Goal: Task Accomplishment & Management: Complete application form

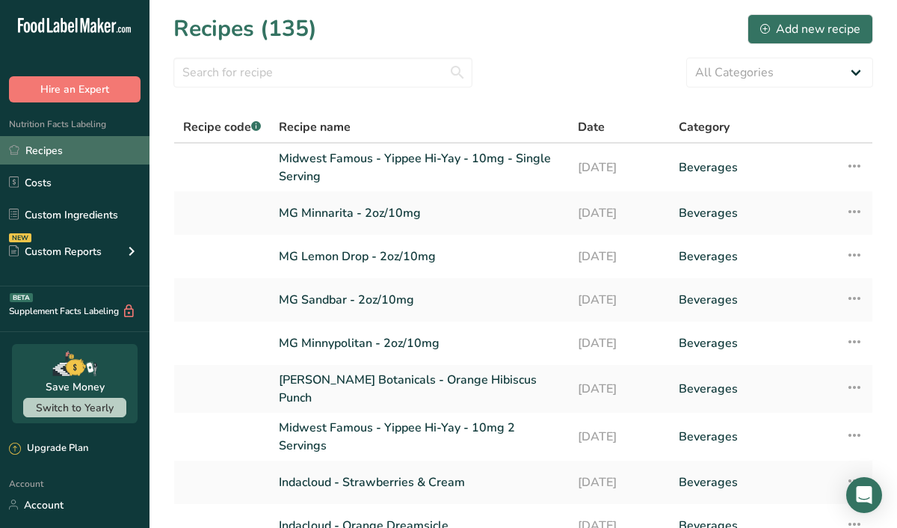
click at [44, 146] on link "Recipes" at bounding box center [74, 150] width 149 height 28
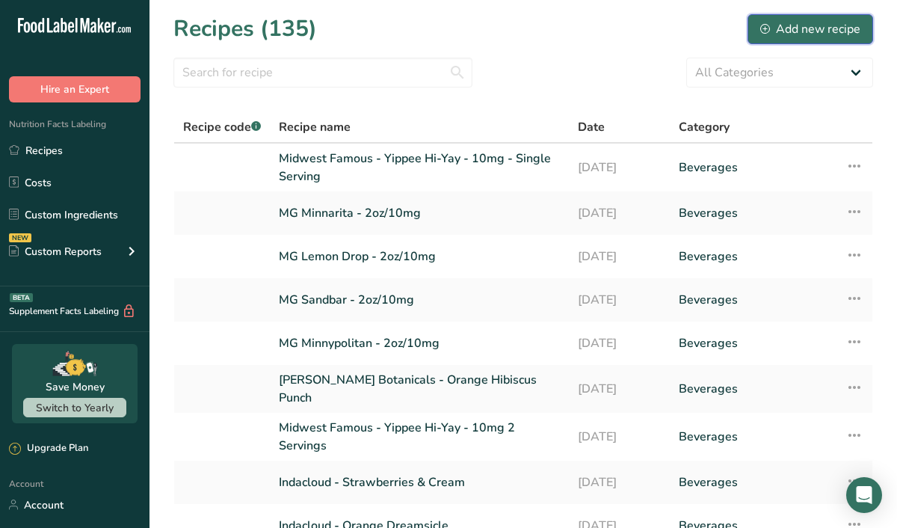
click at [817, 30] on div "Add new recipe" at bounding box center [810, 29] width 100 height 18
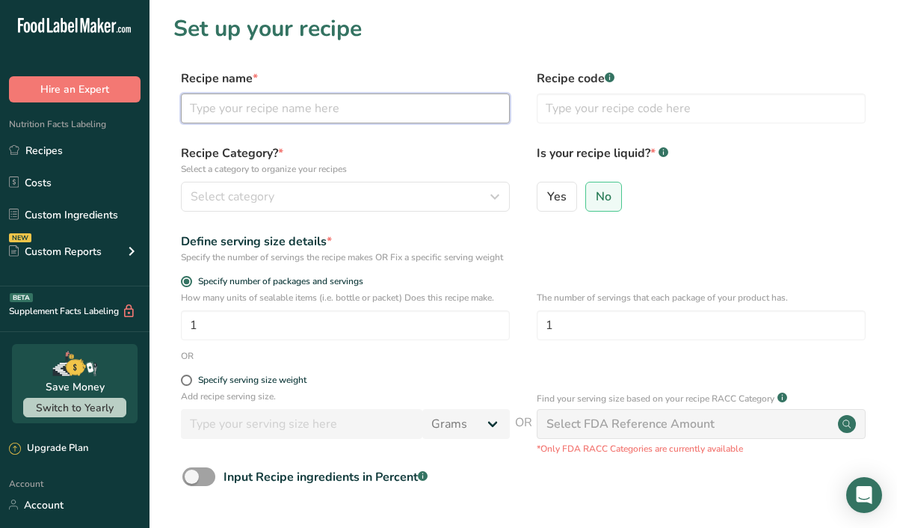
click at [246, 111] on input "text" at bounding box center [345, 108] width 329 height 30
type input "Giga Energy - Bench Press Functional Beverage"
click at [532, 41] on h1 "Set up your recipe" at bounding box center [522, 29] width 699 height 34
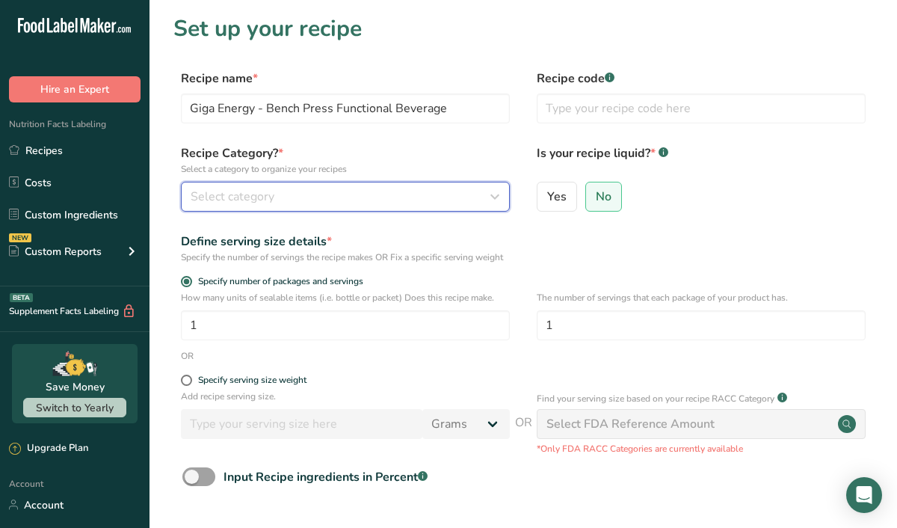
click at [495, 203] on icon "button" at bounding box center [495, 196] width 18 height 27
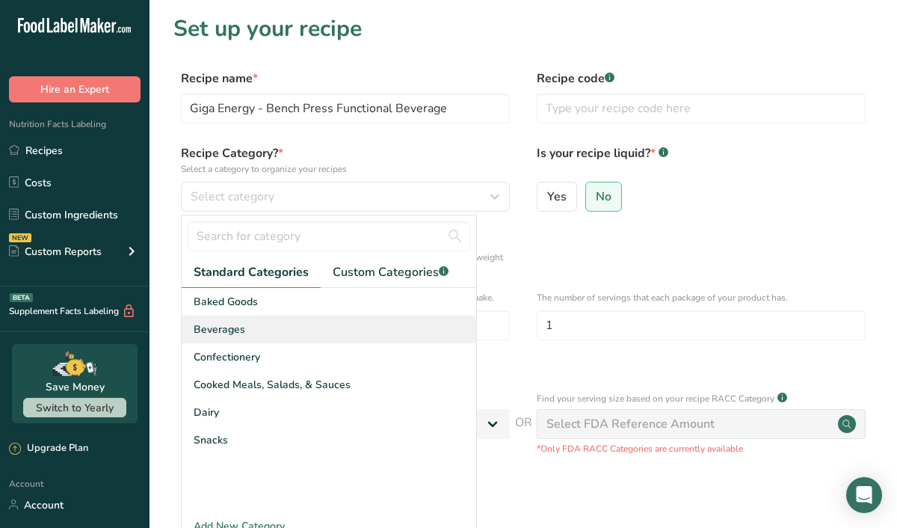
click at [258, 326] on div "Beverages" at bounding box center [329, 329] width 294 height 28
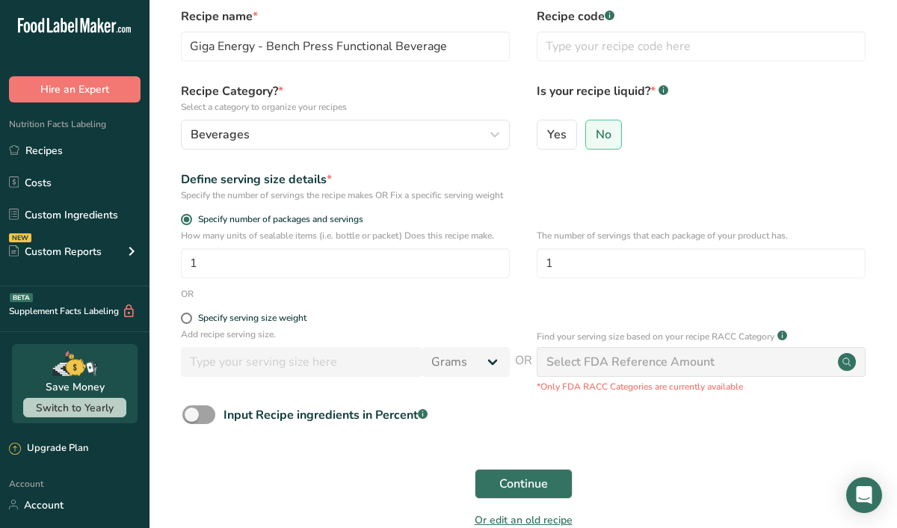
scroll to position [58, 0]
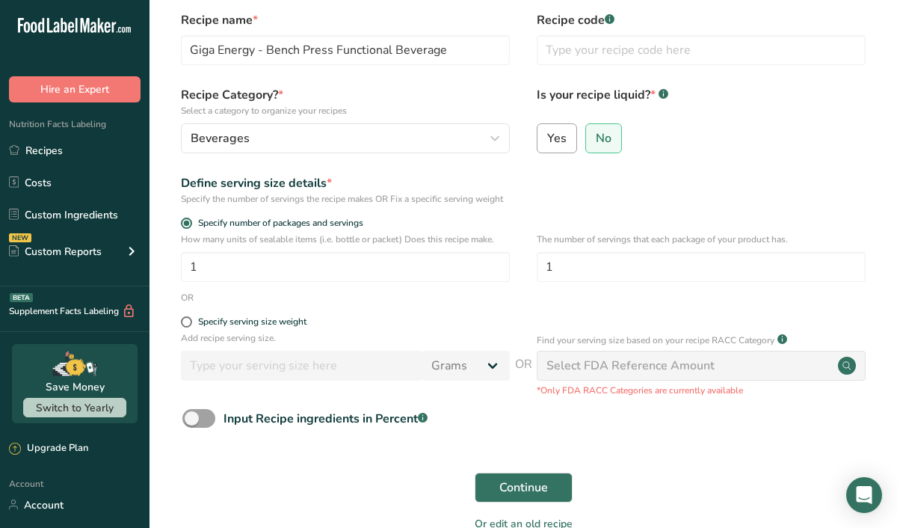
click at [557, 134] on span "Yes" at bounding box center [556, 138] width 19 height 15
click at [547, 134] on input "Yes" at bounding box center [542, 138] width 10 height 10
radio input "true"
radio input "false"
select select "22"
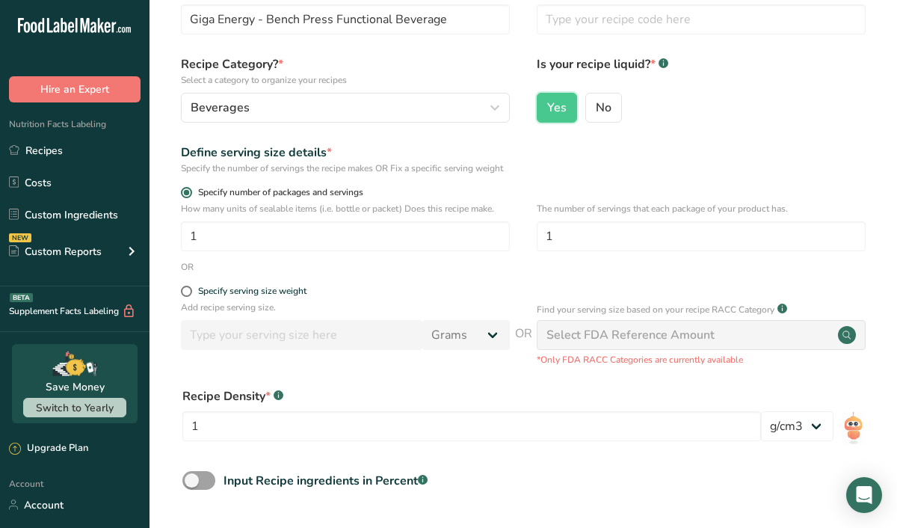
scroll to position [90, 0]
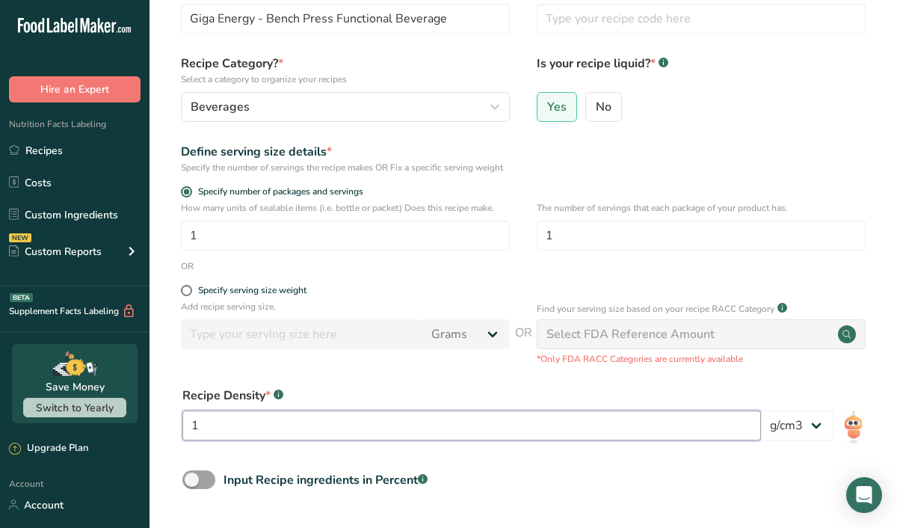
click at [227, 436] on input "1" at bounding box center [471, 425] width 578 height 30
type input "1.019"
click at [791, 131] on form "Recipe name * Giga Energy - Bench Press Functional Beverage Recipe code .a-a{fi…" at bounding box center [522, 291] width 699 height 622
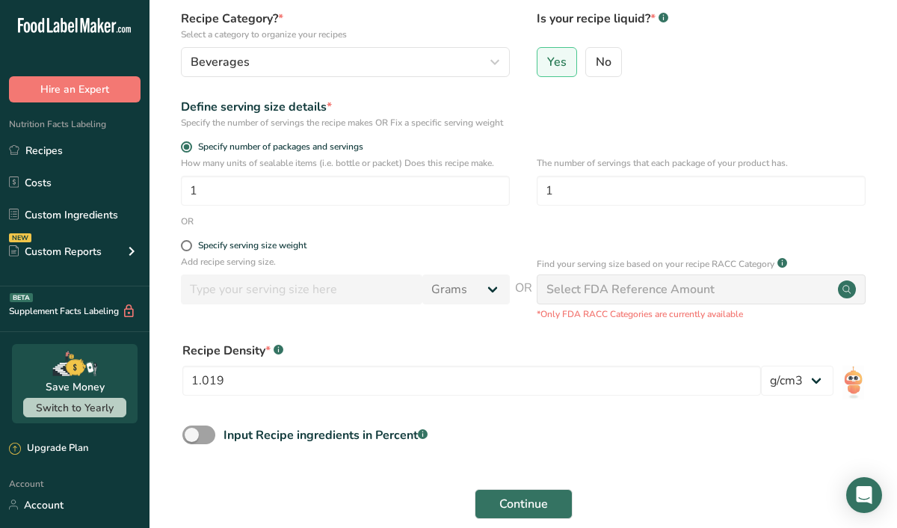
scroll to position [158, 0]
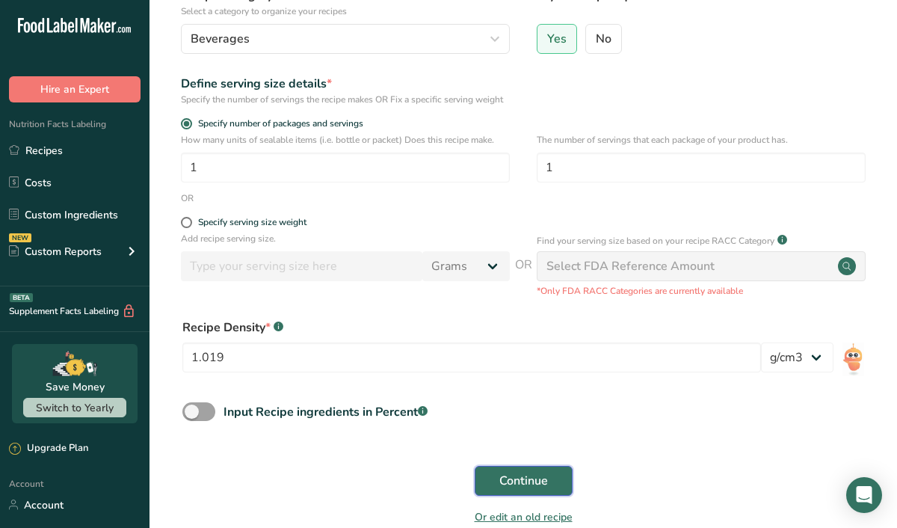
click at [511, 489] on span "Continue" at bounding box center [523, 480] width 49 height 18
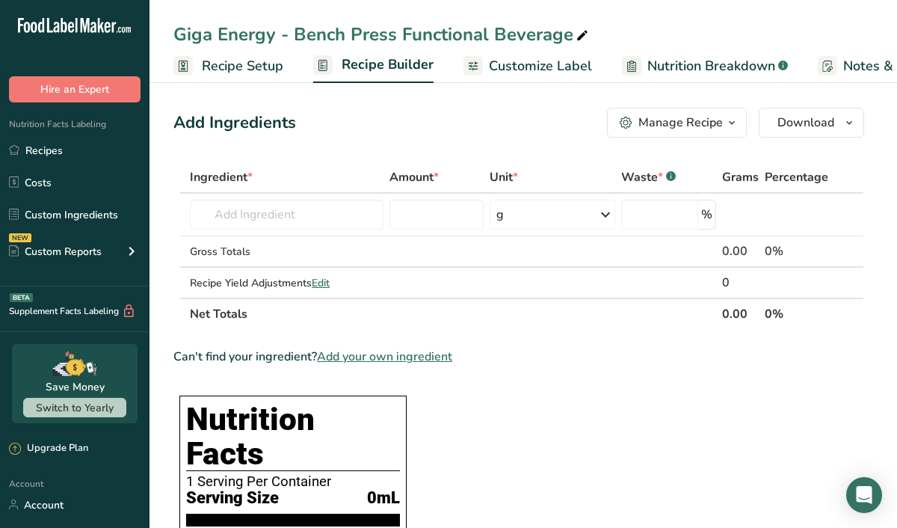
scroll to position [52, 0]
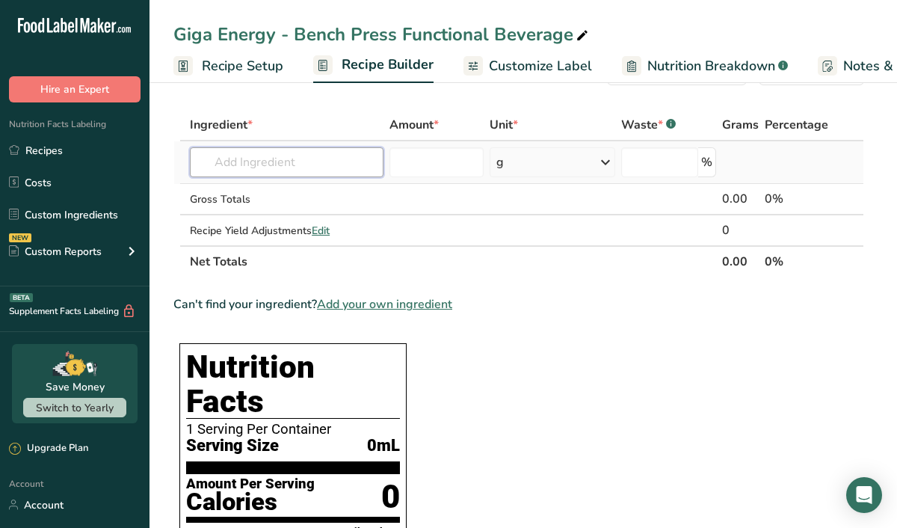
click at [220, 159] on input "text" at bounding box center [286, 162] width 193 height 30
type input "C"
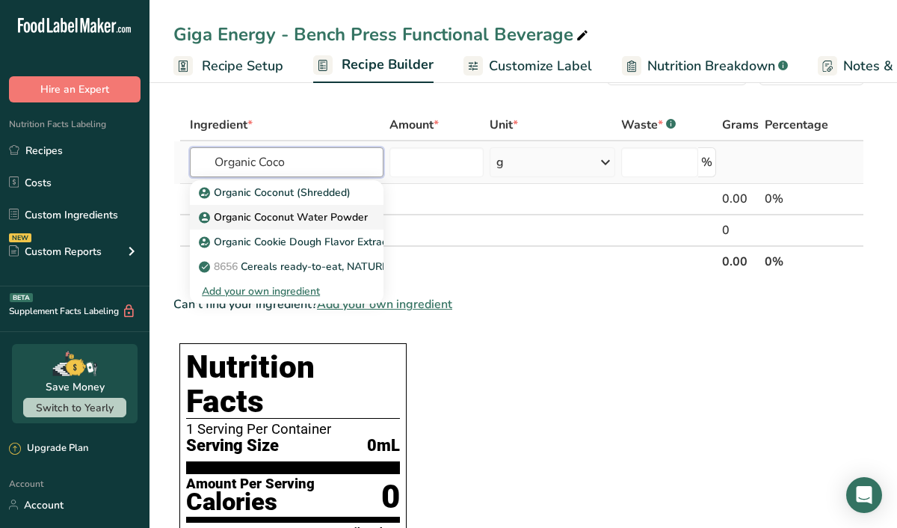
type input "Organic Coco"
click at [244, 211] on p "Organic Coconut Water Powder" at bounding box center [285, 217] width 166 height 16
type input "Organic Coconut Water Powder"
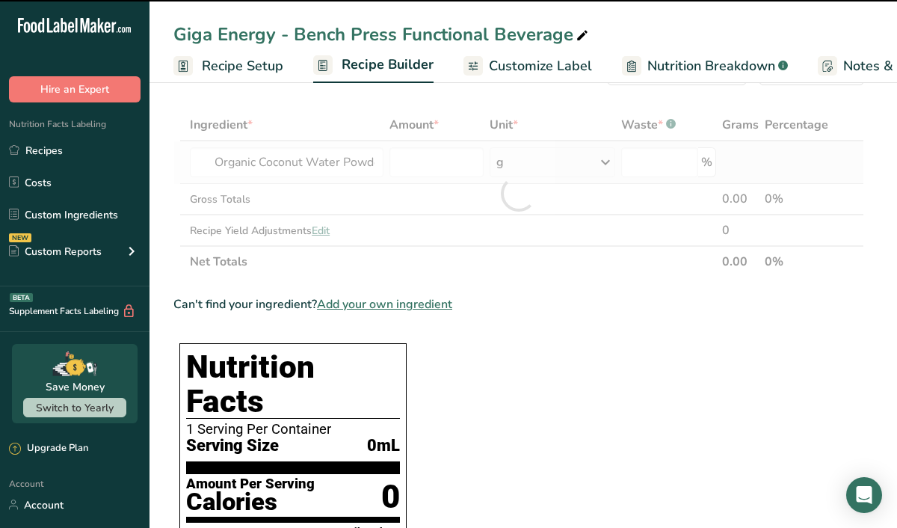
type input "0"
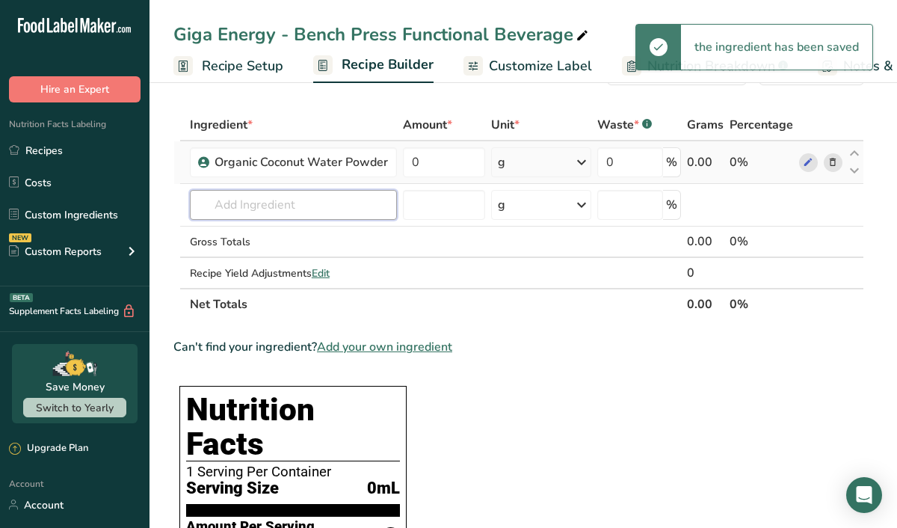
click at [244, 211] on input "text" at bounding box center [293, 205] width 207 height 30
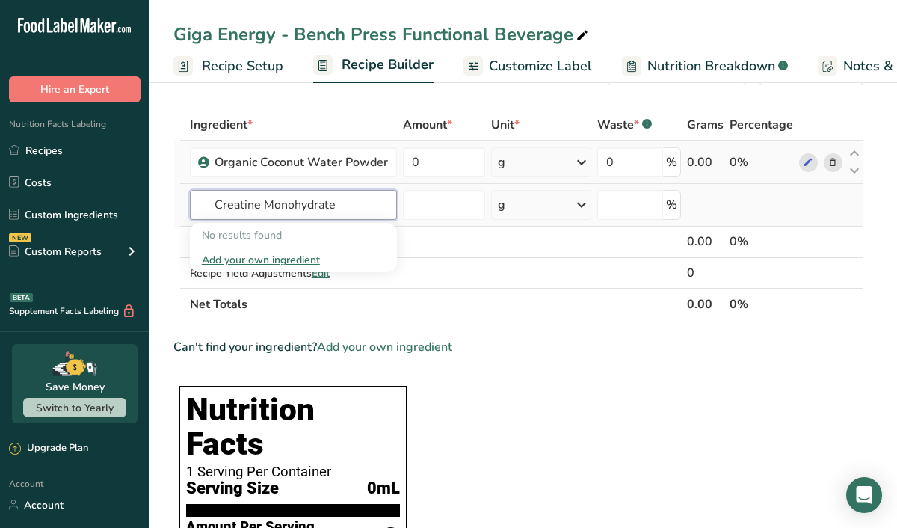
type input "Creatine Monohydrate"
click at [277, 259] on div "Add your own ingredient" at bounding box center [293, 260] width 183 height 16
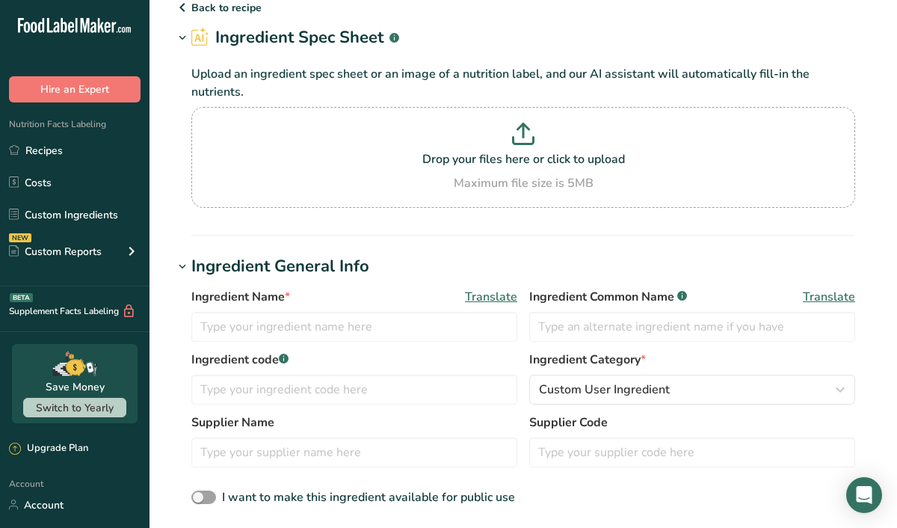
scroll to position [69, 0]
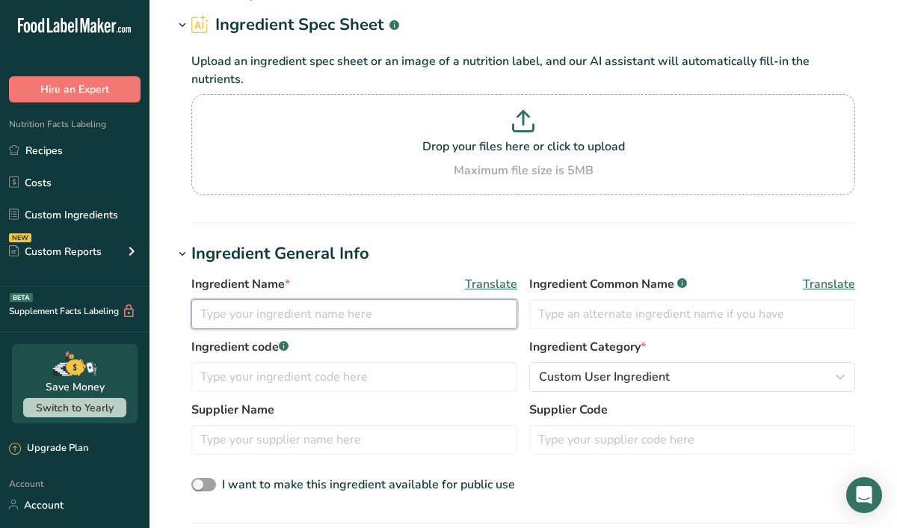
click at [268, 322] on input "text" at bounding box center [354, 314] width 326 height 30
type input "Creatine Monohydrate"
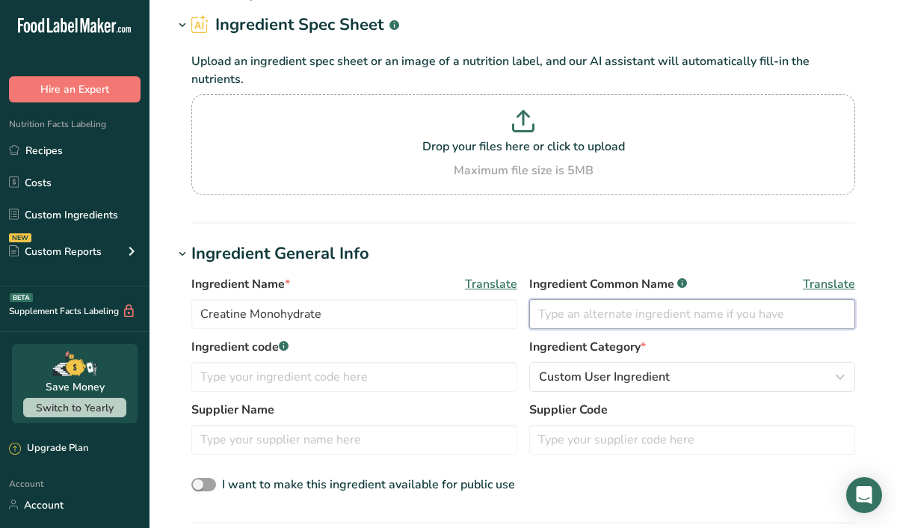
click at [551, 312] on input "text" at bounding box center [692, 314] width 326 height 30
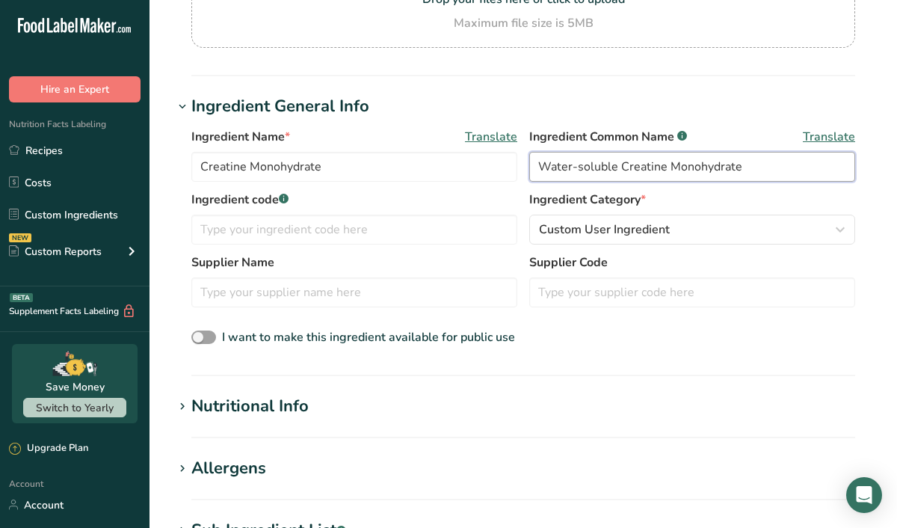
scroll to position [217, 0]
type input "Water-soluble Creatine Monohydrate"
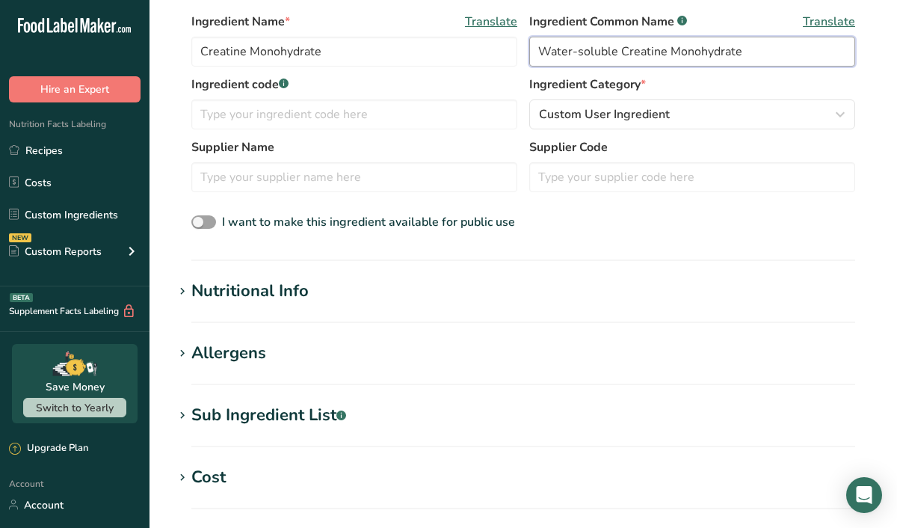
scroll to position [333, 0]
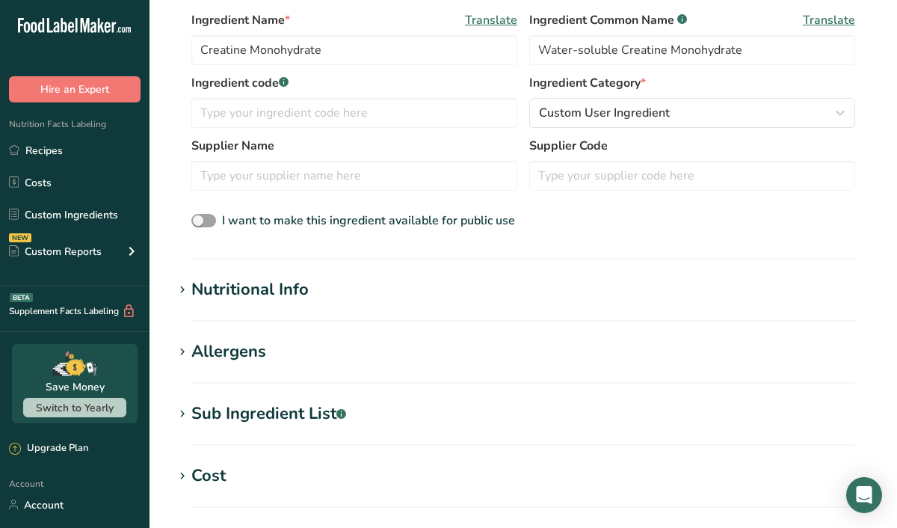
click at [202, 293] on div "Nutritional Info" at bounding box center [249, 289] width 117 height 25
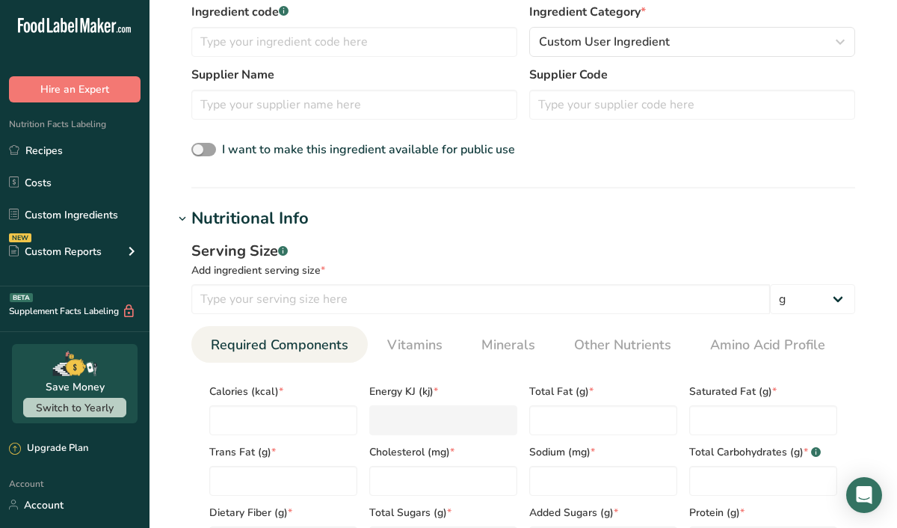
scroll to position [408, 0]
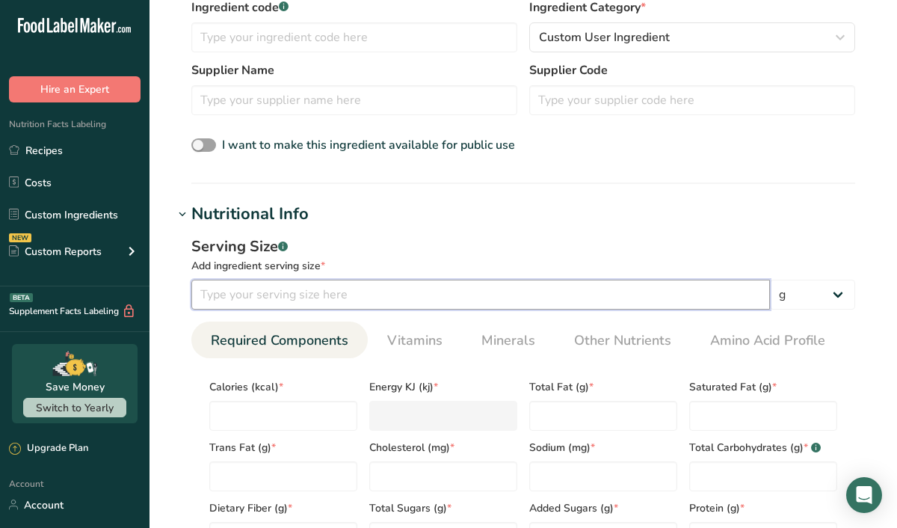
click at [230, 300] on input "number" at bounding box center [480, 294] width 578 height 30
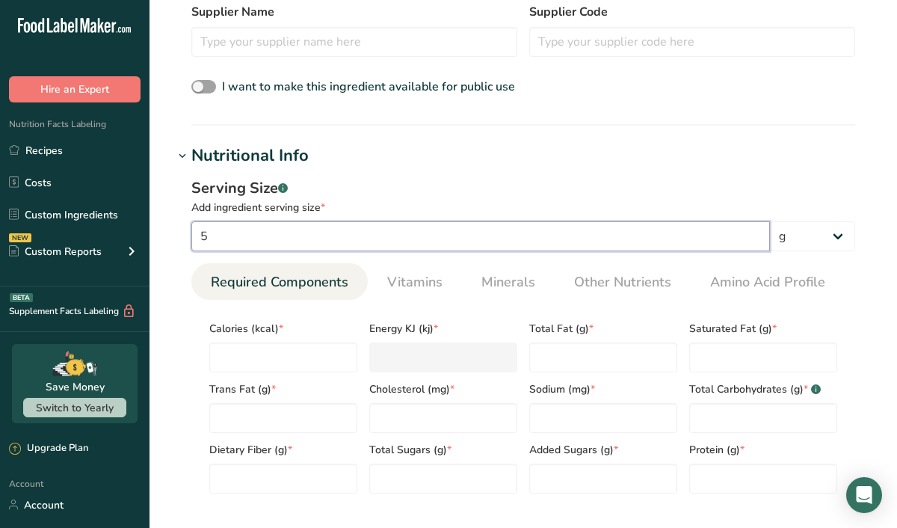
scroll to position [489, 0]
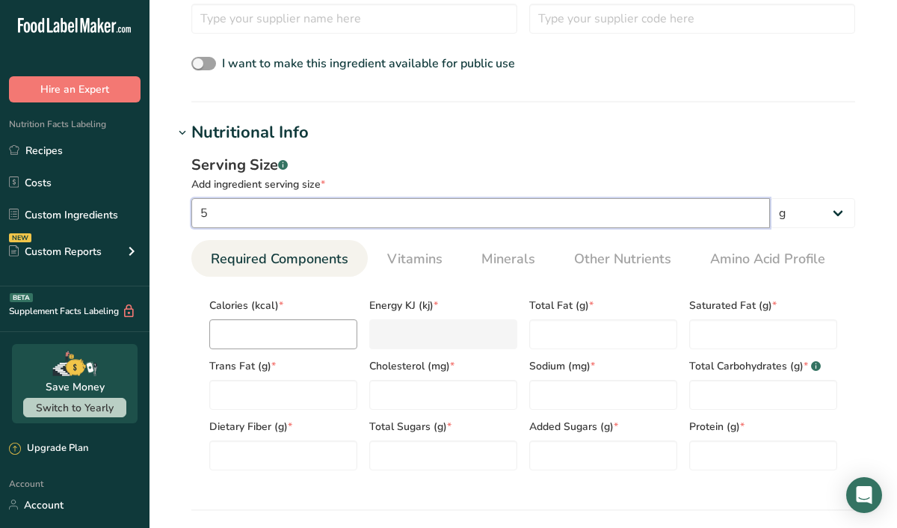
type input "5"
click at [259, 342] on input "number" at bounding box center [283, 334] width 148 height 30
type input "0"
type KJ "0"
type input "0"
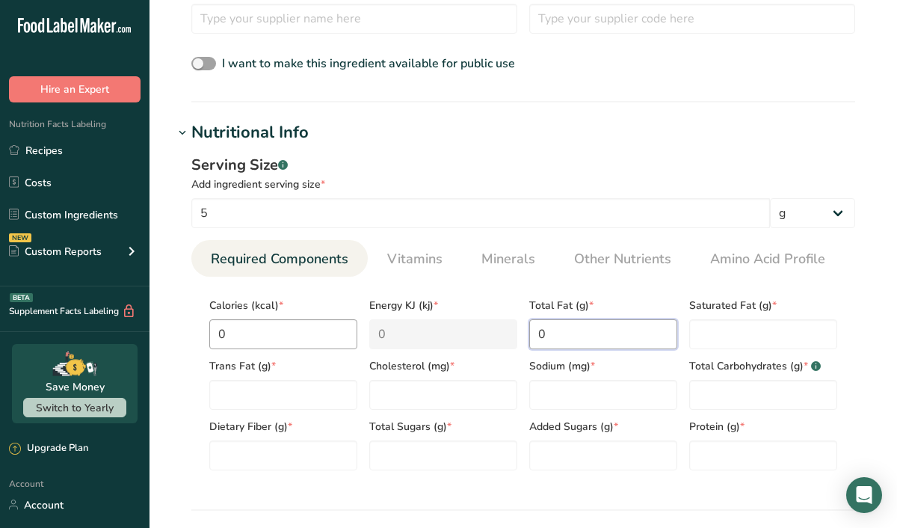
type Fat "0"
type input "0"
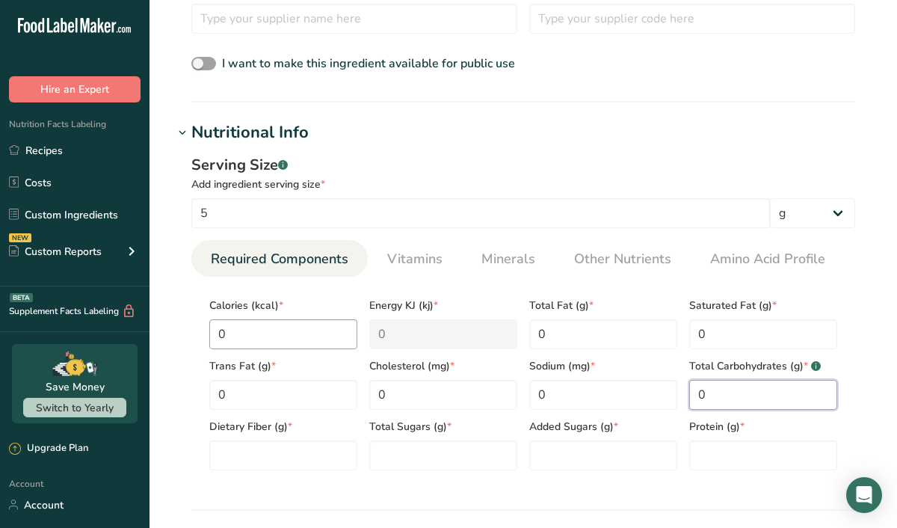
type Carbohydrates "0"
type Fiber "0"
type Sugars "0"
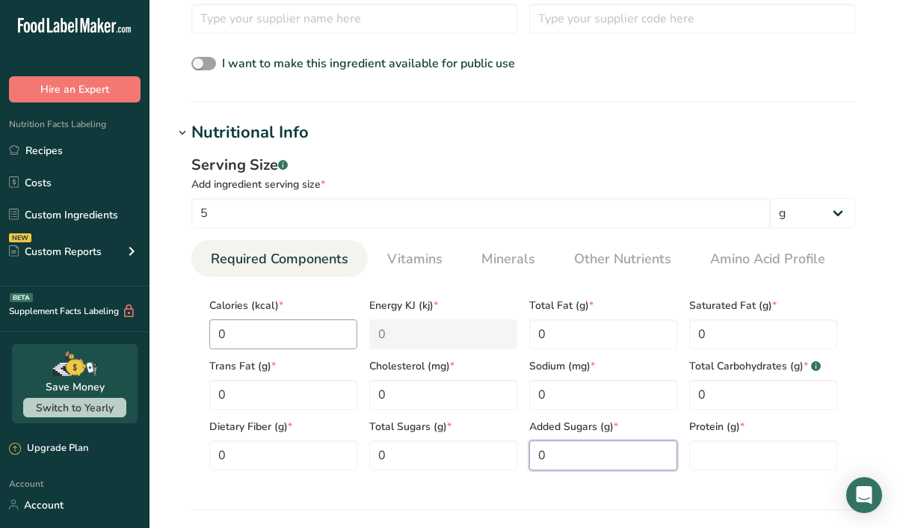
type Sugars "0"
type input "0"
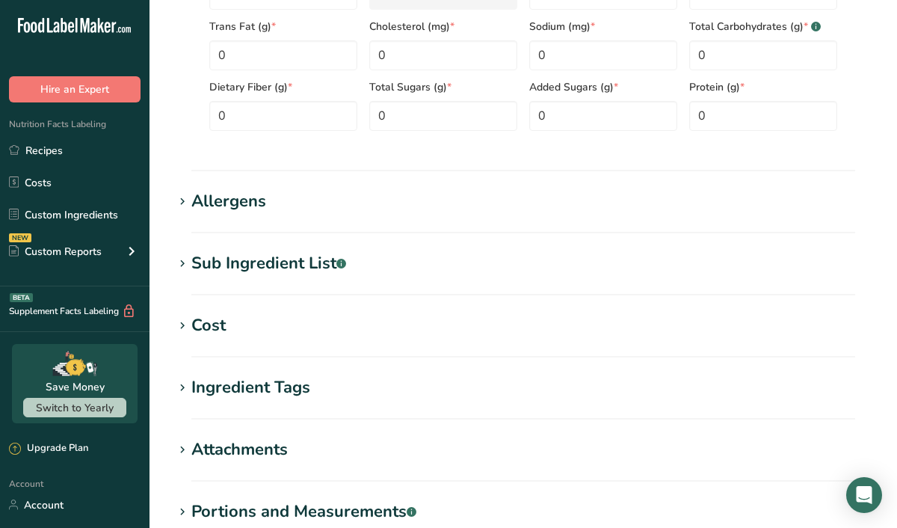
click at [230, 208] on div "Allergens" at bounding box center [228, 201] width 75 height 25
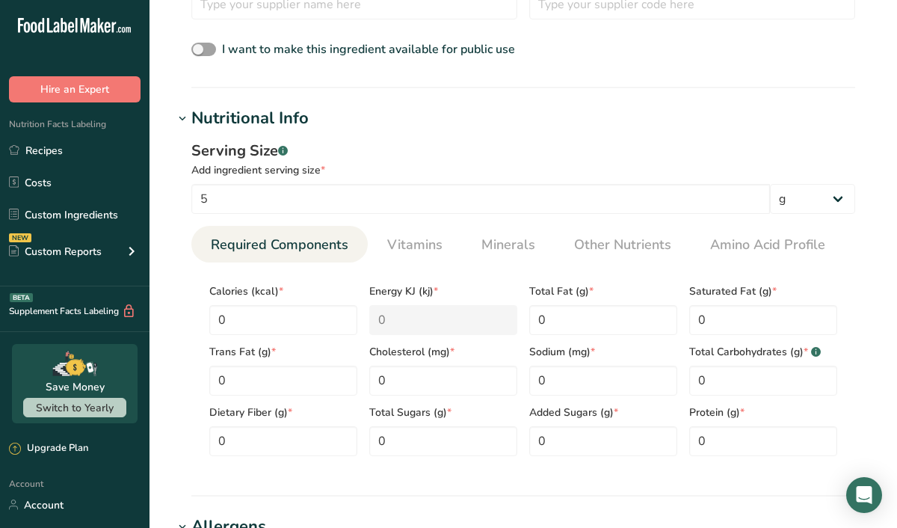
scroll to position [490, 0]
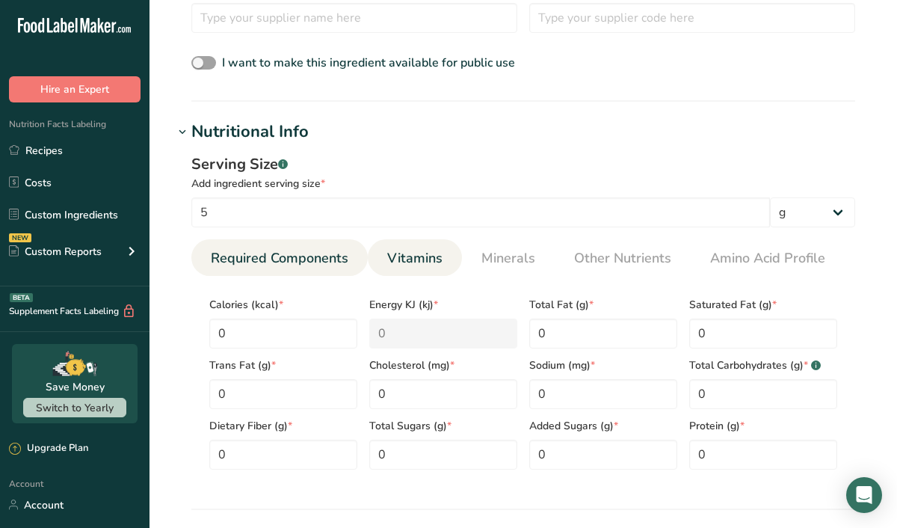
click at [398, 268] on span "Vitamins" at bounding box center [414, 258] width 55 height 20
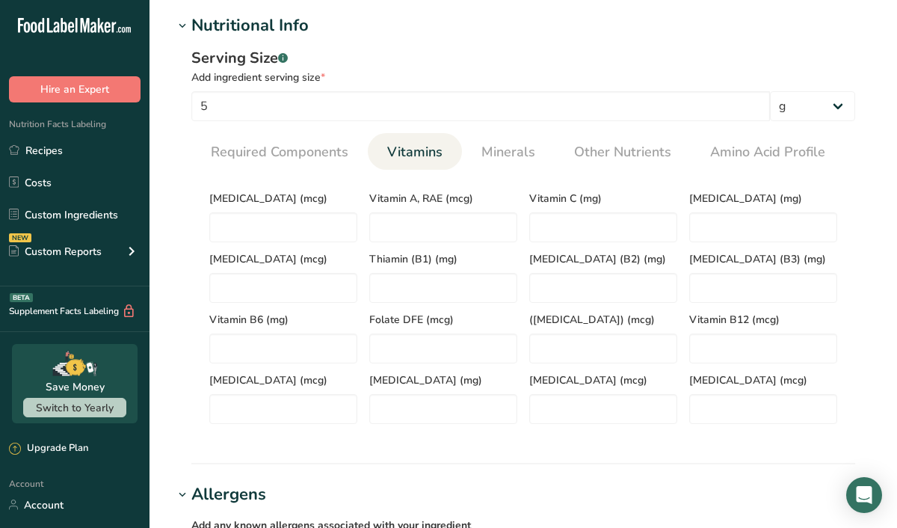
scroll to position [612, 0]
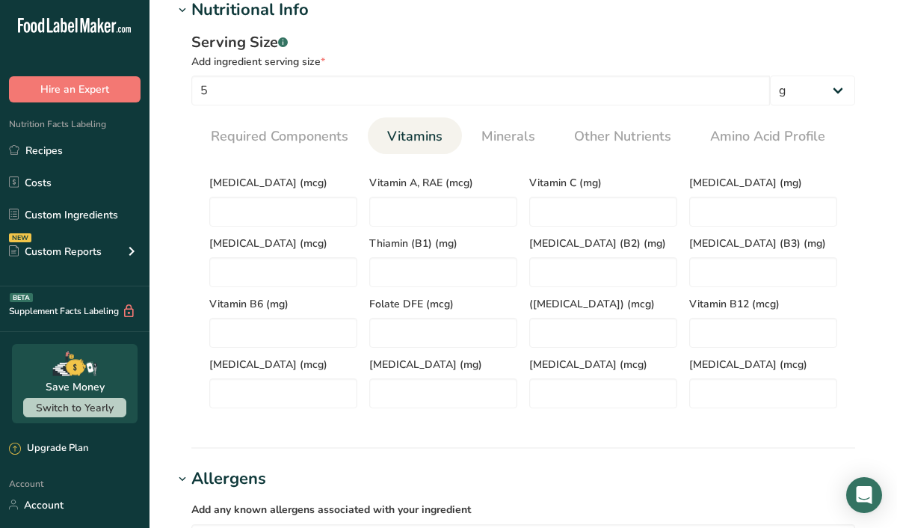
click at [262, 188] on span "Vitamin D (mcg)" at bounding box center [283, 183] width 148 height 16
click at [265, 207] on D "number" at bounding box center [283, 212] width 148 height 30
type D "0"
type RAE "0"
type C "0"
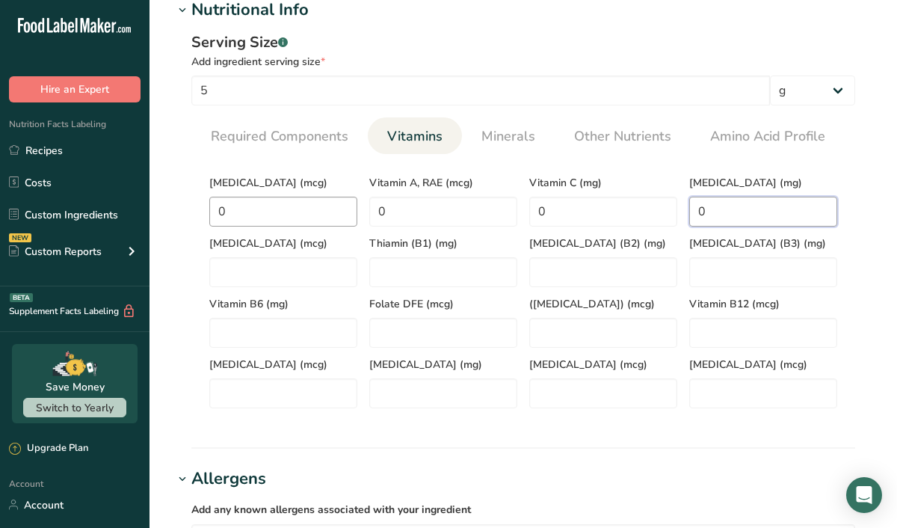
type E "0"
type K "0"
type \(B1\) "0"
type \(B2\) "0"
type \(B3\) "0"
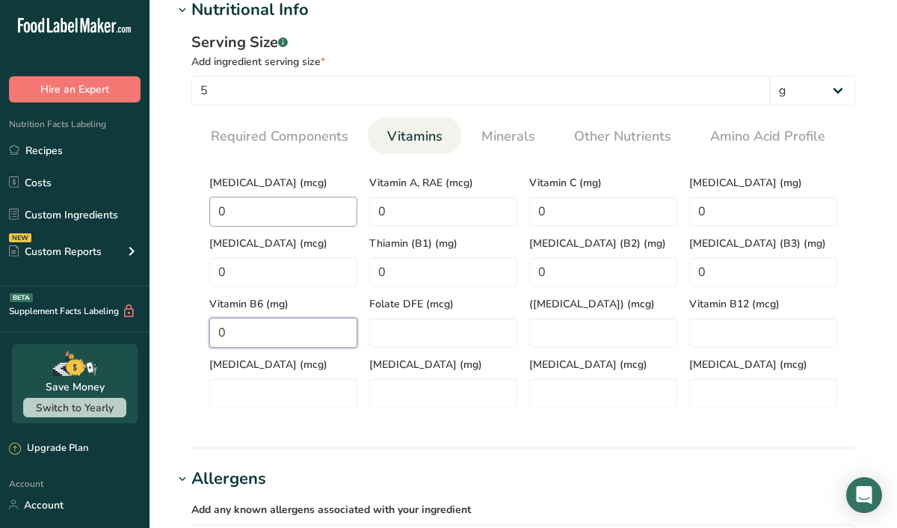
type B6 "0"
type DFE "0"
type Acid\) "0"
type B12 "0"
type input "0"
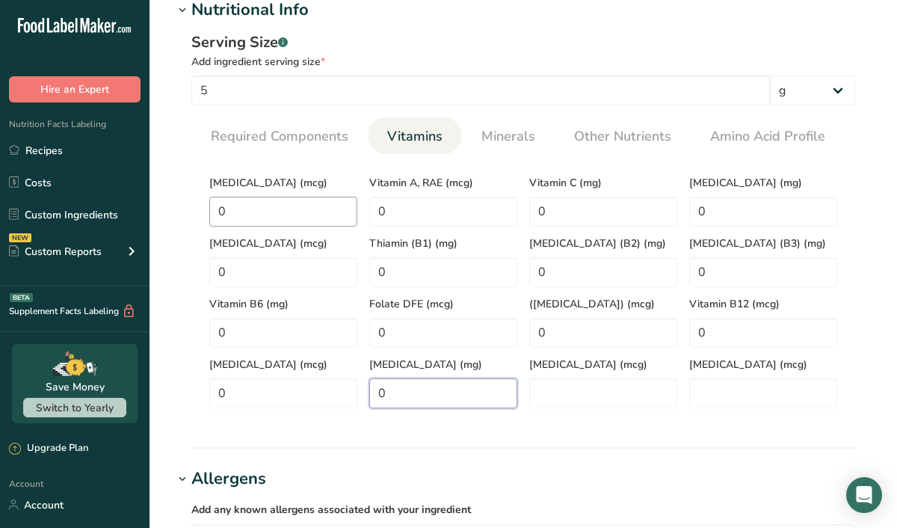
type acid "0"
type Carotene "0"
type input "0"
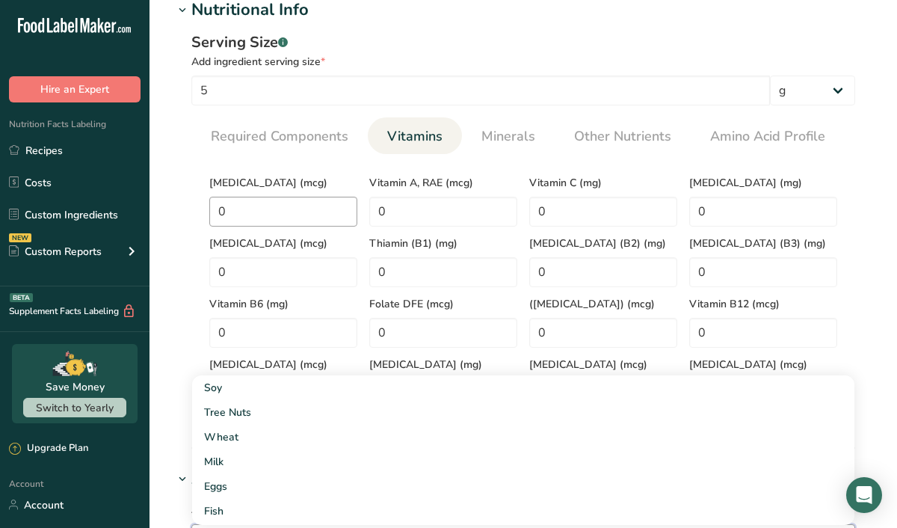
scroll to position [634, 0]
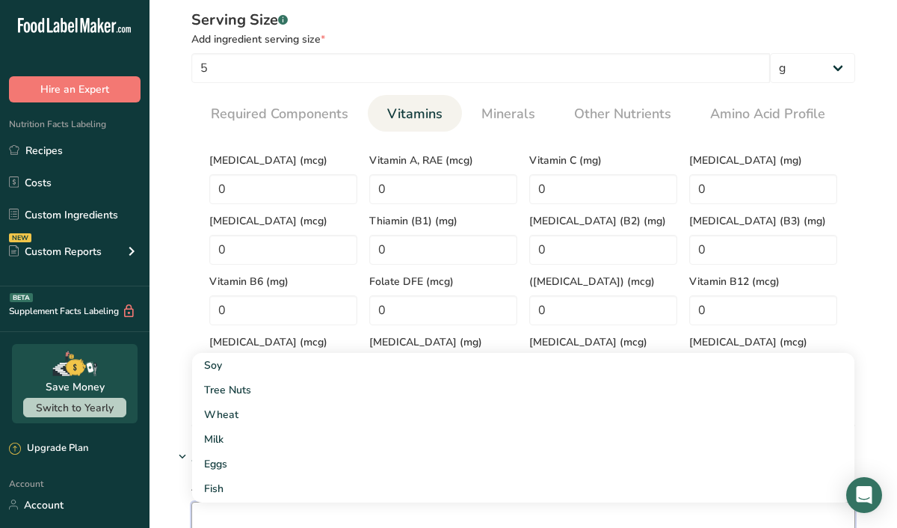
click at [186, 197] on div "Serving Size .a-a{fill:#347362;}.b-a{fill:#fff;} Add ingredient serving size * …" at bounding box center [522, 203] width 699 height 406
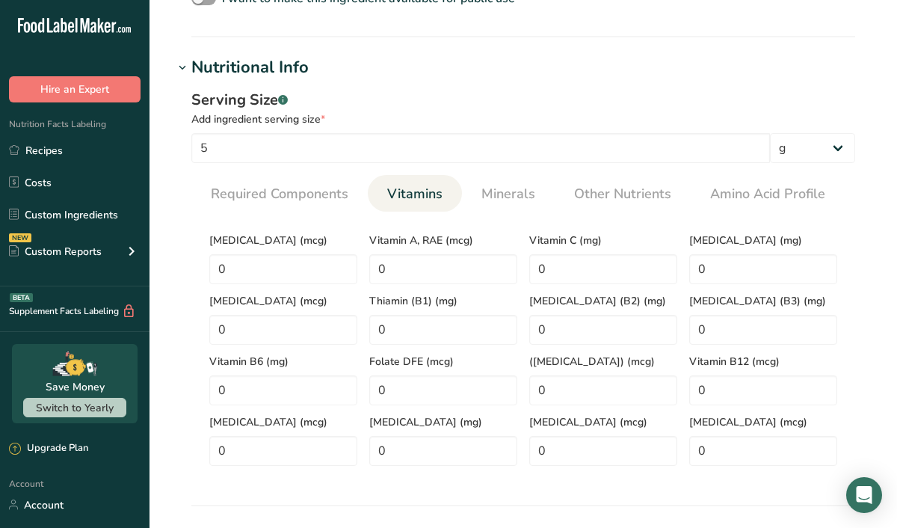
scroll to position [538, 0]
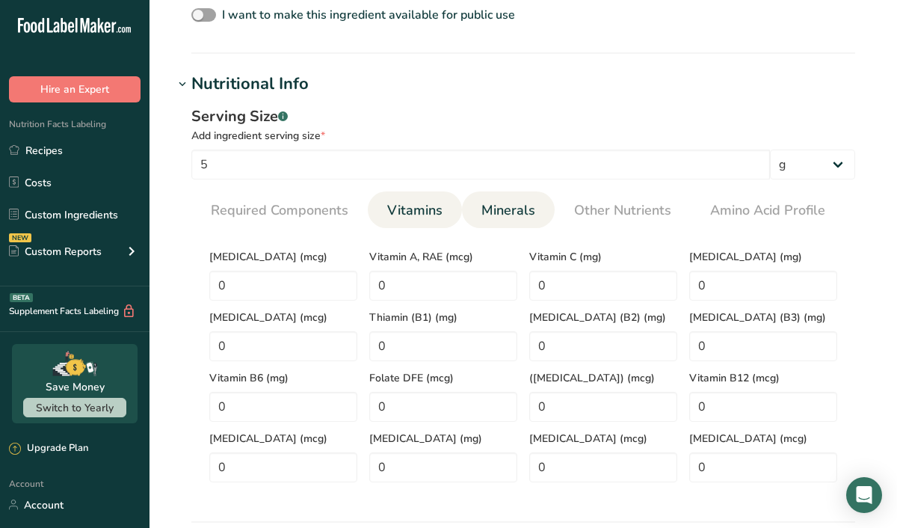
click at [505, 214] on span "Minerals" at bounding box center [508, 210] width 54 height 20
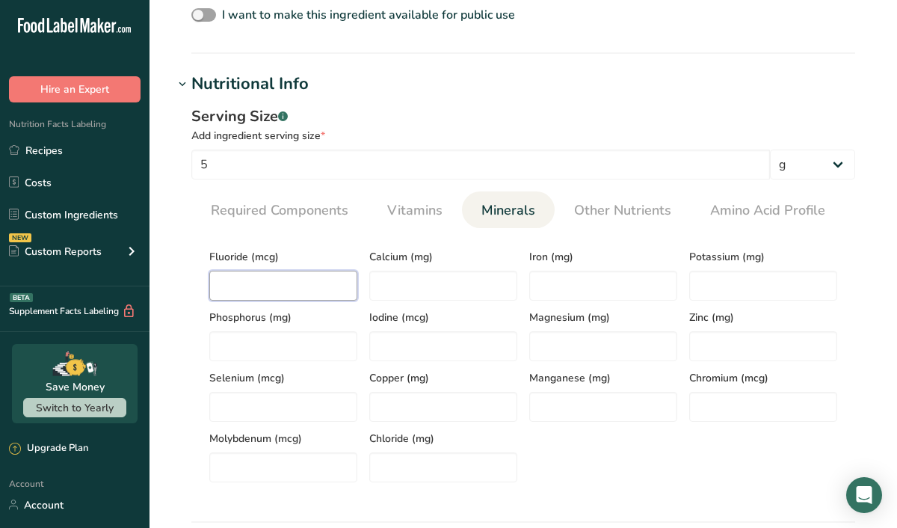
click at [216, 286] on input "number" at bounding box center [283, 285] width 148 height 30
type input "0"
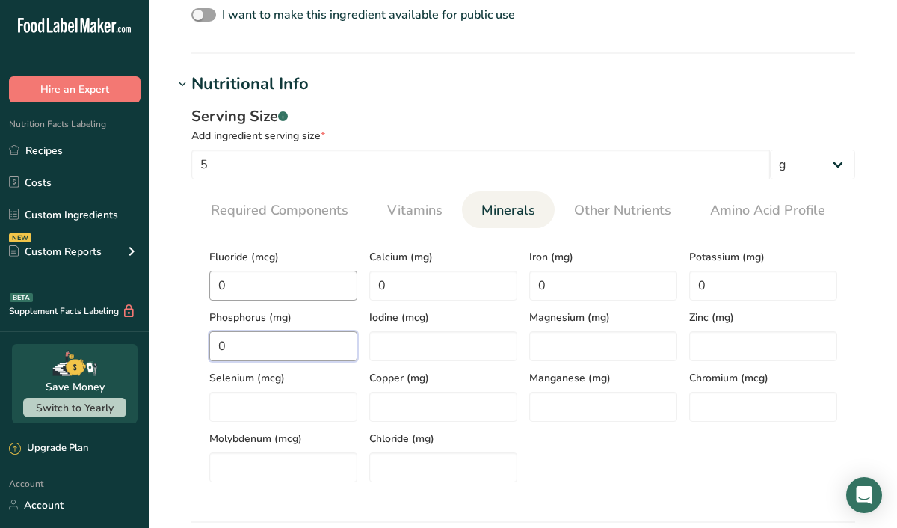
type input "0"
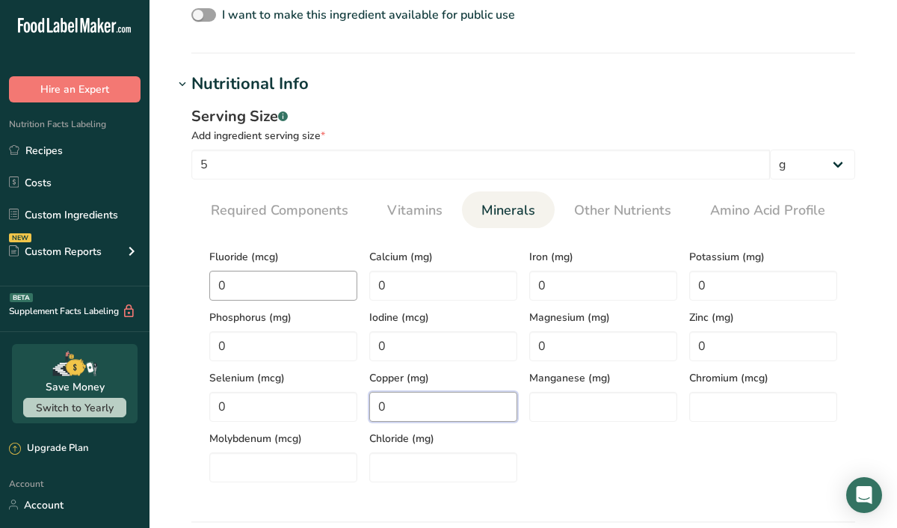
type input "0"
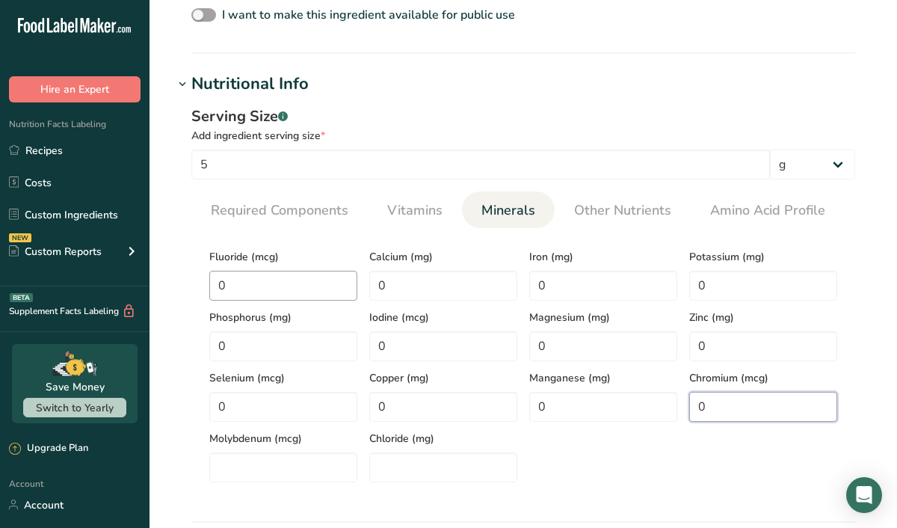
type input "0"
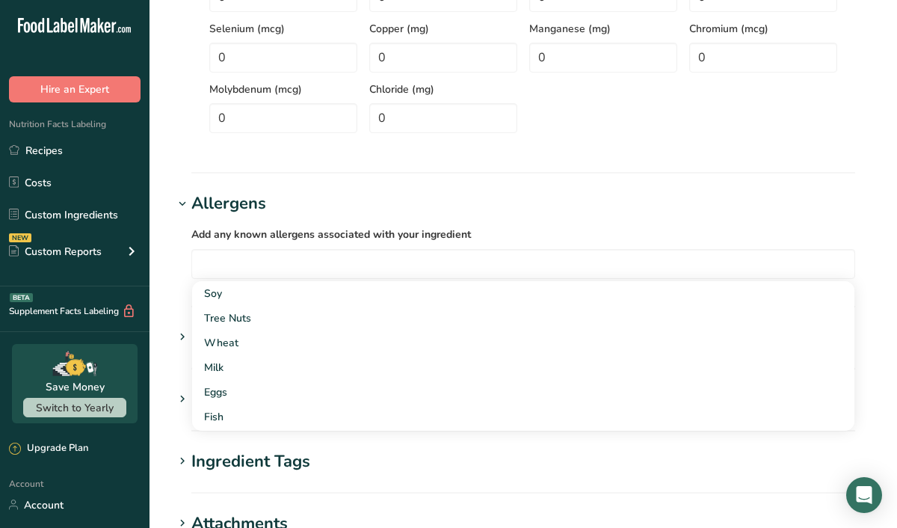
click at [366, 198] on h1 "Allergens" at bounding box center [522, 203] width 699 height 25
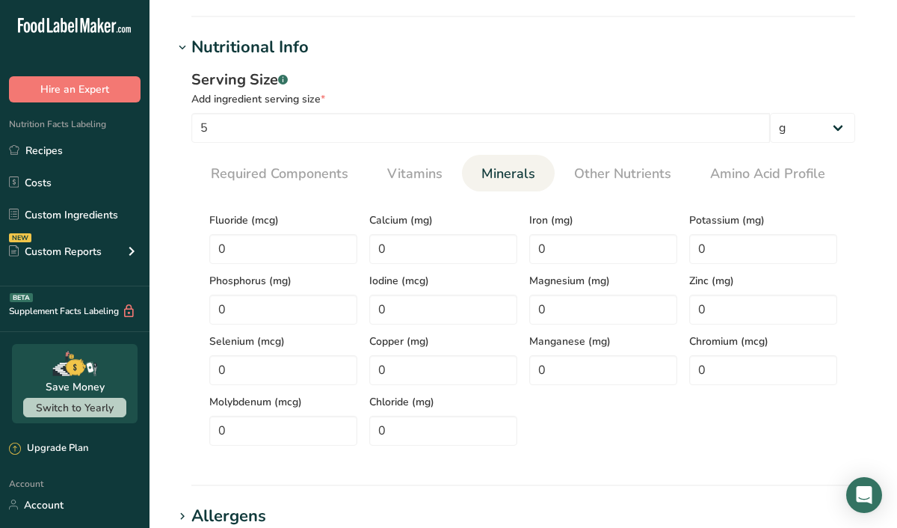
scroll to position [567, 0]
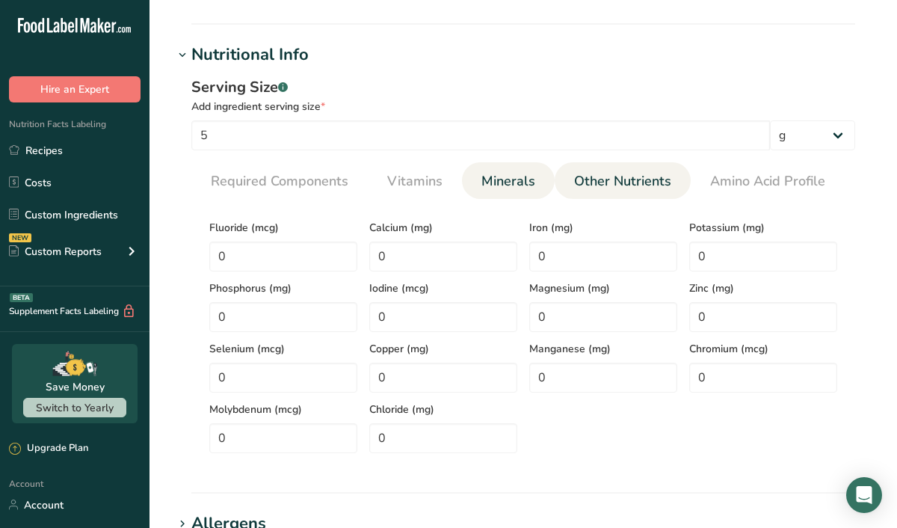
click at [590, 182] on span "Other Nutrients" at bounding box center [622, 181] width 97 height 20
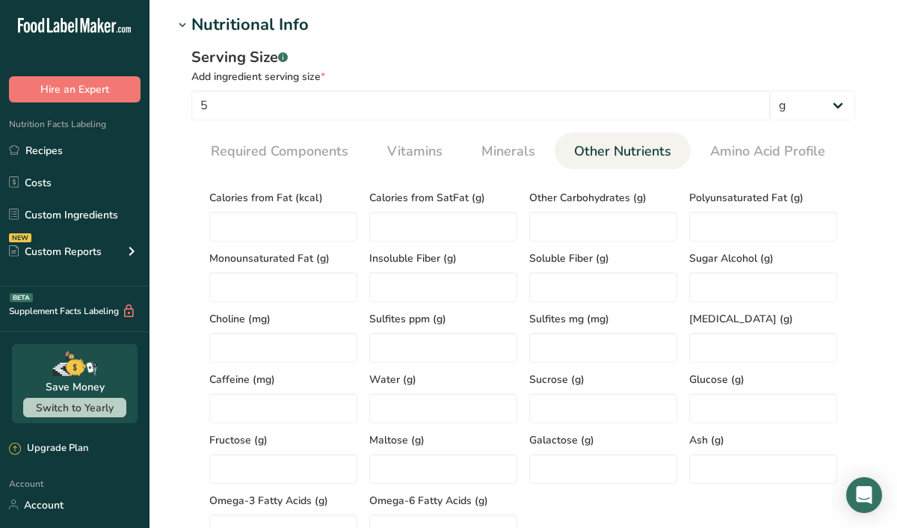
scroll to position [587, 0]
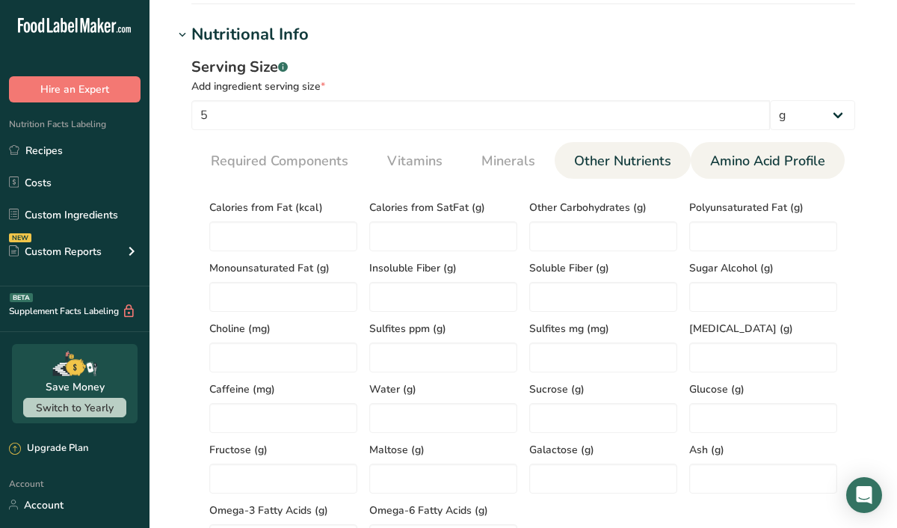
click at [731, 167] on span "Amino Acid Profile" at bounding box center [767, 161] width 115 height 20
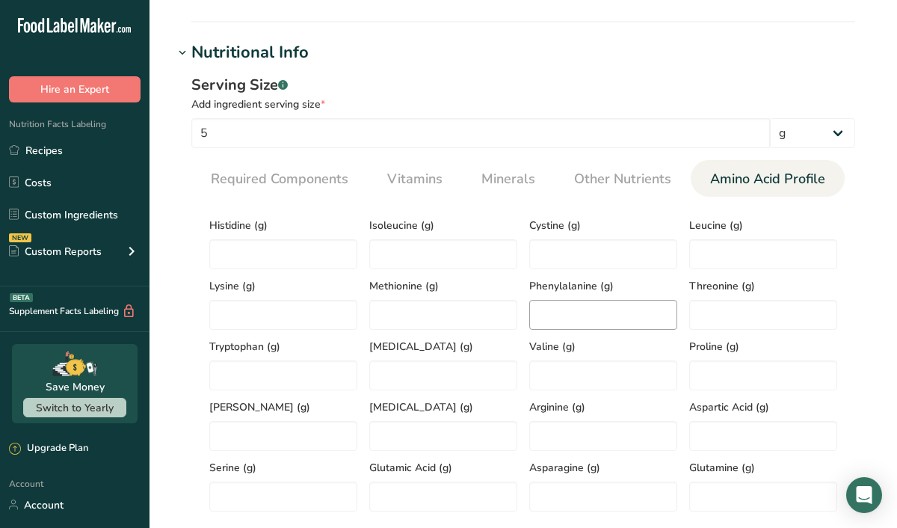
scroll to position [553, 0]
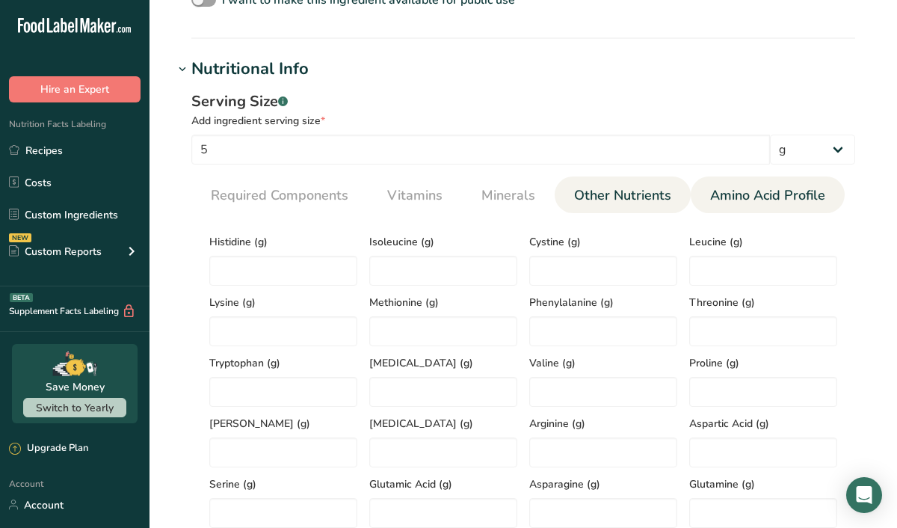
click at [629, 187] on span "Other Nutrients" at bounding box center [622, 195] width 97 height 20
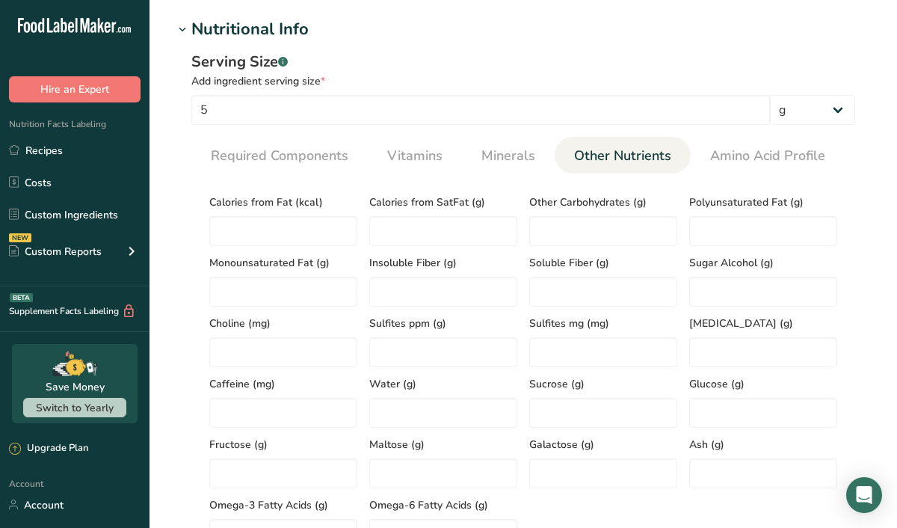
scroll to position [566, 0]
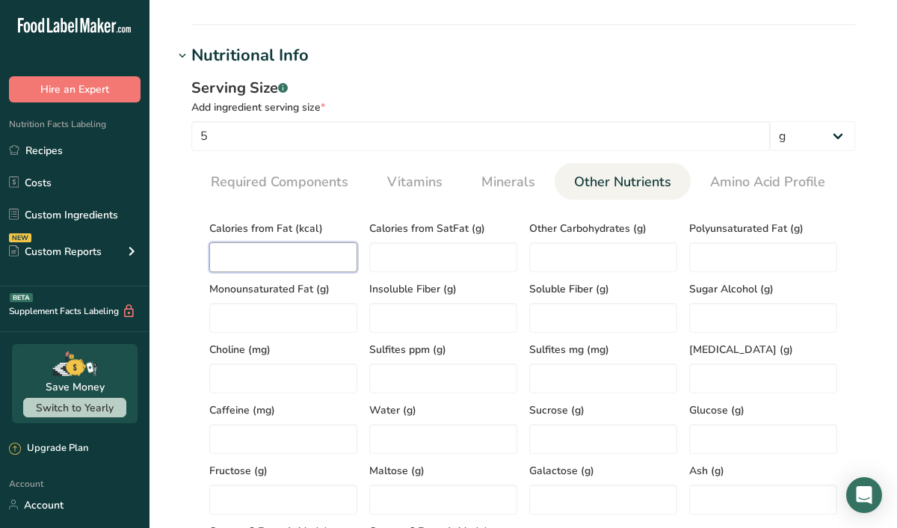
click at [247, 253] on Fat "number" at bounding box center [283, 257] width 148 height 30
type Fat "0"
type SatFat "0"
type Carbohydrates "0"
type Fat "0"
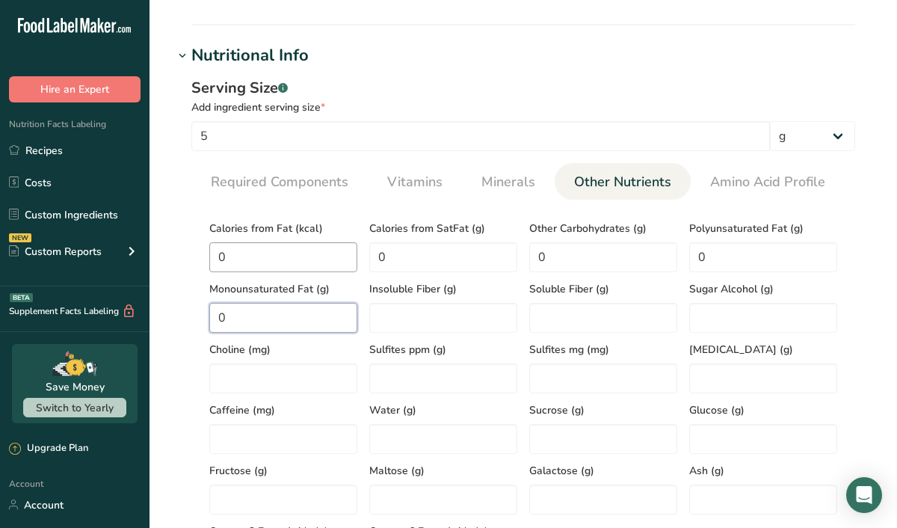
type Fat "0"
type Fiber "0"
type Alcohol "0"
type input "0"
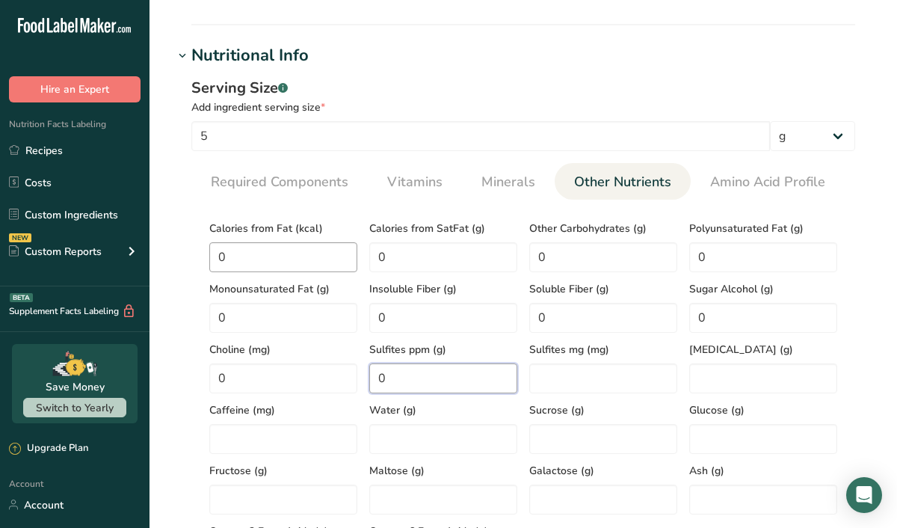
type ppm "0"
type mg "0"
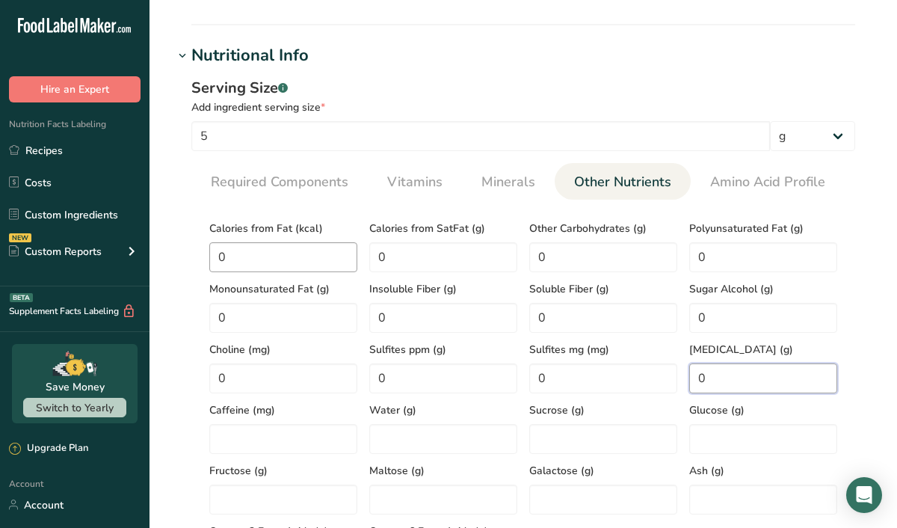
type input "0"
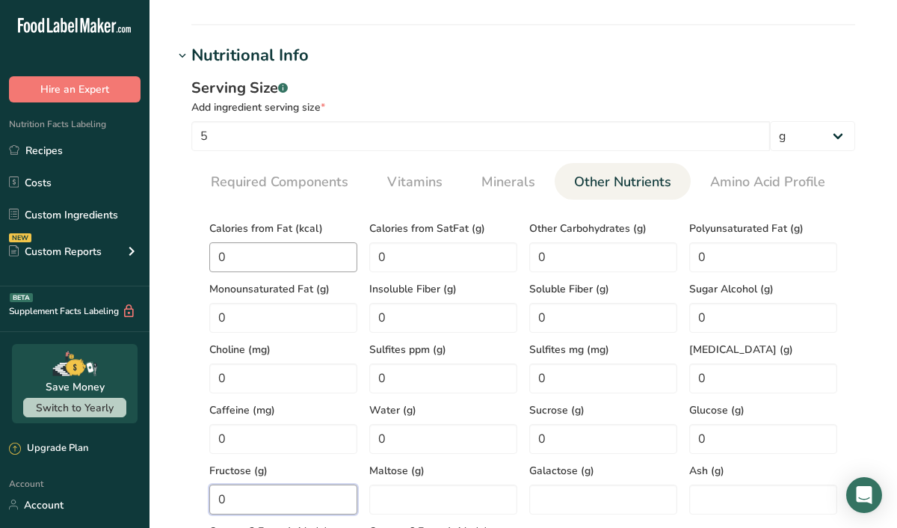
type input "0"
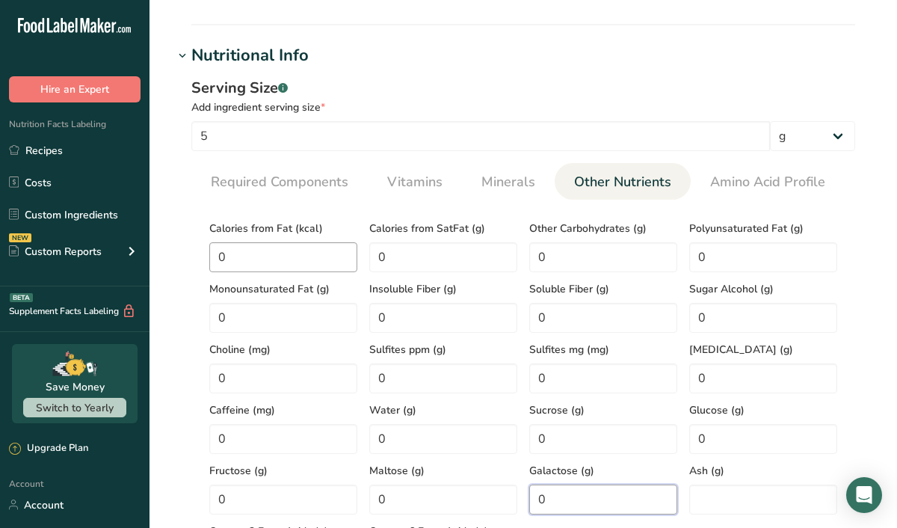
type input "0"
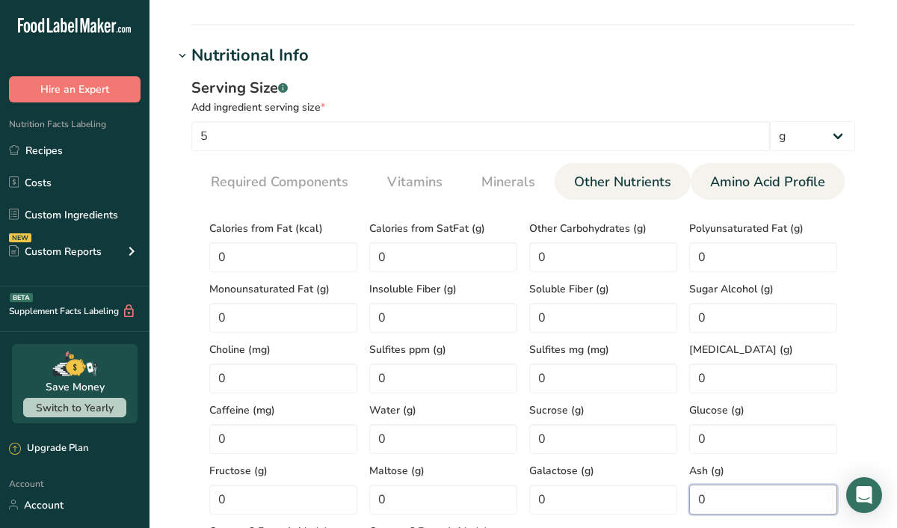
type input "0"
click at [737, 181] on span "Amino Acid Profile" at bounding box center [767, 182] width 115 height 20
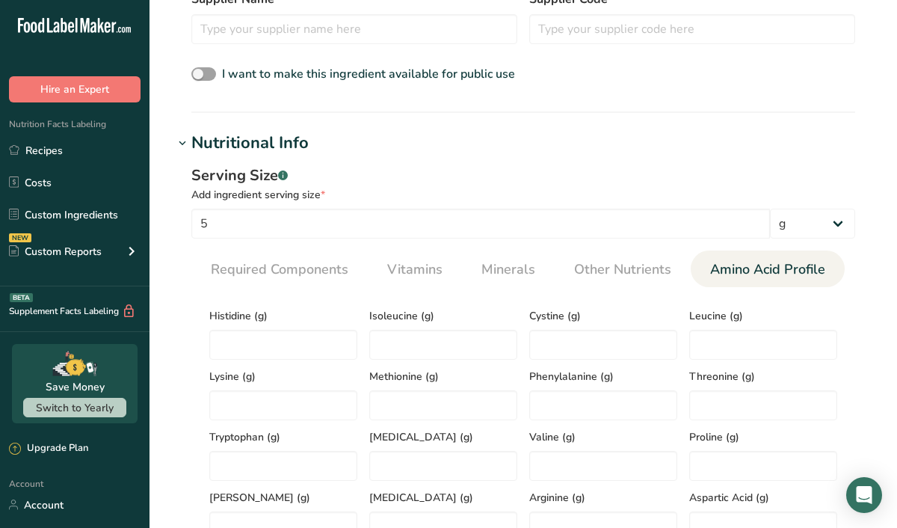
scroll to position [478, 0]
click at [285, 276] on span "Required Components" at bounding box center [279, 270] width 137 height 20
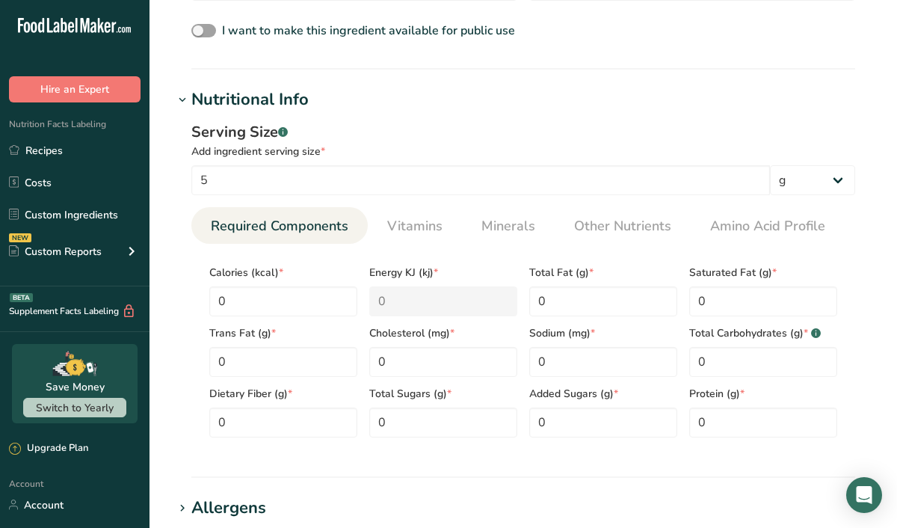
scroll to position [536, 0]
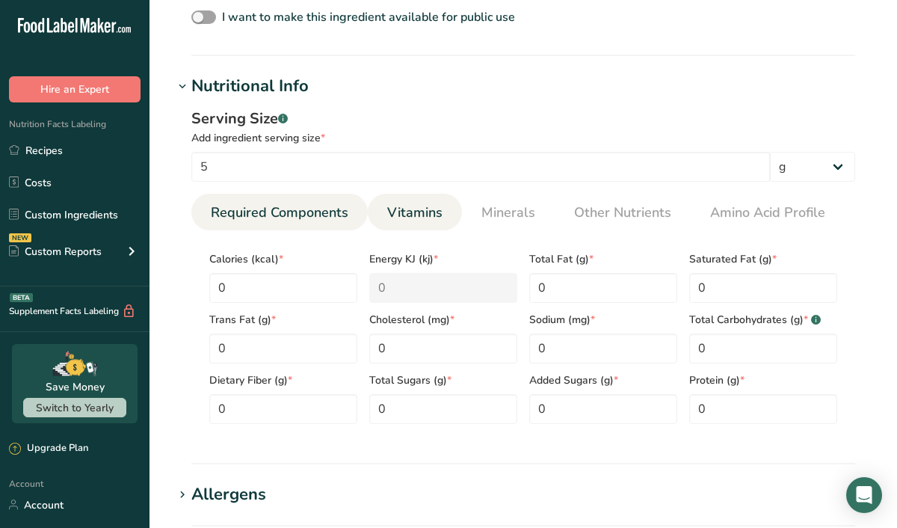
click at [402, 211] on span "Vitamins" at bounding box center [414, 212] width 55 height 20
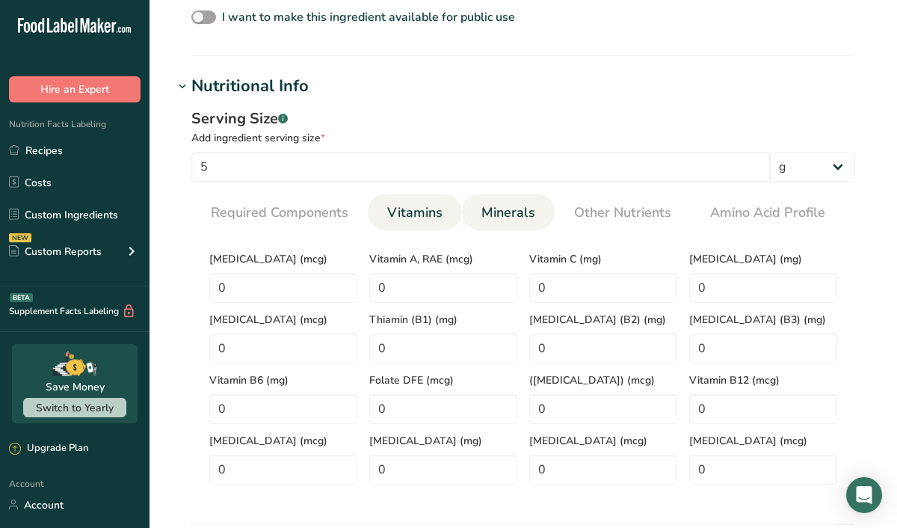
click at [481, 212] on span "Minerals" at bounding box center [508, 212] width 54 height 20
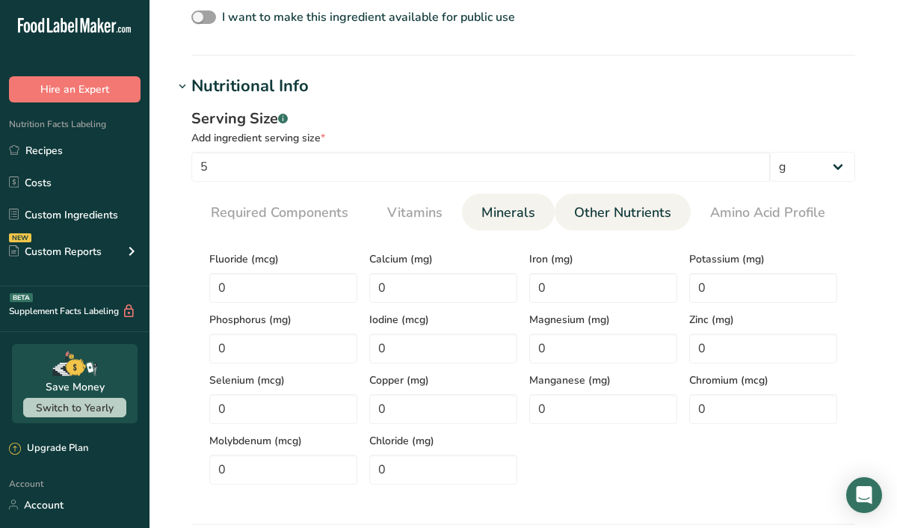
click at [600, 208] on span "Other Nutrients" at bounding box center [622, 212] width 97 height 20
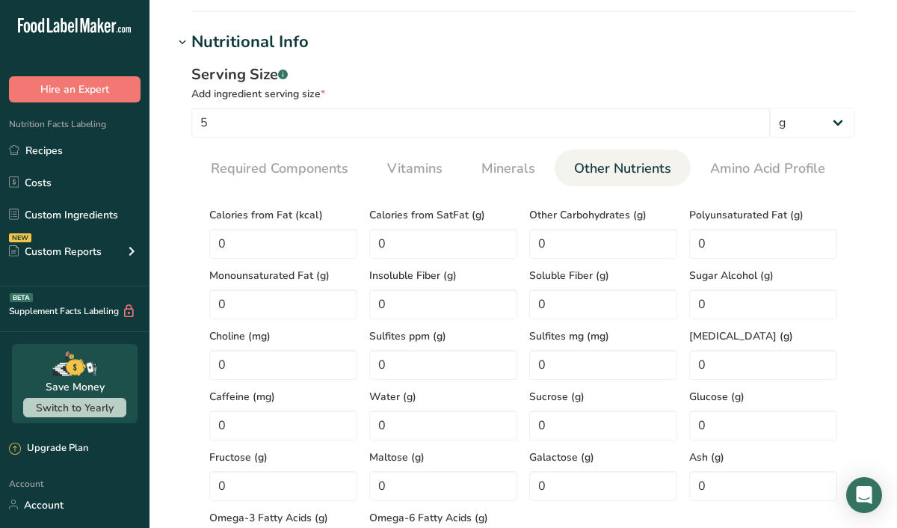
scroll to position [608, 0]
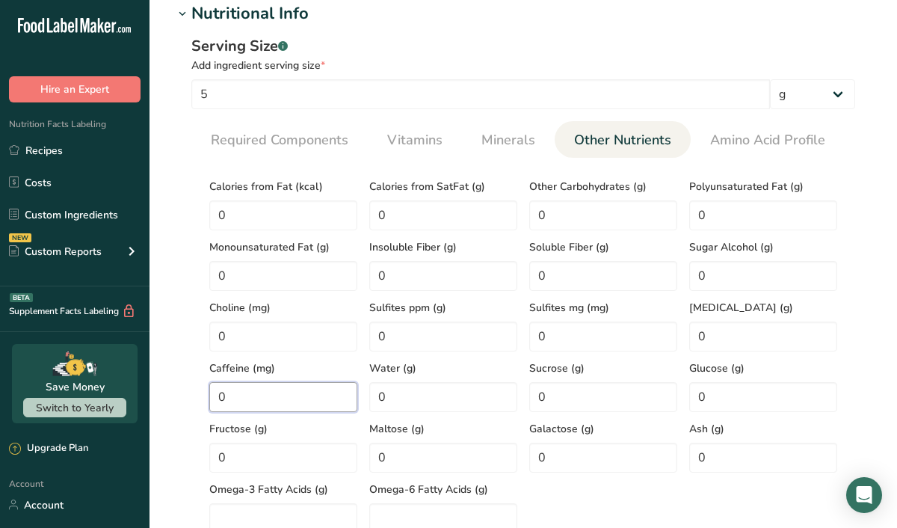
drag, startPoint x: 249, startPoint y: 399, endPoint x: 208, endPoint y: 399, distance: 40.3
click at [208, 399] on div "Caffeine (mg) 0" at bounding box center [283, 381] width 160 height 61
click at [592, 488] on div "Calories from Fat (kcal) 0 Calories from SatFat (g) 0 Other Carbohydrates (g) 0…" at bounding box center [523, 351] width 640 height 363
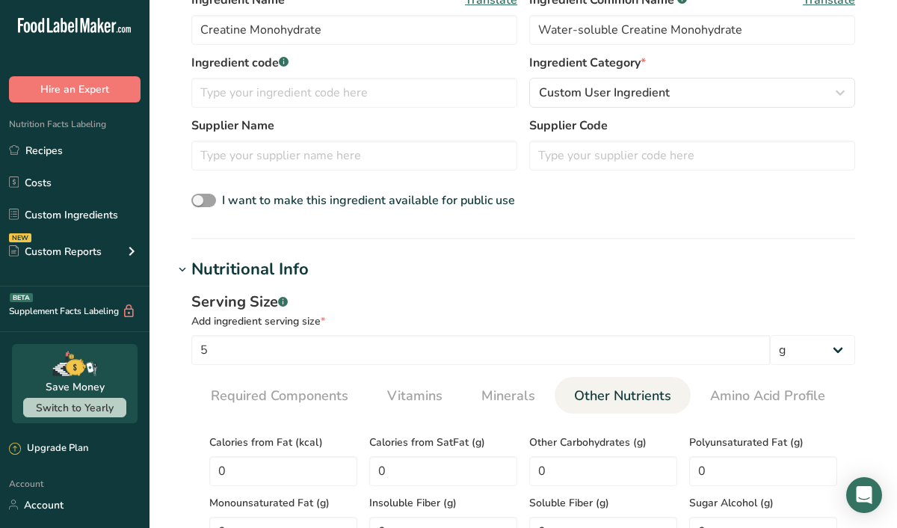
scroll to position [367, 0]
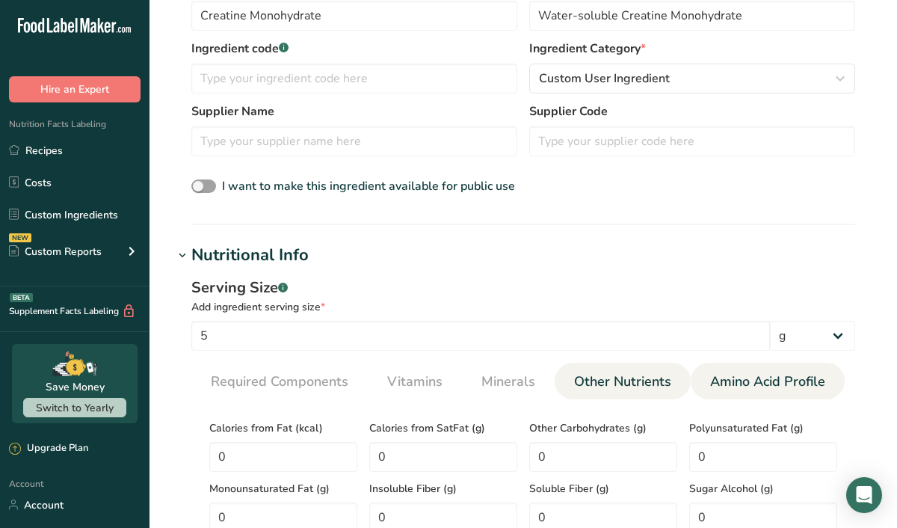
click at [723, 380] on span "Amino Acid Profile" at bounding box center [767, 381] width 115 height 20
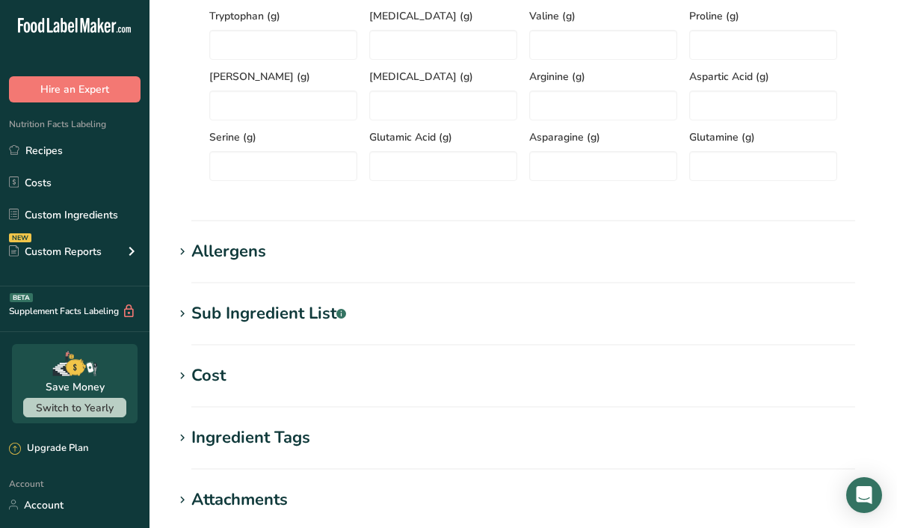
scroll to position [888, 0]
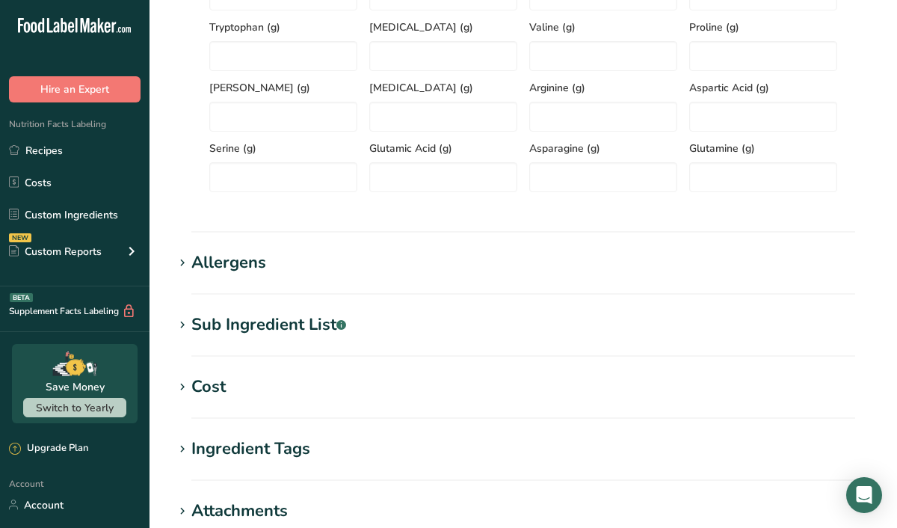
click at [318, 324] on div "Sub Ingredient List .a-a{fill:#347362;}.b-a{fill:#fff;}" at bounding box center [268, 324] width 155 height 25
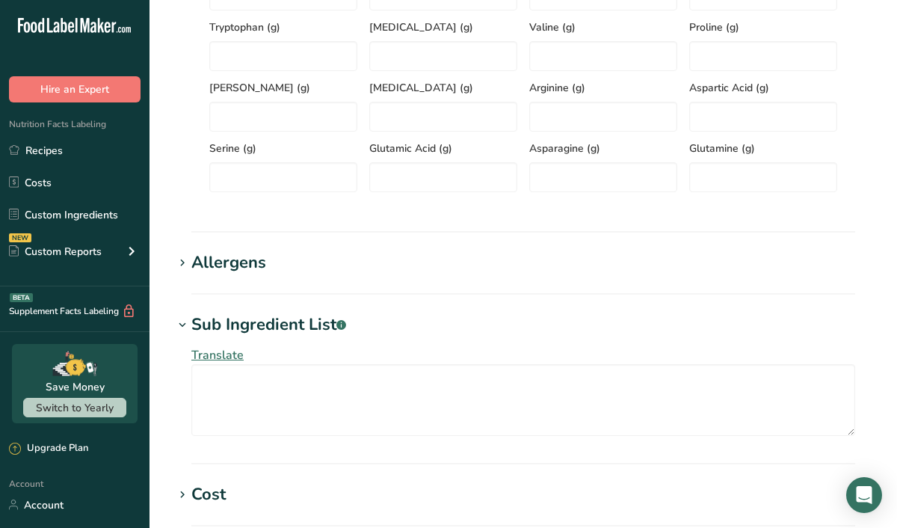
click at [318, 324] on div "Sub Ingredient List .a-a{fill:#347362;}.b-a{fill:#fff;}" at bounding box center [268, 324] width 155 height 25
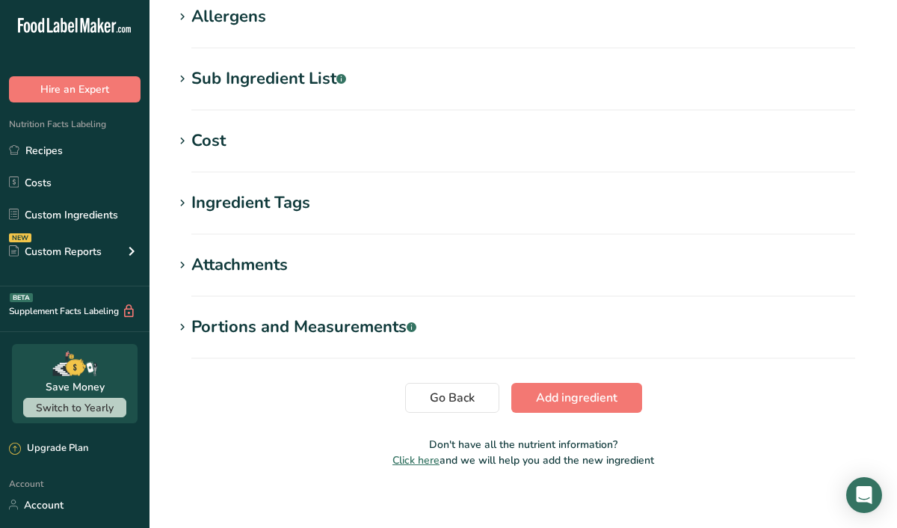
scroll to position [1146, 0]
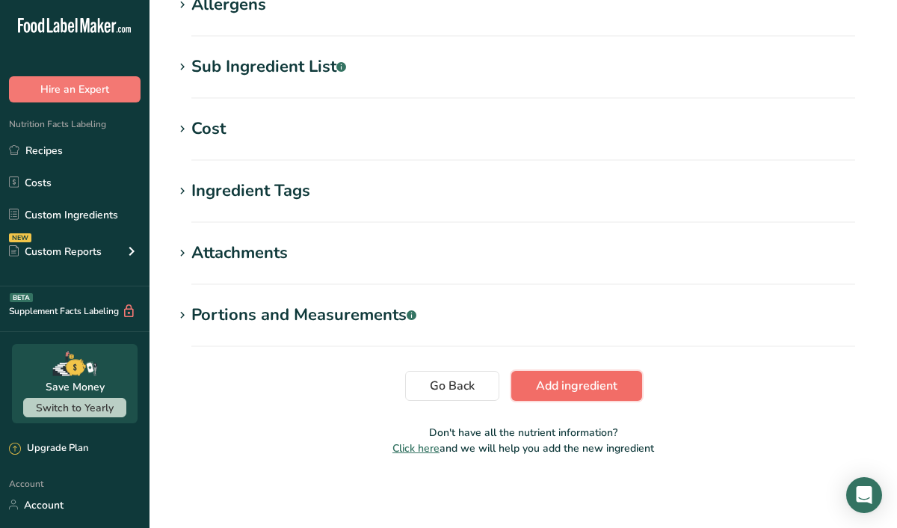
click at [542, 386] on span "Add ingredient" at bounding box center [576, 386] width 81 height 18
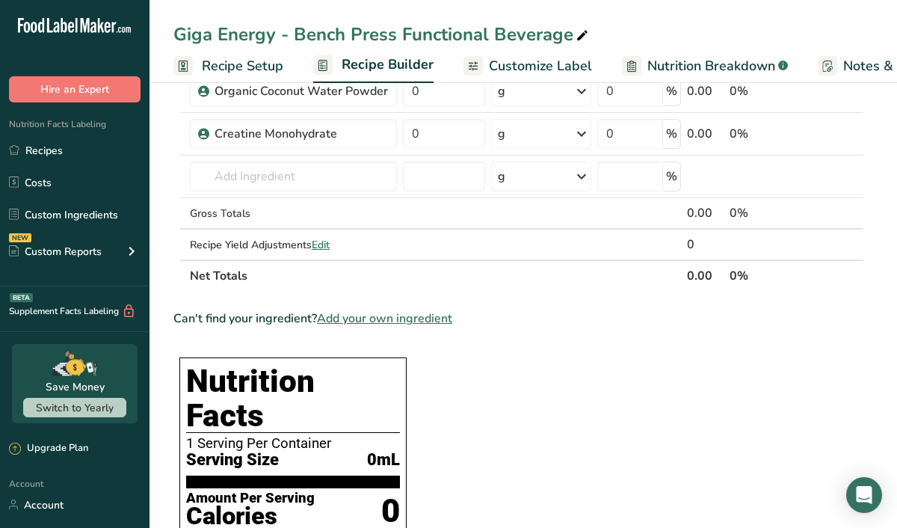
scroll to position [118, 0]
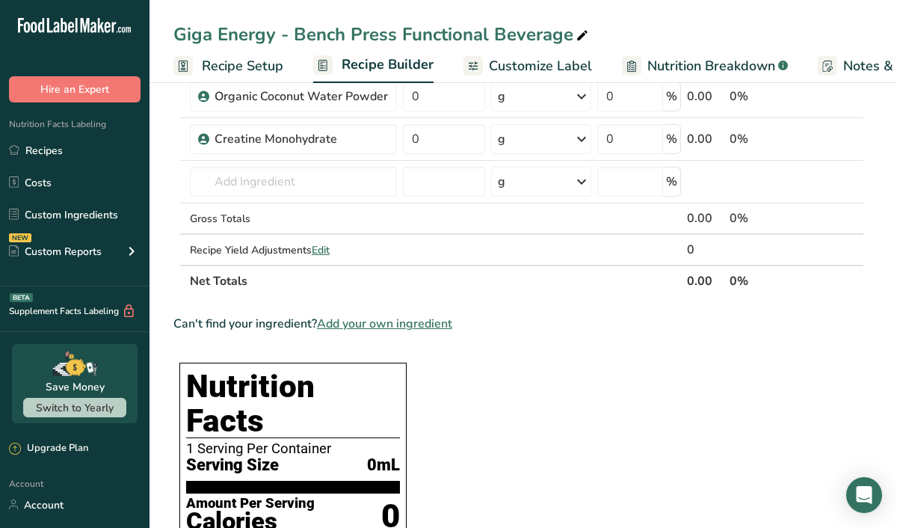
click at [653, 63] on span "Nutrition Breakdown" at bounding box center [711, 66] width 128 height 20
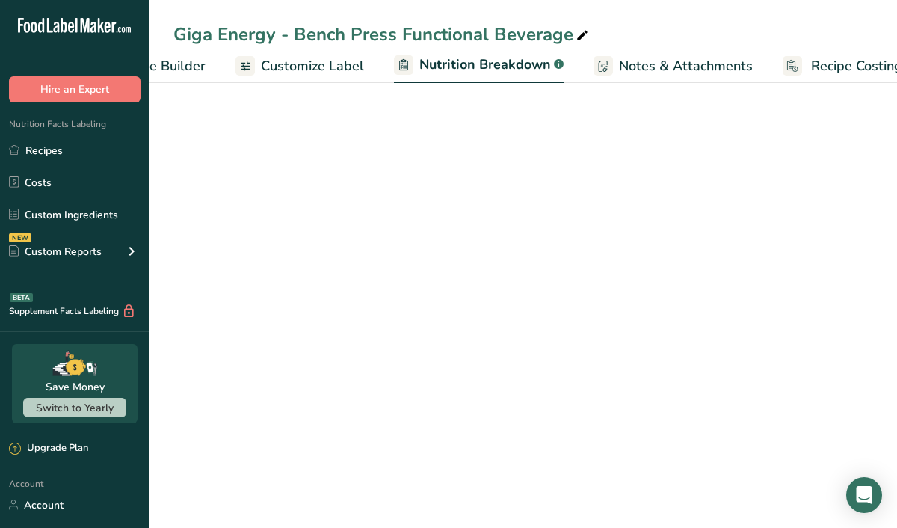
select select "Calories"
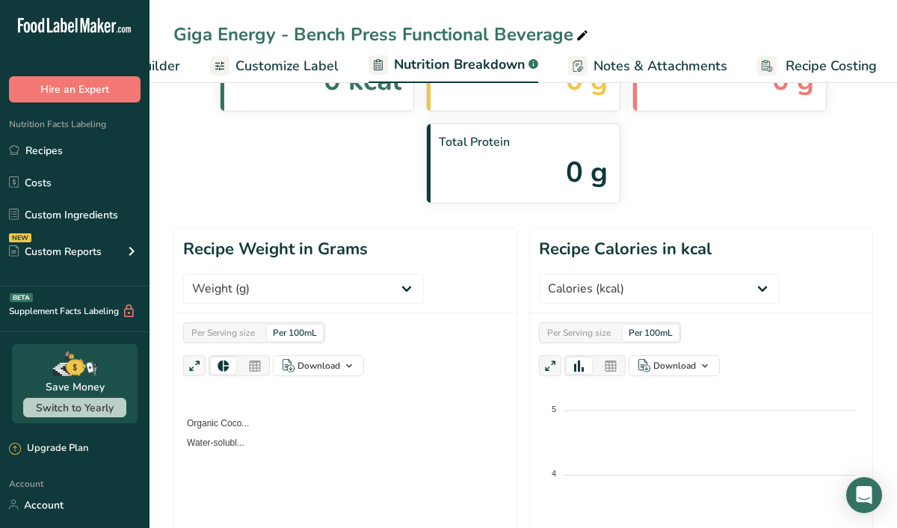
scroll to position [0, 254]
click at [256, 59] on span "Customize Label" at bounding box center [283, 66] width 103 height 20
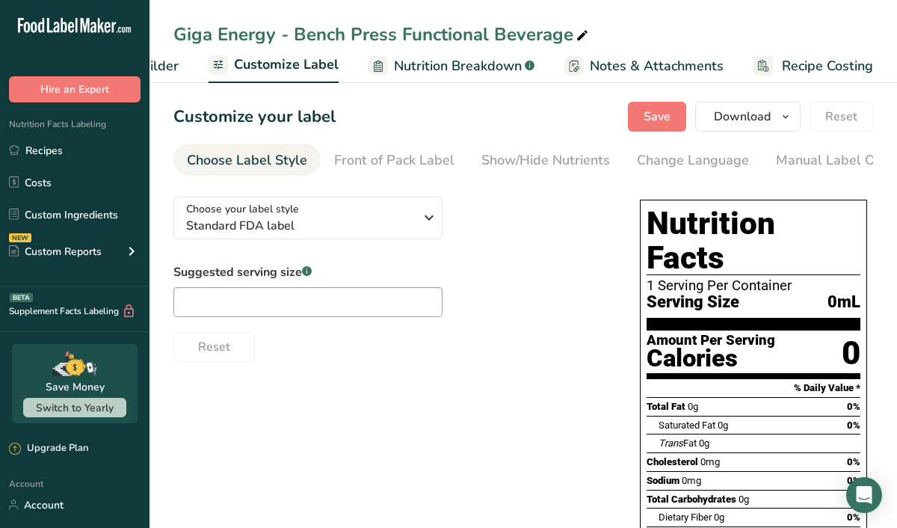
click at [474, 64] on span "Nutrition Breakdown" at bounding box center [458, 66] width 128 height 20
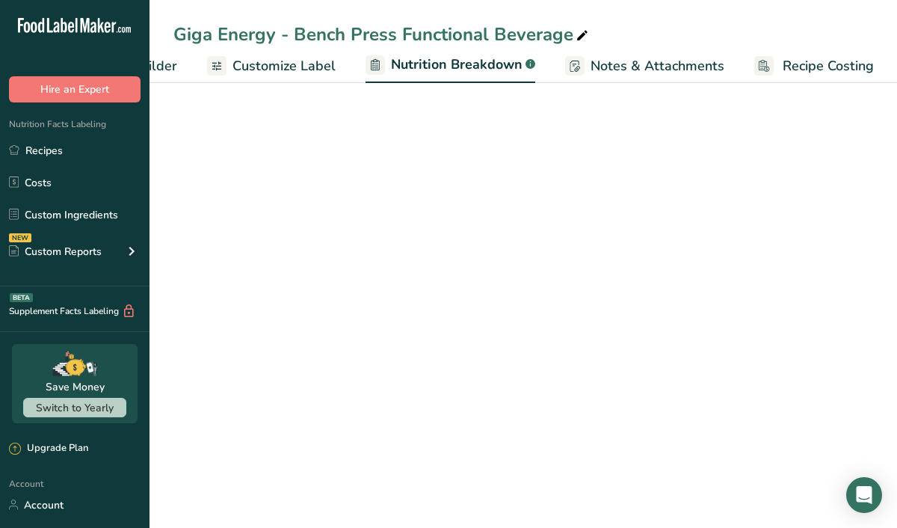
select select "Calories"
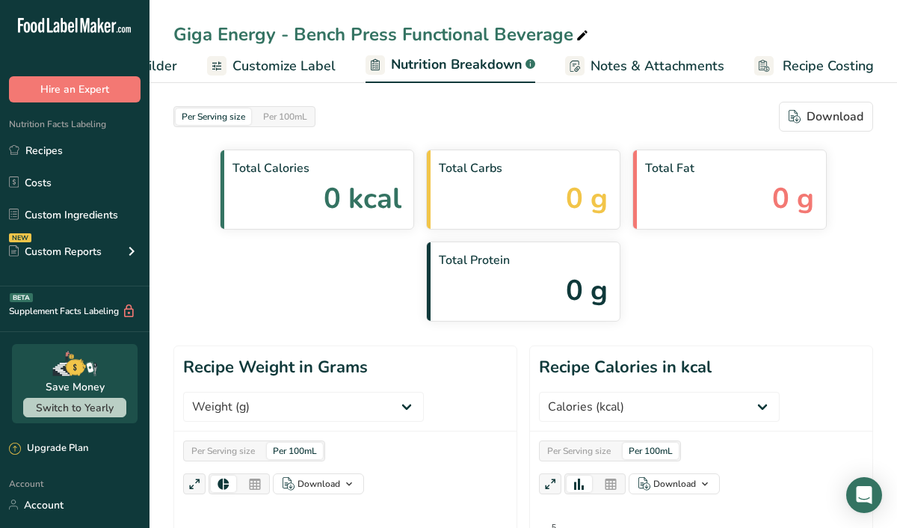
click at [290, 61] on span "Customize Label" at bounding box center [283, 66] width 103 height 20
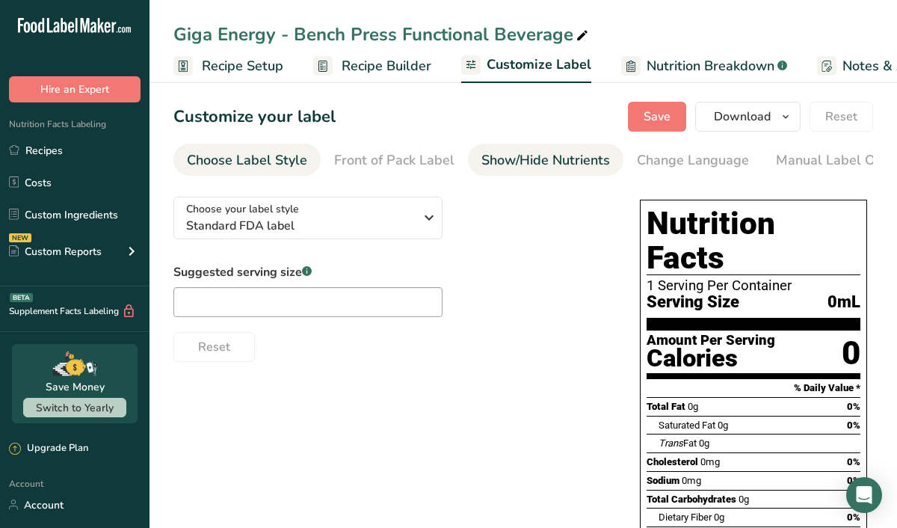
click at [536, 158] on div "Show/Hide Nutrients" at bounding box center [545, 160] width 129 height 20
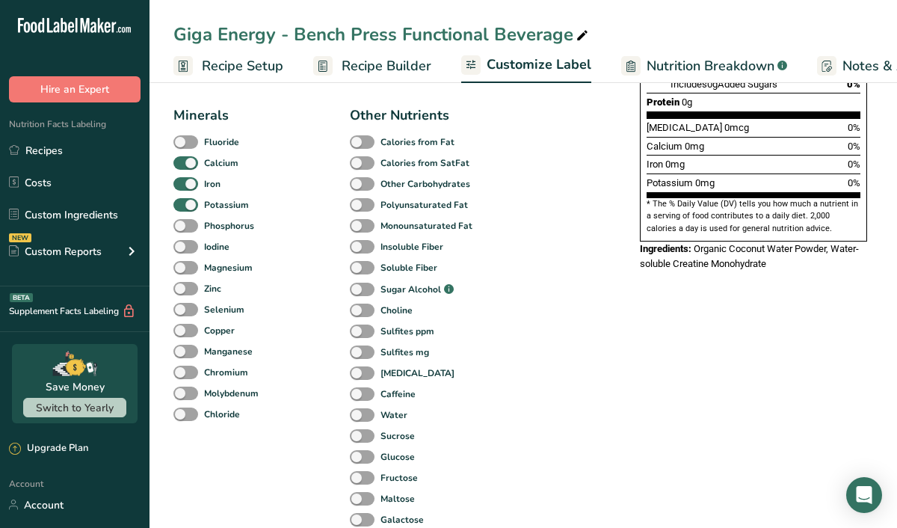
scroll to position [471, 0]
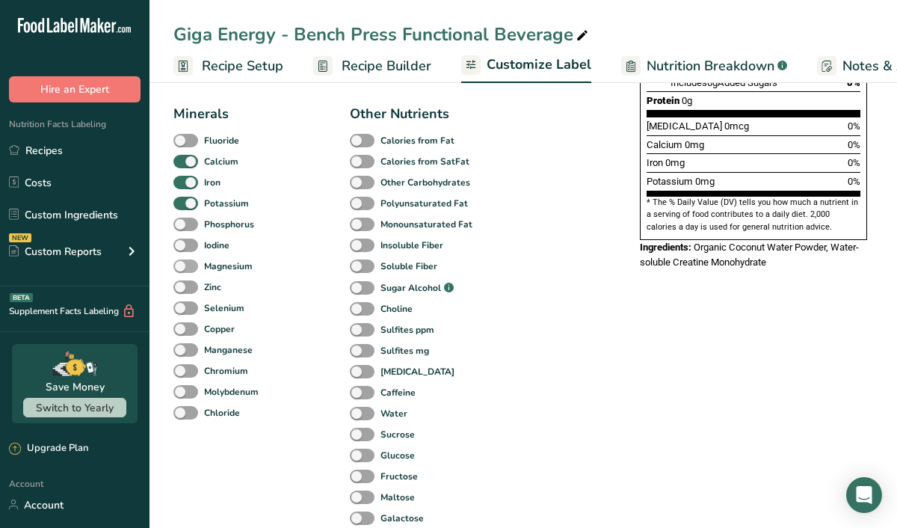
click at [181, 269] on span at bounding box center [185, 266] width 25 height 14
click at [181, 269] on input "Magnesium" at bounding box center [178, 266] width 10 height 10
checkbox input "true"
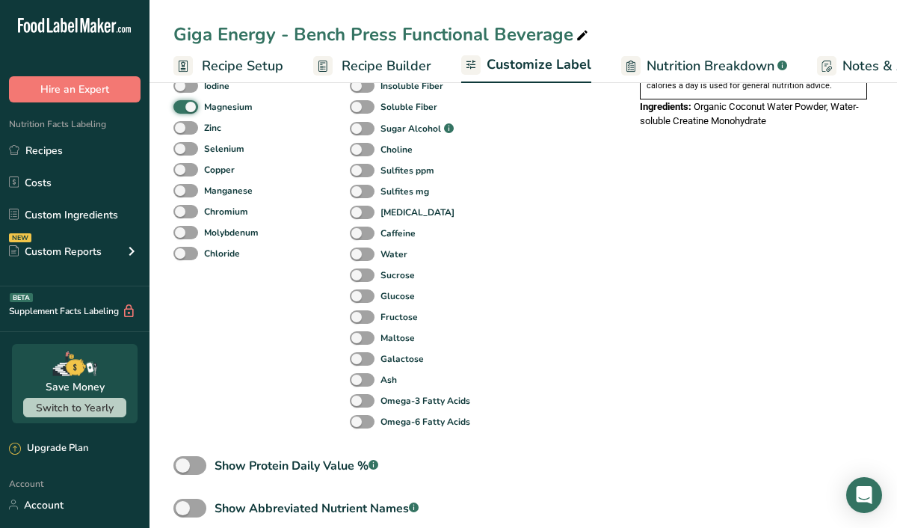
scroll to position [637, 0]
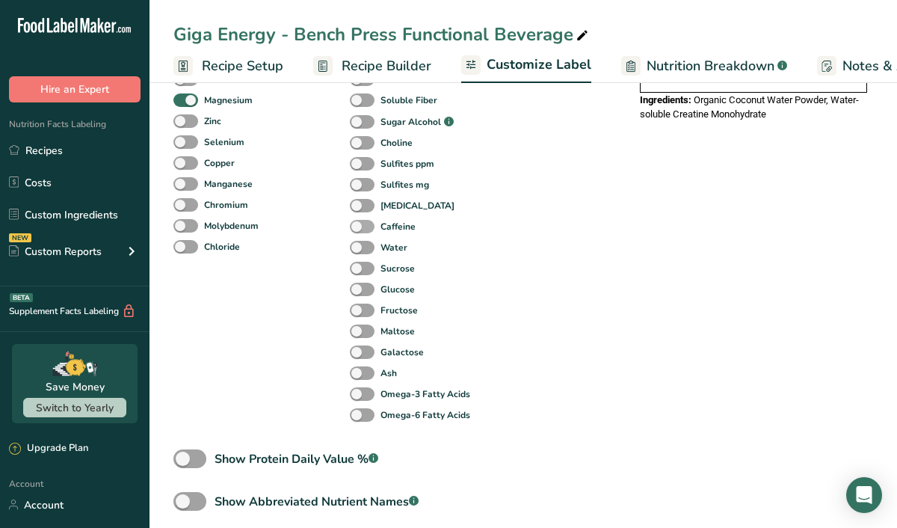
click at [355, 230] on span at bounding box center [362, 227] width 25 height 14
click at [355, 230] on input "Caffeine" at bounding box center [355, 226] width 10 height 10
checkbox input "true"
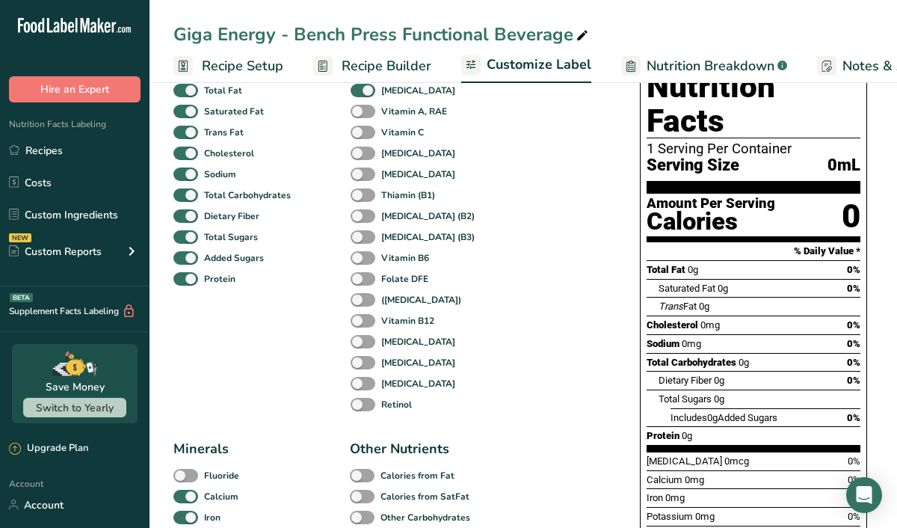
scroll to position [126, 0]
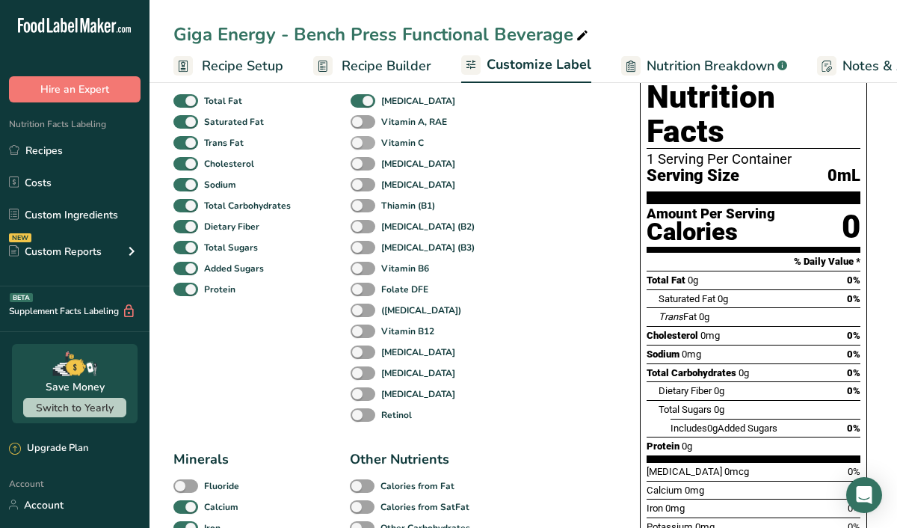
click at [358, 148] on span at bounding box center [362, 143] width 25 height 14
click at [358, 147] on input "Vitamin C" at bounding box center [355, 142] width 10 height 10
checkbox input "true"
click at [359, 336] on span at bounding box center [362, 331] width 25 height 14
click at [359, 335] on input "Vitamin B12" at bounding box center [355, 331] width 10 height 10
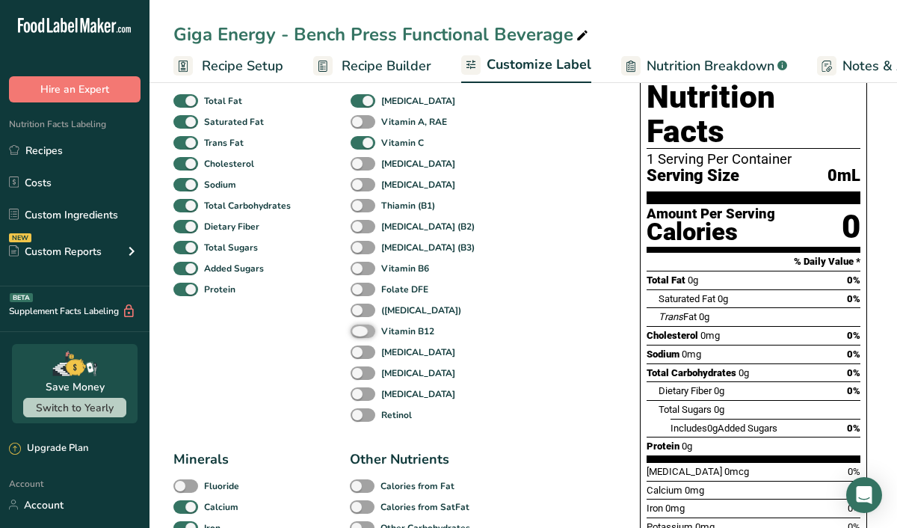
checkbox input "true"
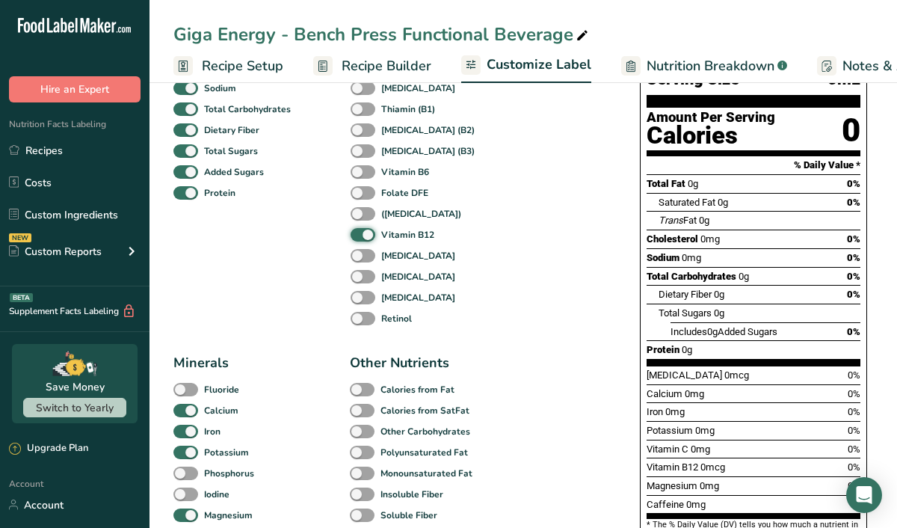
scroll to position [221, 0]
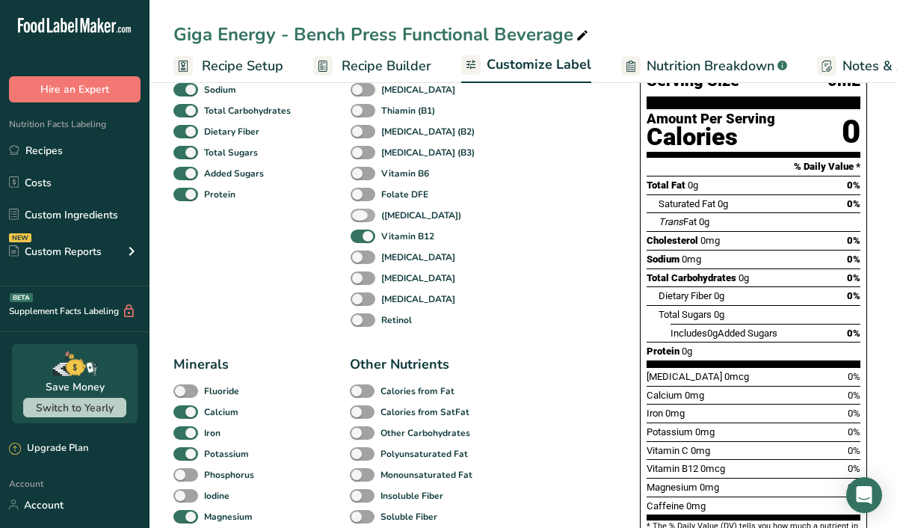
click at [355, 215] on span at bounding box center [362, 215] width 25 height 14
click at [355, 215] on input "(Folic Acid)" at bounding box center [355, 215] width 10 height 10
checkbox input "true"
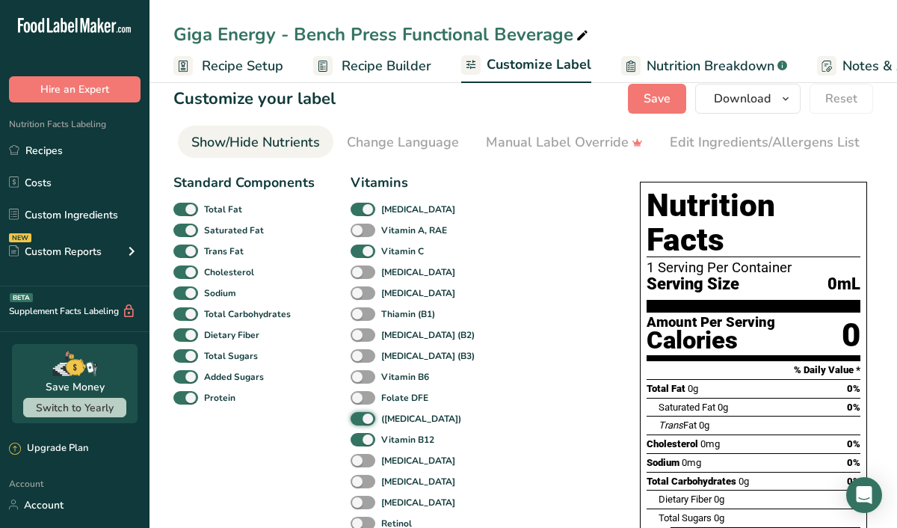
scroll to position [0, 0]
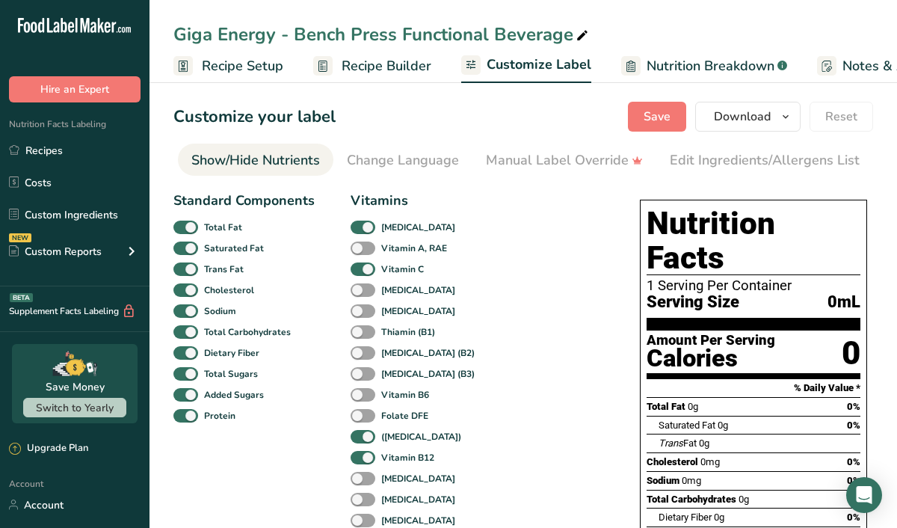
click at [393, 66] on span "Recipe Builder" at bounding box center [386, 66] width 90 height 20
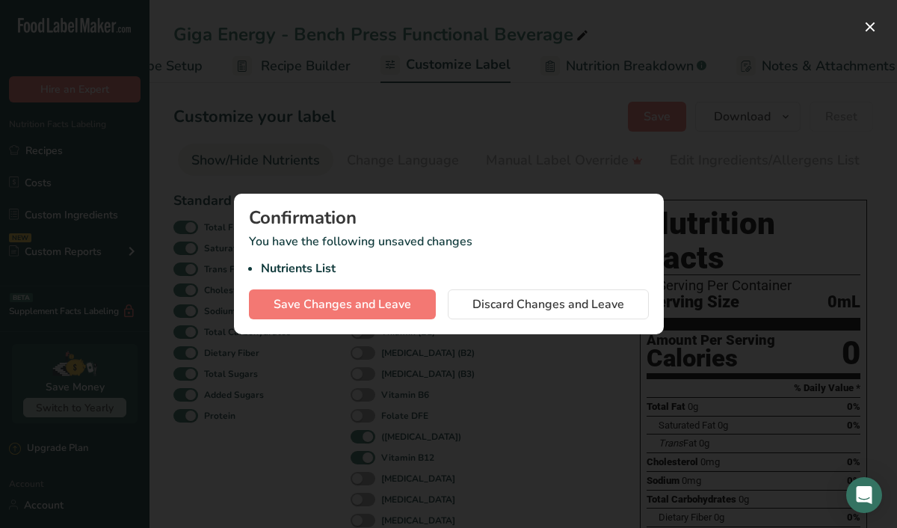
scroll to position [0, 144]
click at [365, 307] on span "Save Changes and Leave" at bounding box center [341, 304] width 137 height 18
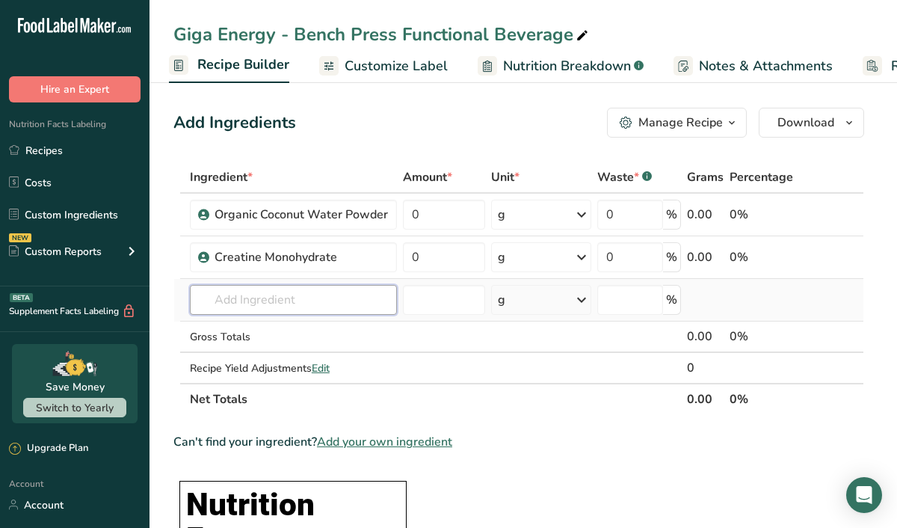
click at [292, 297] on input "text" at bounding box center [293, 300] width 207 height 30
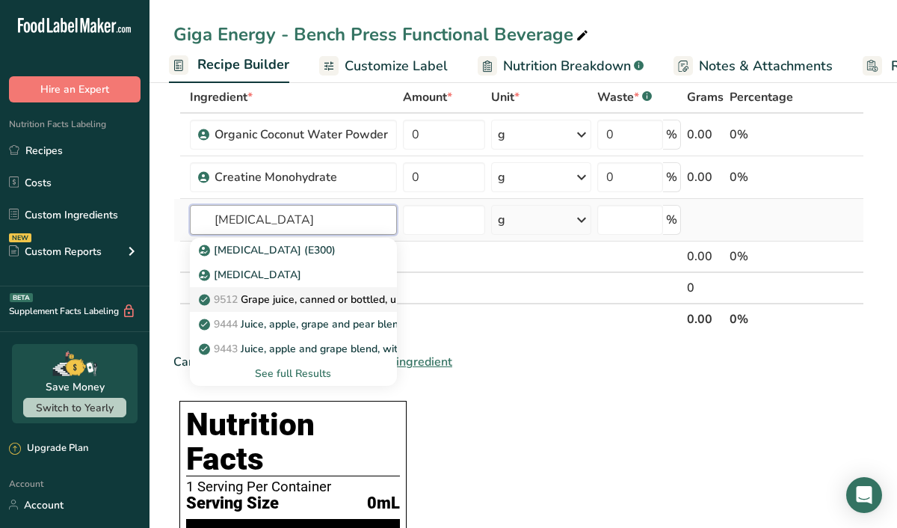
scroll to position [82, 0]
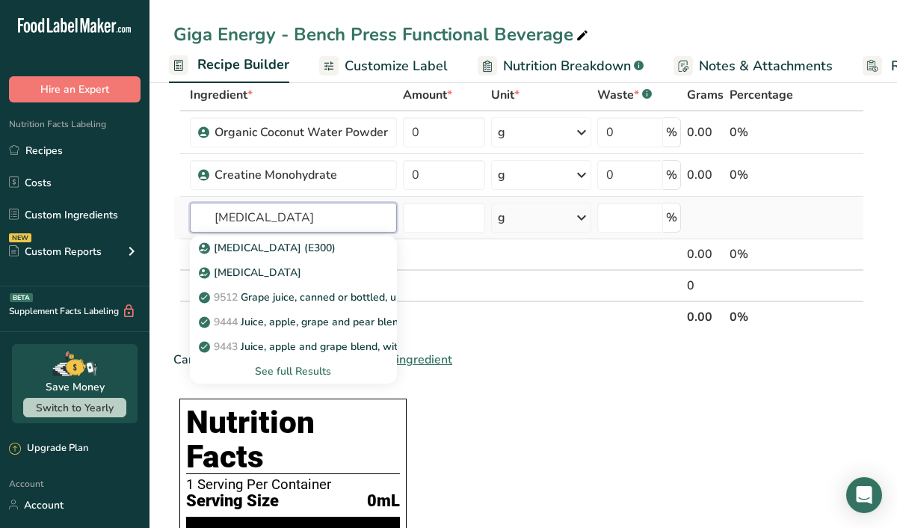
type input "Ascorbic Acid"
click at [292, 377] on div "See full Results" at bounding box center [293, 371] width 183 height 16
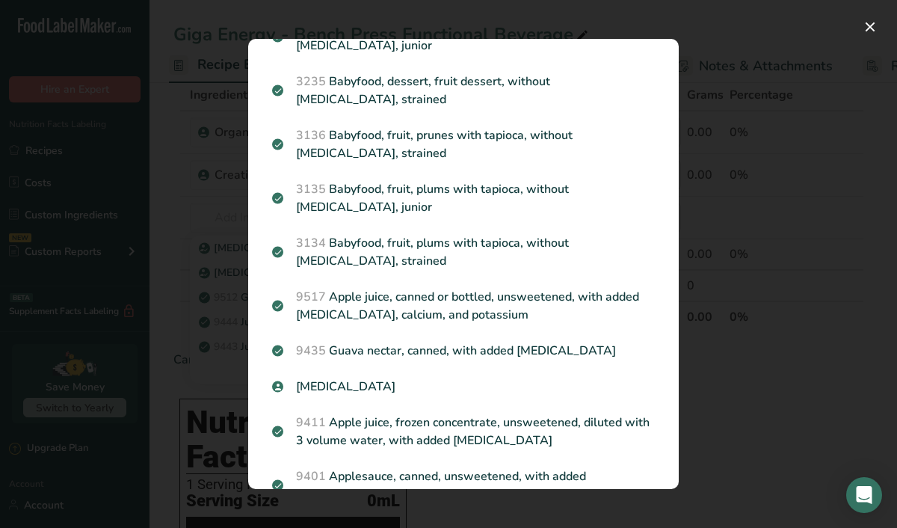
scroll to position [1042, 0]
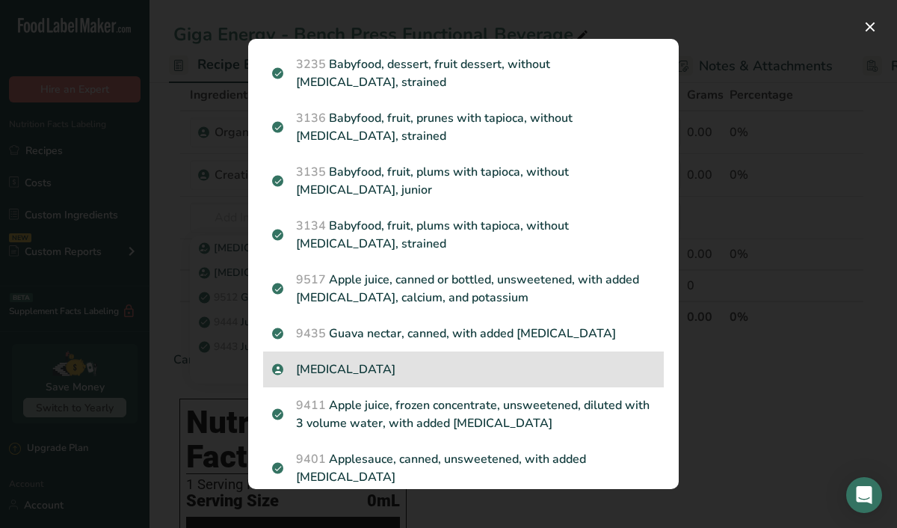
click at [335, 360] on p "Ascorbic Acid" at bounding box center [463, 369] width 383 height 18
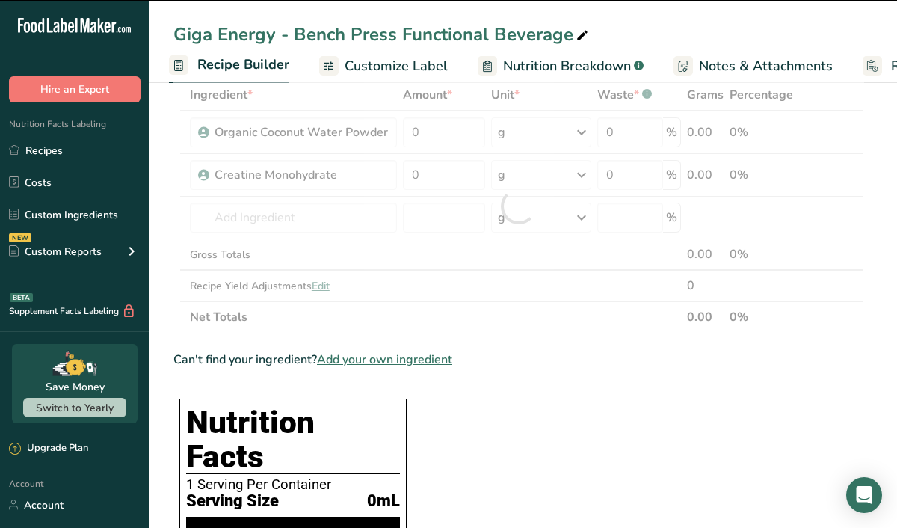
type input "0"
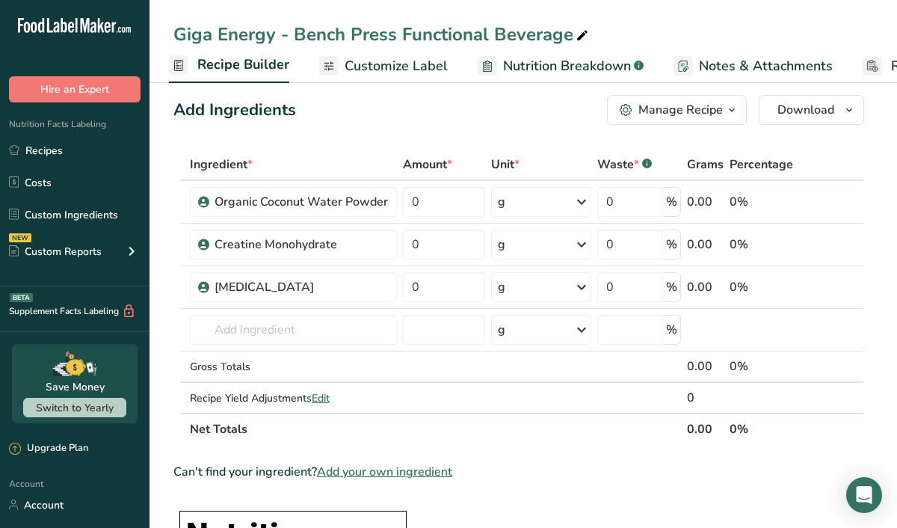
scroll to position [0, 0]
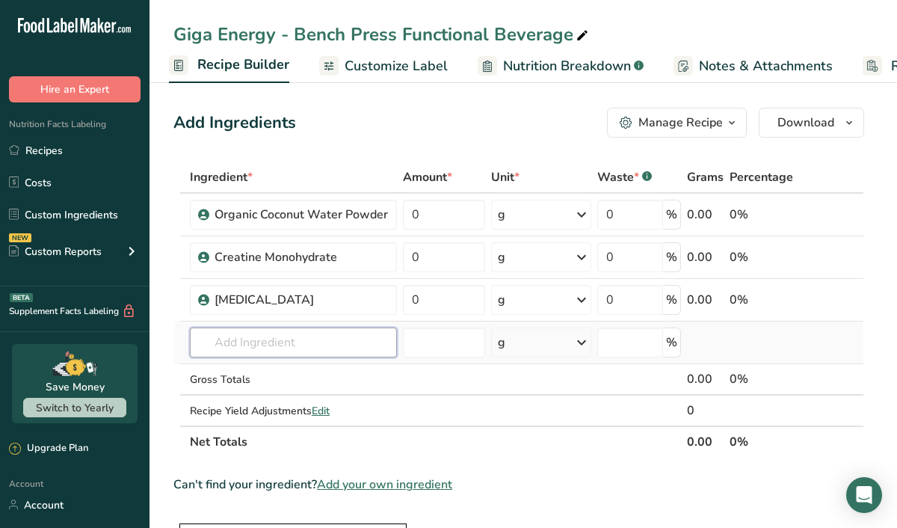
click at [247, 344] on input "text" at bounding box center [293, 342] width 207 height 30
type input "Potassium Chloride"
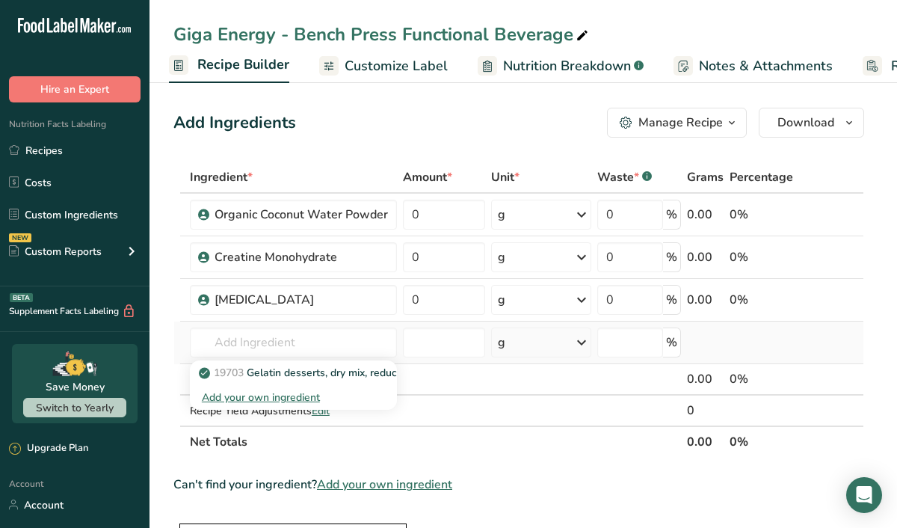
click at [245, 398] on div "Add your own ingredient" at bounding box center [293, 397] width 183 height 16
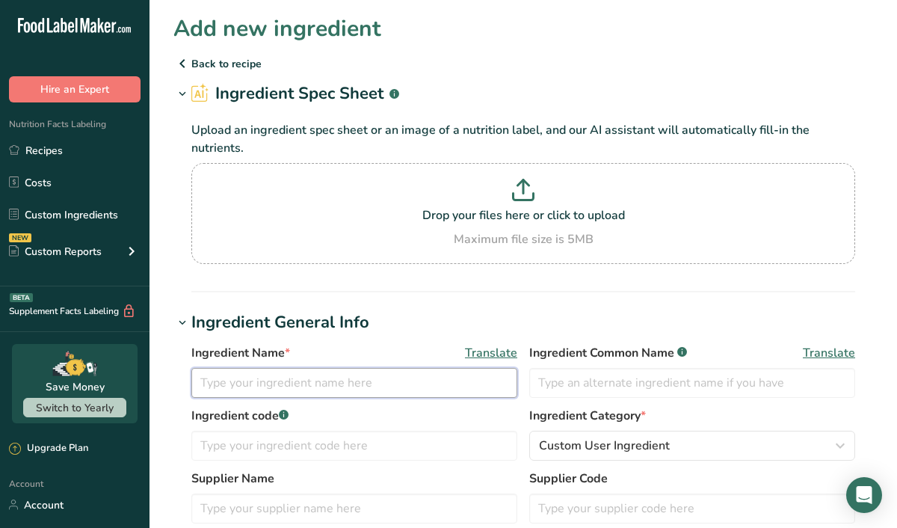
click at [256, 387] on input "text" at bounding box center [354, 383] width 326 height 30
type input "Potassium Citrate"
click at [571, 384] on input "text" at bounding box center [692, 383] width 326 height 30
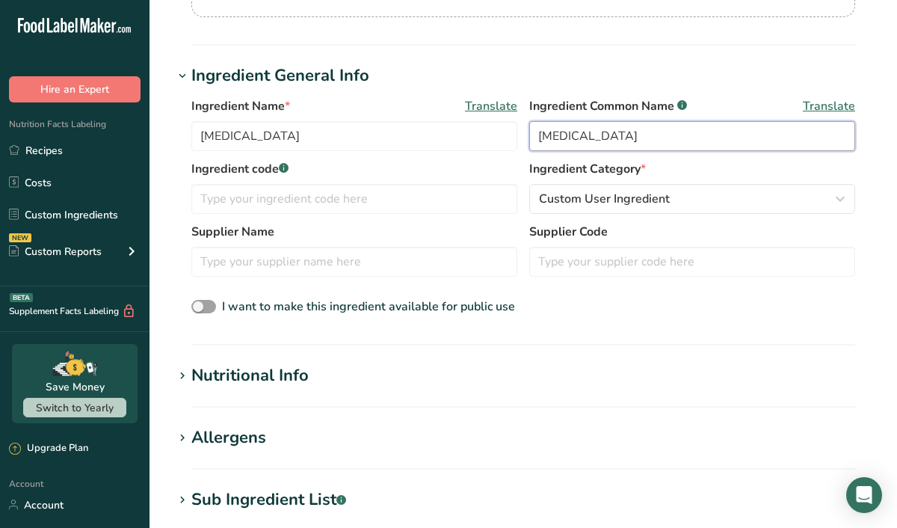
scroll to position [254, 0]
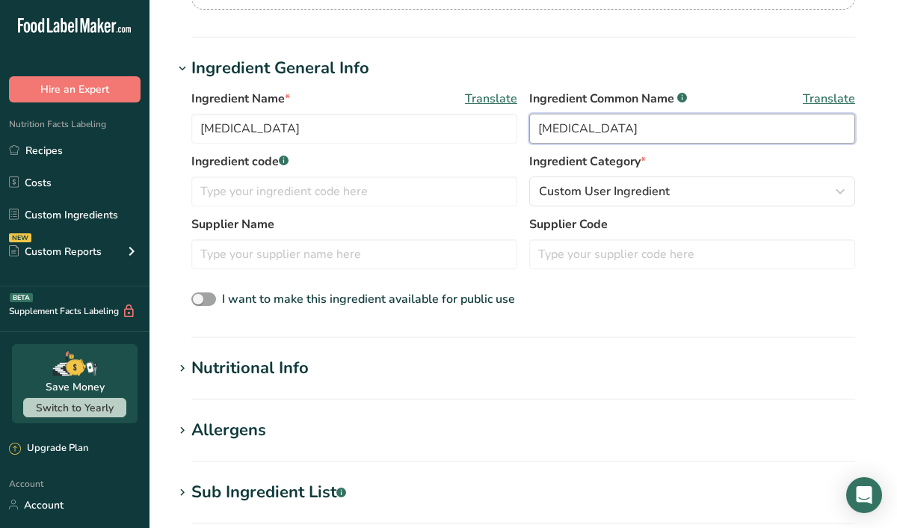
type input "Potassium Citrate"
click at [295, 374] on div "Nutritional Info" at bounding box center [249, 368] width 117 height 25
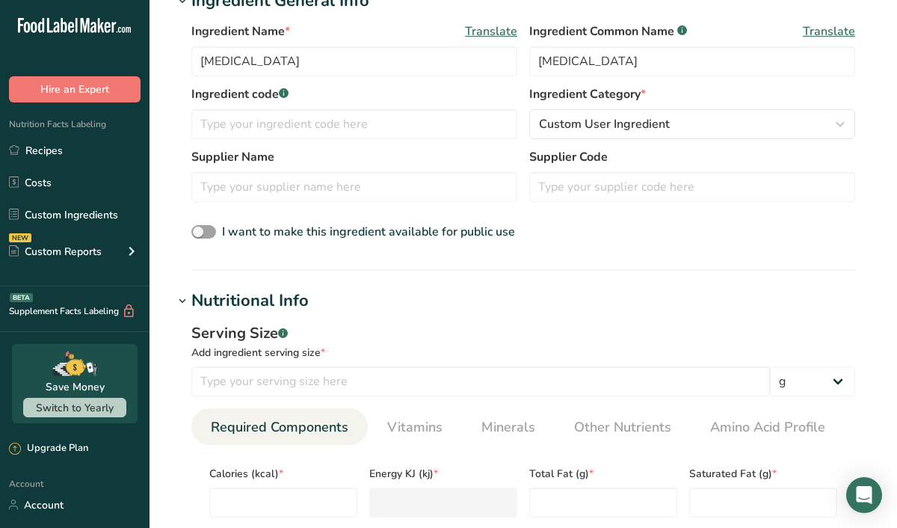
scroll to position [344, 0]
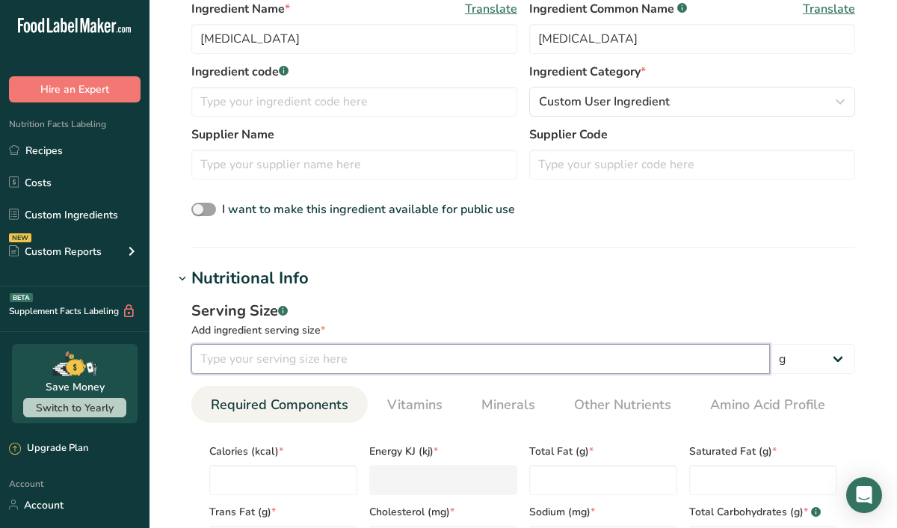
click at [241, 355] on input "number" at bounding box center [480, 359] width 578 height 30
type input "1.4"
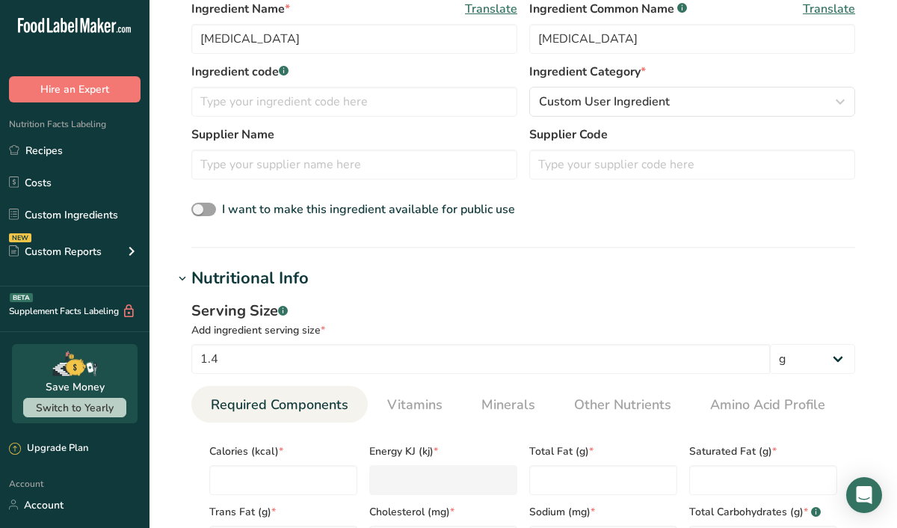
click at [482, 255] on section "Add new ingredient Back to recipe Ingredient Spec Sheet .a-a{fill:#347362;}.b-a…" at bounding box center [522, 408] width 747 height 1505
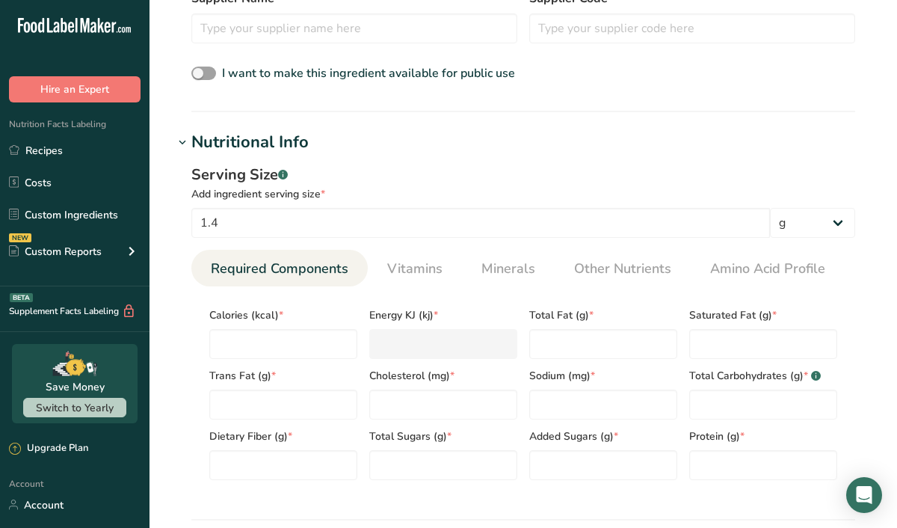
scroll to position [495, 0]
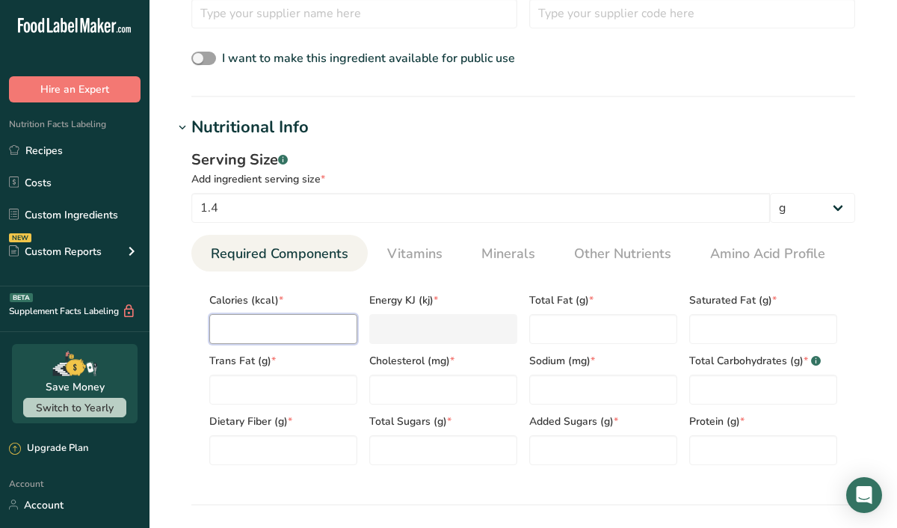
click at [277, 324] on input "number" at bounding box center [283, 329] width 148 height 30
type input "0"
type KJ "0"
type input "0"
type Fat "0"
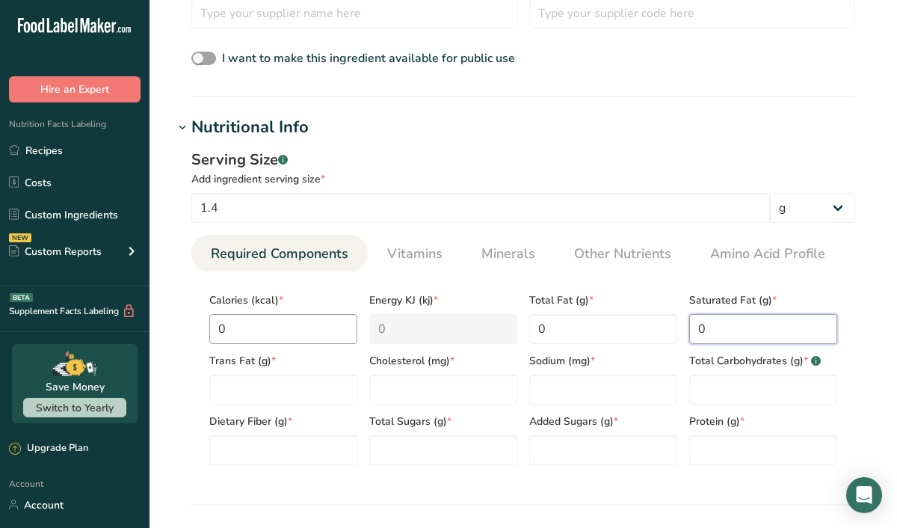
type Fat "0"
type input "0"
type Carbohydrates "0"
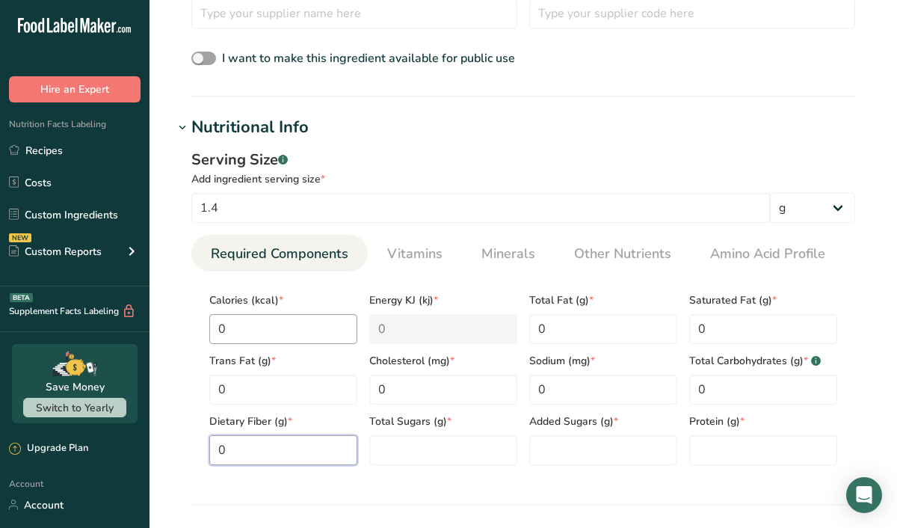
type Fiber "0"
type Sugars "0"
type input "0"
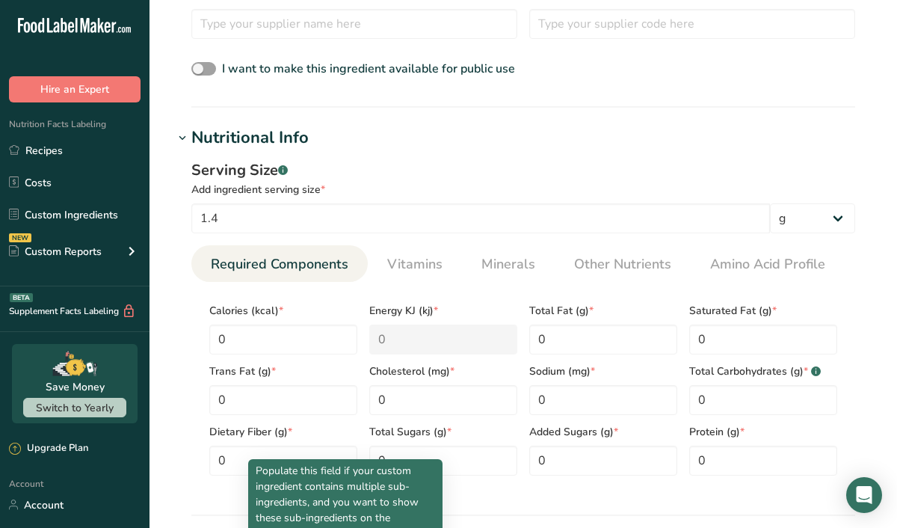
scroll to position [477, 0]
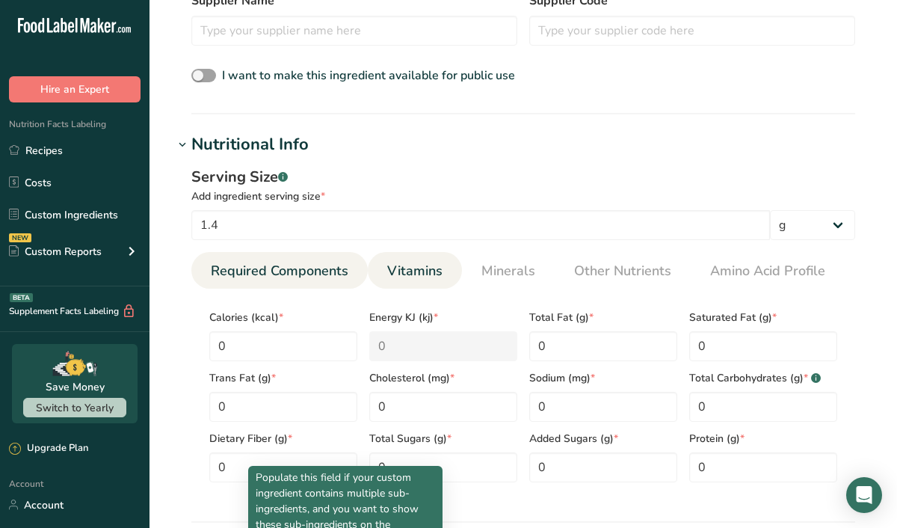
click at [403, 269] on span "Vitamins" at bounding box center [414, 271] width 55 height 20
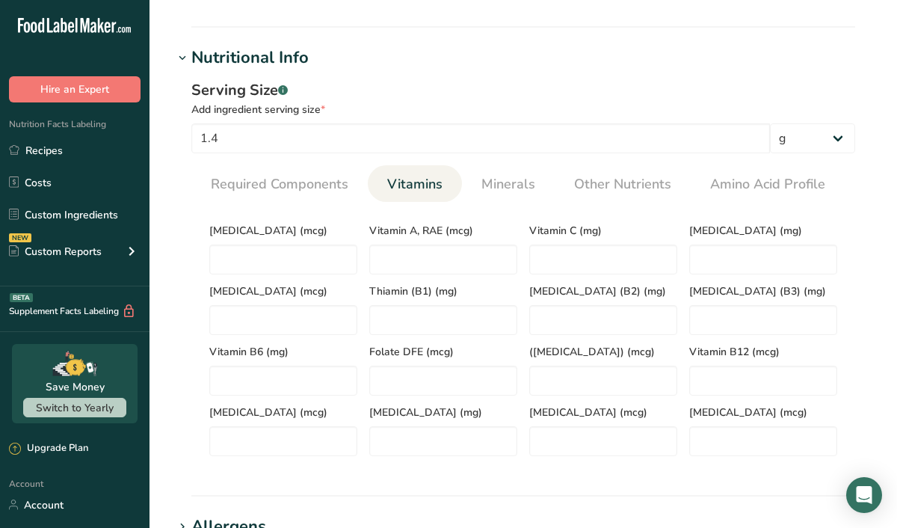
scroll to position [596, 0]
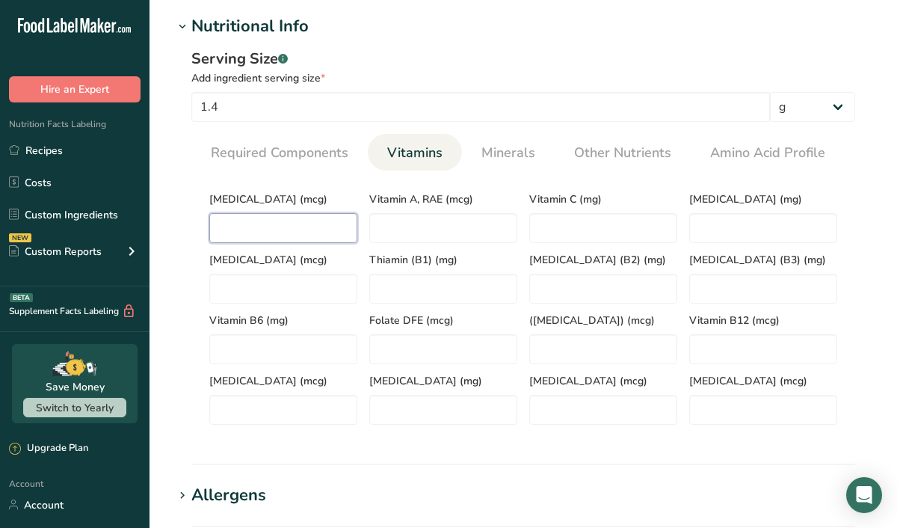
click at [265, 220] on D "number" at bounding box center [283, 228] width 148 height 30
type D "0"
type RAE "0"
type C "0"
type E "0"
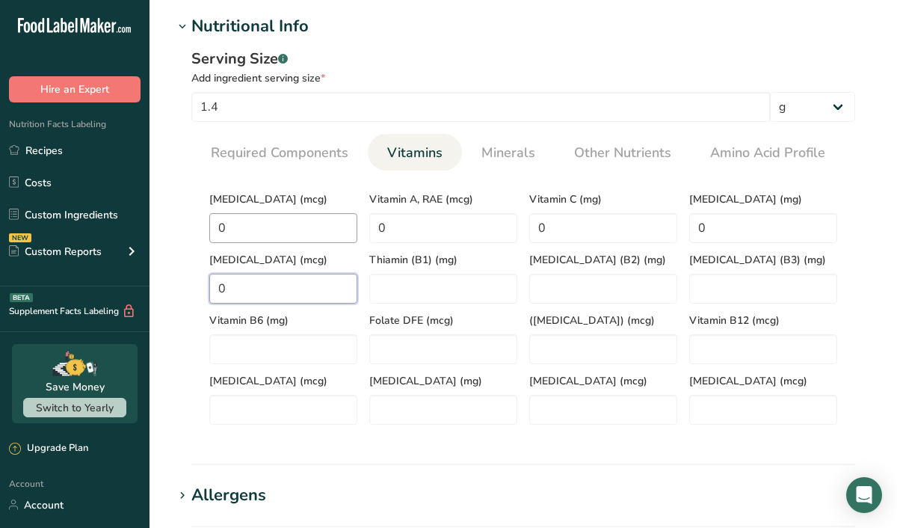
type K "0"
type \(B1\) "0"
type \(B2\) "0"
type \(B3\) "0"
type B6 "0"
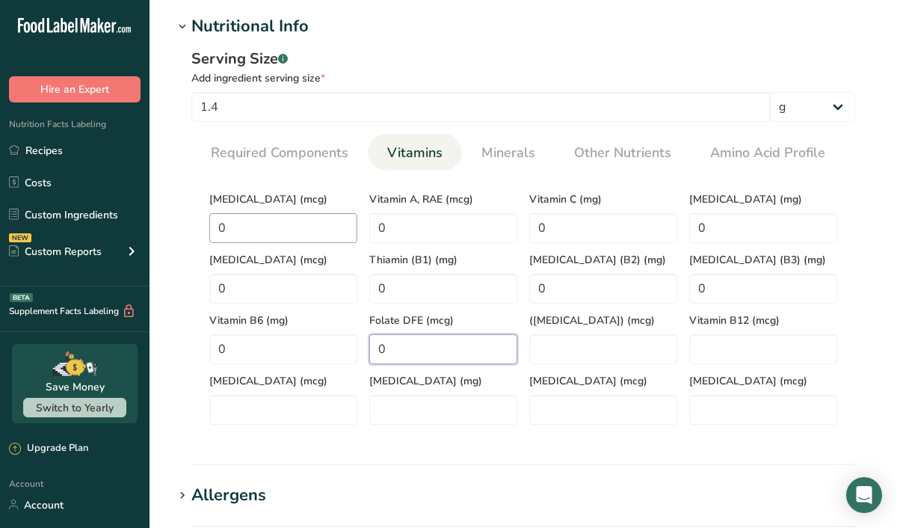
type DFE "0"
type Acid\) "0"
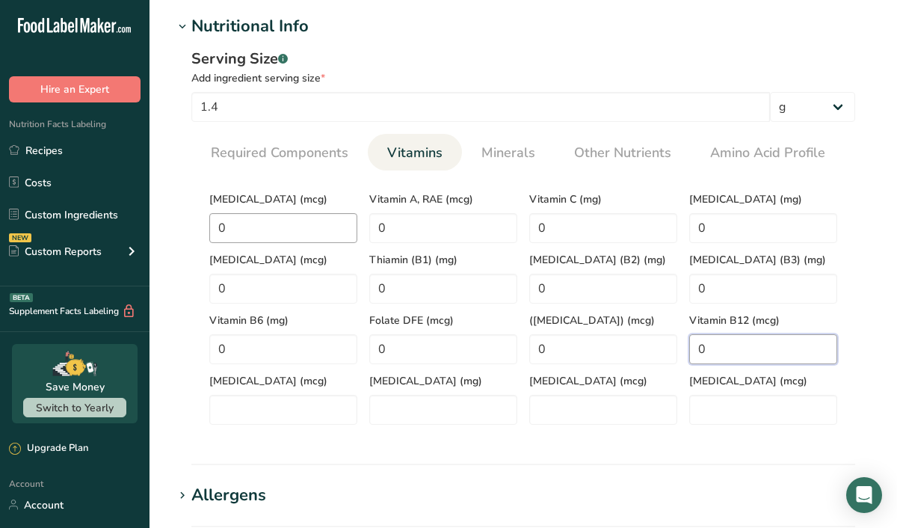
type B12 "0"
type input "0"
type acid "0"
type Carotene "0"
type input "0"
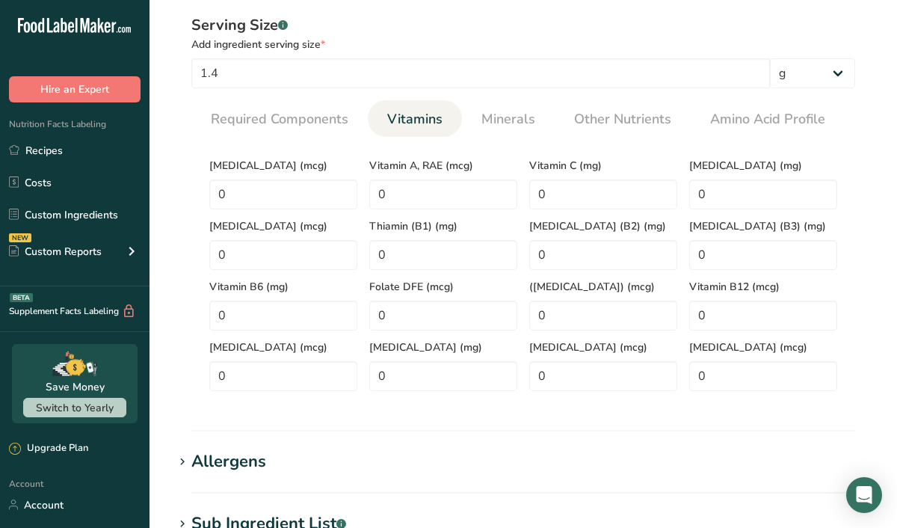
scroll to position [624, 0]
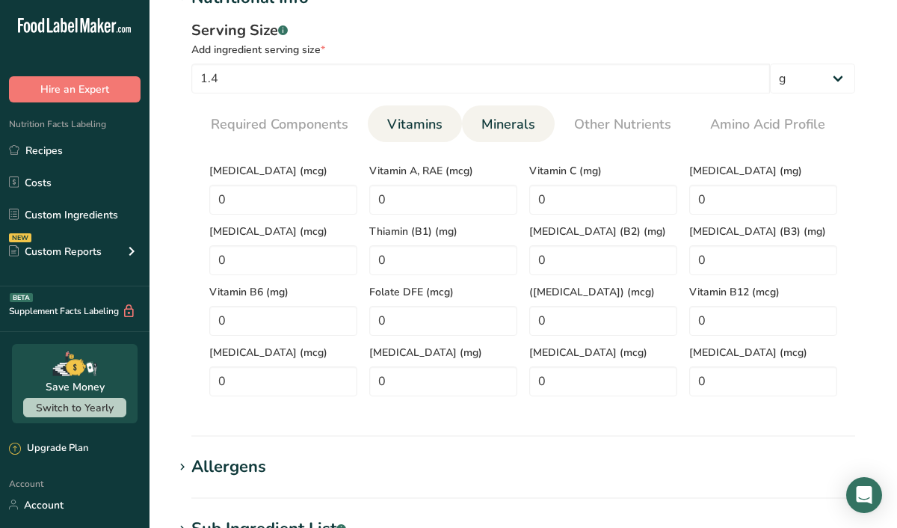
click at [507, 118] on span "Minerals" at bounding box center [508, 124] width 54 height 20
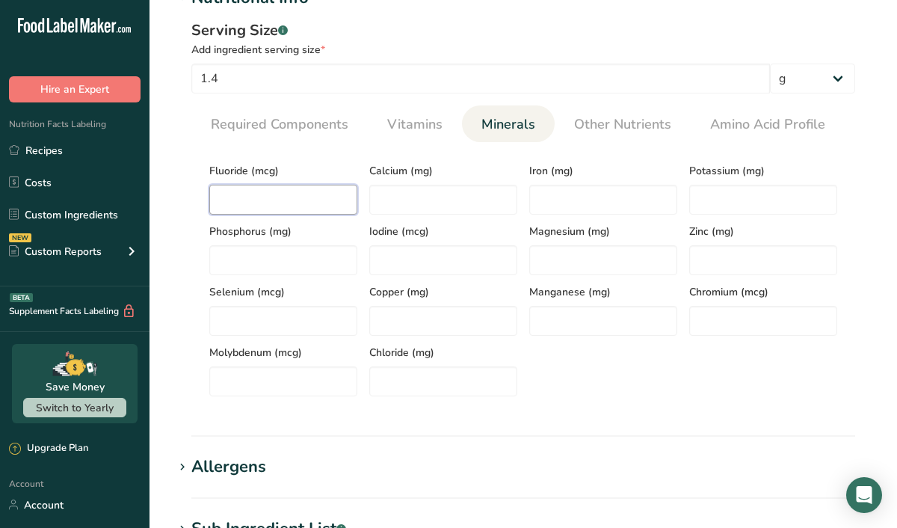
click at [262, 204] on input "number" at bounding box center [283, 200] width 148 height 30
type input "0"
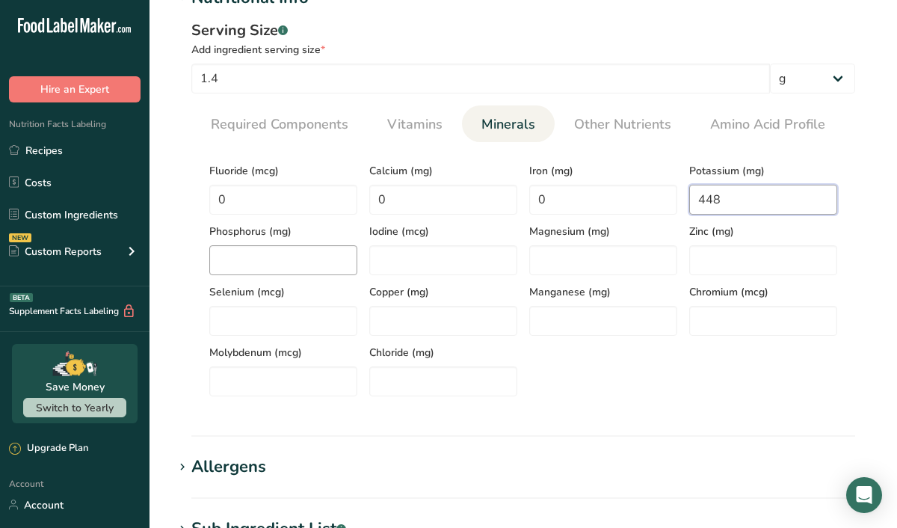
type input "448"
click at [291, 270] on input "number" at bounding box center [283, 260] width 148 height 30
type input "0"
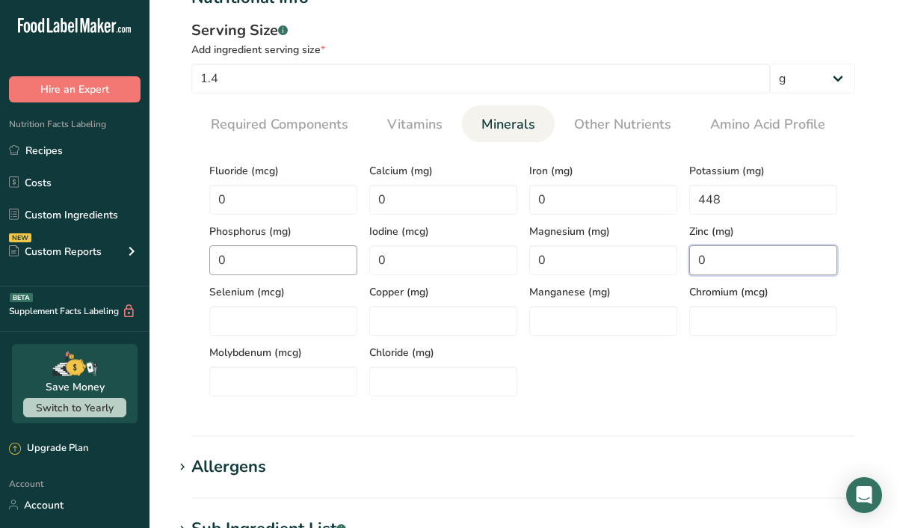
type input "0"
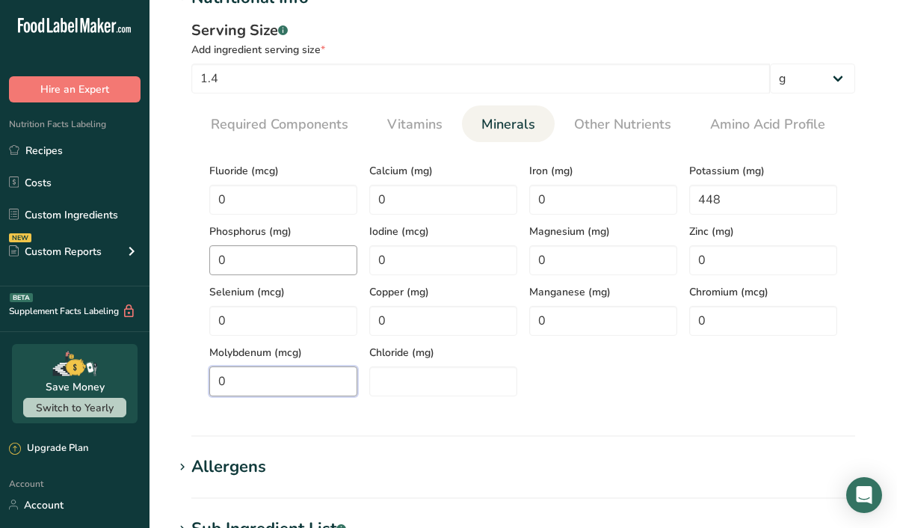
type input "0"
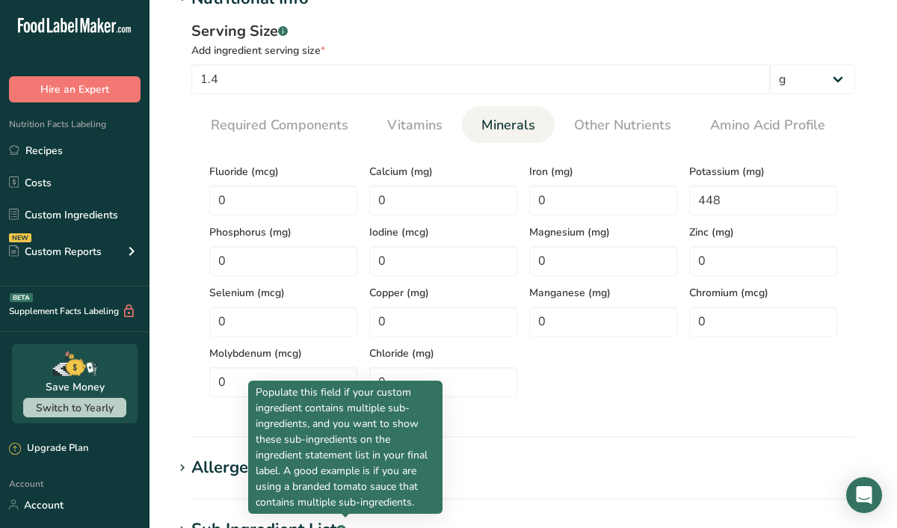
scroll to position [609, 0]
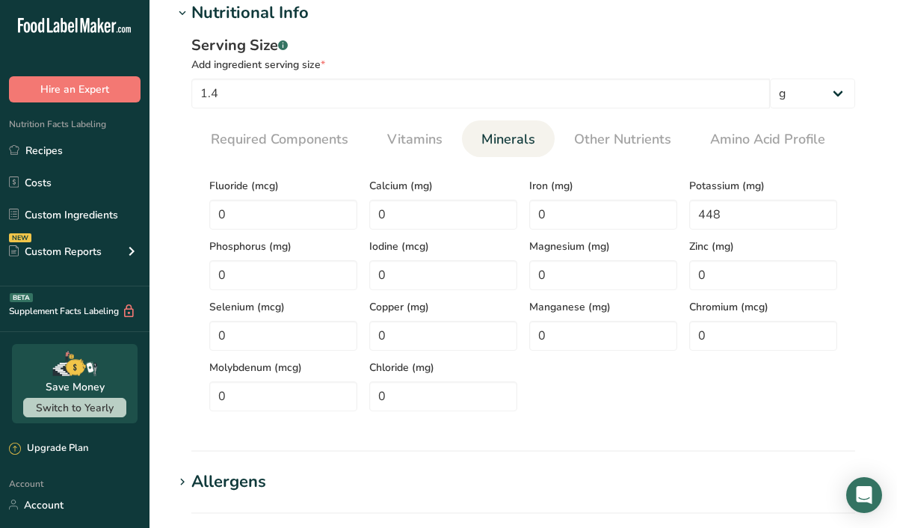
click at [610, 379] on div "Fluoride (mcg) 0 Calcium (mg) 0 Iron (mg) 0 Potassium (mg) 448 Phosphorus (mg) …" at bounding box center [523, 290] width 640 height 242
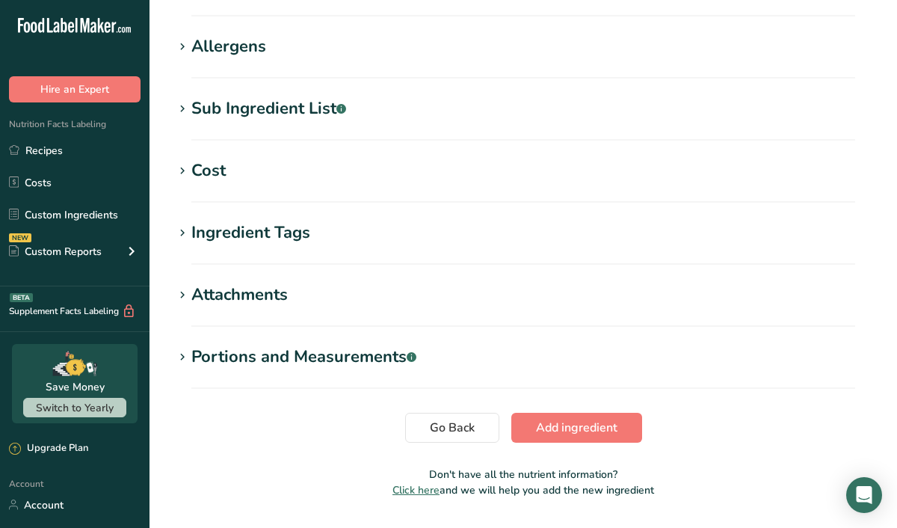
scroll to position [1086, 0]
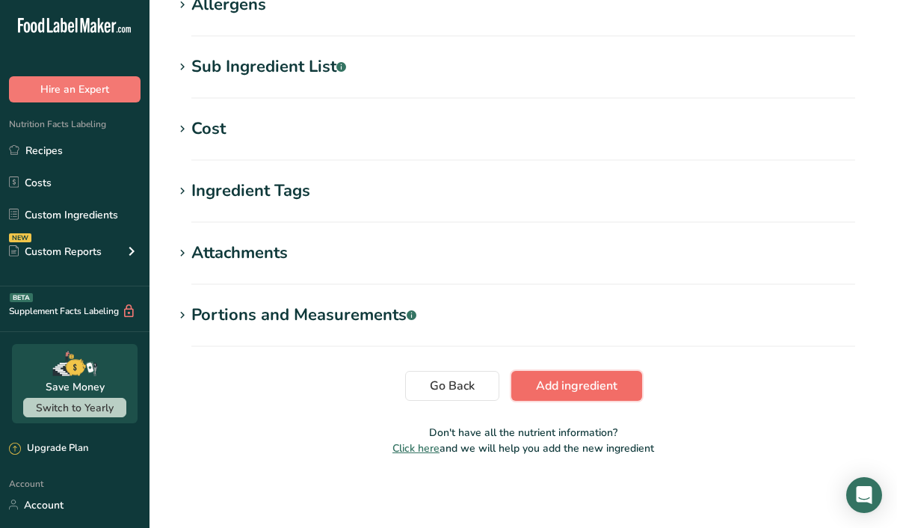
click at [566, 384] on span "Add ingredient" at bounding box center [576, 386] width 81 height 18
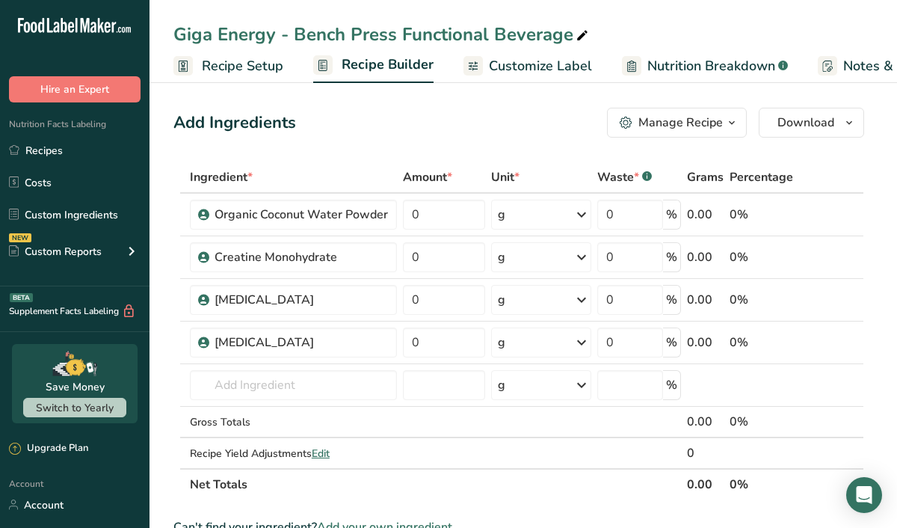
click at [311, 123] on div "Add Ingredients Manage Recipe Delete Recipe Duplicate Recipe Scale Recipe Save …" at bounding box center [518, 123] width 690 height 30
drag, startPoint x: 300, startPoint y: 124, endPoint x: 218, endPoint y: 118, distance: 82.4
click at [218, 118] on div "Add Ingredients Manage Recipe Delete Recipe Duplicate Recipe Scale Recipe Save …" at bounding box center [518, 123] width 690 height 30
click at [341, 136] on div "Add Ingredients Manage Recipe Delete Recipe Duplicate Recipe Scale Recipe Save …" at bounding box center [518, 123] width 690 height 30
click at [300, 123] on div "Add Ingredients Manage Recipe Delete Recipe Duplicate Recipe Scale Recipe Save …" at bounding box center [518, 123] width 690 height 30
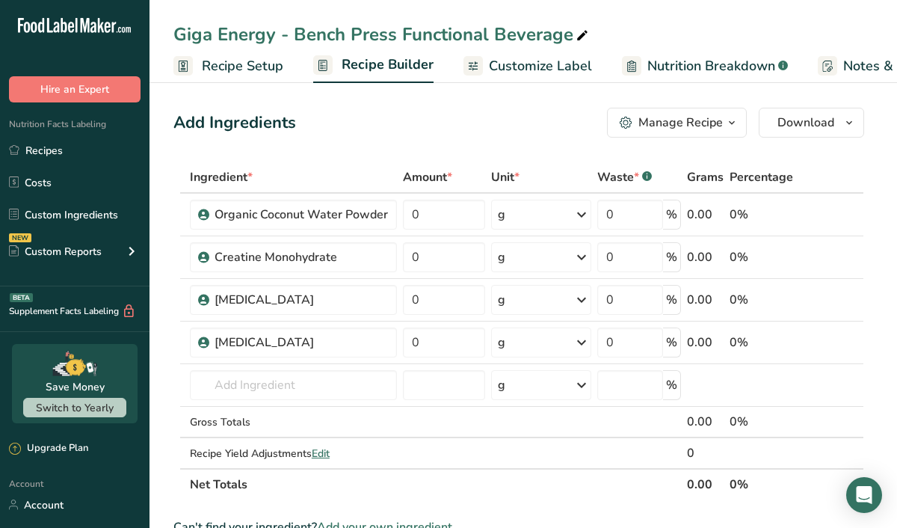
drag, startPoint x: 300, startPoint y: 123, endPoint x: 335, endPoint y: 123, distance: 35.1
click at [335, 123] on div "Add Ingredients Manage Recipe Delete Recipe Duplicate Recipe Scale Recipe Save …" at bounding box center [518, 123] width 690 height 30
click at [304, 124] on div "Add Ingredients Manage Recipe Delete Recipe Duplicate Recipe Scale Recipe Save …" at bounding box center [518, 123] width 690 height 30
drag, startPoint x: 303, startPoint y: 122, endPoint x: 341, endPoint y: 129, distance: 38.7
click at [341, 129] on div "Add Ingredients Manage Recipe Delete Recipe Duplicate Recipe Scale Recipe Save …" at bounding box center [518, 123] width 690 height 30
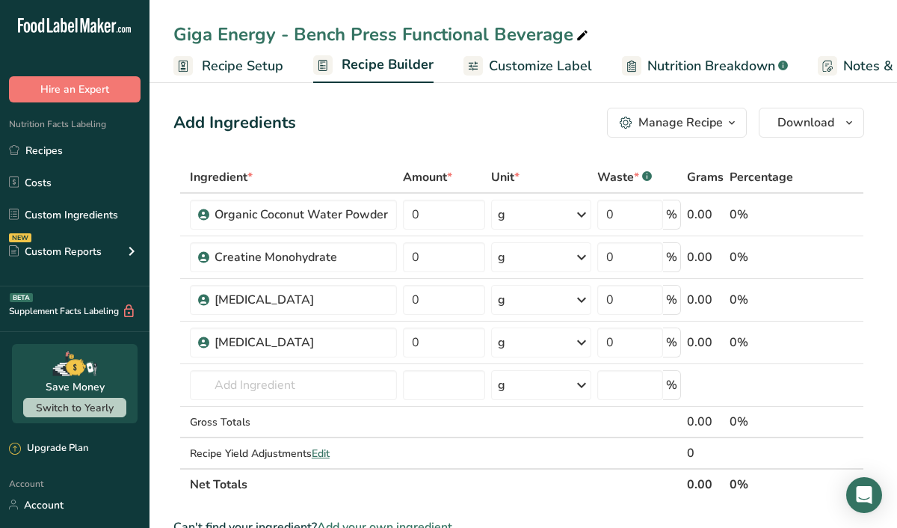
click at [322, 120] on div "Add Ingredients Manage Recipe Delete Recipe Duplicate Recipe Scale Recipe Save …" at bounding box center [518, 123] width 690 height 30
drag, startPoint x: 300, startPoint y: 123, endPoint x: 345, endPoint y: 130, distance: 45.3
click at [345, 130] on div "Add Ingredients Manage Recipe Delete Recipe Duplicate Recipe Scale Recipe Save …" at bounding box center [518, 123] width 690 height 30
drag, startPoint x: 300, startPoint y: 120, endPoint x: 160, endPoint y: 119, distance: 140.5
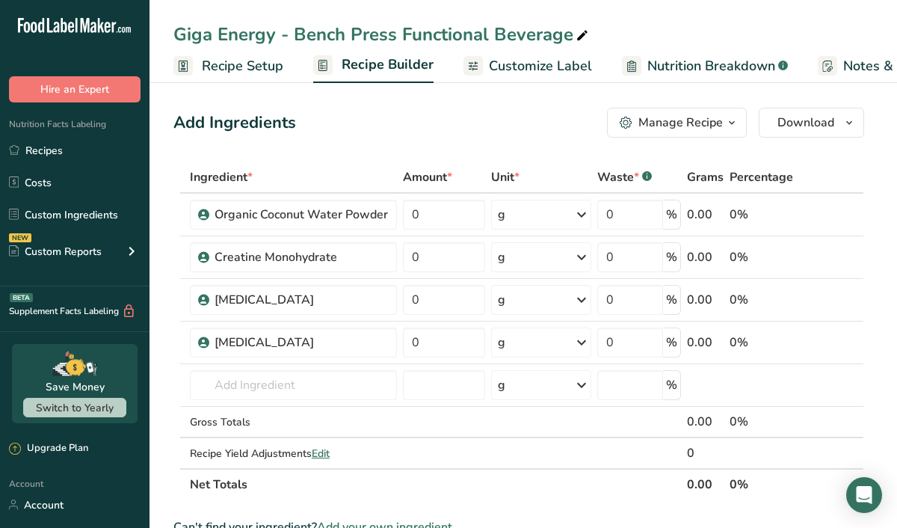
click at [310, 114] on div "Add Ingredients Manage Recipe Delete Recipe Duplicate Recipe Scale Recipe Save …" at bounding box center [518, 123] width 690 height 30
click at [297, 122] on div "Add Ingredients Manage Recipe Delete Recipe Duplicate Recipe Scale Recipe Save …" at bounding box center [518, 123] width 690 height 30
drag, startPoint x: 295, startPoint y: 122, endPoint x: 314, endPoint y: 123, distance: 18.7
click at [314, 123] on div "Add Ingredients Manage Recipe Delete Recipe Duplicate Recipe Scale Recipe Save …" at bounding box center [518, 123] width 690 height 30
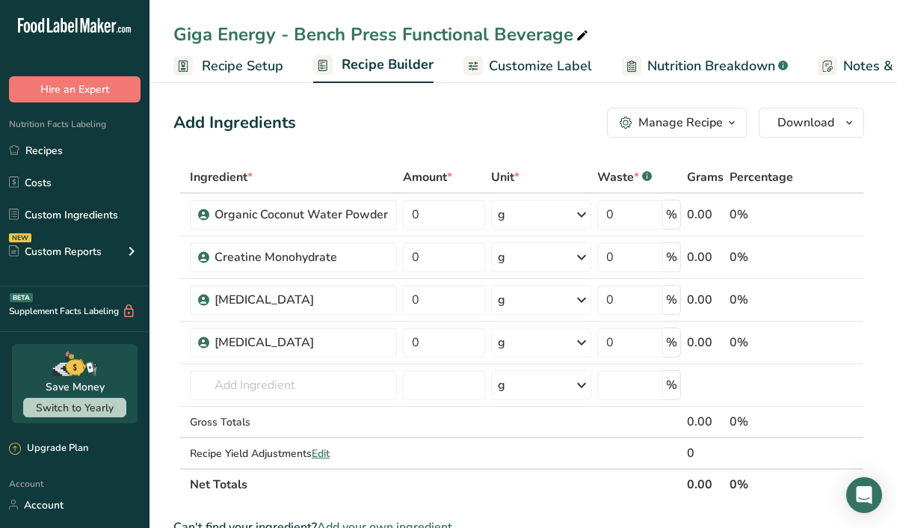
click at [300, 123] on div "Add Ingredients Manage Recipe Delete Recipe Duplicate Recipe Scale Recipe Save …" at bounding box center [518, 123] width 690 height 30
click at [294, 121] on div "Add Ingredients Manage Recipe Delete Recipe Duplicate Recipe Scale Recipe Save …" at bounding box center [518, 123] width 690 height 30
click at [297, 123] on div "Add Ingredients Manage Recipe Delete Recipe Duplicate Recipe Scale Recipe Save …" at bounding box center [518, 123] width 690 height 30
drag, startPoint x: 296, startPoint y: 123, endPoint x: 337, endPoint y: 127, distance: 41.3
click at [337, 127] on div "Add Ingredients Manage Recipe Delete Recipe Duplicate Recipe Scale Recipe Save …" at bounding box center [518, 123] width 690 height 30
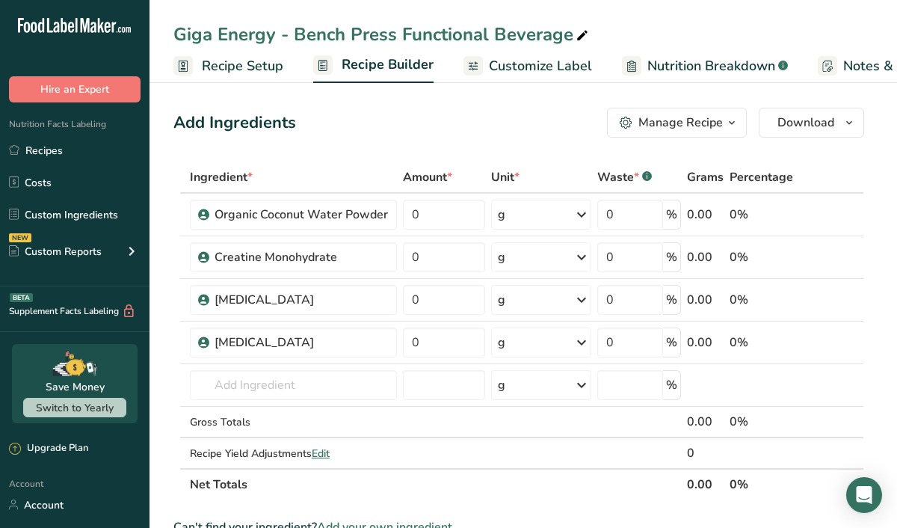
click at [304, 126] on div "Add Ingredients Manage Recipe Delete Recipe Duplicate Recipe Scale Recipe Save …" at bounding box center [518, 123] width 690 height 30
drag, startPoint x: 300, startPoint y: 123, endPoint x: 312, endPoint y: 119, distance: 13.2
click at [312, 119] on div "Add Ingredients Manage Recipe Delete Recipe Duplicate Recipe Scale Recipe Save …" at bounding box center [518, 123] width 690 height 30
click at [298, 122] on div "Add Ingredients Manage Recipe Delete Recipe Duplicate Recipe Scale Recipe Save …" at bounding box center [518, 123] width 690 height 30
click at [301, 123] on div "Add Ingredients Manage Recipe Delete Recipe Duplicate Recipe Scale Recipe Save …" at bounding box center [518, 123] width 690 height 30
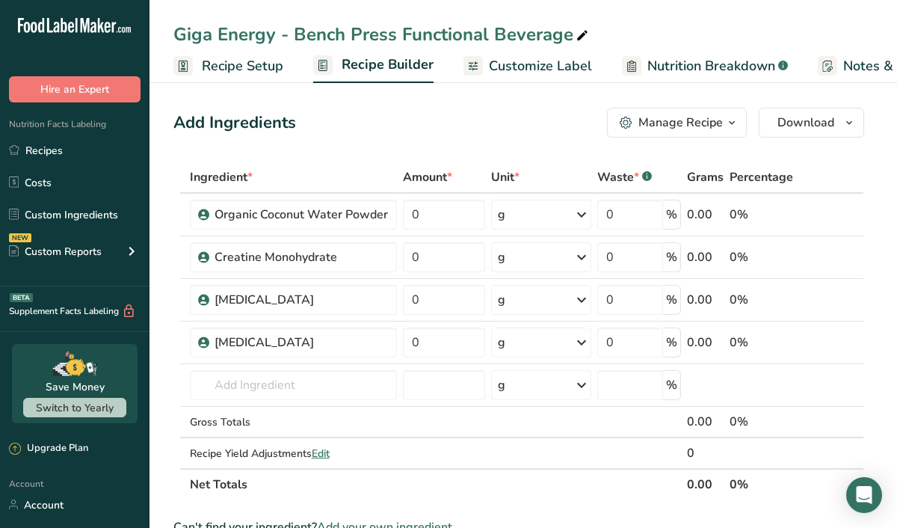
click at [301, 123] on div "Add Ingredients Manage Recipe Delete Recipe Duplicate Recipe Scale Recipe Save …" at bounding box center [518, 123] width 690 height 30
drag, startPoint x: 297, startPoint y: 124, endPoint x: 165, endPoint y: 114, distance: 132.6
click at [296, 121] on div "Add Ingredients Manage Recipe Delete Recipe Duplicate Recipe Scale Recipe Save …" at bounding box center [518, 123] width 690 height 30
drag, startPoint x: 293, startPoint y: 123, endPoint x: 300, endPoint y: 124, distance: 7.5
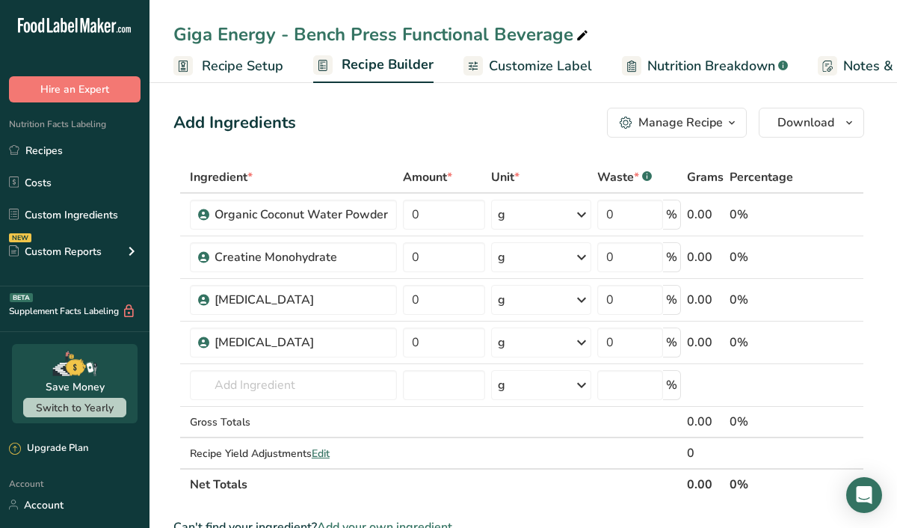
click at [300, 124] on div "Add Ingredients Manage Recipe Delete Recipe Duplicate Recipe Scale Recipe Save …" at bounding box center [518, 123] width 690 height 30
click at [349, 120] on div "Add Ingredients Manage Recipe Delete Recipe Duplicate Recipe Scale Recipe Save …" at bounding box center [518, 123] width 690 height 30
click at [223, 379] on input "text" at bounding box center [293, 385] width 207 height 30
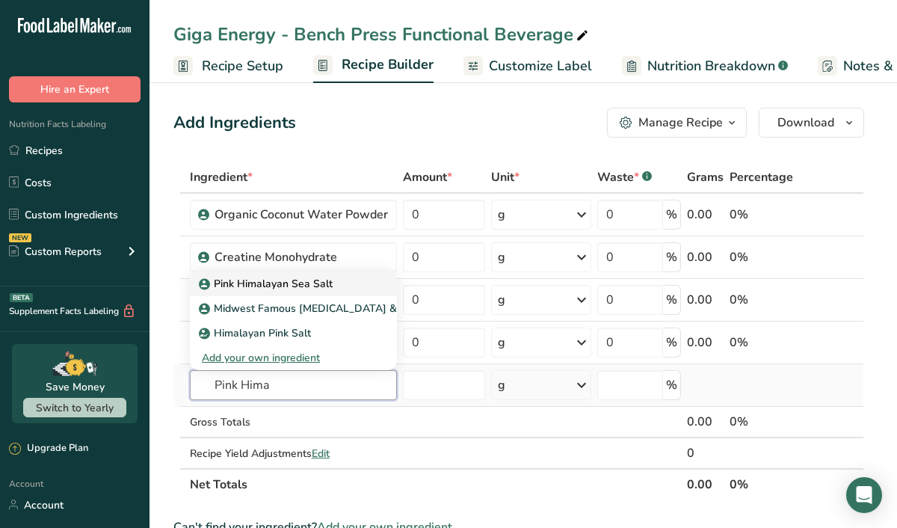
type input "Pink Hima"
click at [277, 288] on p "Pink Himalayan Sea Salt" at bounding box center [267, 284] width 131 height 16
type input "Pink Himalayan Sea Salt"
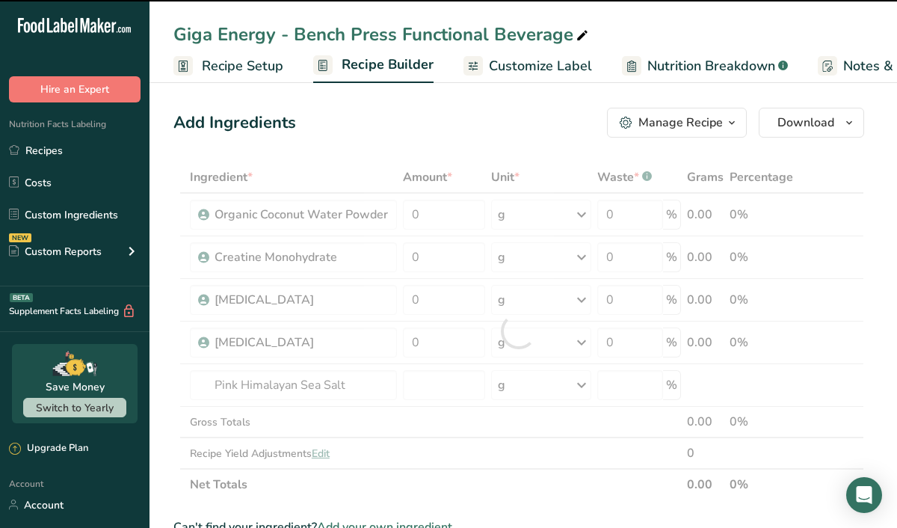
type input "0"
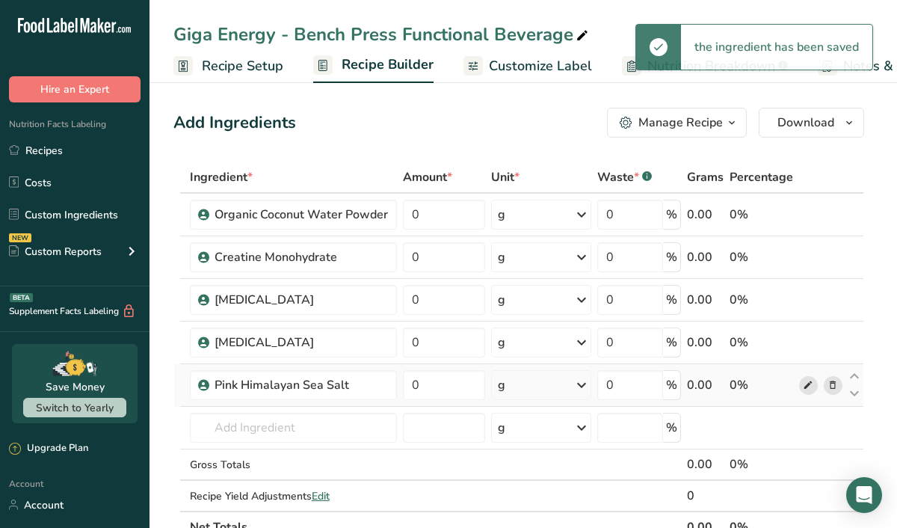
click at [810, 386] on icon at bounding box center [808, 385] width 10 height 16
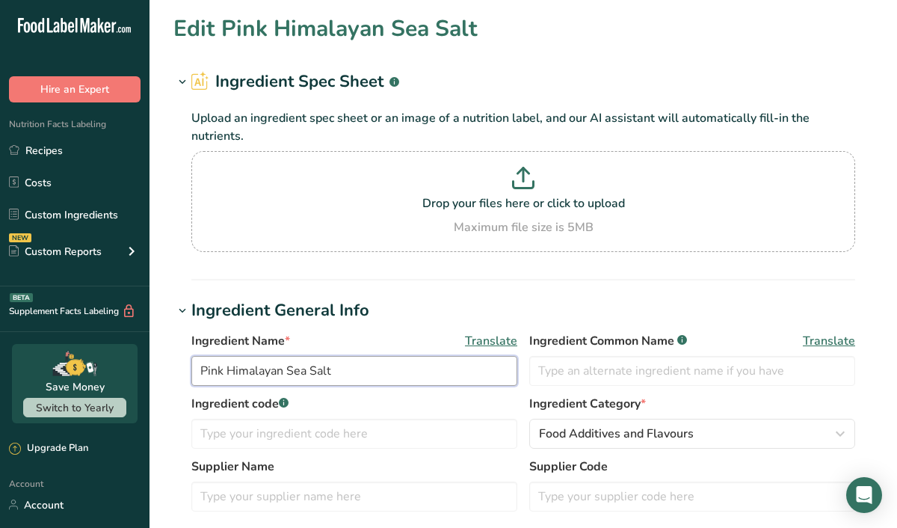
click at [309, 374] on input "Pink Himalayan Sea Salt" at bounding box center [354, 371] width 326 height 30
type input "Pink Himalayan Salt"
click at [429, 312] on h1 "Ingredient General Info" at bounding box center [522, 310] width 699 height 25
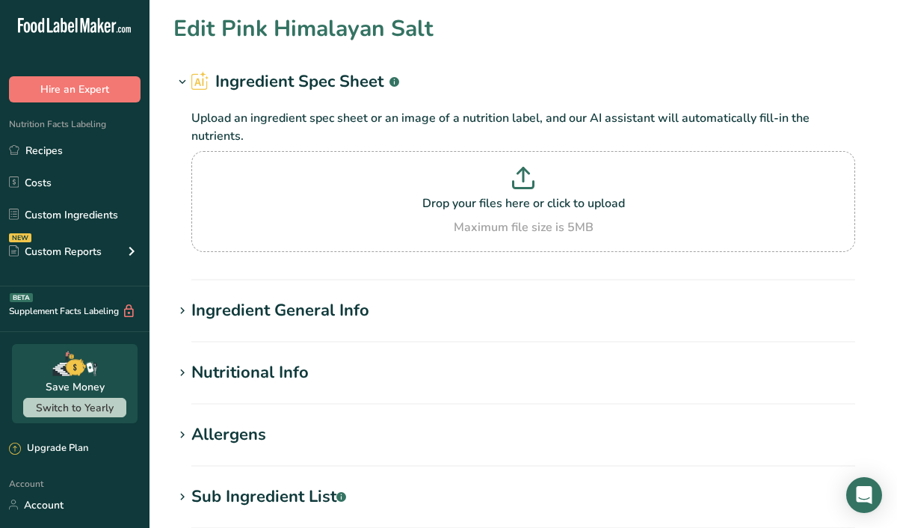
click at [290, 317] on div "Ingredient General Info" at bounding box center [280, 310] width 178 height 25
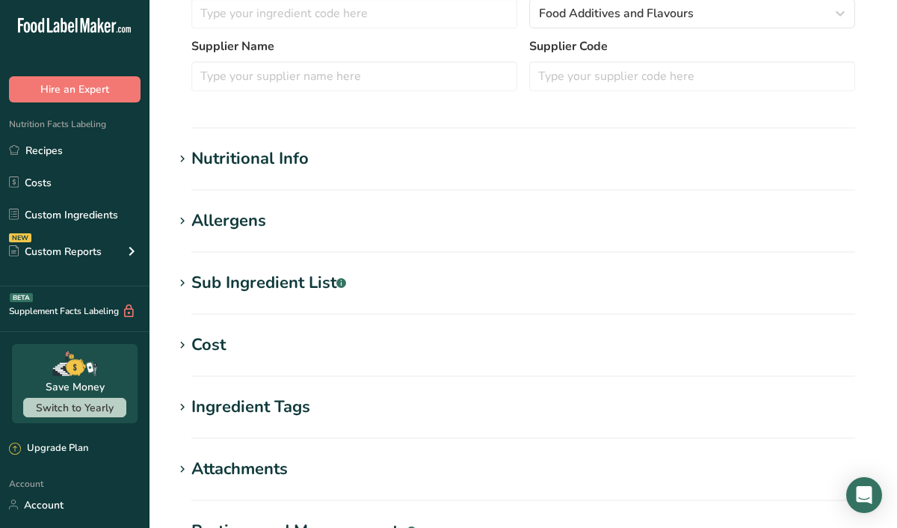
scroll to position [636, 0]
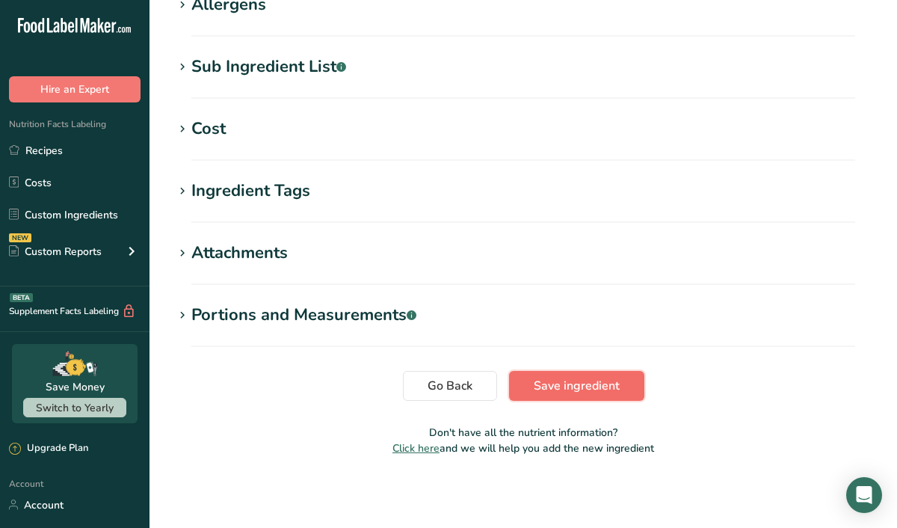
click at [554, 388] on span "Save ingredient" at bounding box center [577, 386] width 86 height 18
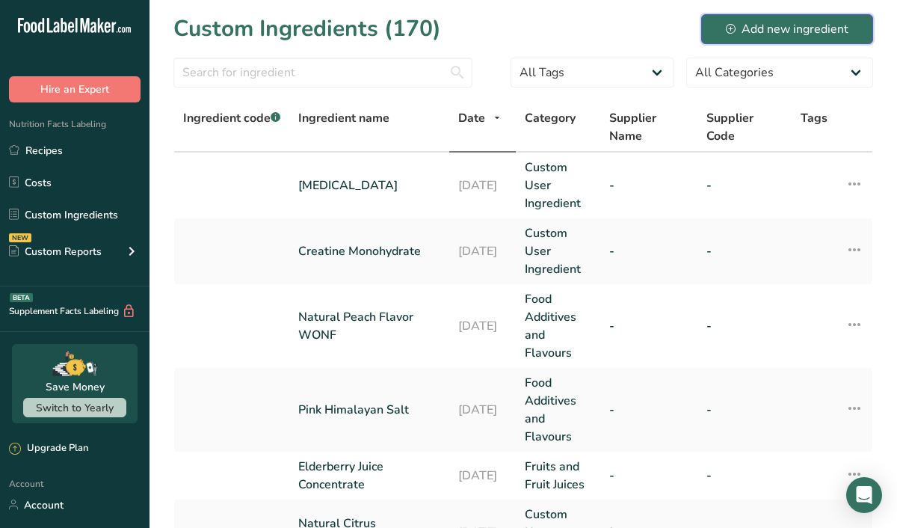
click at [724, 34] on button "Add new ingredient" at bounding box center [787, 29] width 172 height 30
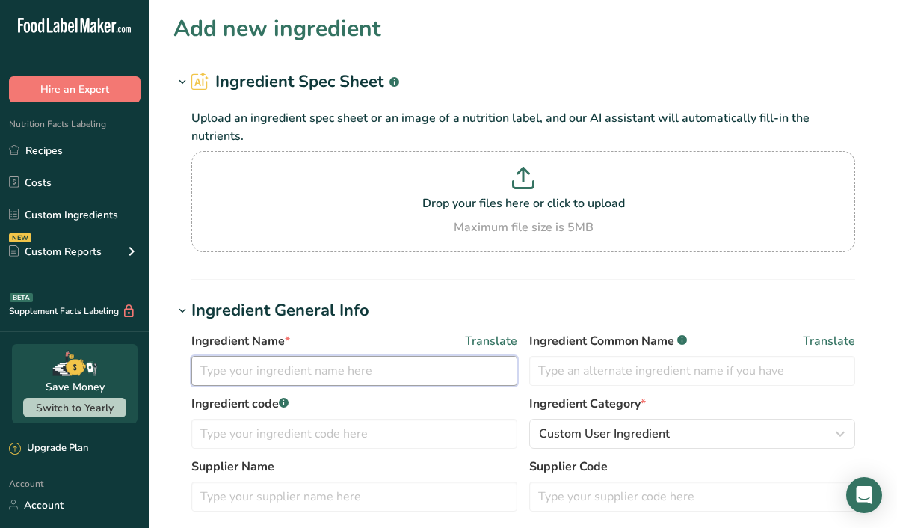
click at [211, 375] on input "text" at bounding box center [354, 371] width 326 height 30
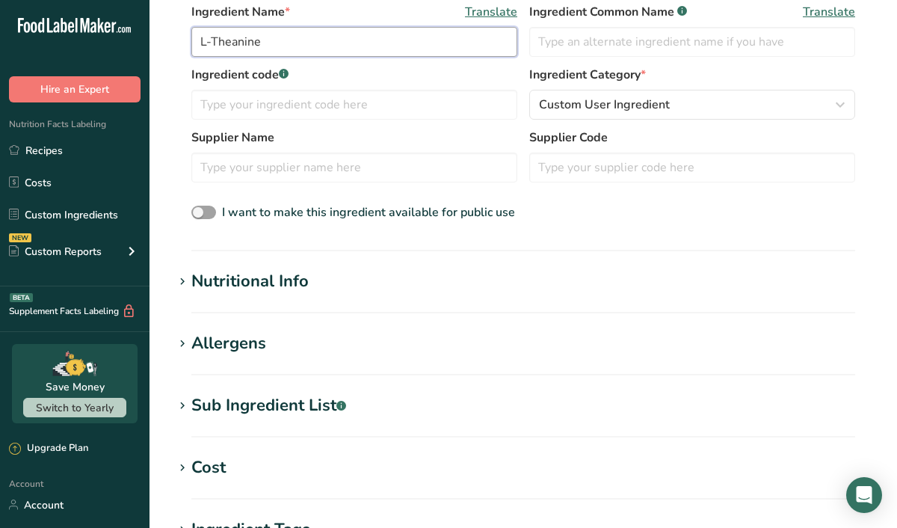
scroll to position [333, 0]
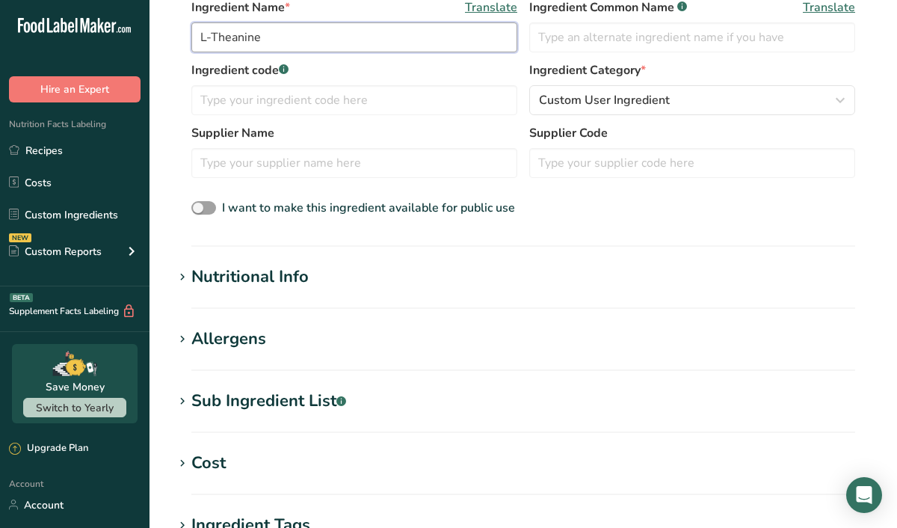
type input "L-Theanine"
click at [265, 276] on div "Nutritional Info" at bounding box center [249, 277] width 117 height 25
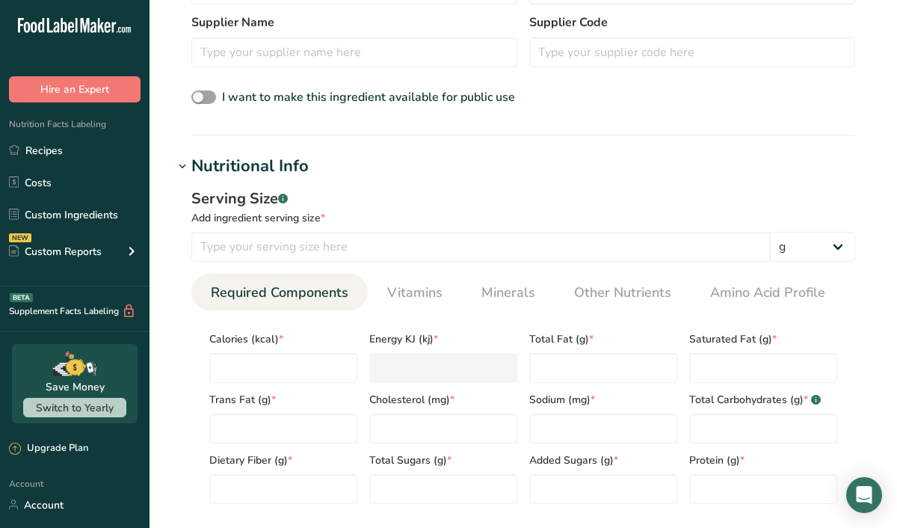
scroll to position [461, 0]
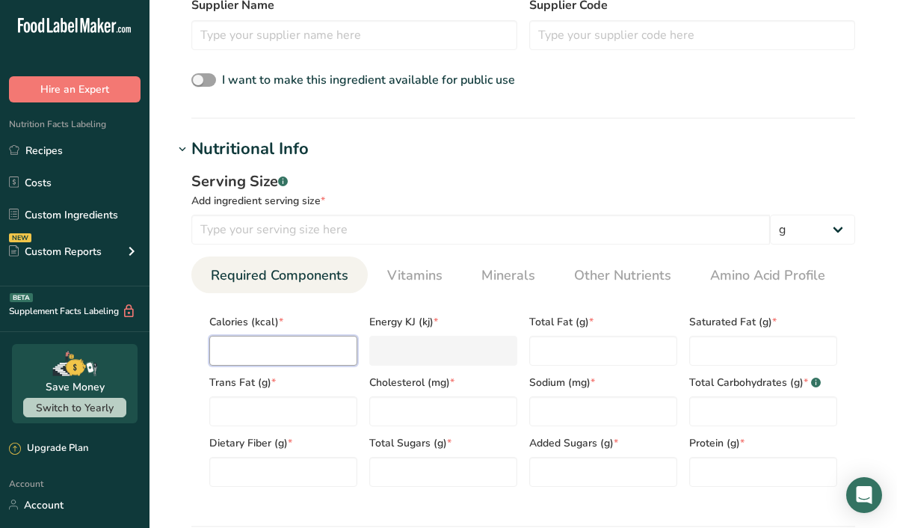
click at [274, 358] on input "number" at bounding box center [283, 350] width 148 height 30
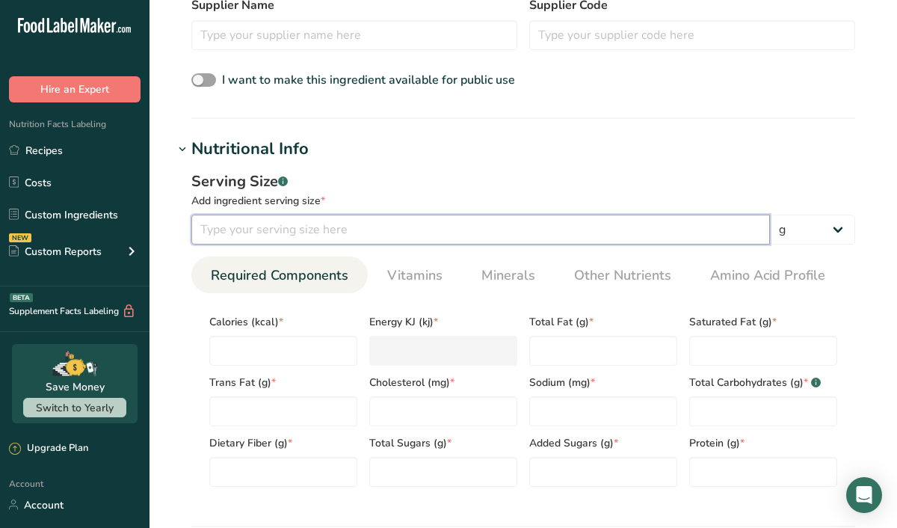
click at [265, 229] on input "number" at bounding box center [480, 229] width 578 height 30
type input "1"
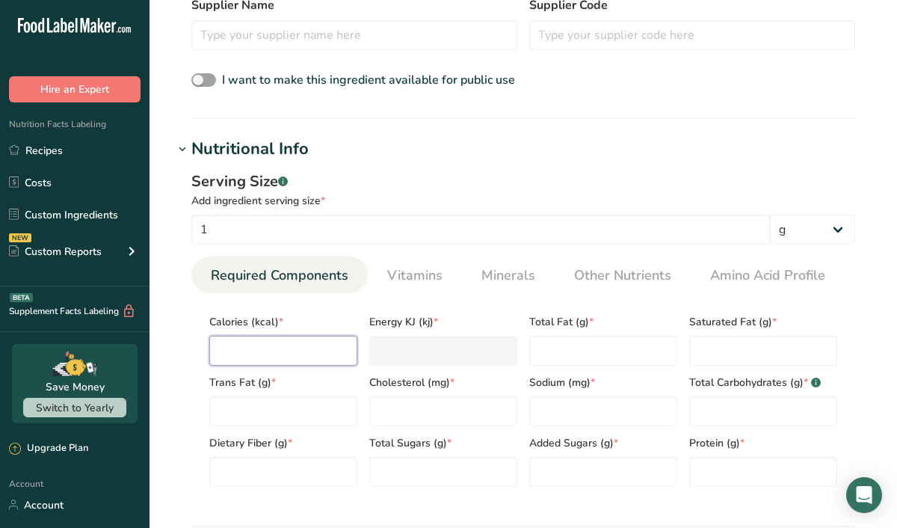
click at [252, 347] on input "number" at bounding box center [283, 350] width 148 height 30
type input "0"
type KJ "0"
type input "0"
type Fat "0"
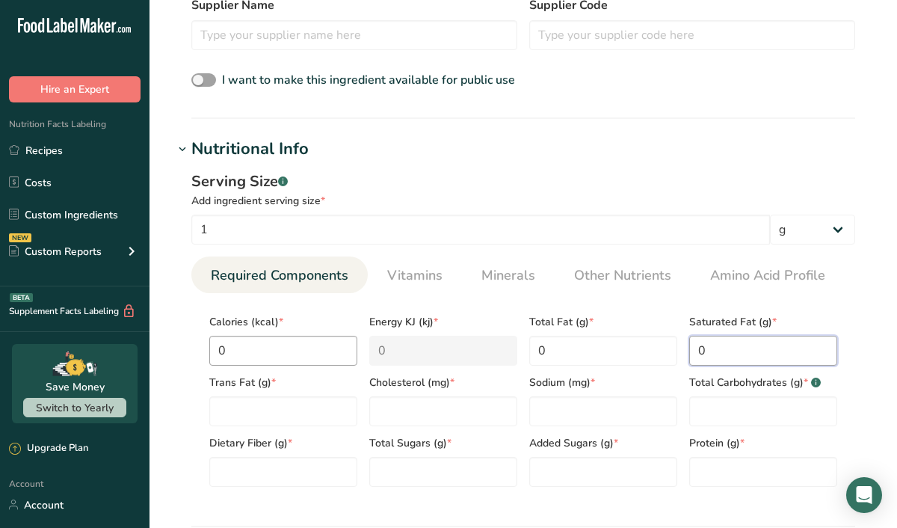
type Fat "0"
type input "0"
type Carbohydrates "0"
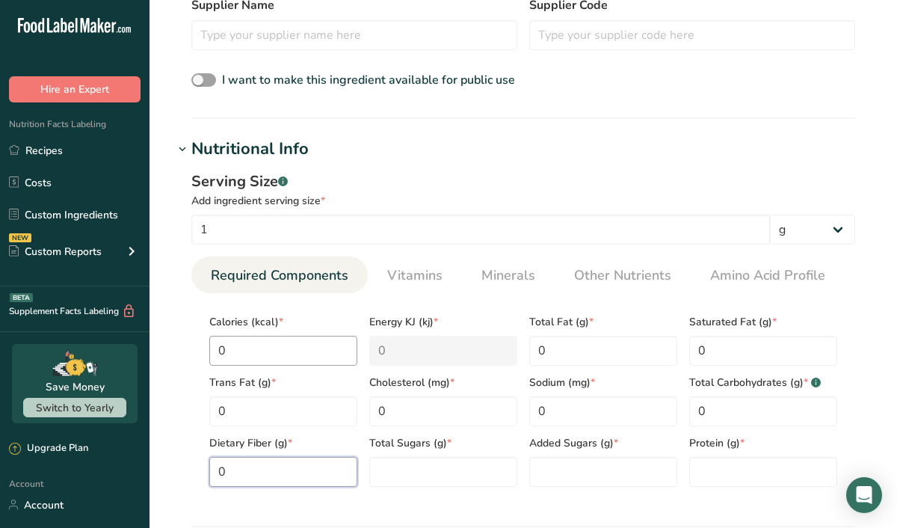
type Fiber "0"
type Sugars "0"
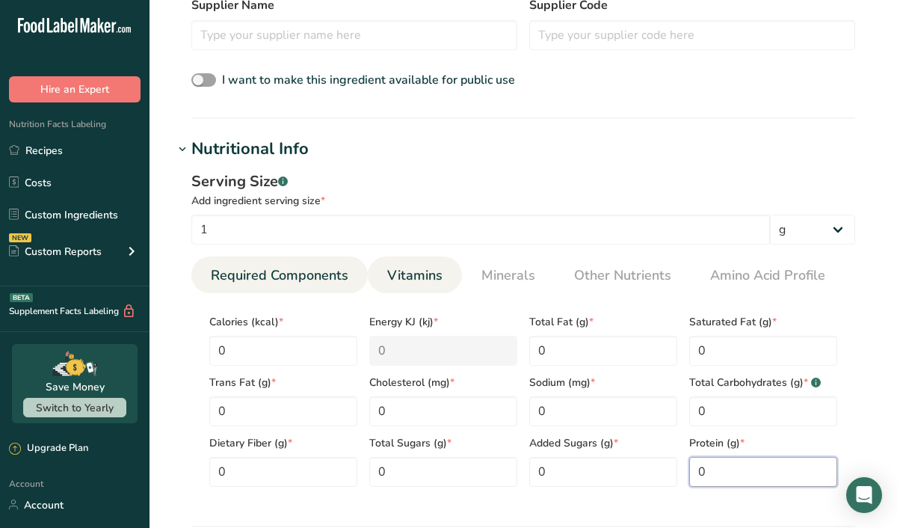
type input "0"
click at [430, 277] on span "Vitamins" at bounding box center [414, 275] width 55 height 20
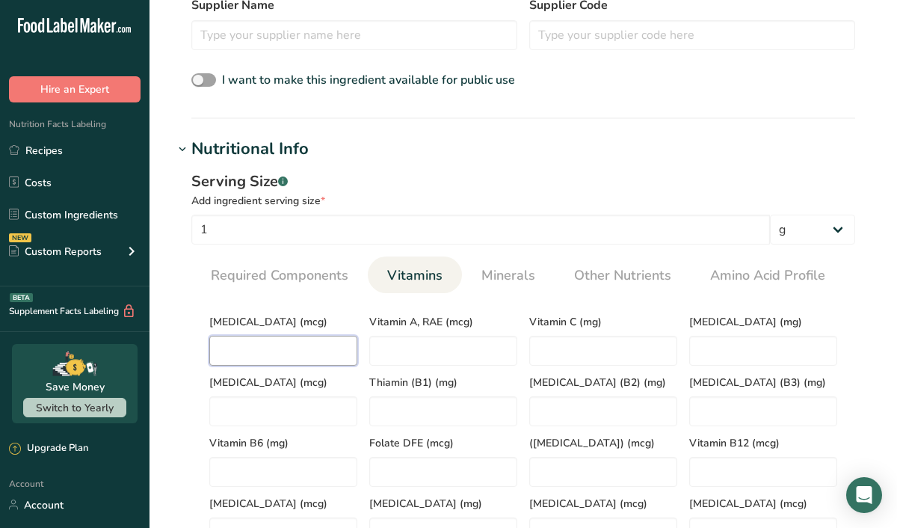
click at [315, 352] on D "number" at bounding box center [283, 350] width 148 height 30
type D "0"
type RAE "0"
type C "0"
type E "0"
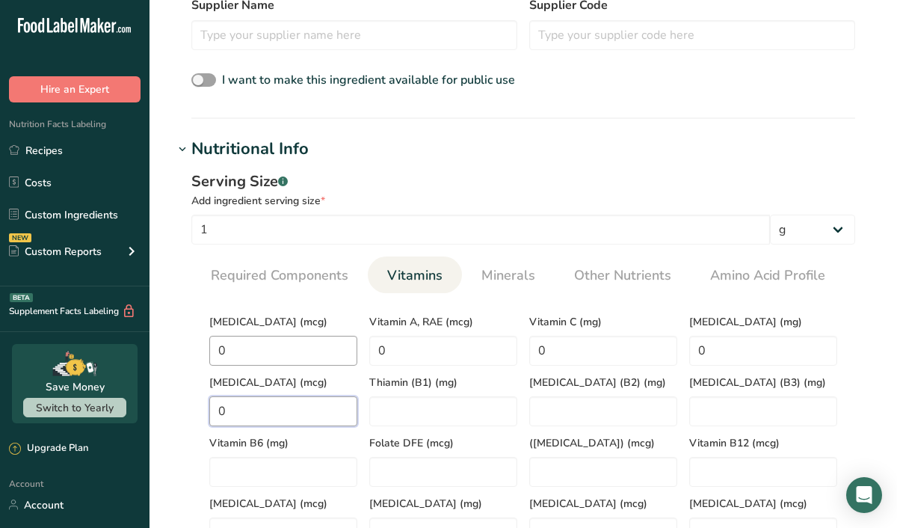
type K "0"
type \(B1\) "0"
type \(B2\) "0"
type \(B3\) "0"
type B6 "0"
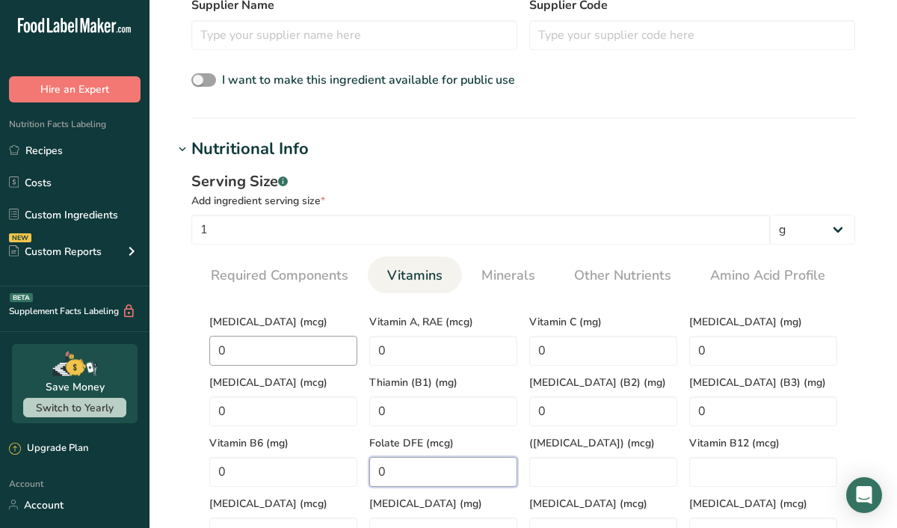
type DFE "0"
type Acid\) "0"
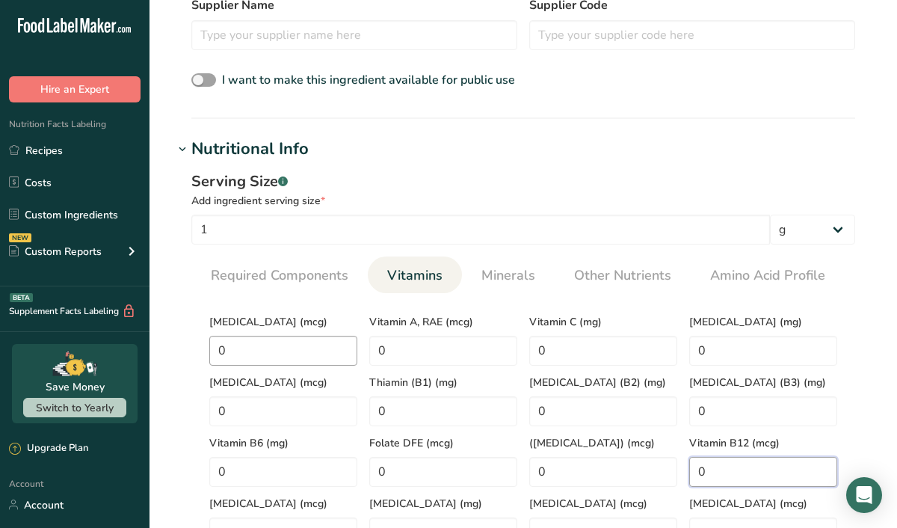
type B12 "0"
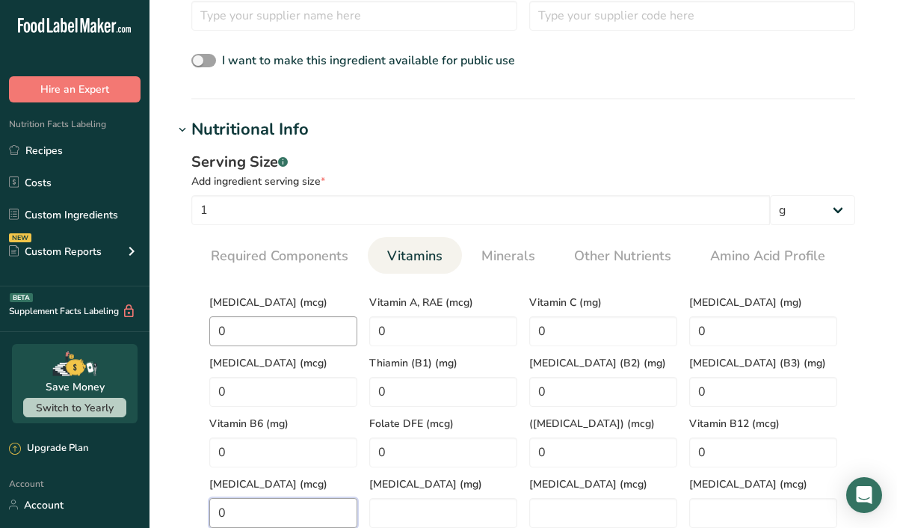
type input "0"
type acid "0"
type Carotene "0"
type input "0"
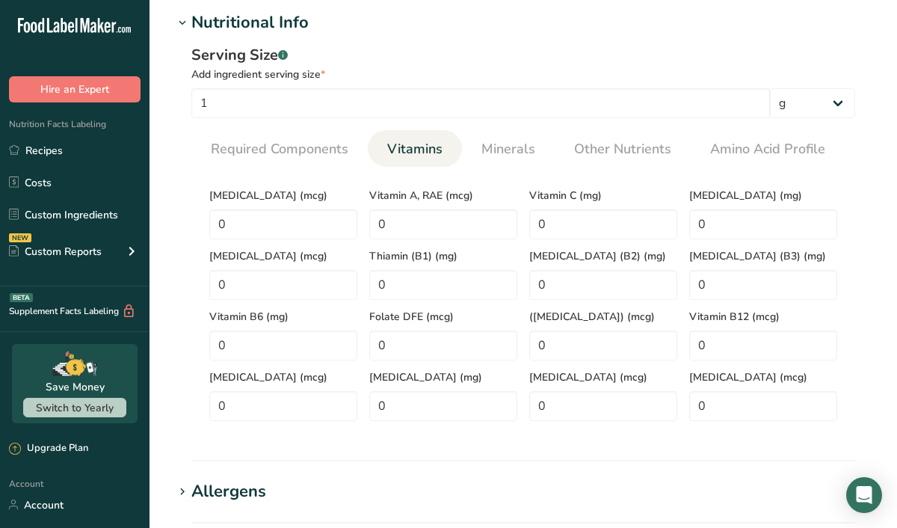
scroll to position [586, 0]
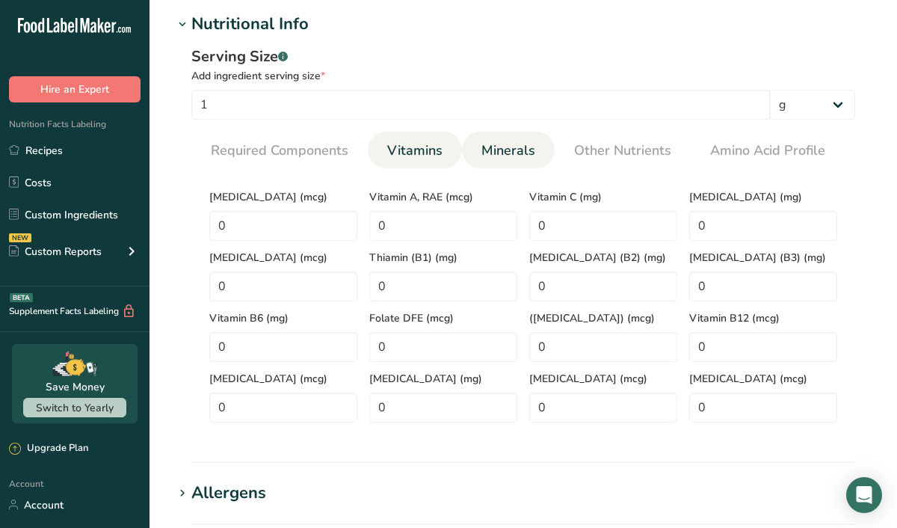
click at [504, 153] on span "Minerals" at bounding box center [508, 150] width 54 height 20
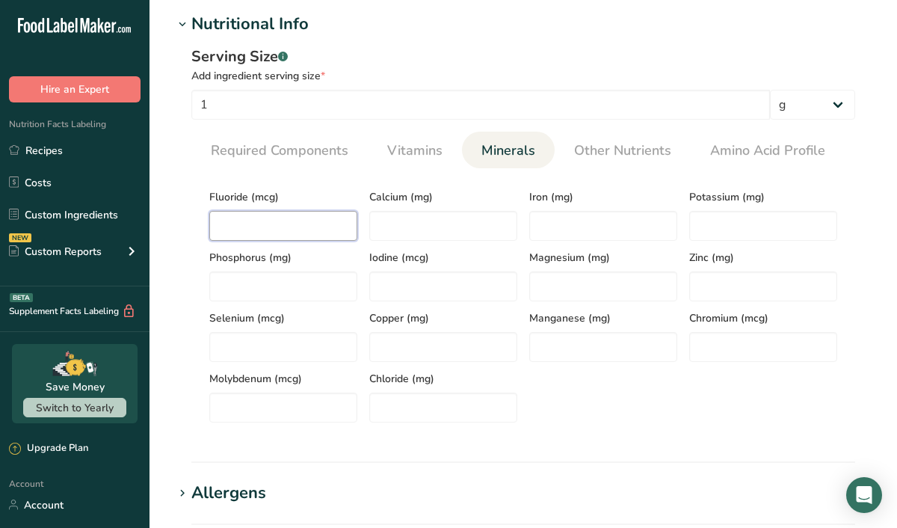
click at [294, 232] on input "number" at bounding box center [283, 226] width 148 height 30
type input "0"
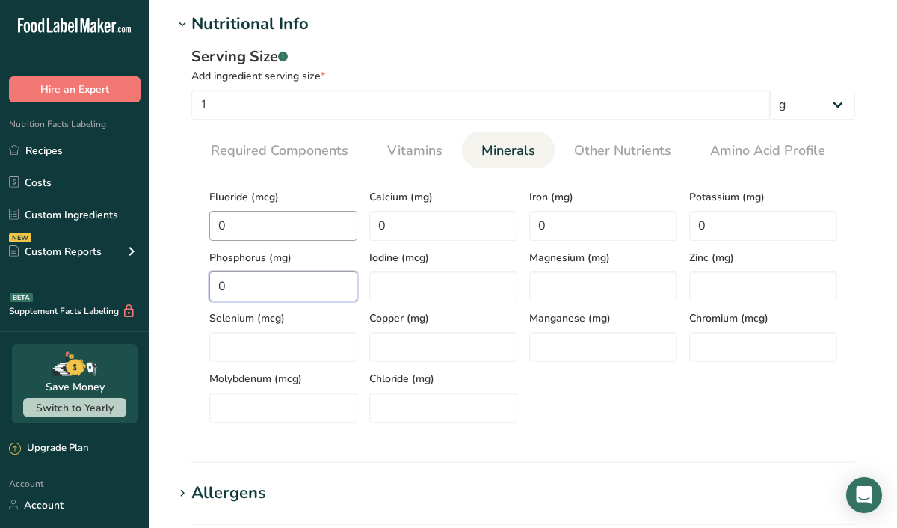
type input "0"
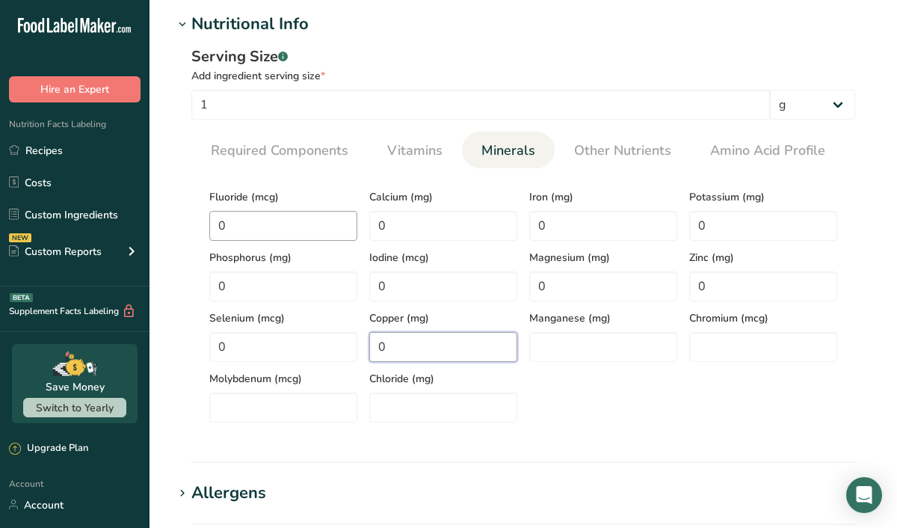
type input "0"
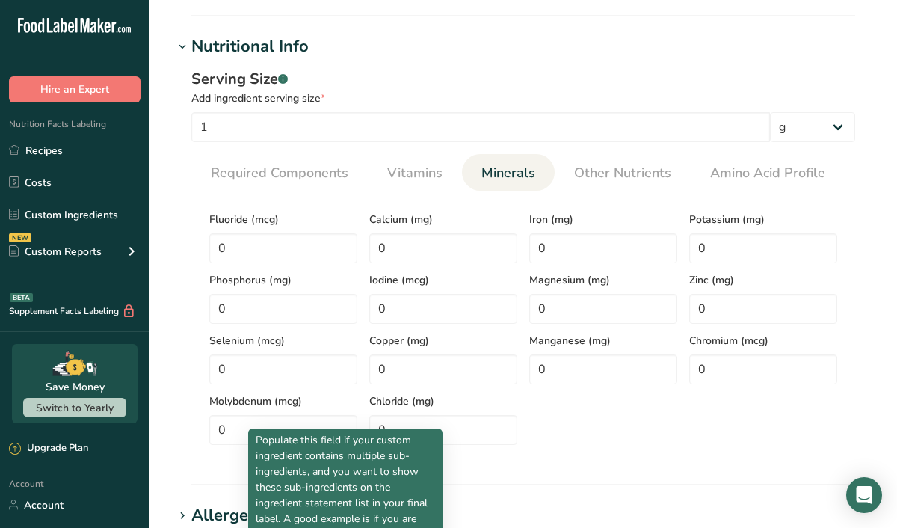
scroll to position [526, 0]
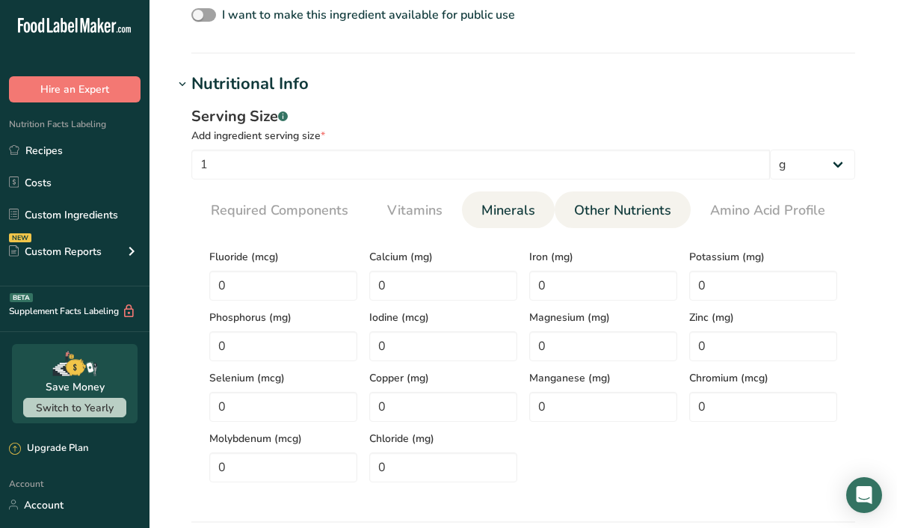
click at [631, 208] on span "Other Nutrients" at bounding box center [622, 210] width 97 height 20
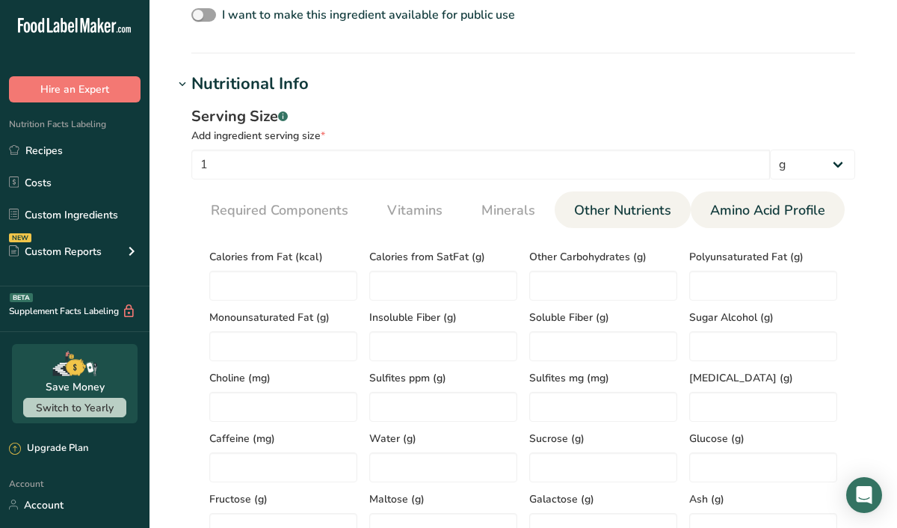
click at [747, 204] on span "Amino Acid Profile" at bounding box center [767, 210] width 115 height 20
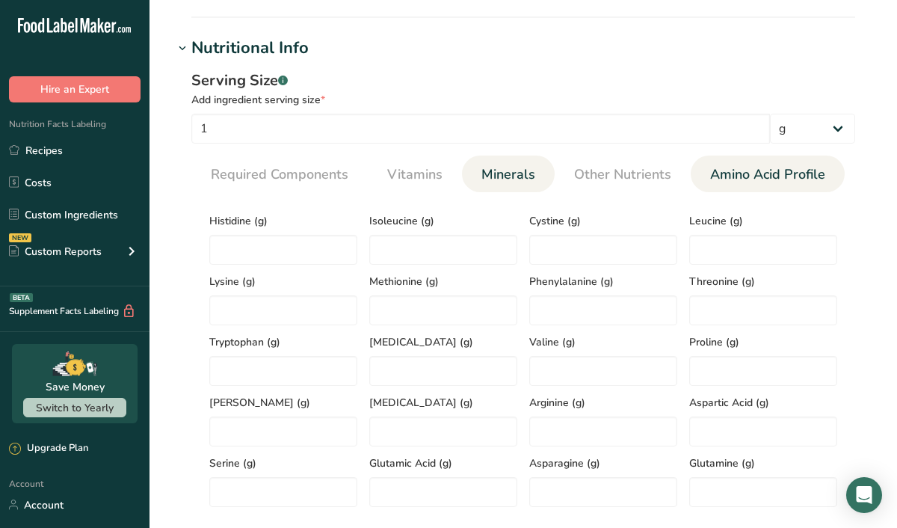
scroll to position [559, 0]
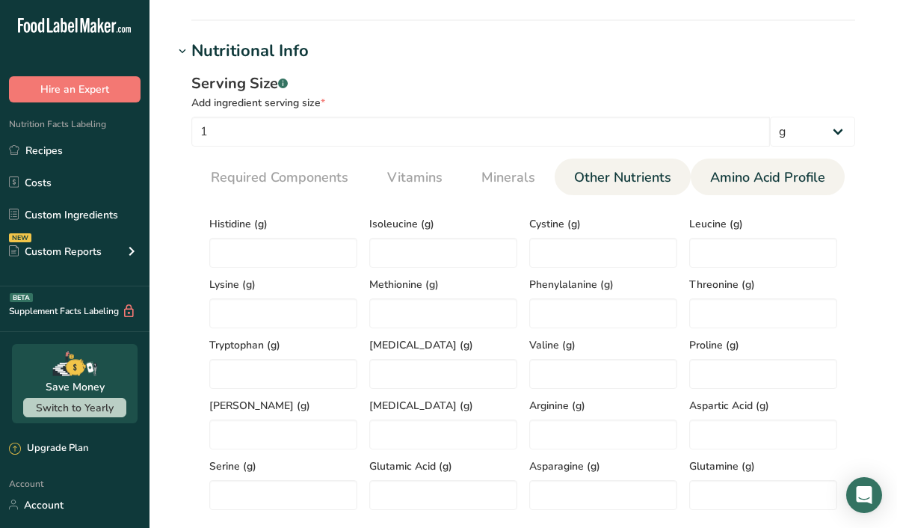
click at [651, 174] on span "Other Nutrients" at bounding box center [622, 177] width 97 height 20
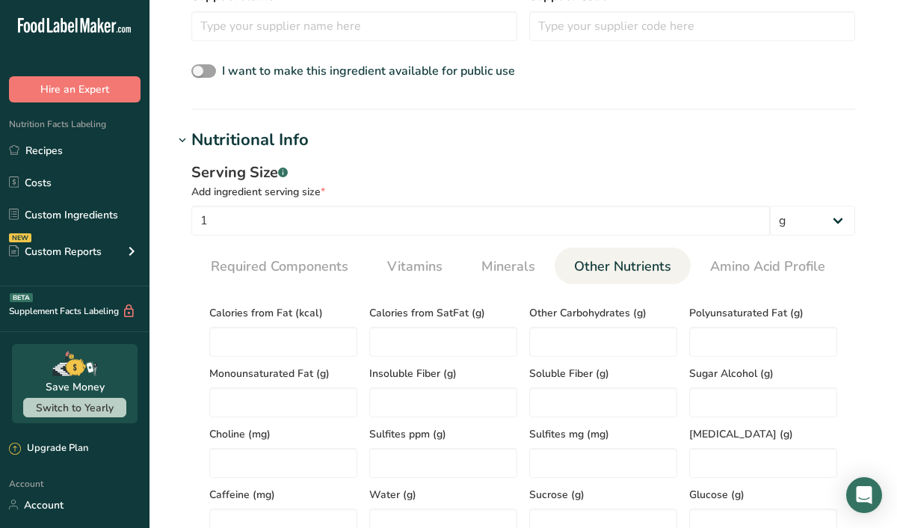
scroll to position [453, 0]
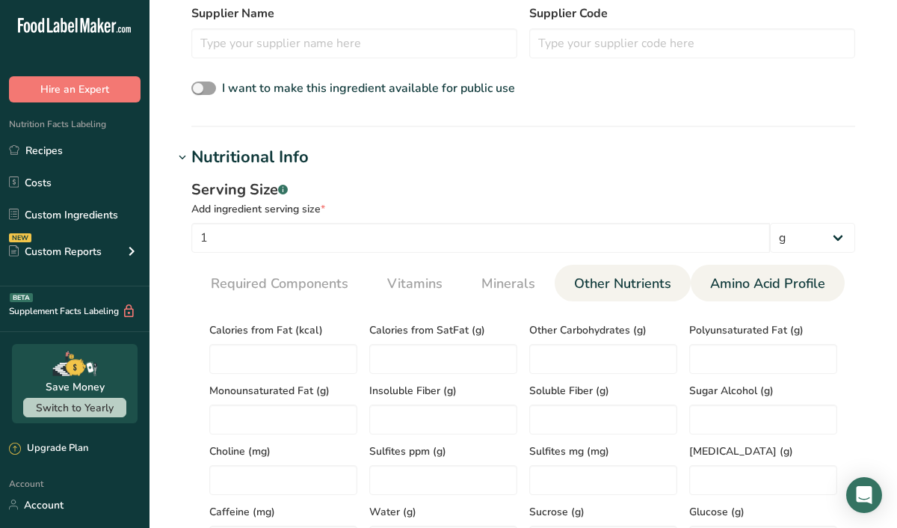
click at [750, 291] on span "Amino Acid Profile" at bounding box center [767, 283] width 115 height 20
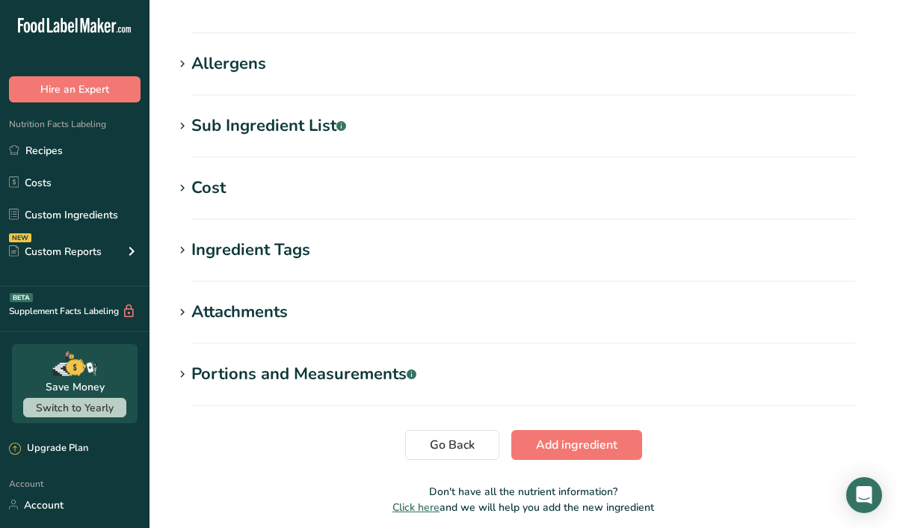
scroll to position [1134, 0]
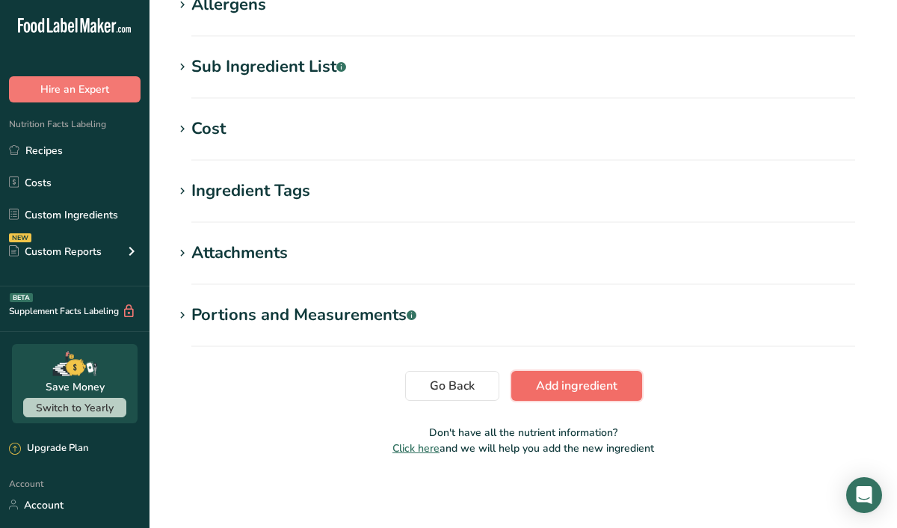
click at [547, 385] on span "Add ingredient" at bounding box center [576, 386] width 81 height 18
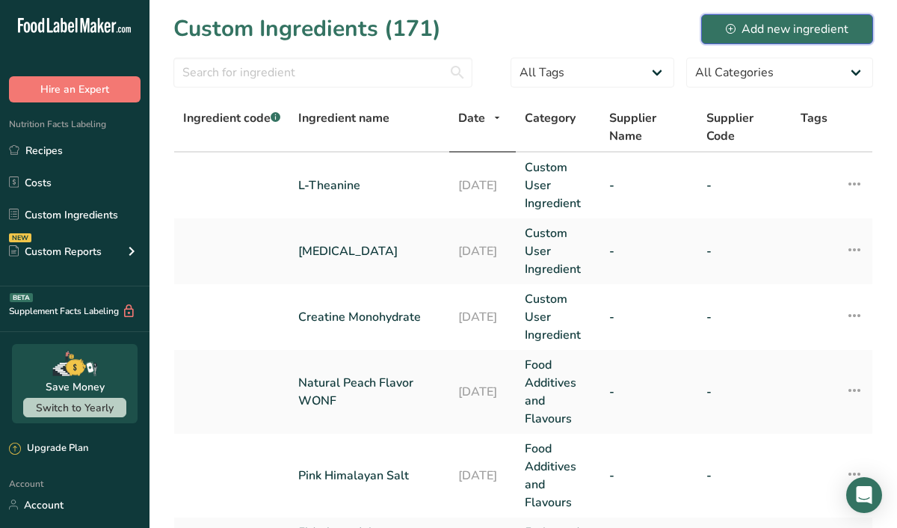
click at [746, 22] on div "Add new ingredient" at bounding box center [787, 29] width 123 height 18
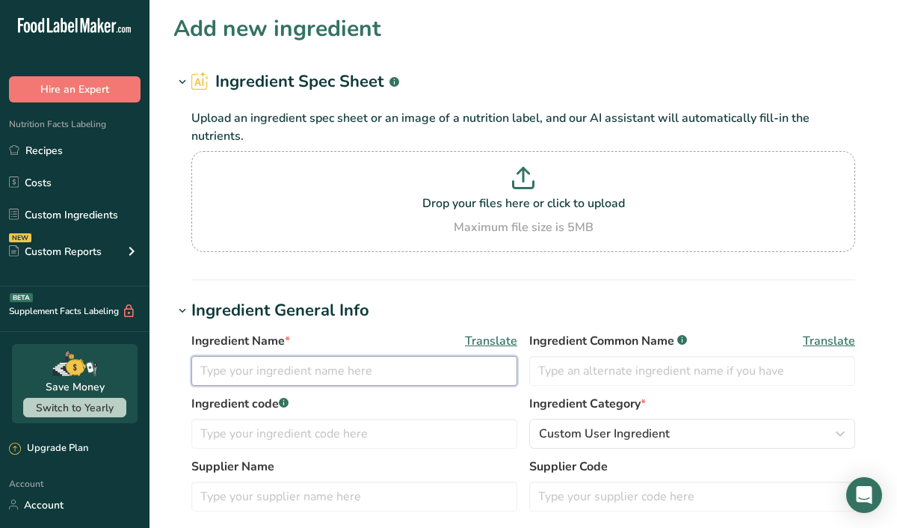
click at [247, 374] on input "text" at bounding box center [354, 371] width 326 height 30
click at [504, 301] on h1 "Ingredient General Info" at bounding box center [522, 310] width 699 height 25
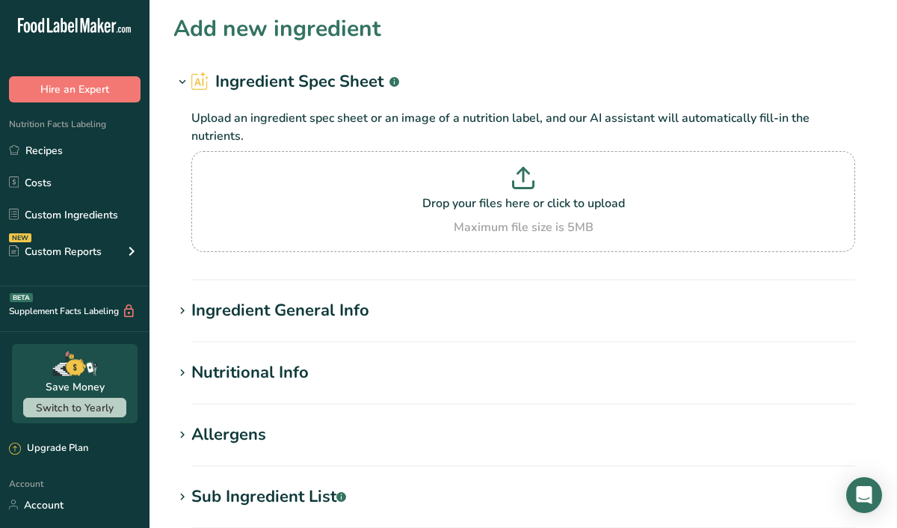
click at [362, 319] on div "Ingredient General Info" at bounding box center [280, 310] width 178 height 25
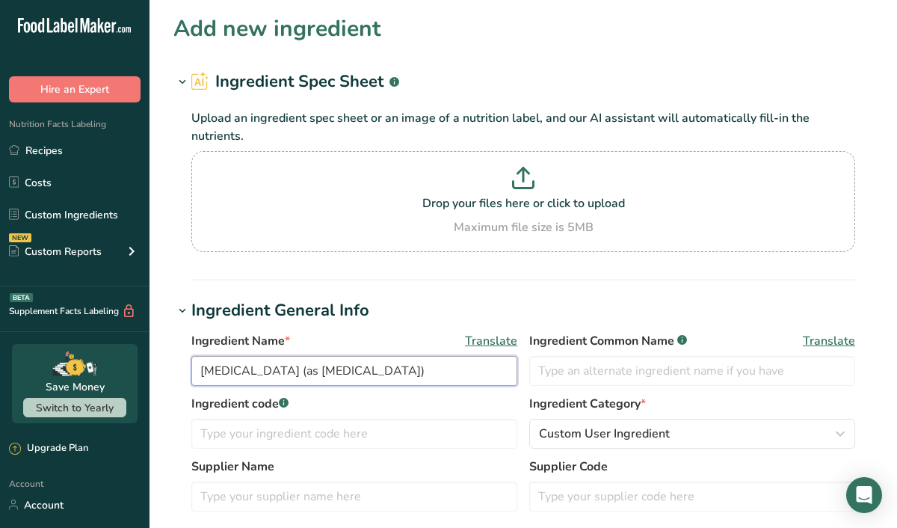
click at [380, 371] on input "[MEDICAL_DATA] (as [MEDICAL_DATA])" at bounding box center [354, 371] width 326 height 30
paste input "Methylcobalamin"
type input "[MEDICAL_DATA] (as [MEDICAL_DATA])"
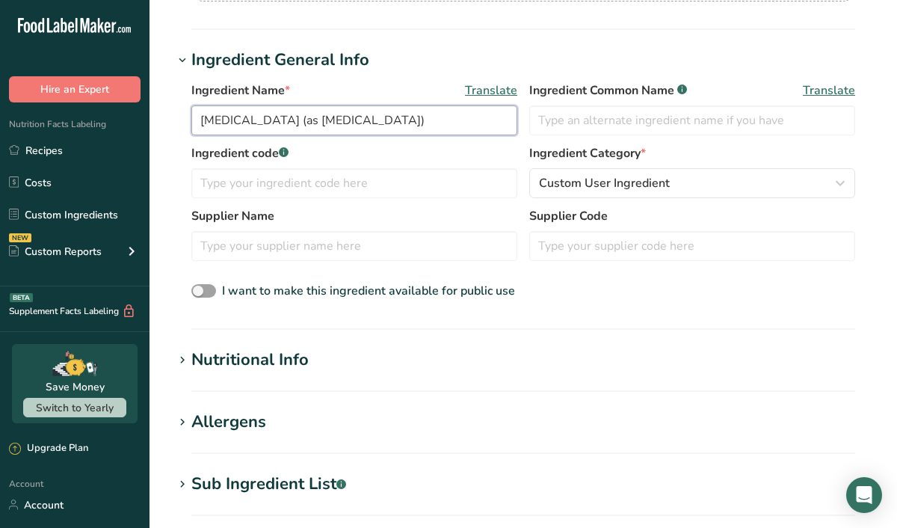
scroll to position [251, 0]
click at [247, 359] on div "Nutritional Info" at bounding box center [249, 359] width 117 height 25
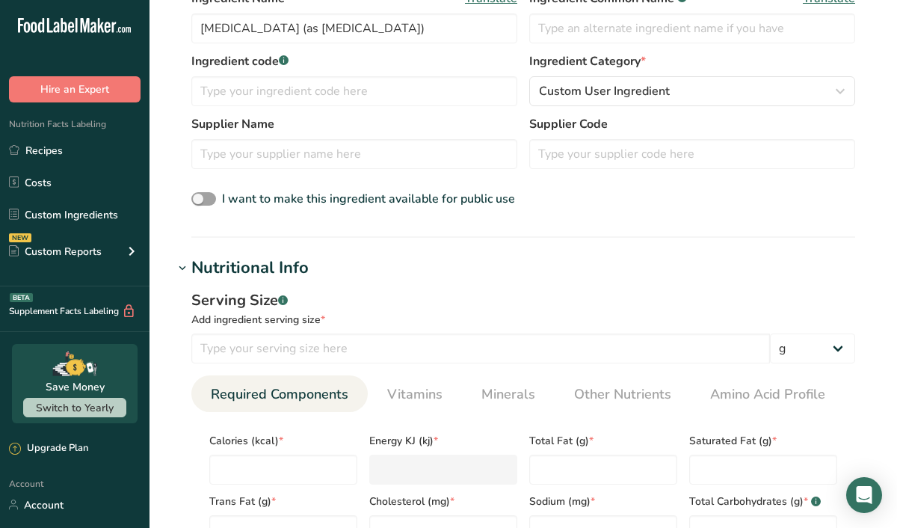
scroll to position [376, 0]
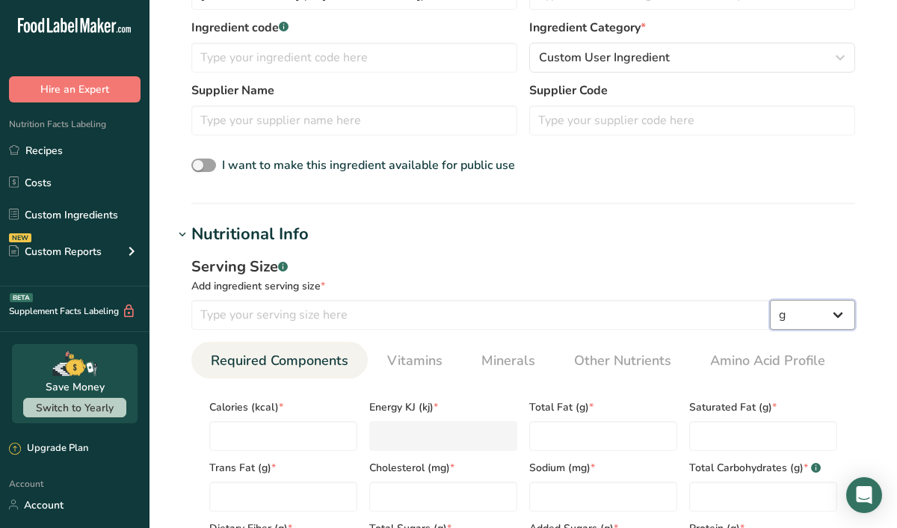
click at [811, 318] on select "g kg mg mcg lb oz l mL fl oz tbsp tsp cup qt gallon" at bounding box center [812, 315] width 85 height 30
select select "3"
click at [770, 300] on select "g kg mg mcg lb oz l mL fl oz tbsp tsp cup qt gallon" at bounding box center [812, 315] width 85 height 30
click at [279, 312] on input "number" at bounding box center [480, 315] width 578 height 30
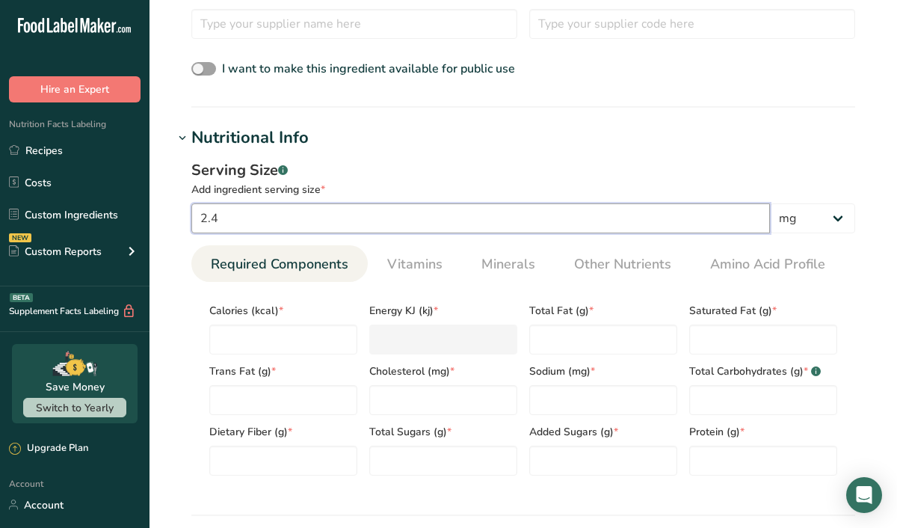
scroll to position [476, 0]
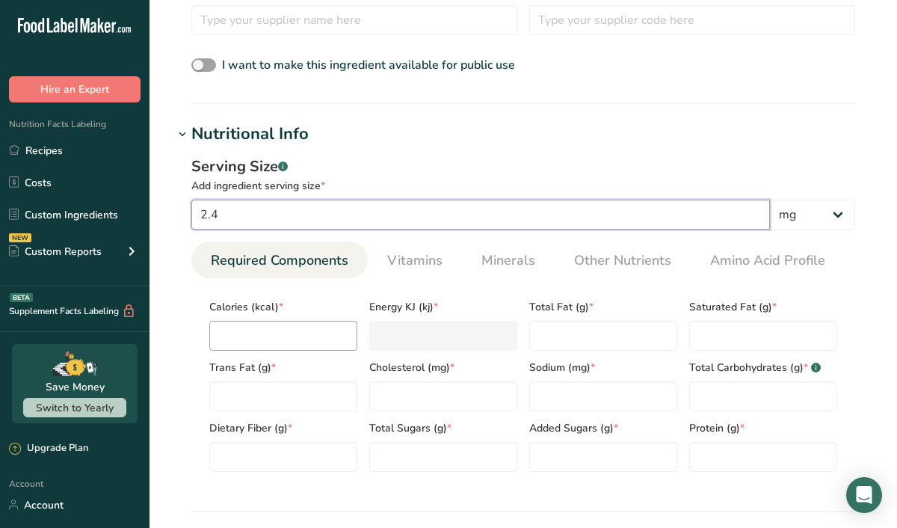
type input "2.4"
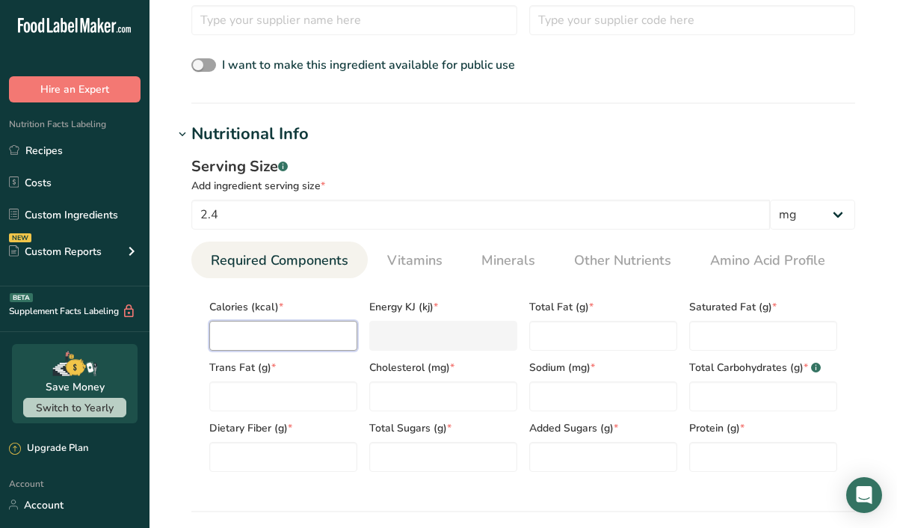
click at [253, 343] on input "number" at bounding box center [283, 336] width 148 height 30
type input "0"
type KJ "0"
type input "0"
type Fat "0"
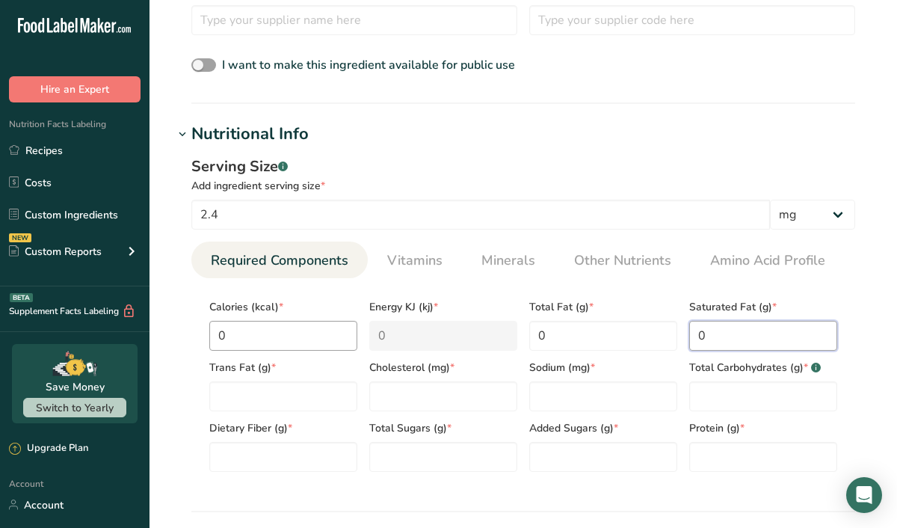
type Fat "0"
type input "0"
type Carbohydrates "0"
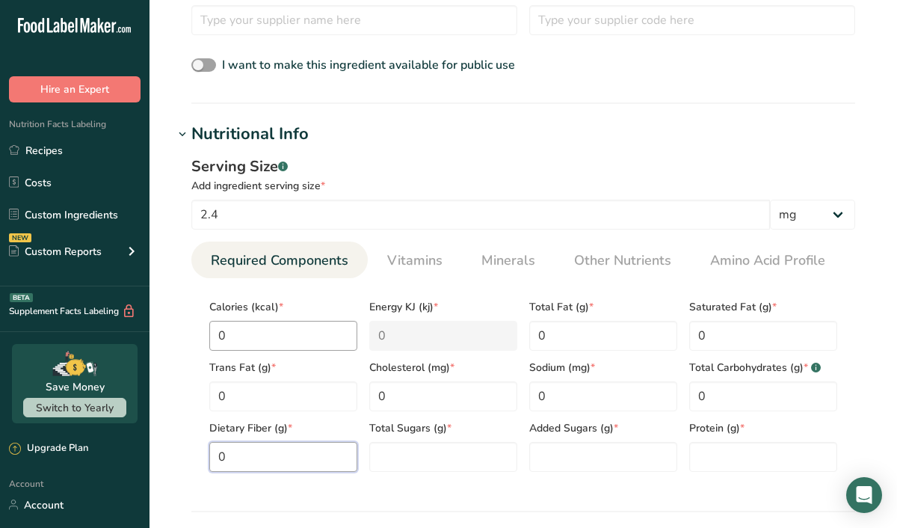
type Fiber "0"
type Sugars "0"
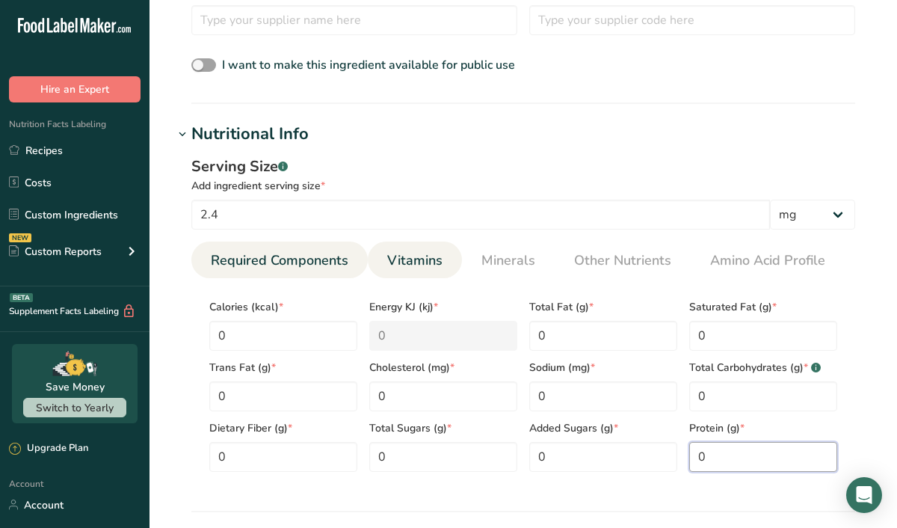
type input "0"
click at [424, 265] on span "Vitamins" at bounding box center [414, 260] width 55 height 20
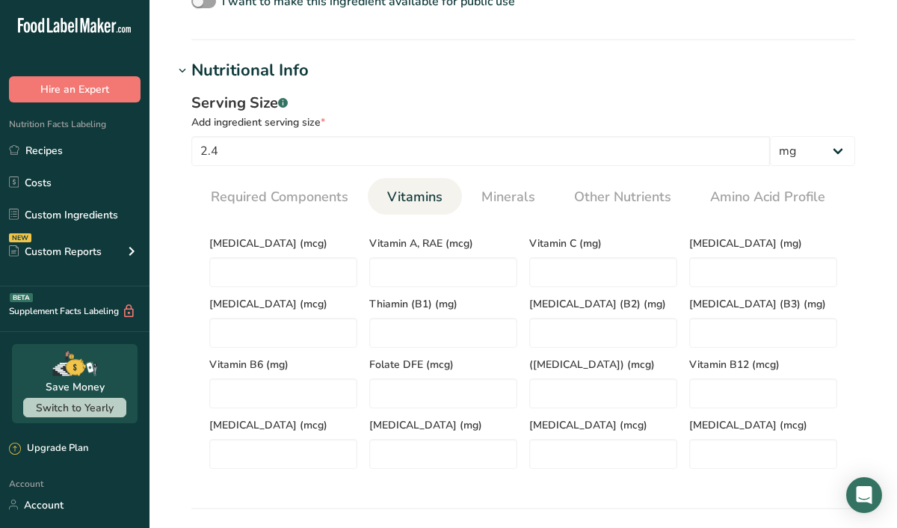
scroll to position [543, 0]
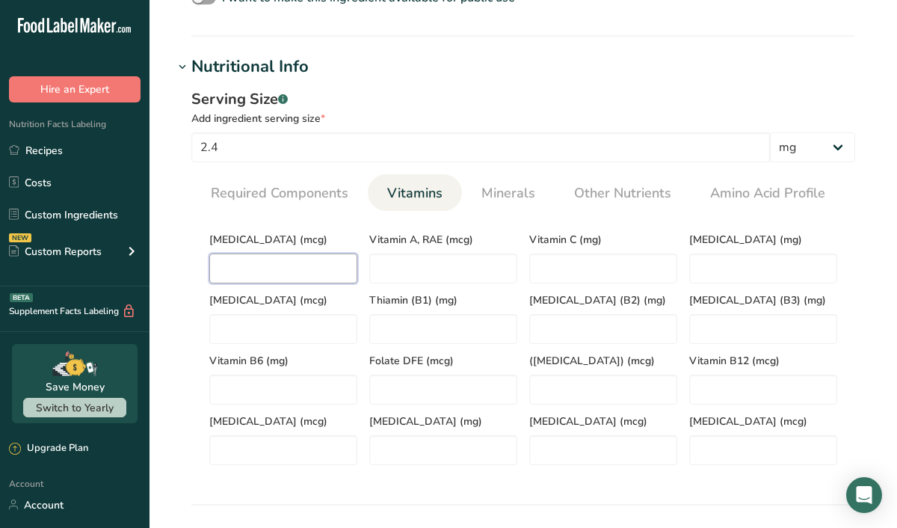
click at [271, 266] on D "number" at bounding box center [283, 268] width 148 height 30
type D "0"
type RAE "0"
type C "0"
type E "0"
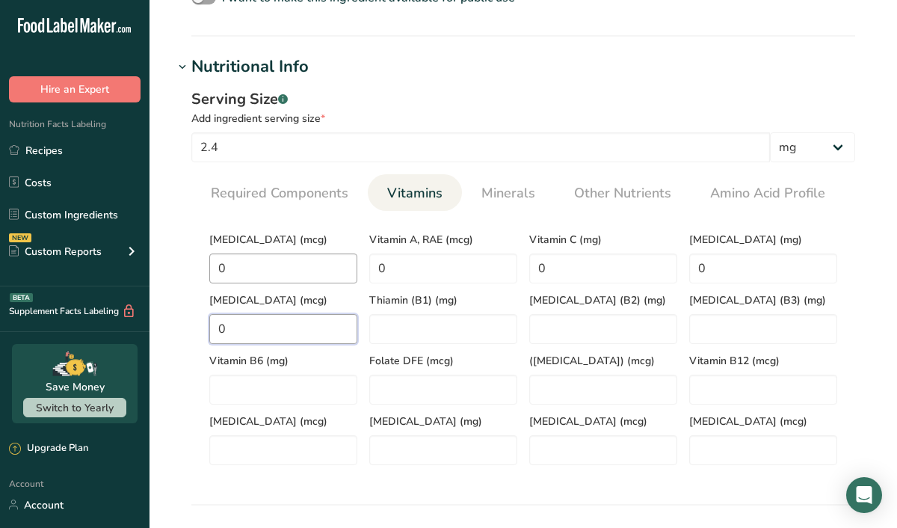
type K "0"
type \(B1\) "0"
type \(B2\) "0"
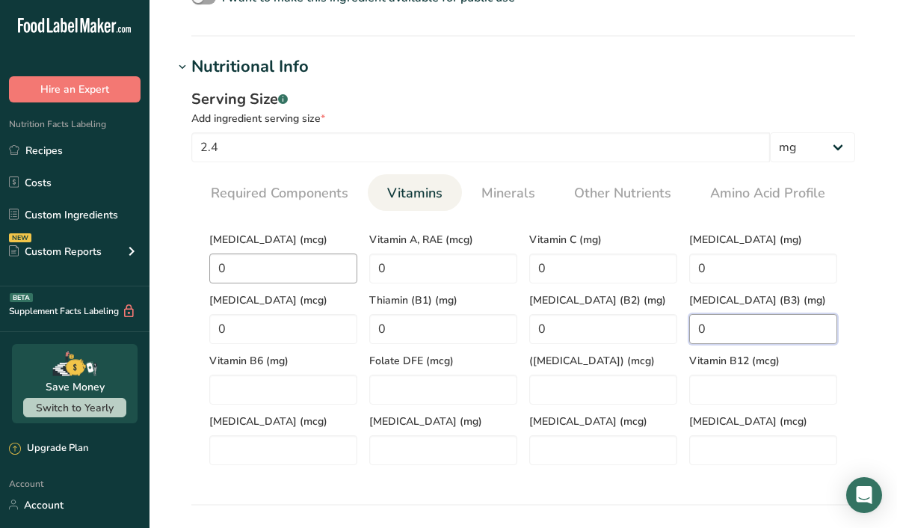
type \(B3\) "0"
type B6 "0"
type DFE "0"
type Acid\) "0"
type B12 "2.4"
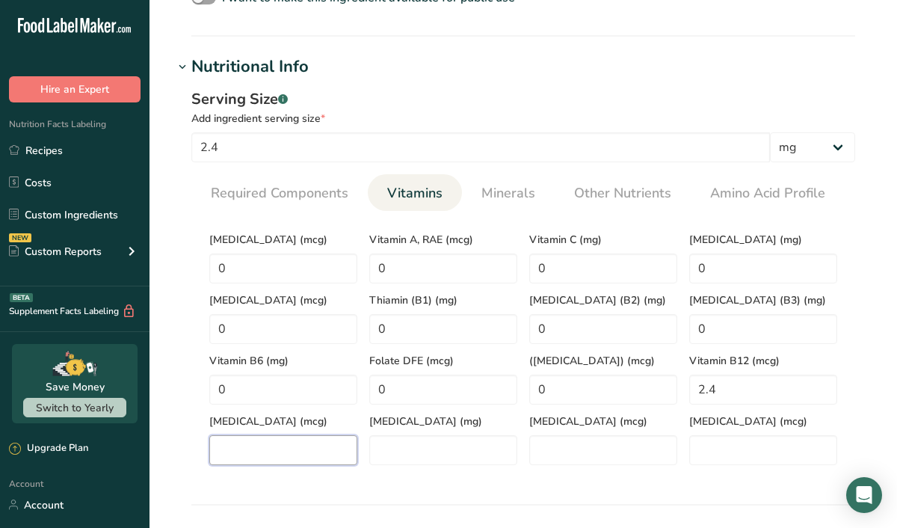
click at [241, 452] on input "number" at bounding box center [283, 450] width 148 height 30
type input "0"
type acid "0"
type Carotene "0"
type input "0"
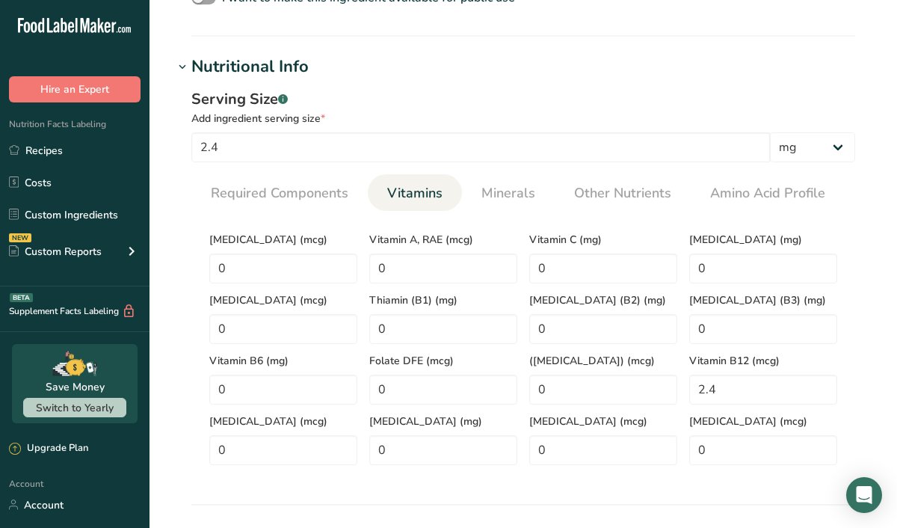
click at [424, 75] on h1 "Nutritional Info" at bounding box center [522, 67] width 699 height 25
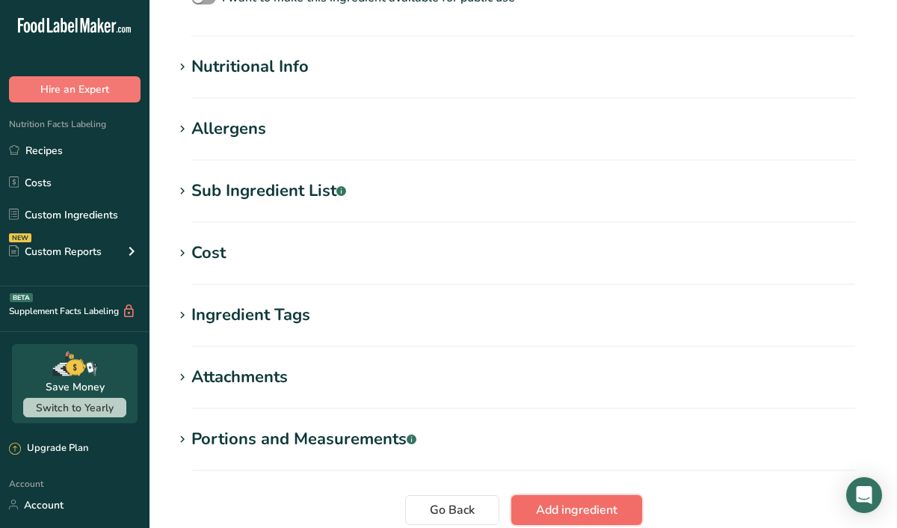
click at [534, 503] on button "Add ingredient" at bounding box center [576, 510] width 131 height 30
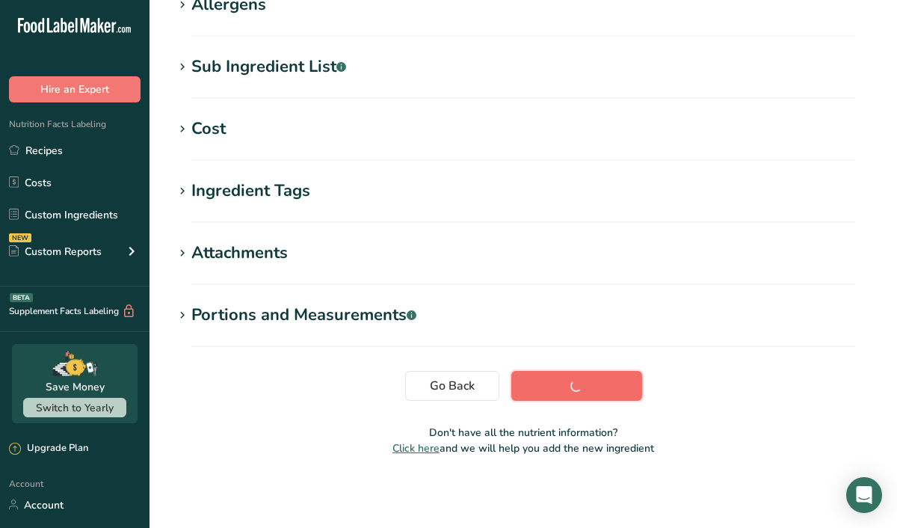
scroll to position [263, 0]
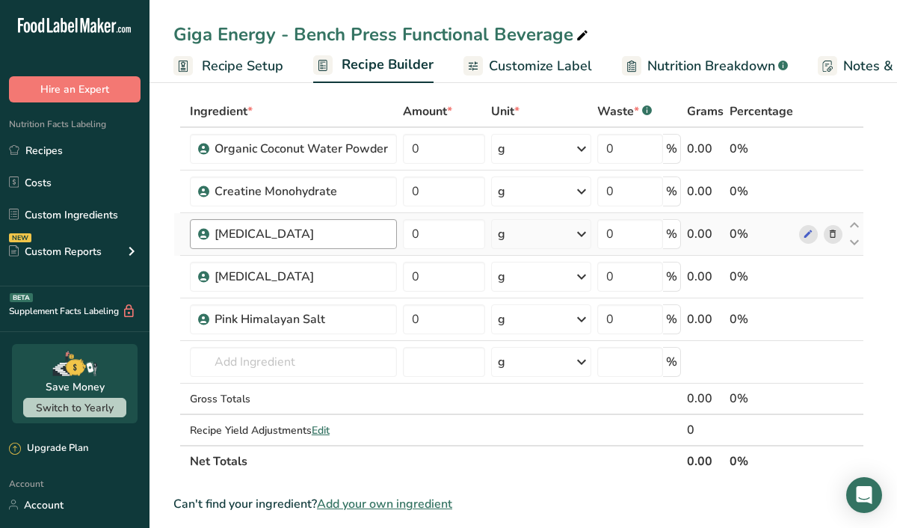
scroll to position [71, 0]
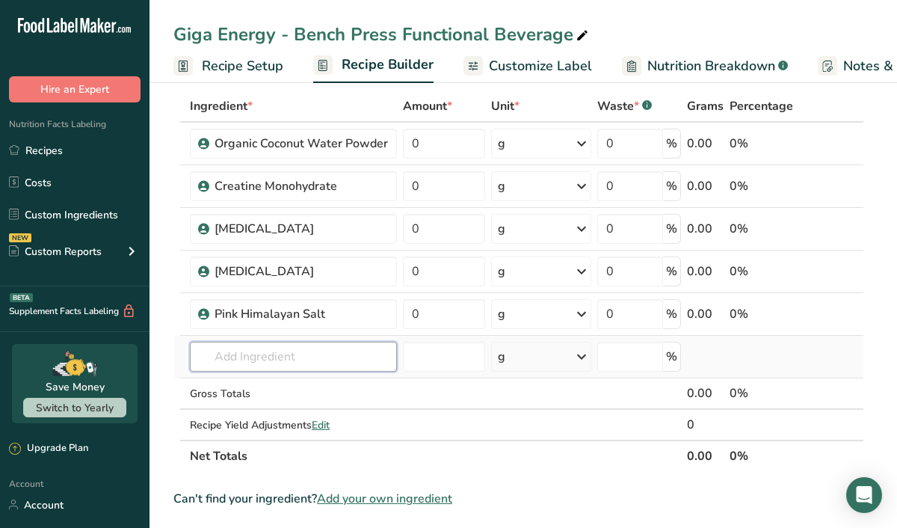
click at [262, 356] on input "text" at bounding box center [293, 356] width 207 height 30
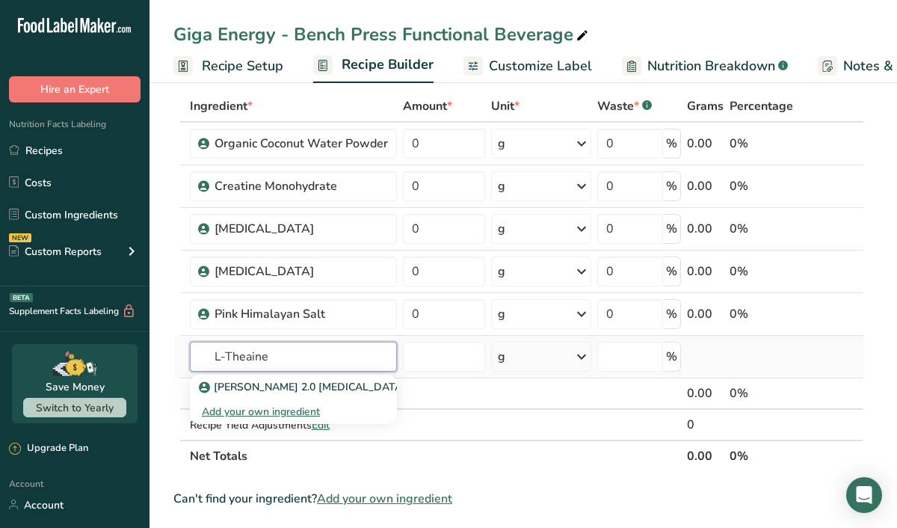
type input "L-Theaine"
click at [264, 414] on div "Add your own ingredient" at bounding box center [293, 411] width 183 height 16
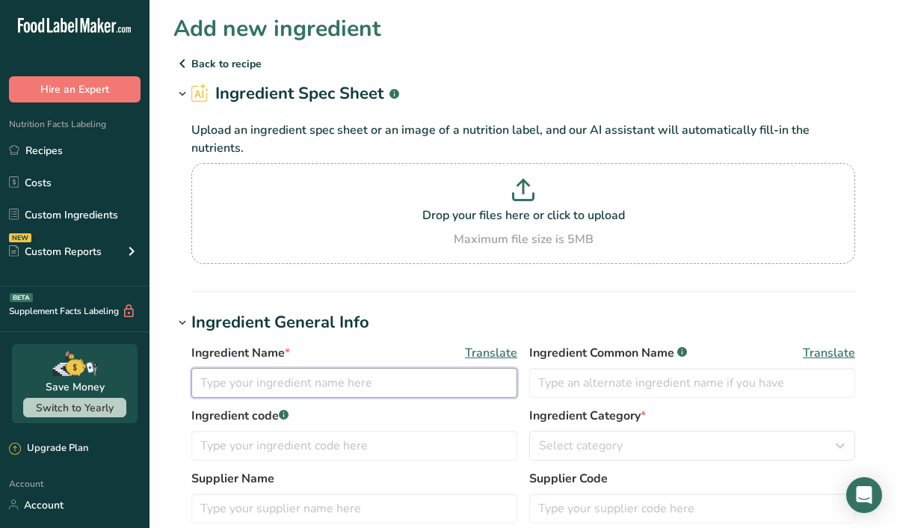
click at [249, 386] on input "text" at bounding box center [354, 383] width 326 height 30
type input "L-Theanine"
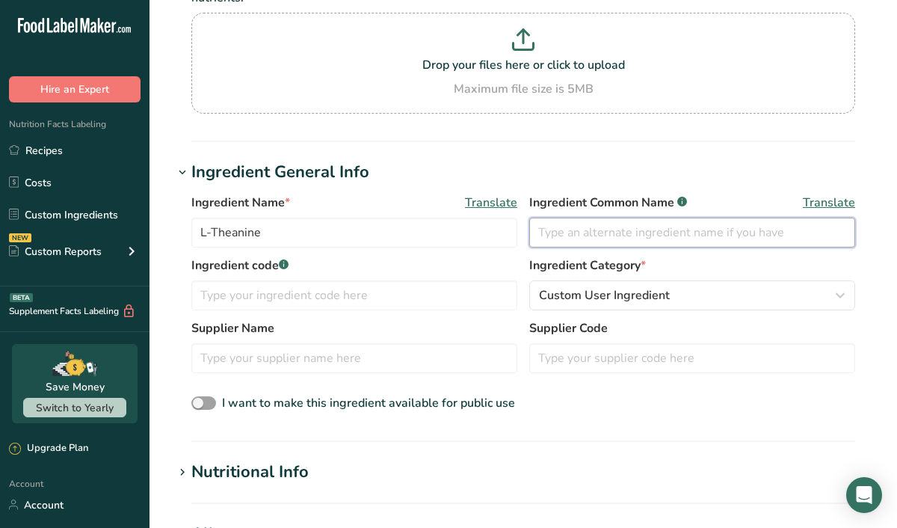
scroll to position [164, 0]
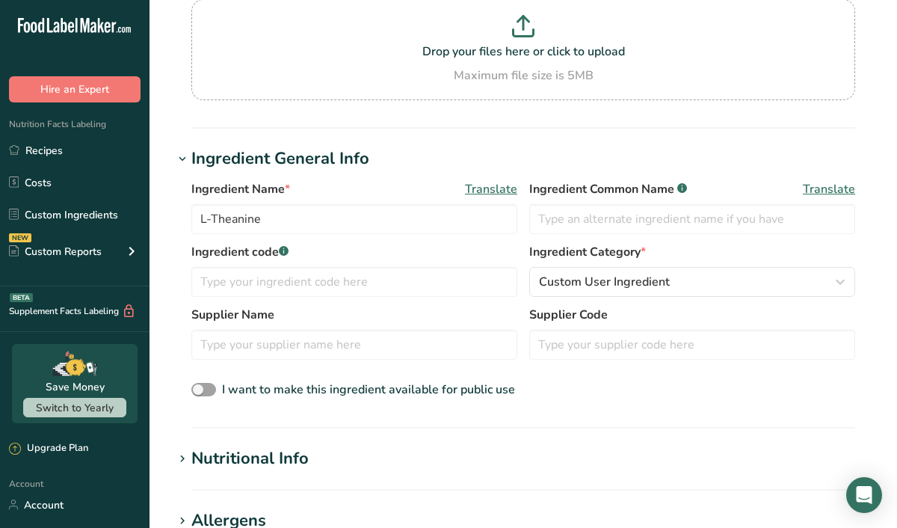
click at [282, 453] on div "Nutritional Info" at bounding box center [249, 458] width 117 height 25
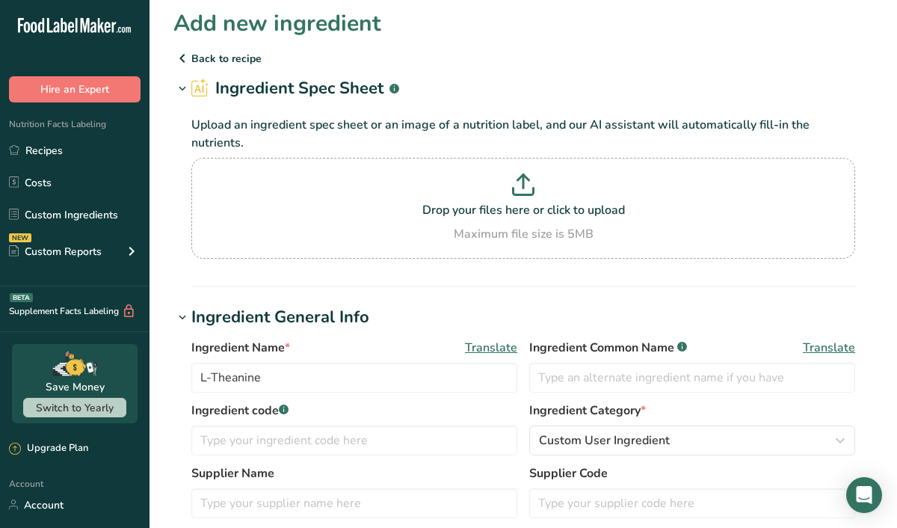
scroll to position [0, 0]
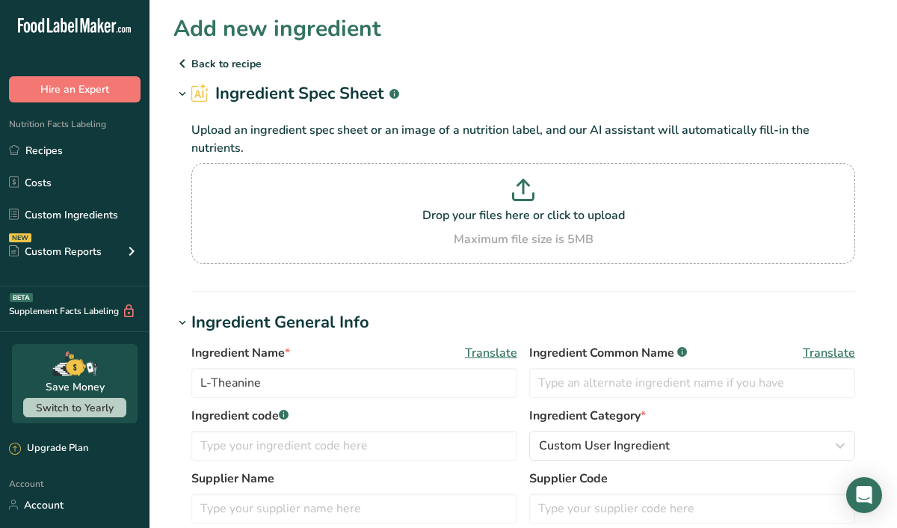
click at [237, 65] on p "Back to recipe" at bounding box center [522, 64] width 699 height 18
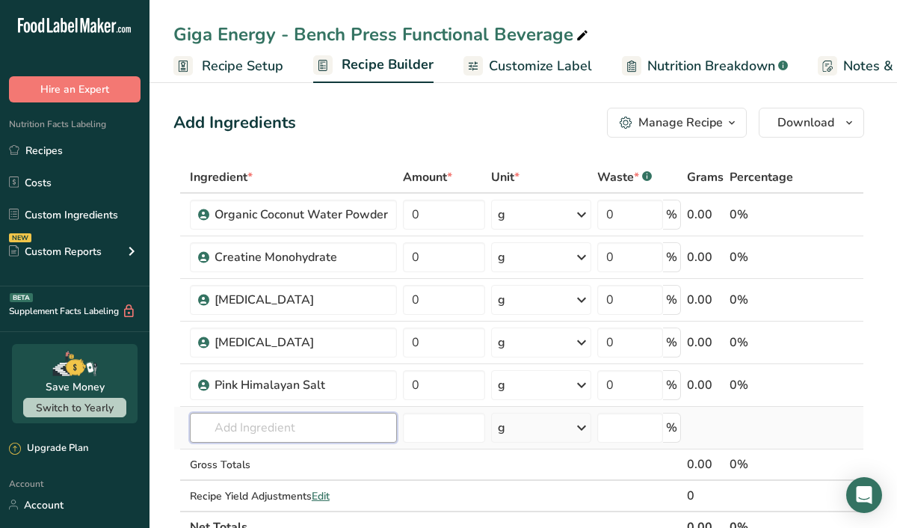
click at [272, 435] on input "text" at bounding box center [293, 427] width 207 height 30
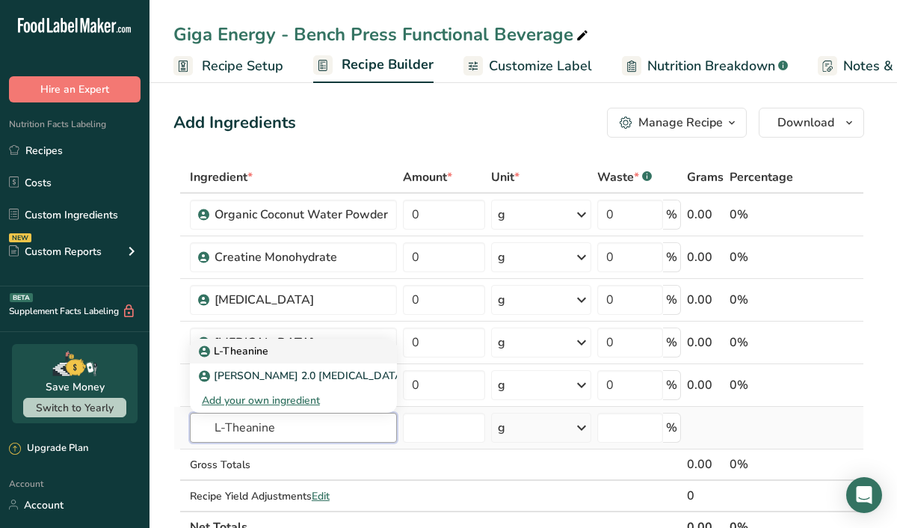
type input "L-Theanine"
click at [259, 353] on p "L-Theanine" at bounding box center [235, 351] width 67 height 16
type input "L-Theanine"
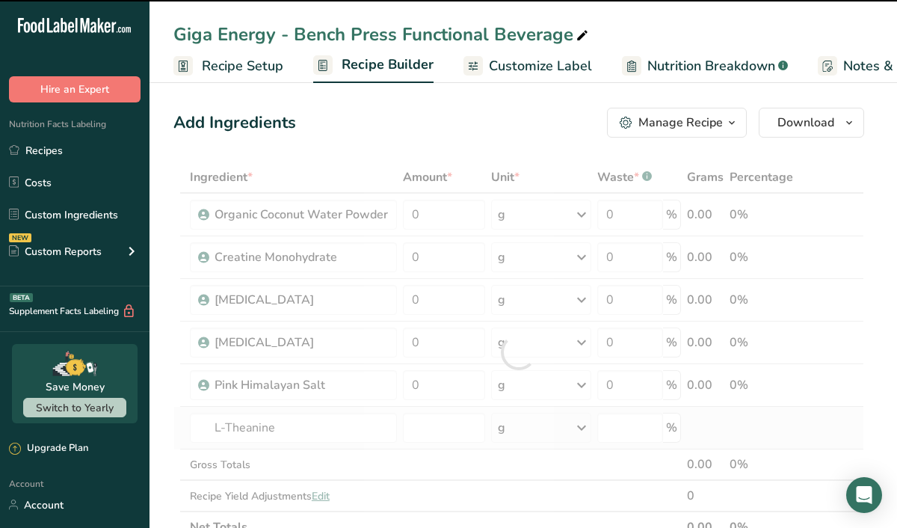
type input "0"
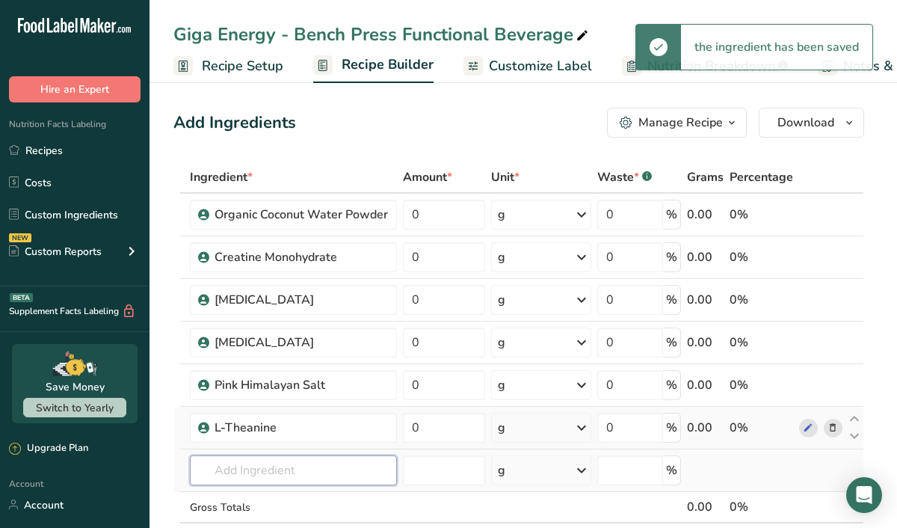
click at [249, 475] on input "text" at bounding box center [293, 470] width 207 height 30
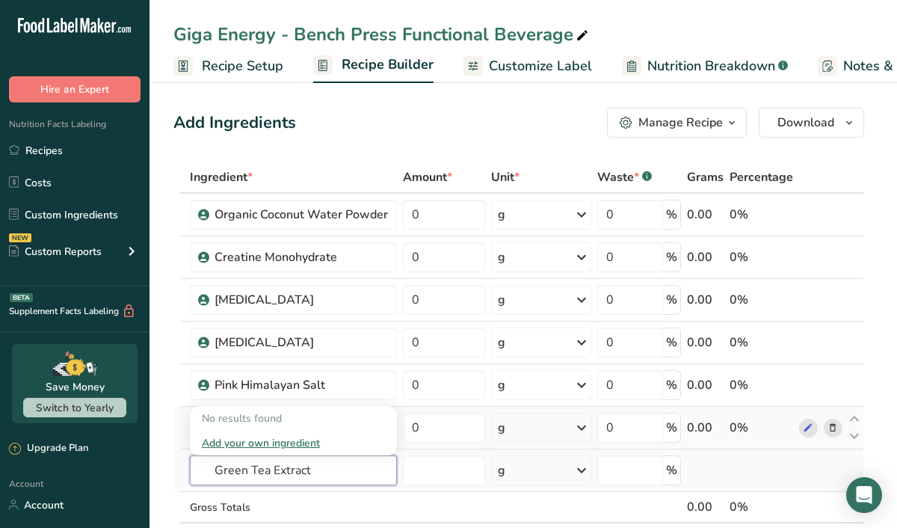
type input "Green Tea Extract"
click at [262, 442] on div "Add your own ingredient" at bounding box center [293, 443] width 183 height 16
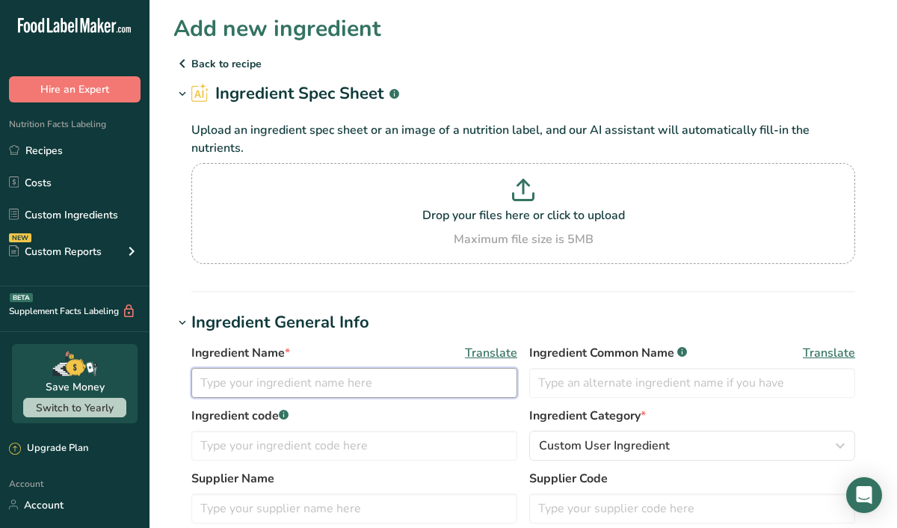
click at [256, 389] on input "text" at bounding box center [354, 383] width 326 height 30
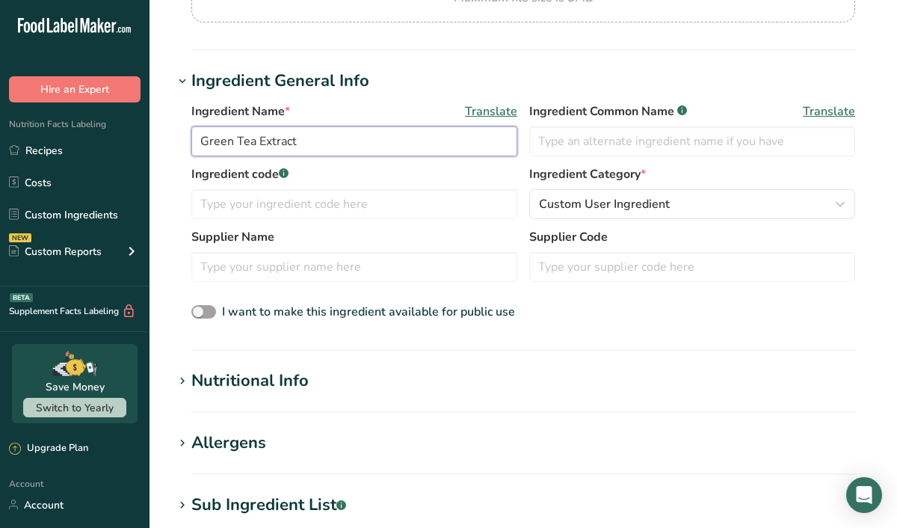
scroll to position [247, 0]
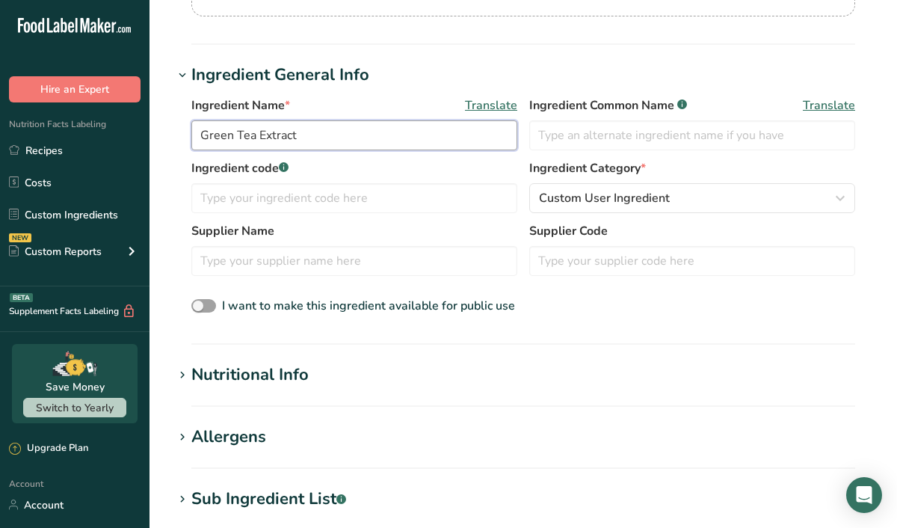
type input "Green Tea Extract"
click at [270, 385] on div "Nutritional Info" at bounding box center [249, 374] width 117 height 25
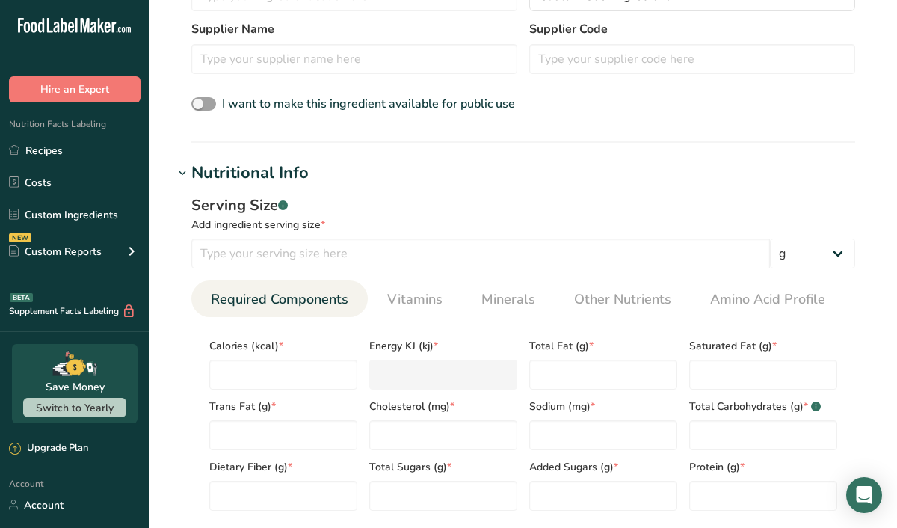
scroll to position [448, 0]
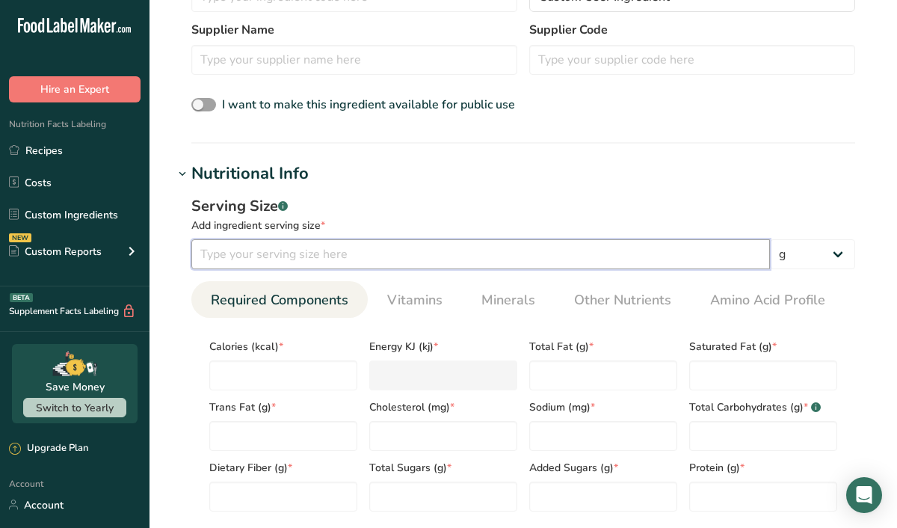
click at [265, 251] on input "number" at bounding box center [480, 254] width 578 height 30
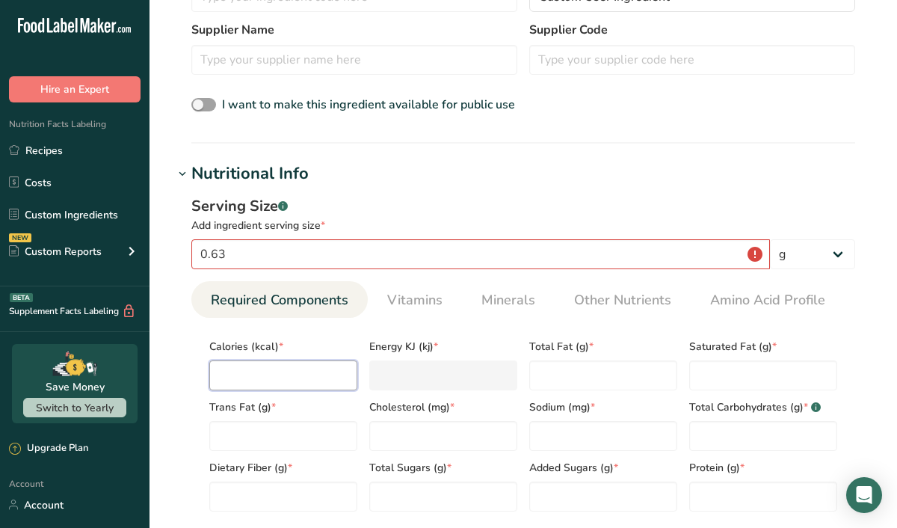
click at [259, 383] on input "number" at bounding box center [283, 375] width 148 height 30
click at [240, 251] on input "0.63" at bounding box center [480, 254] width 578 height 30
type input "0"
type input "1"
click at [235, 380] on input "number" at bounding box center [283, 375] width 148 height 30
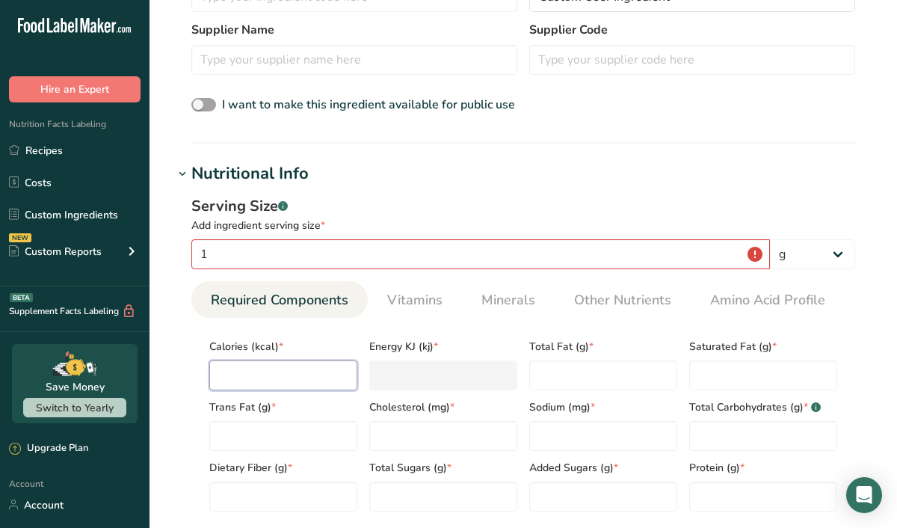
type input "0"
type KJ "0"
type input "0"
type Fat "0"
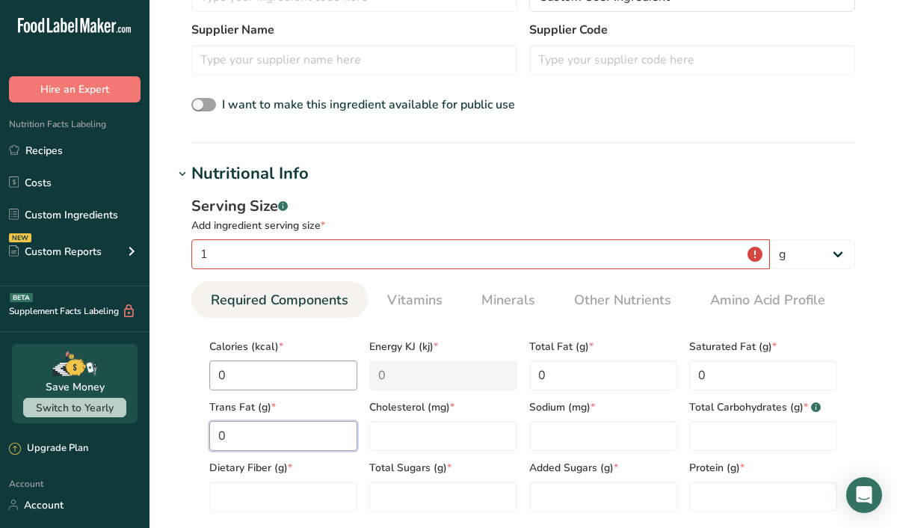
type Fat "0"
type input "0"
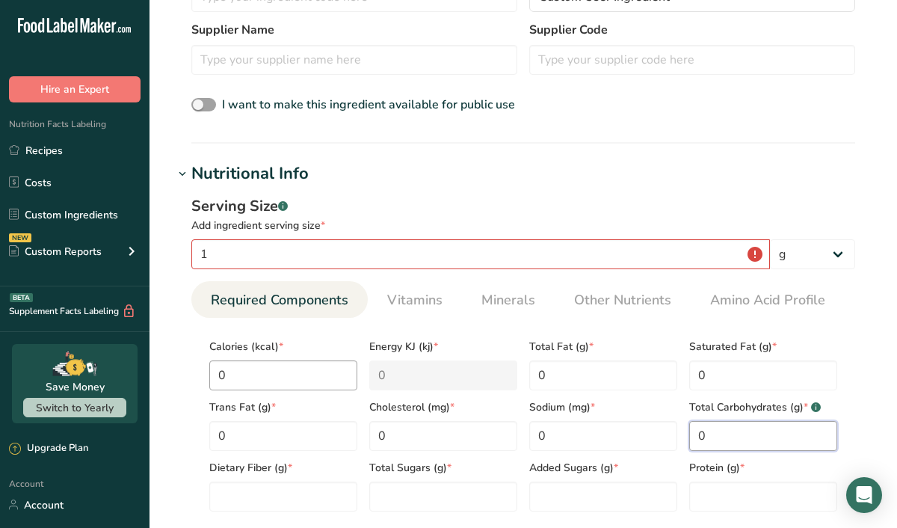
type Carbohydrates "0"
type Fiber "0"
type Sugars "0"
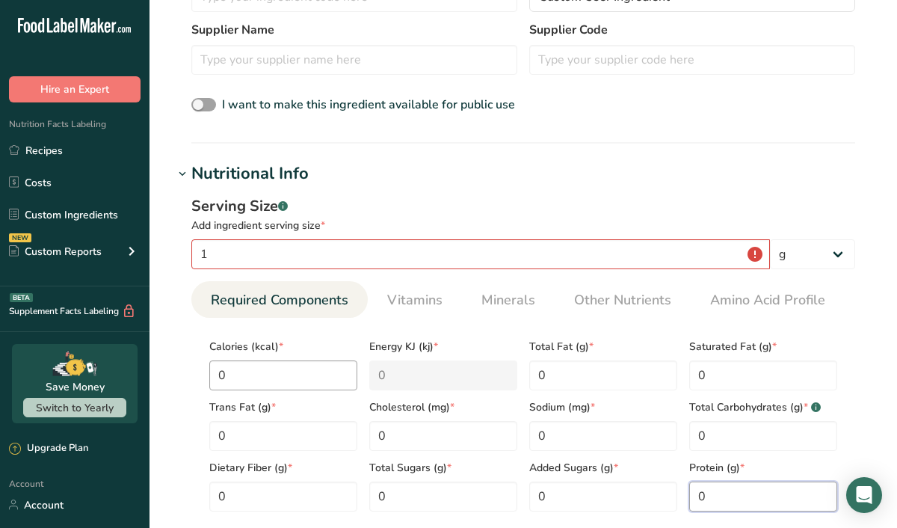
type input "0"
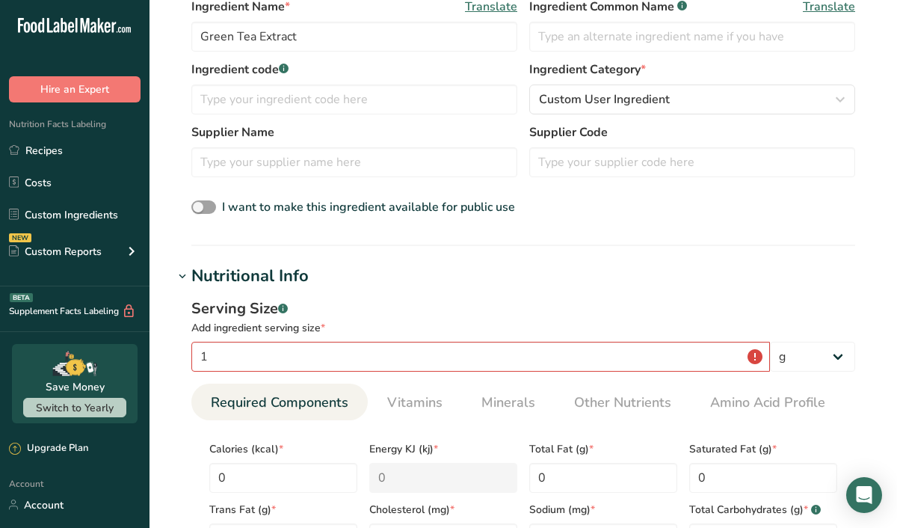
scroll to position [339, 0]
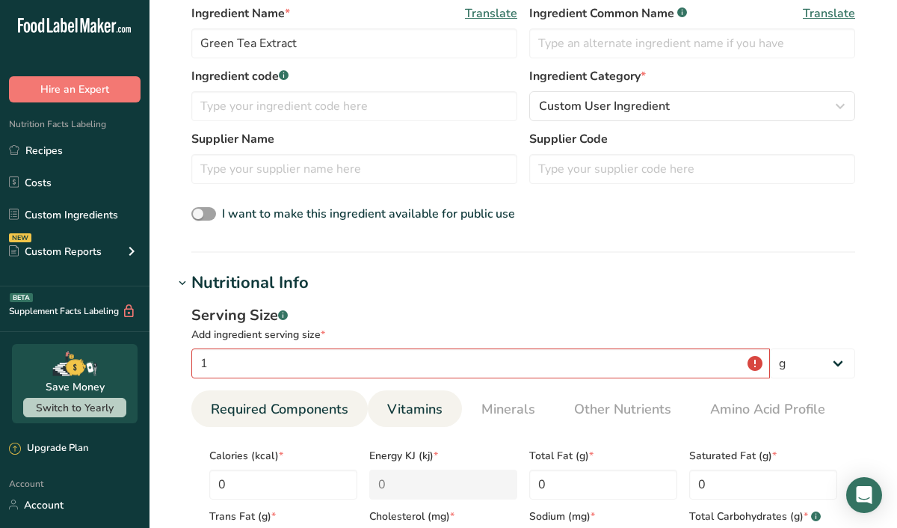
click at [422, 402] on span "Vitamins" at bounding box center [414, 409] width 55 height 20
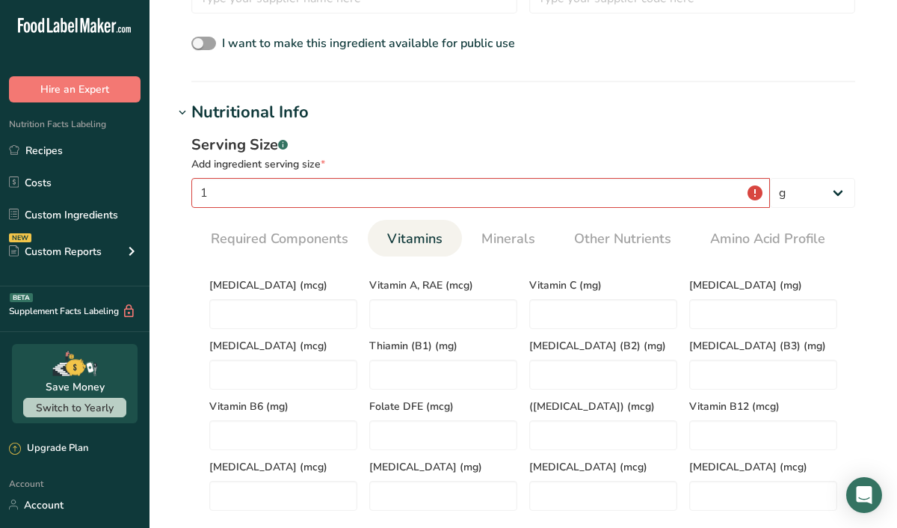
scroll to position [514, 0]
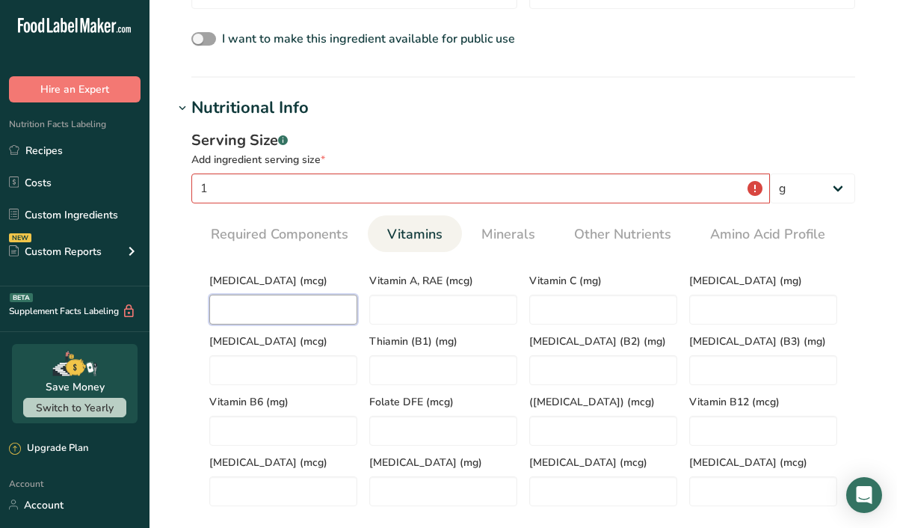
click at [268, 315] on D "number" at bounding box center [283, 309] width 148 height 30
type D "0"
type RAE "0"
type C "0"
type E "0"
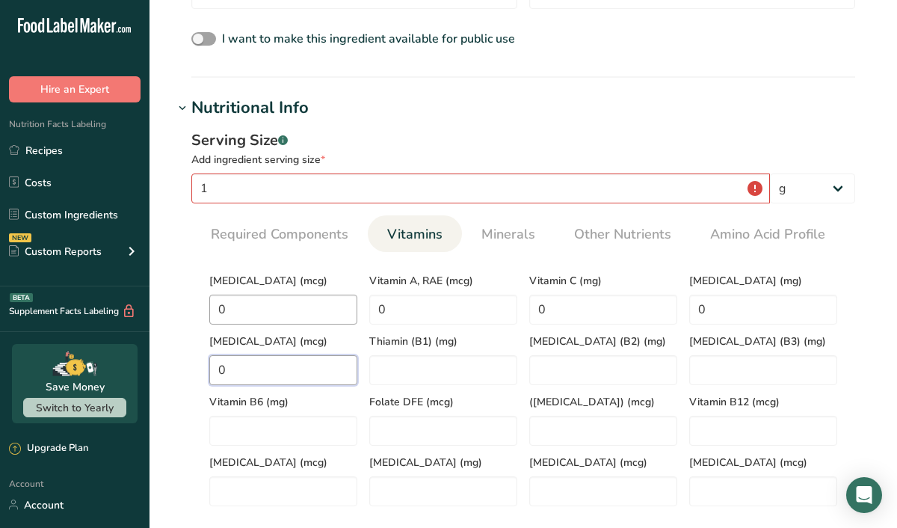
type K "0"
type \(B1\) "0"
type \(B2\) "0"
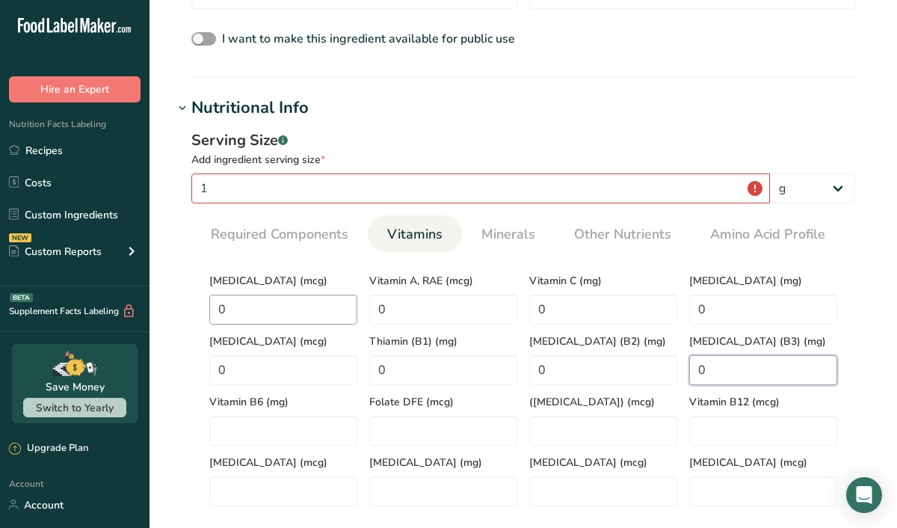
type \(B3\) "0"
type B6 "0"
type DFE "0"
type Acid\) "0"
type B12 "0"
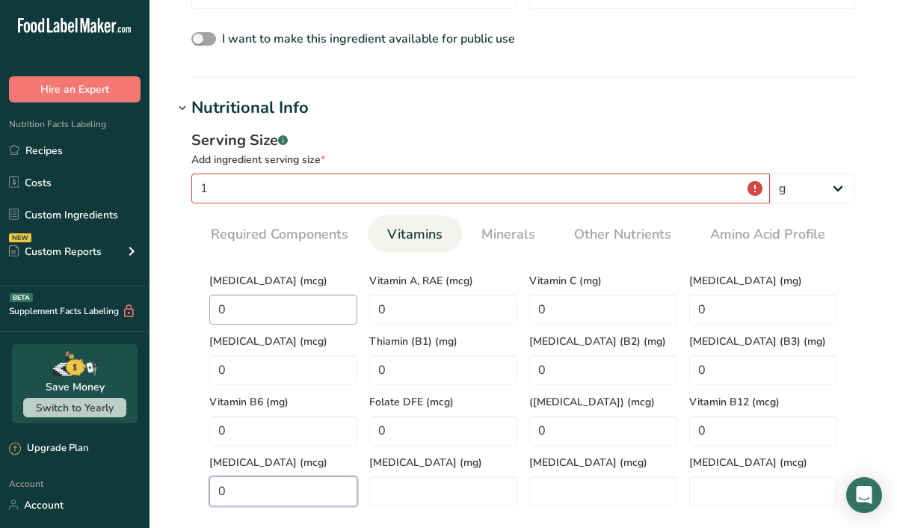
type input "0"
type acid "0"
type Carotene "0"
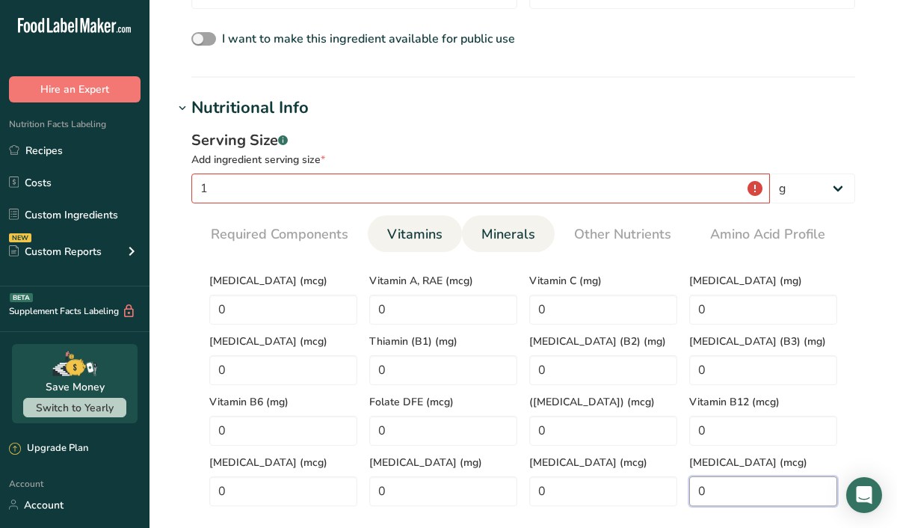
type input "0"
click at [531, 222] on link "Minerals" at bounding box center [508, 234] width 66 height 38
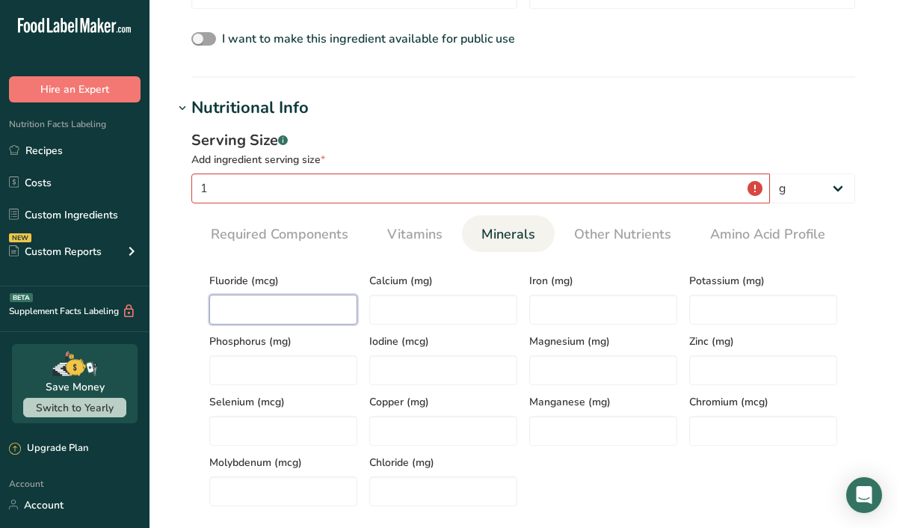
click at [305, 308] on input "number" at bounding box center [283, 309] width 148 height 30
type input "0"
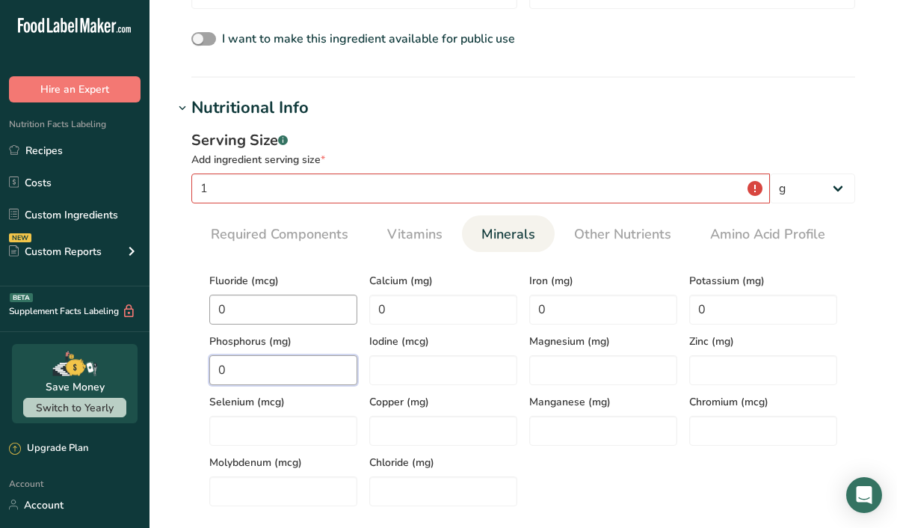
type input "0"
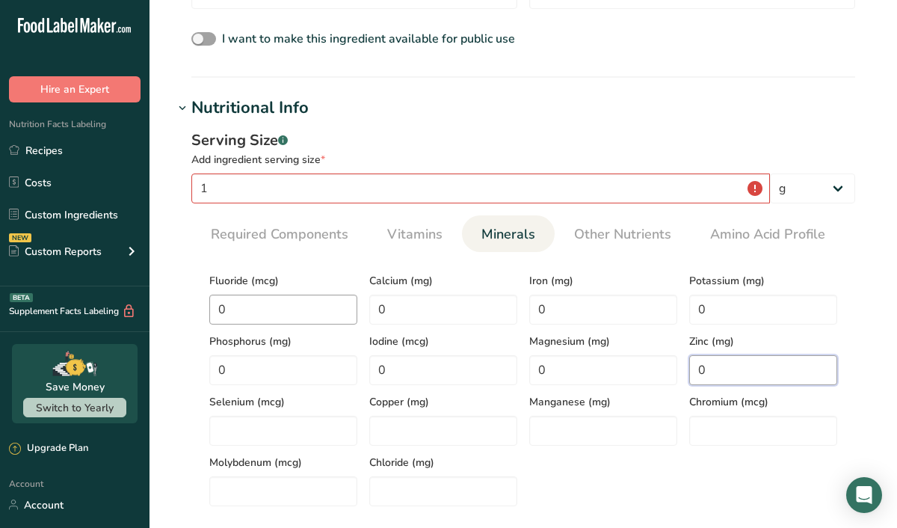
type input "0"
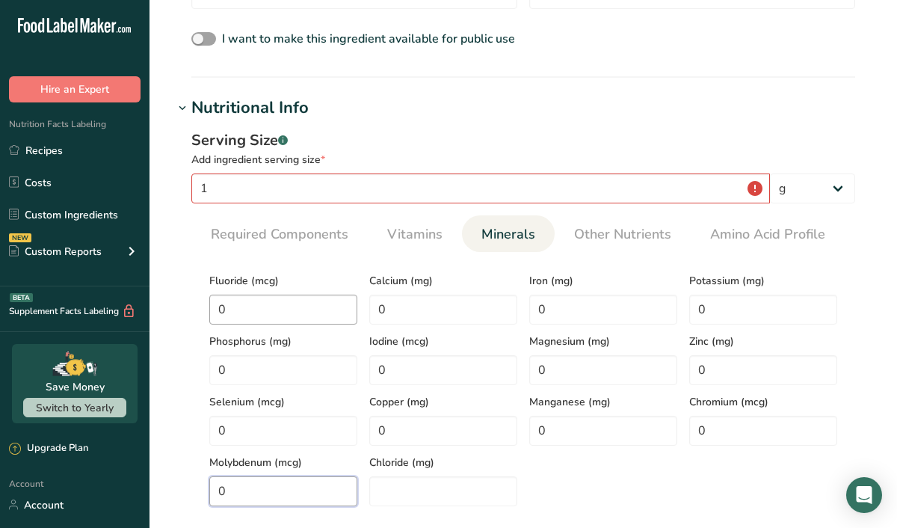
type input "0"
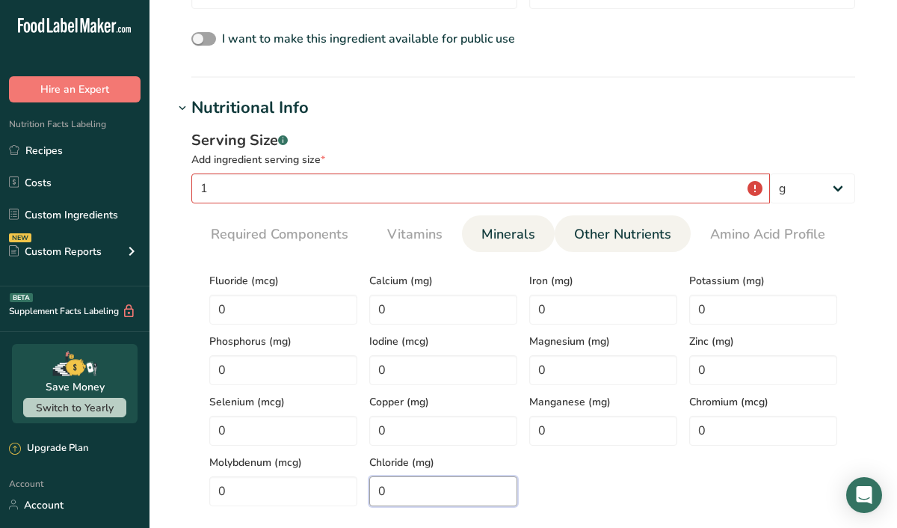
type input "0"
click at [592, 232] on span "Other Nutrients" at bounding box center [622, 234] width 97 height 20
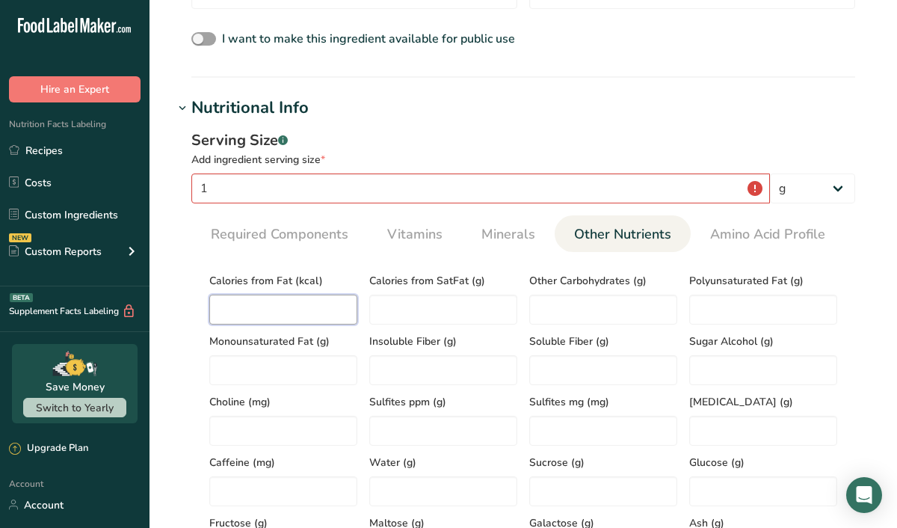
click at [250, 314] on Fat "number" at bounding box center [283, 309] width 148 height 30
type Fat "0"
type SatFat "0"
type Carbohydrates "0"
type Fat "0"
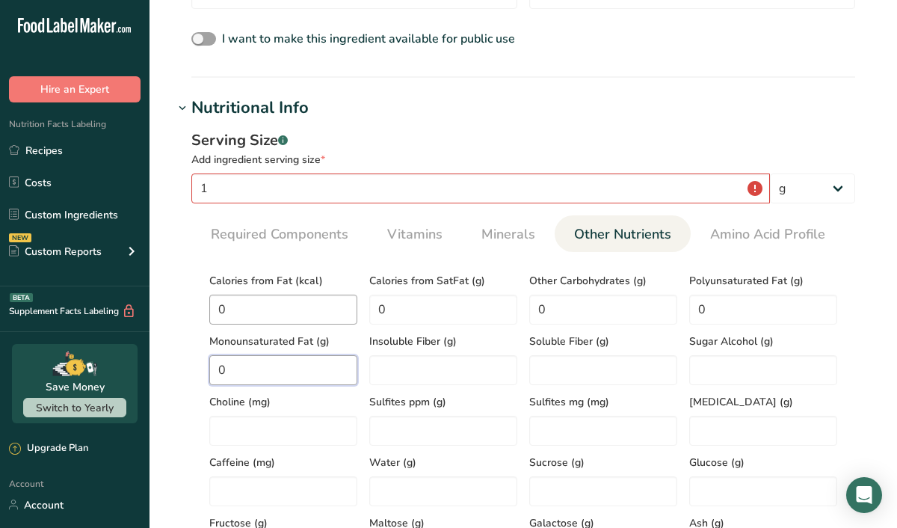
type Fat "0"
type Fiber "0"
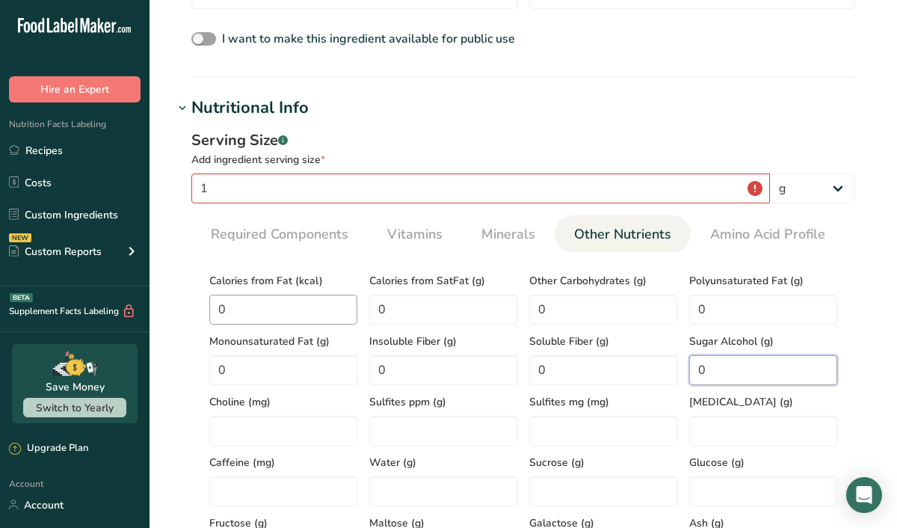
type Alcohol "0"
type input "0"
type ppm "0"
type mg "0"
type input "0"
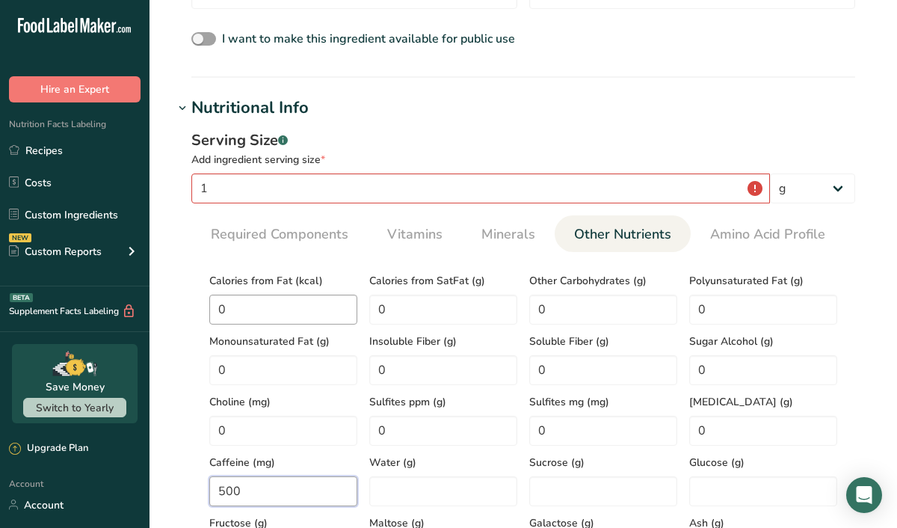
type input "500"
type input "0"
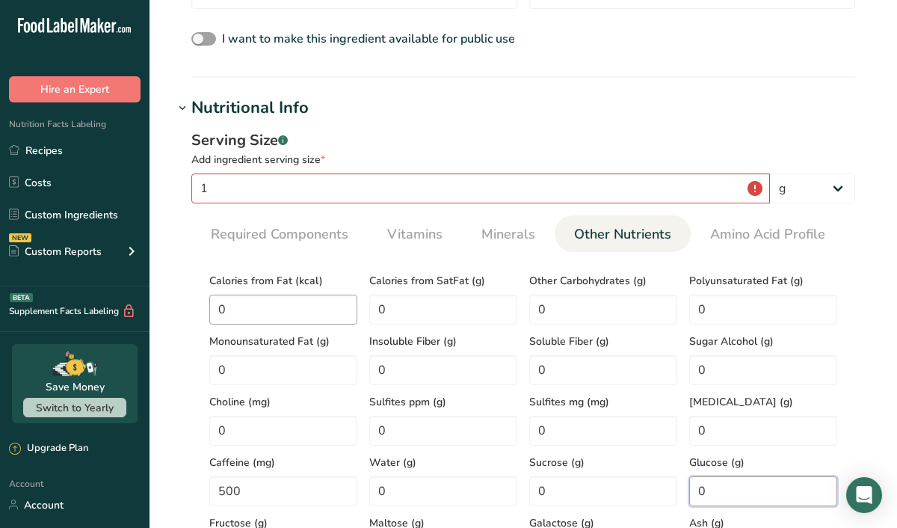
type input "0"
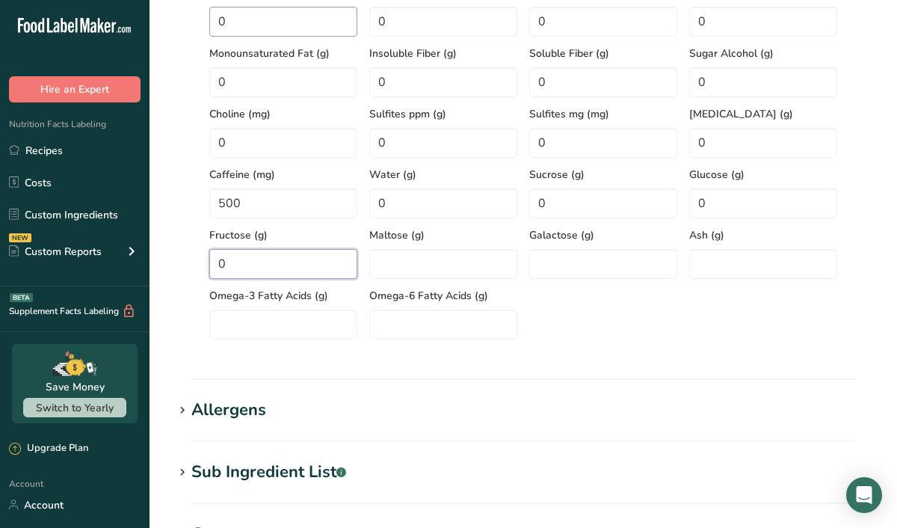
type input "0"
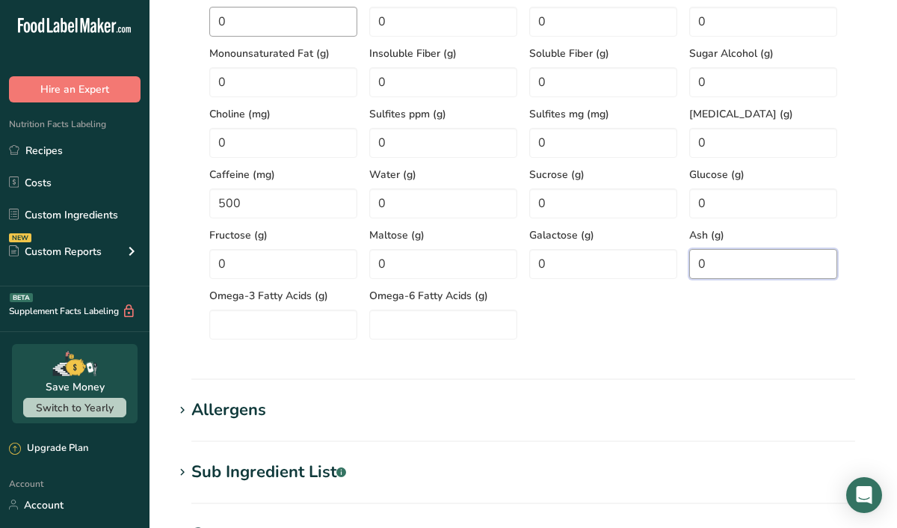
type input "0"
type Acids "0"
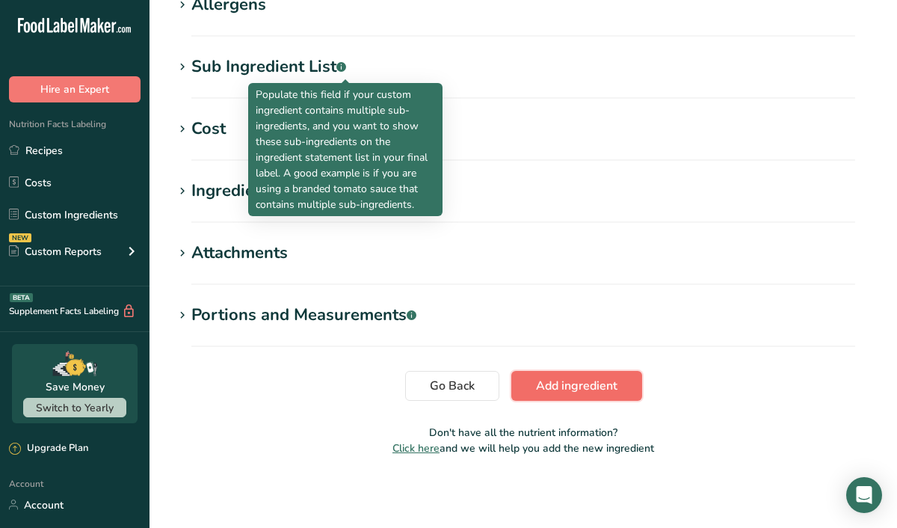
click at [584, 388] on span "Add ingredient" at bounding box center [576, 386] width 81 height 18
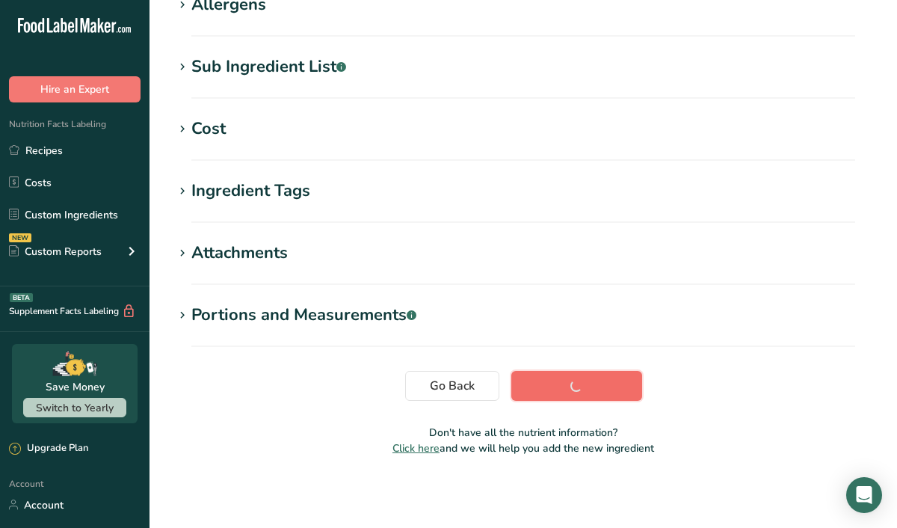
scroll to position [275, 0]
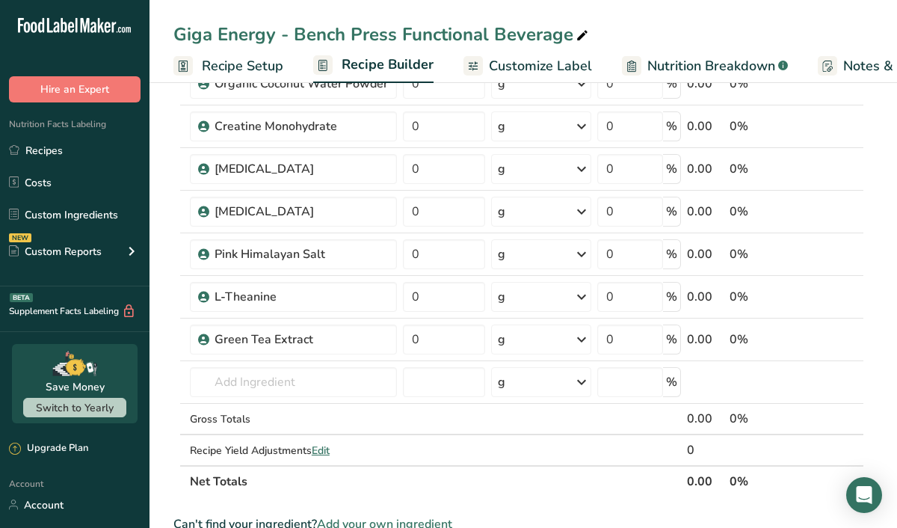
scroll to position [128, 0]
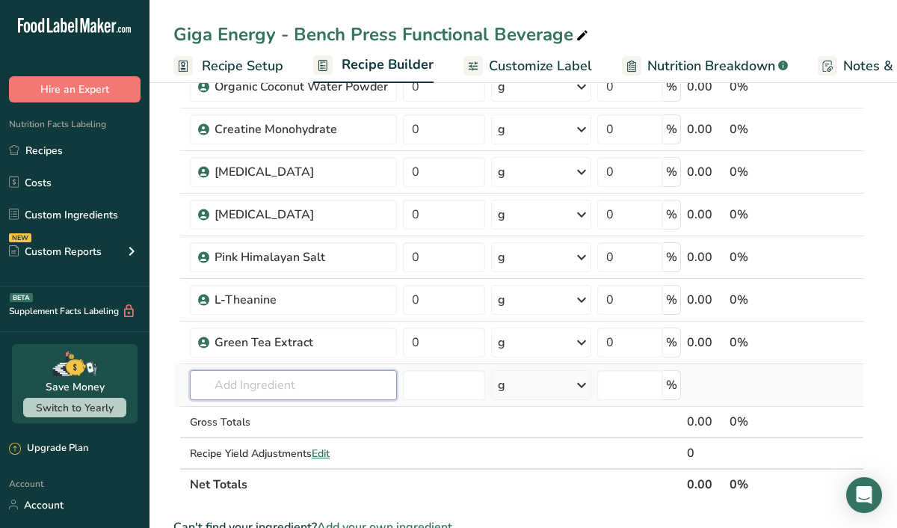
click at [231, 381] on input "text" at bounding box center [293, 385] width 207 height 30
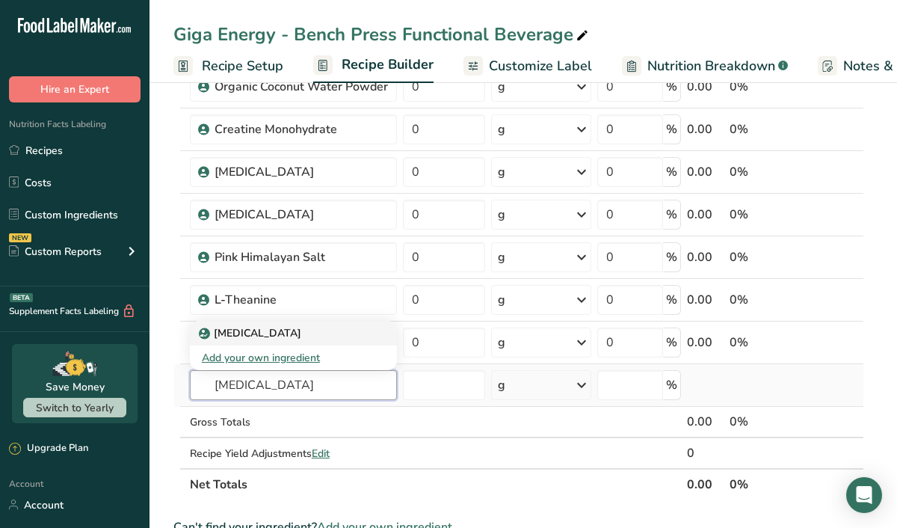
type input "[MEDICAL_DATA]"
click at [229, 333] on p "[MEDICAL_DATA]" at bounding box center [251, 333] width 99 height 16
type input "[MEDICAL_DATA]"
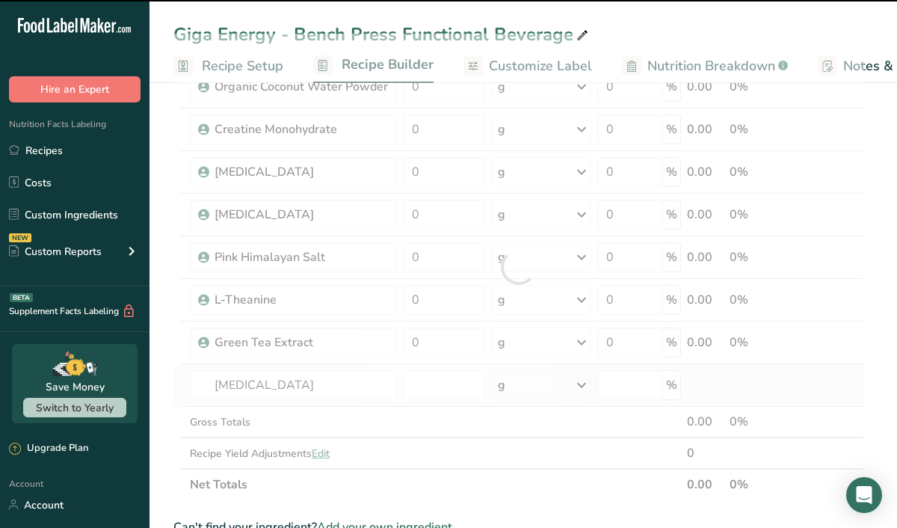
type input "0"
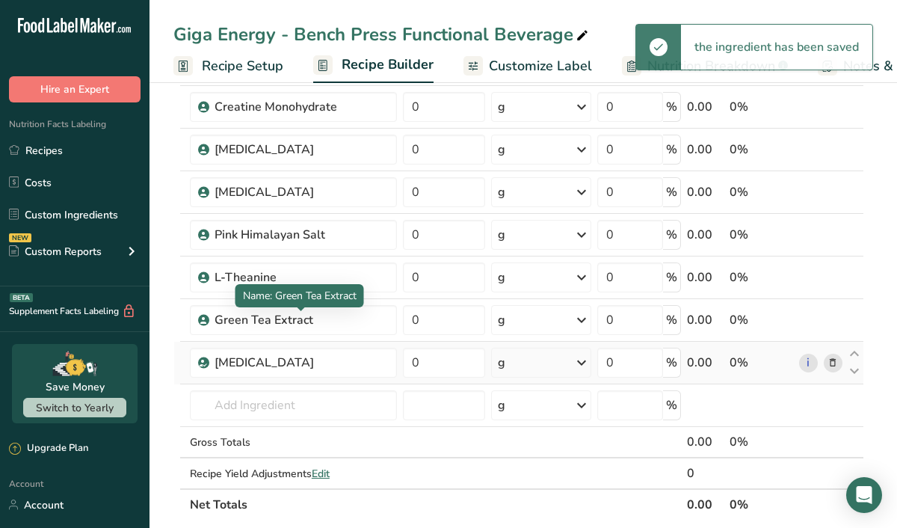
scroll to position [161, 0]
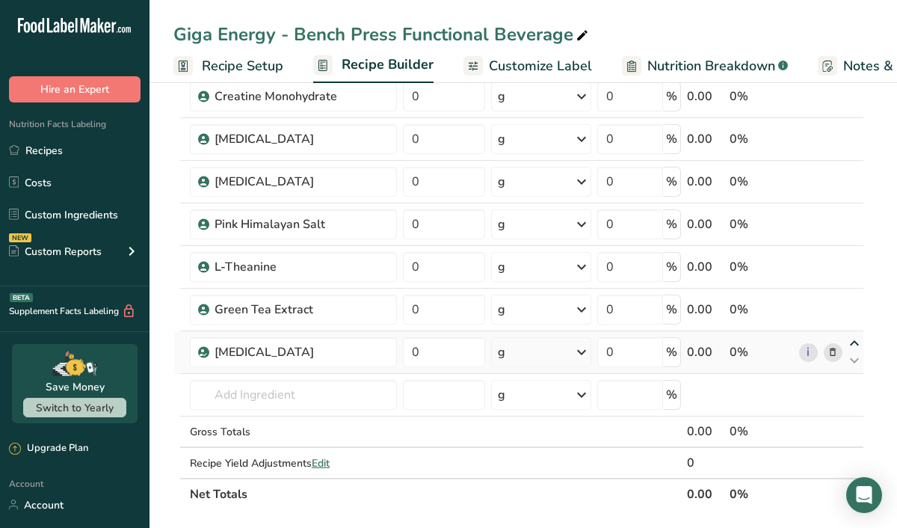
click at [854, 344] on icon at bounding box center [854, 343] width 18 height 11
click at [853, 298] on icon at bounding box center [854, 300] width 18 height 11
click at [850, 276] on icon at bounding box center [854, 275] width 18 height 11
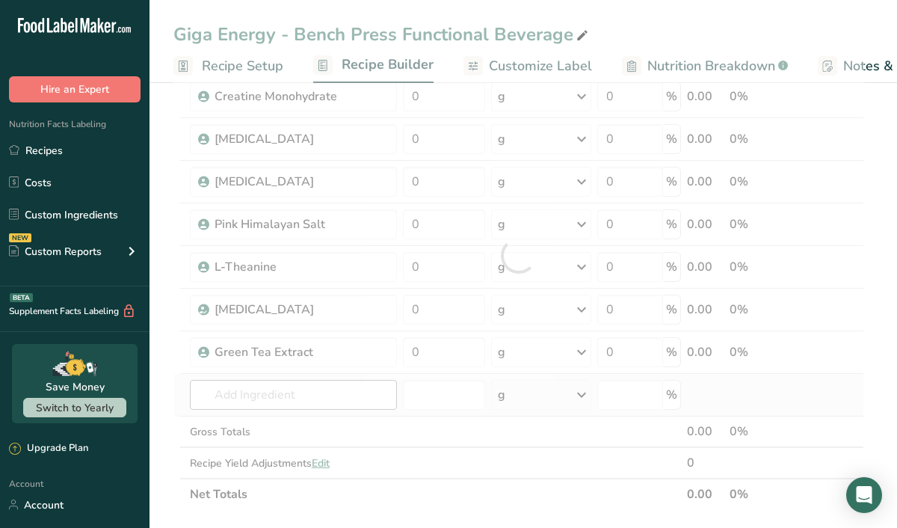
click at [250, 391] on div at bounding box center [518, 255] width 690 height 509
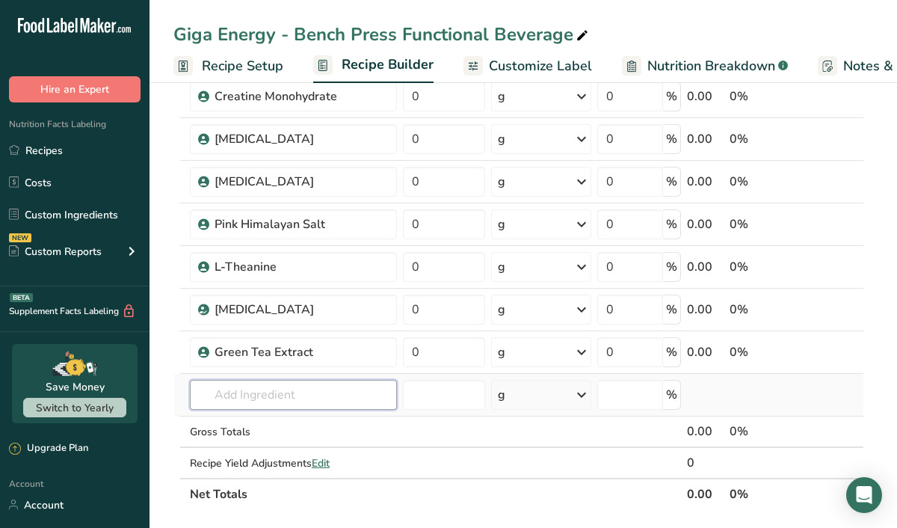
click at [250, 391] on input "text" at bounding box center [293, 395] width 207 height 30
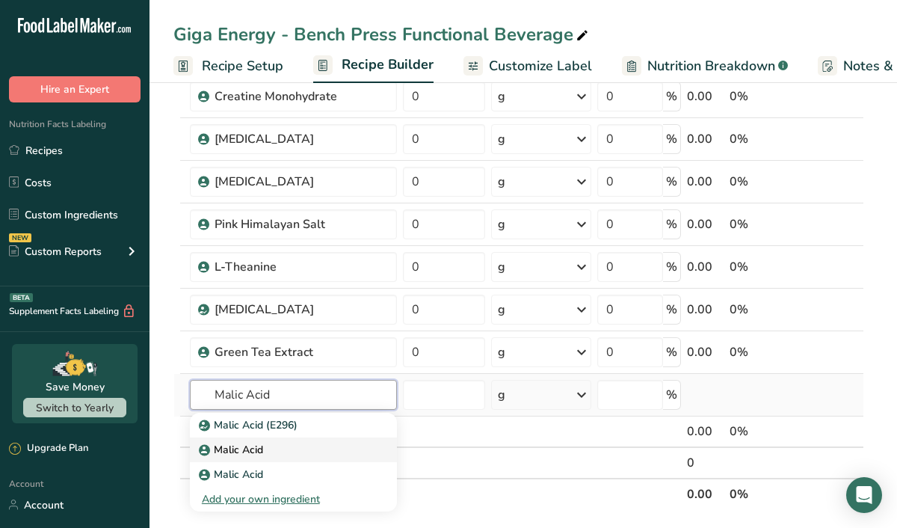
type input "Malic Acid"
click at [244, 442] on p "Malic Acid" at bounding box center [232, 450] width 61 height 16
type input "Malic Acid"
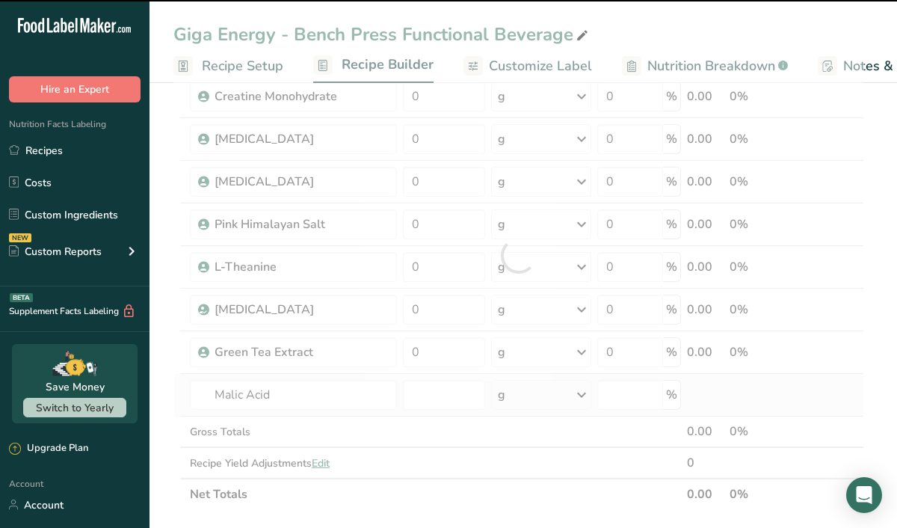
type input "0"
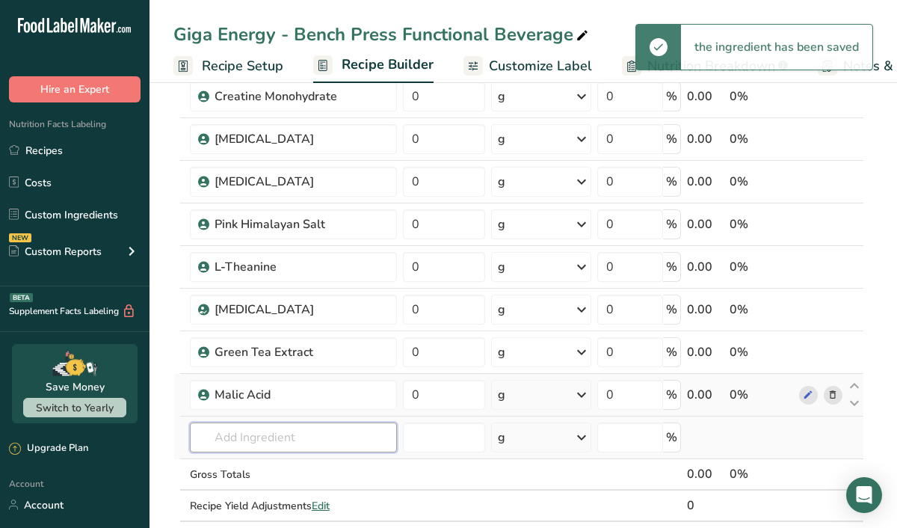
click at [235, 440] on input "text" at bounding box center [293, 437] width 207 height 30
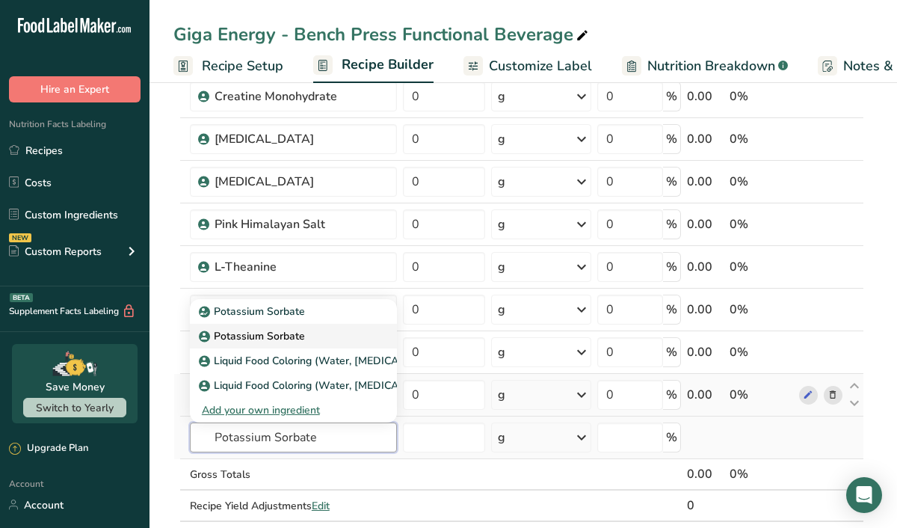
type input "Potassium Sorbate"
click at [236, 319] on p "Potassium Sorbate" at bounding box center [253, 311] width 103 height 16
type input "Potassium Sorbate"
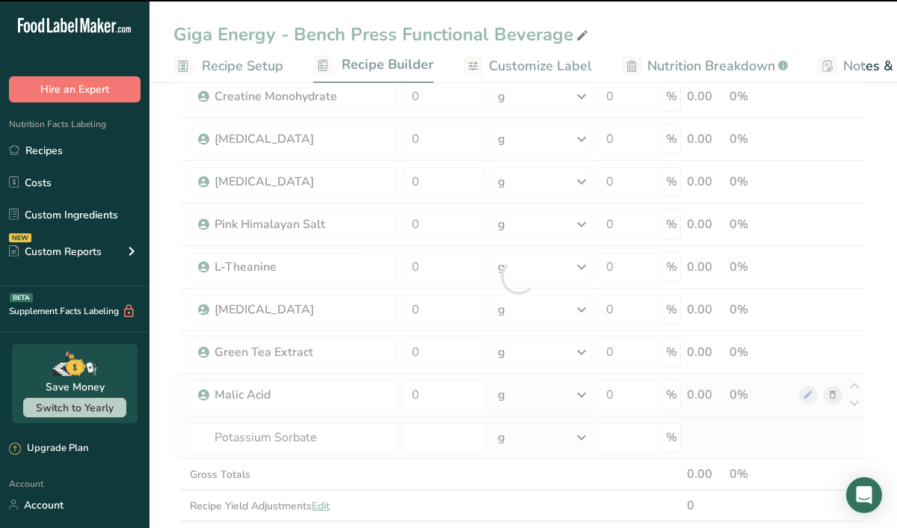
type input "0"
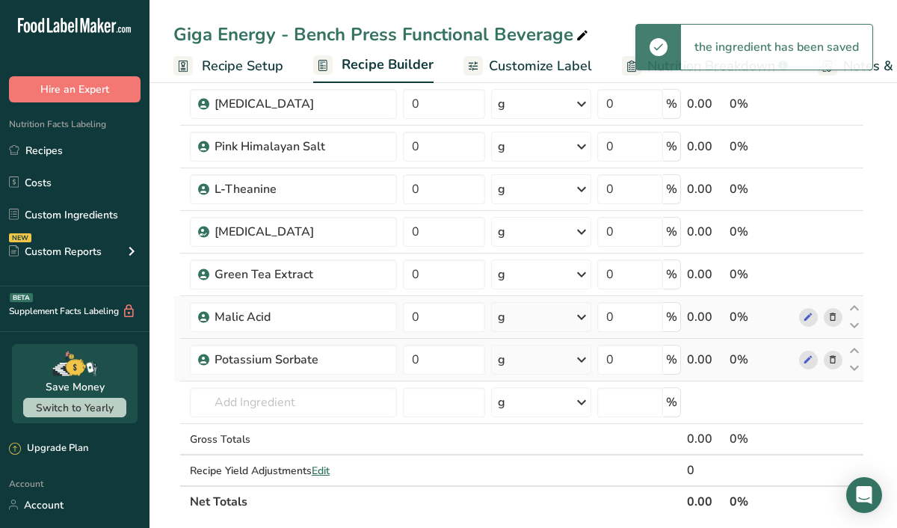
scroll to position [237, 0]
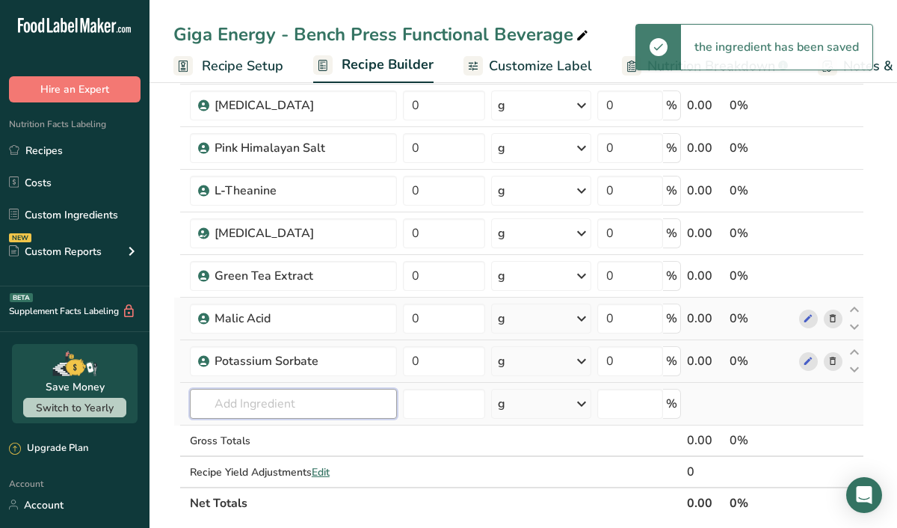
click at [236, 409] on input "text" at bounding box center [293, 404] width 207 height 30
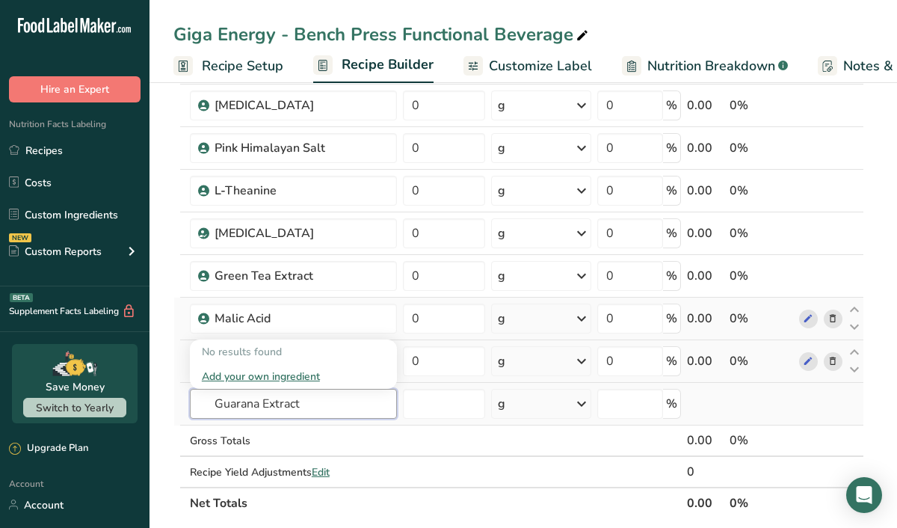
type input "Guarana Extract"
click at [250, 375] on div "Add your own ingredient" at bounding box center [293, 376] width 183 height 16
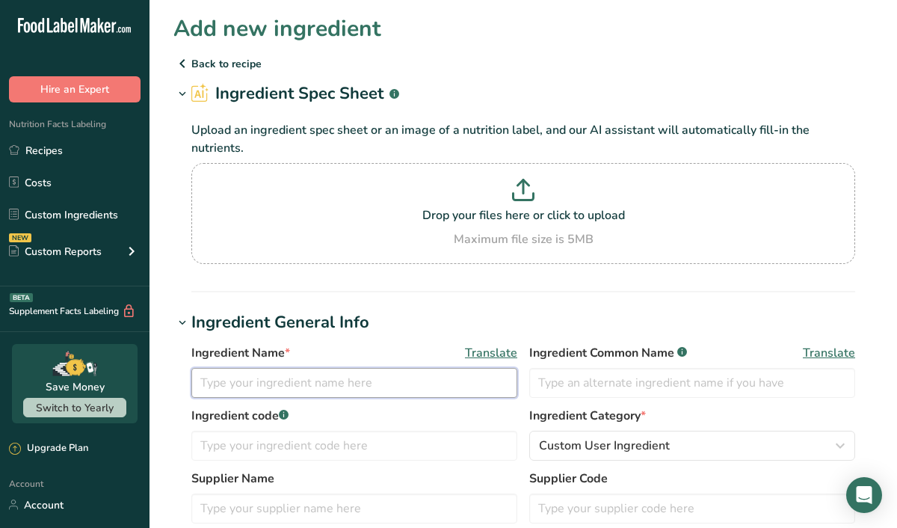
click at [250, 375] on input "text" at bounding box center [354, 383] width 326 height 30
type input "Guarana Extract"
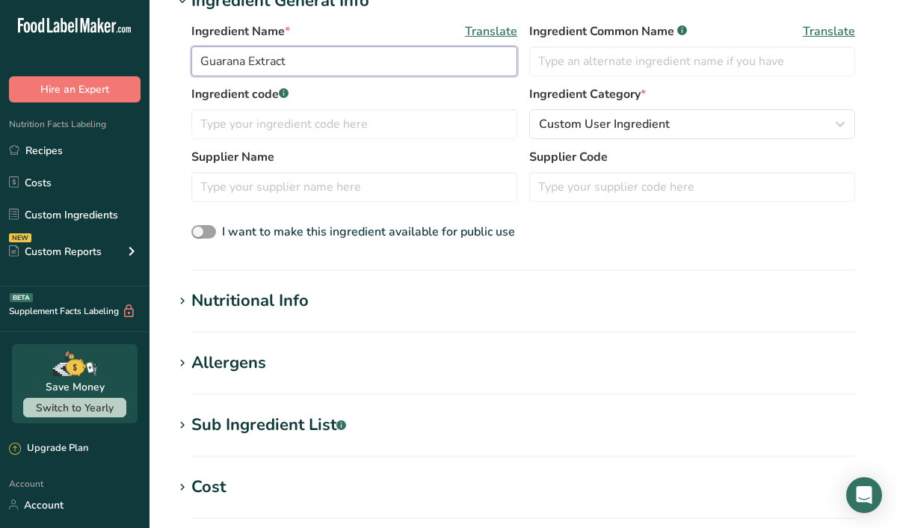
scroll to position [330, 0]
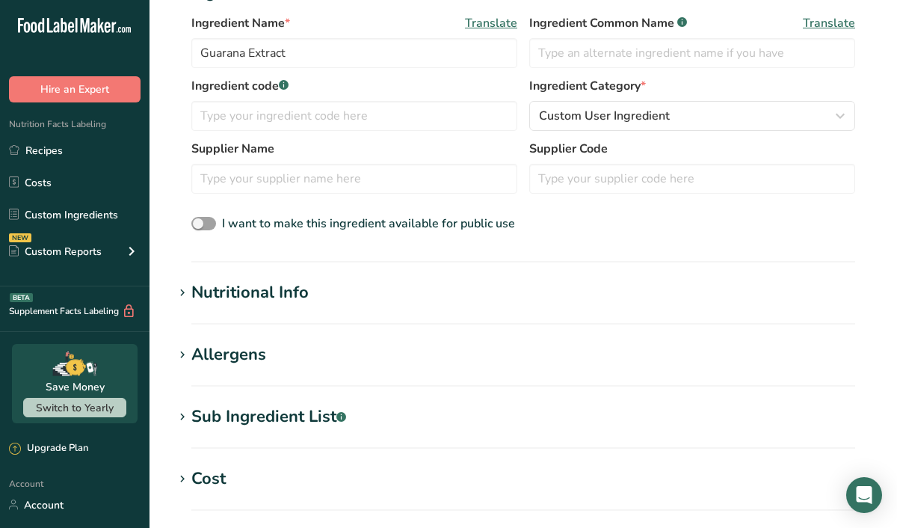
click at [250, 285] on div "Nutritional Info" at bounding box center [249, 292] width 117 height 25
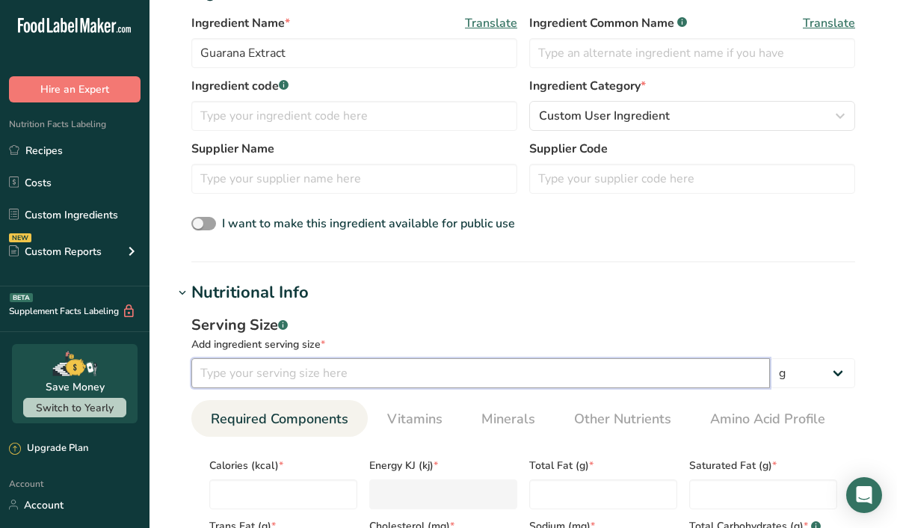
click at [259, 374] on input "number" at bounding box center [480, 373] width 578 height 30
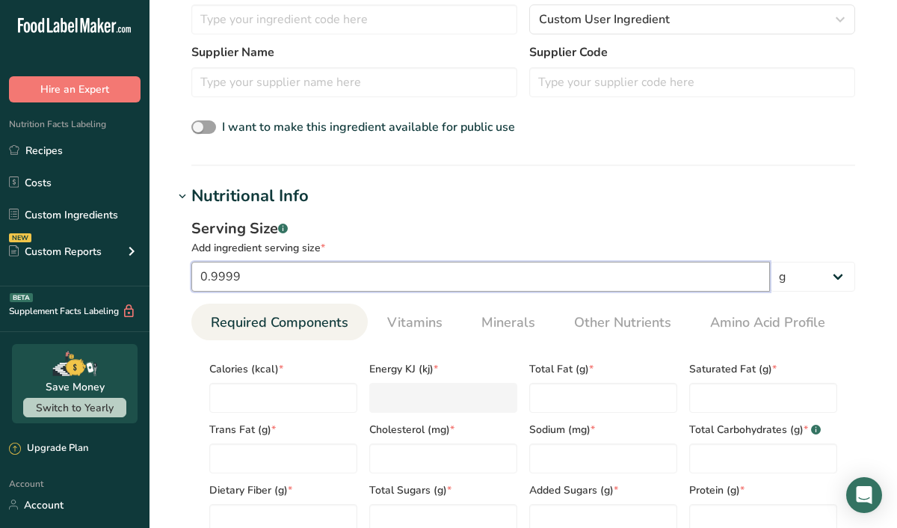
scroll to position [429, 0]
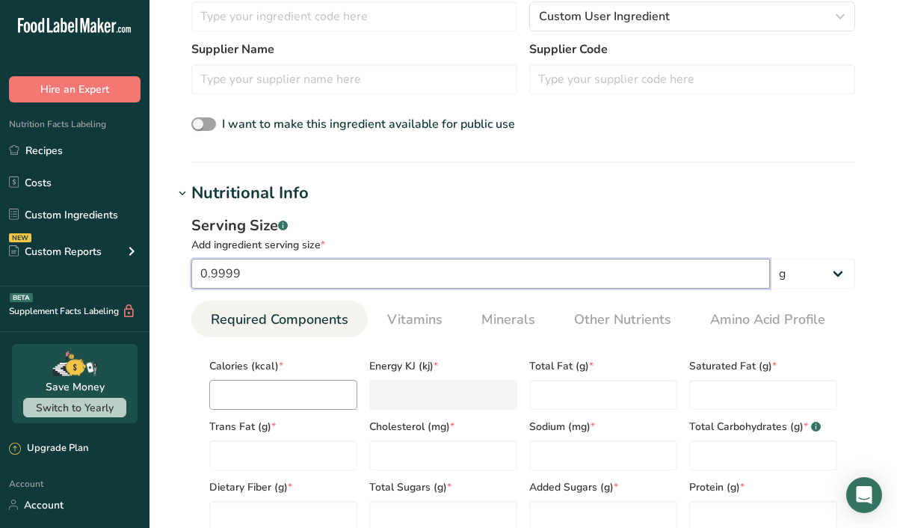
type input "0.9999"
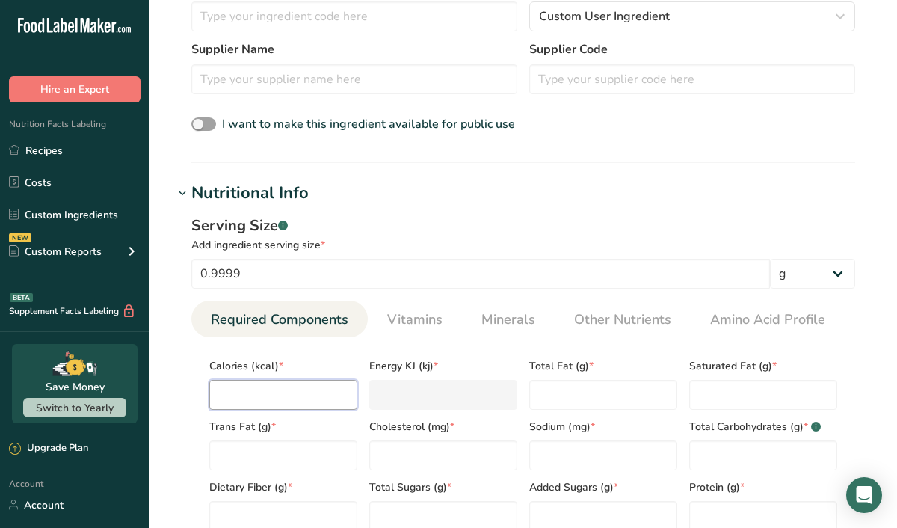
click at [270, 388] on input "number" at bounding box center [283, 395] width 148 height 30
type input "0"
type KJ "0"
type input "0"
type Fat "0"
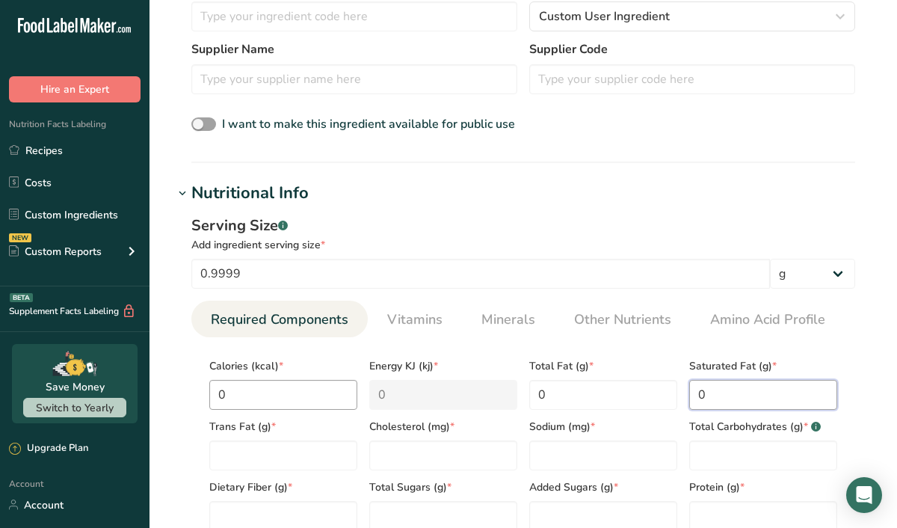
type Fat "0"
type input "0"
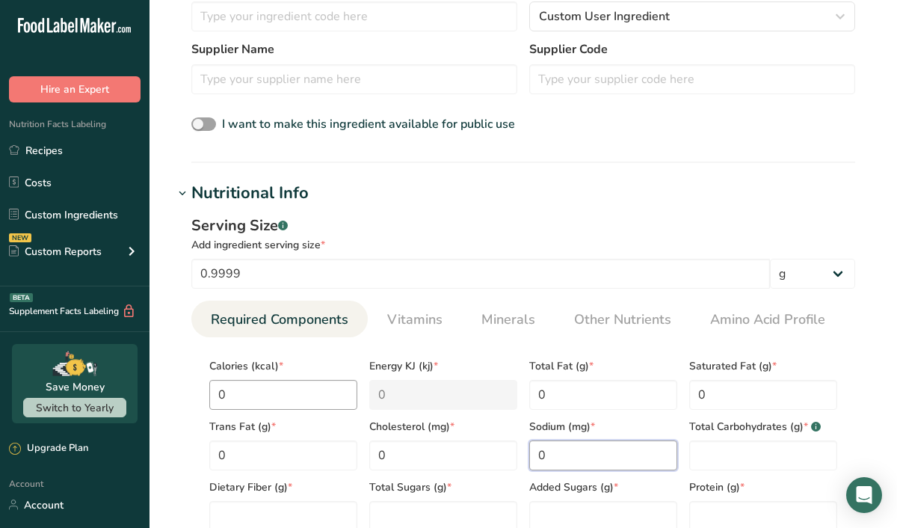
type input "0"
type Carbohydrates "0"
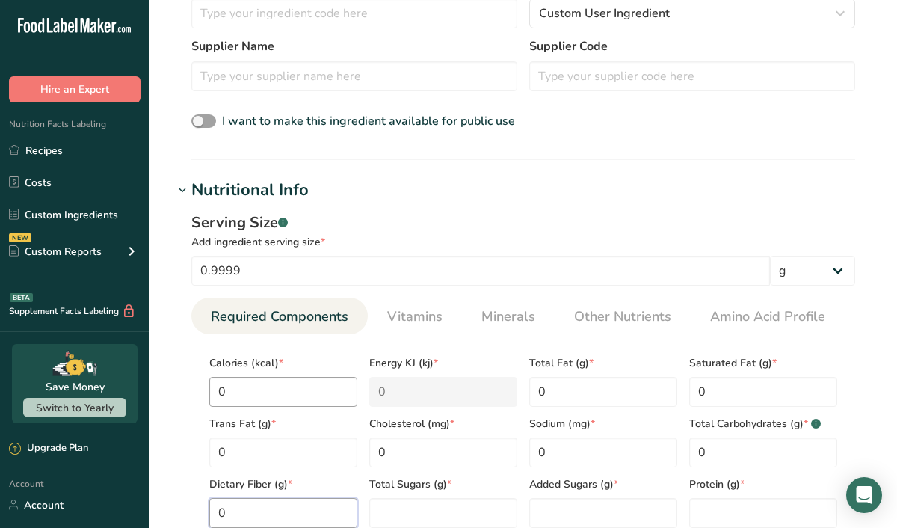
type Fiber "0"
type Sugars "0"
type input "0"
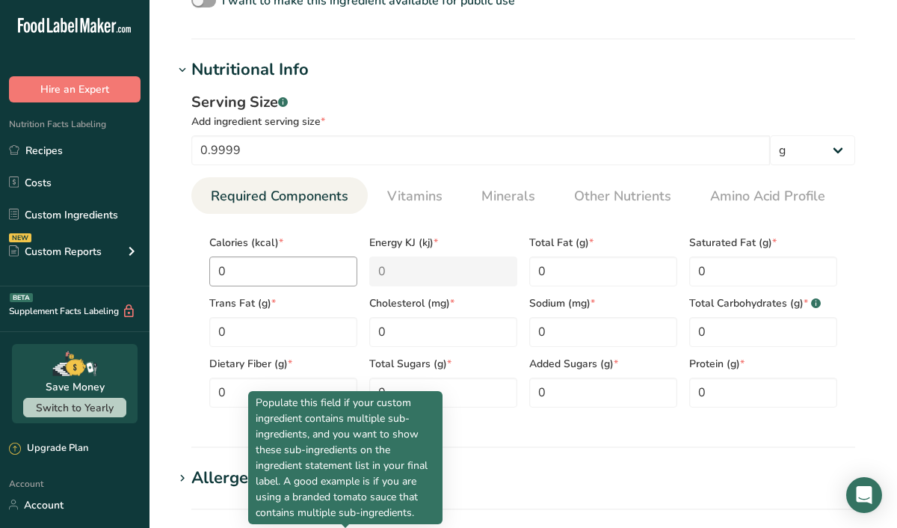
scroll to position [533, 0]
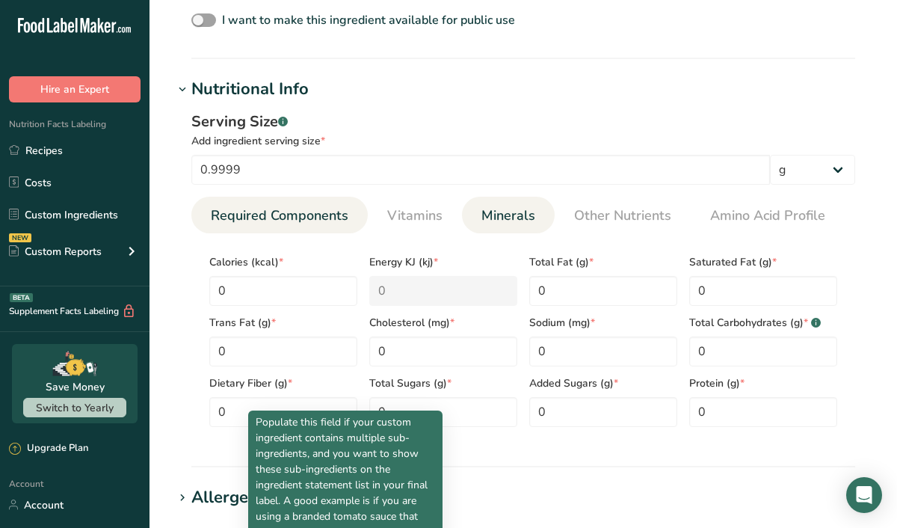
click at [525, 215] on span "Minerals" at bounding box center [508, 215] width 54 height 20
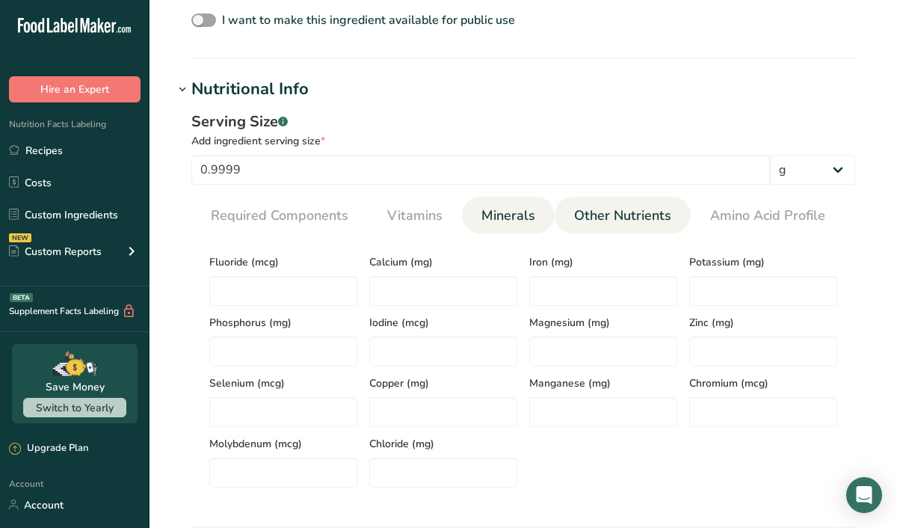
click at [631, 209] on span "Other Nutrients" at bounding box center [622, 215] width 97 height 20
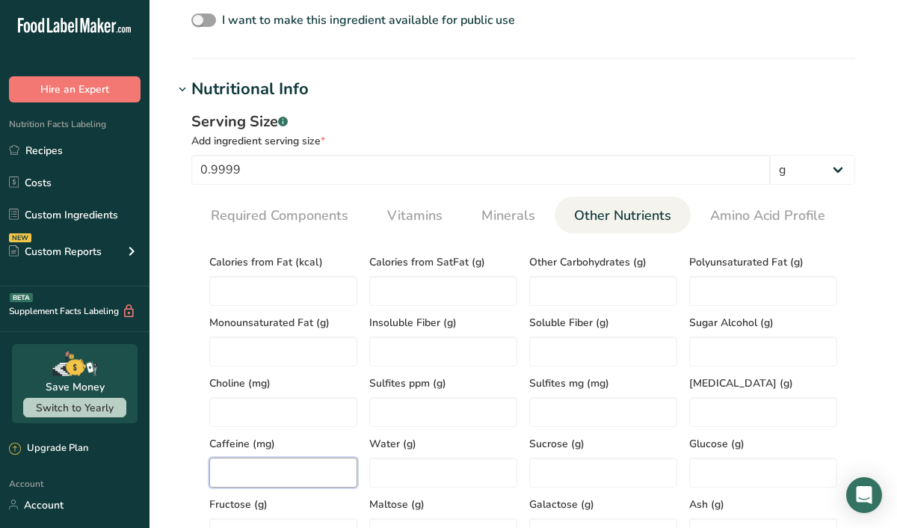
click at [250, 466] on input "number" at bounding box center [283, 472] width 148 height 30
type input "220"
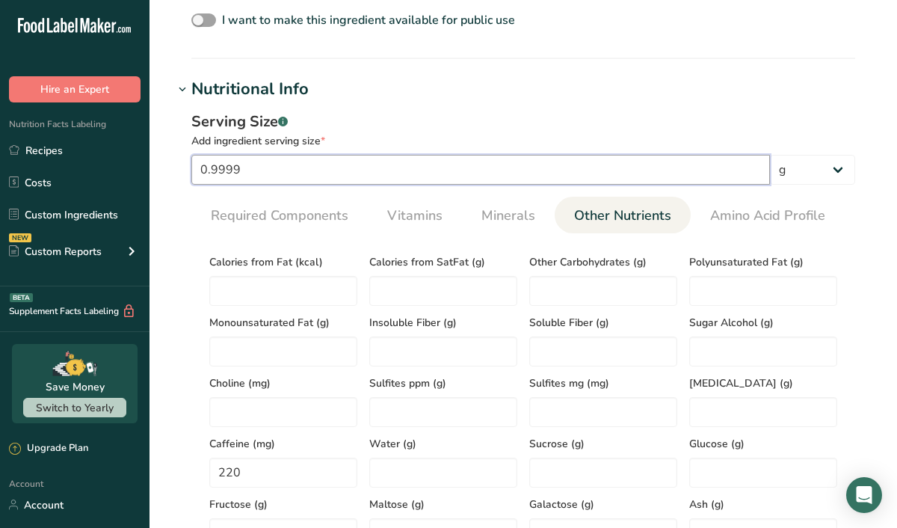
drag, startPoint x: 250, startPoint y: 166, endPoint x: 173, endPoint y: 167, distance: 77.0
click at [177, 167] on div "Serving Size .a-a{fill:#347362;}.b-a{fill:#fff;} Add ingredient serving size * …" at bounding box center [522, 366] width 699 height 528
type input "1"
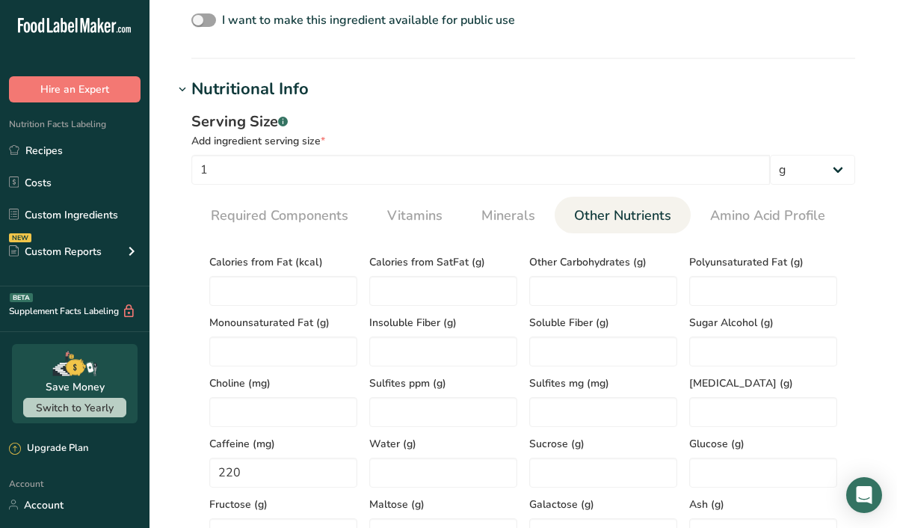
click at [481, 89] on h1 "Nutritional Info" at bounding box center [522, 89] width 699 height 25
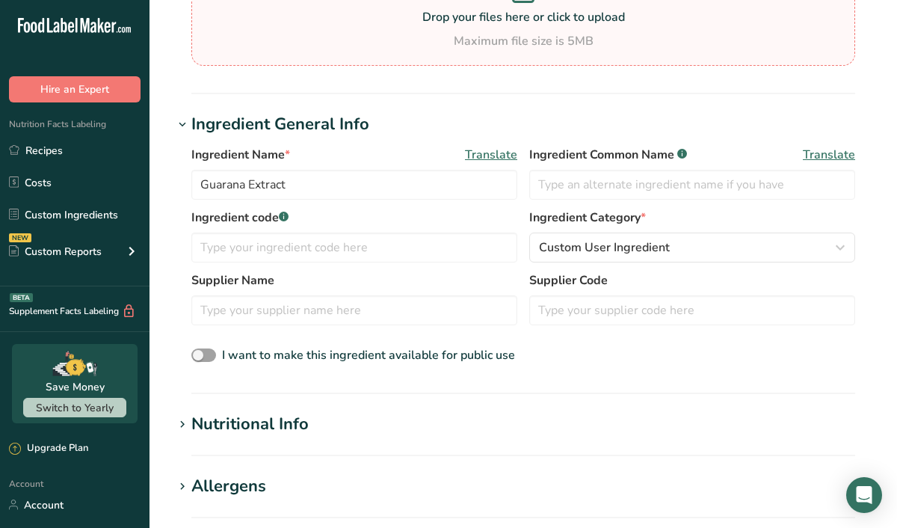
scroll to position [209, 0]
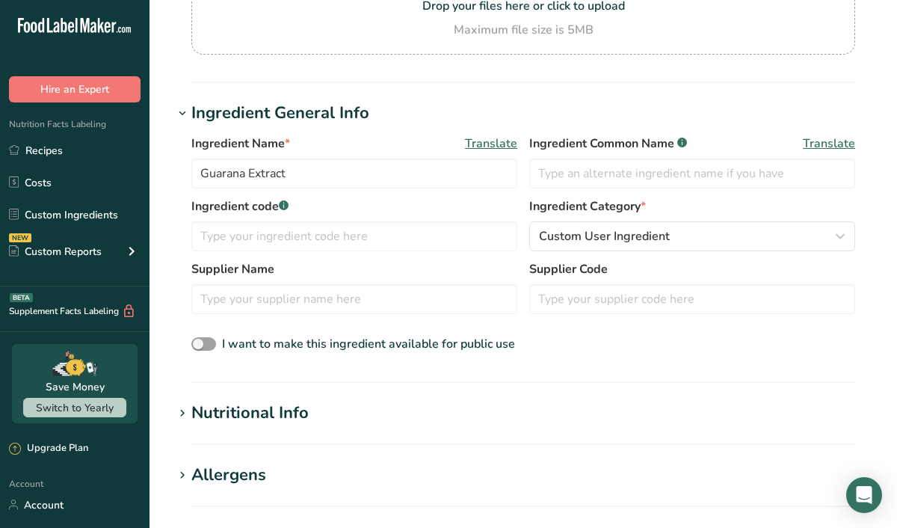
click at [272, 404] on div "Nutritional Info" at bounding box center [249, 413] width 117 height 25
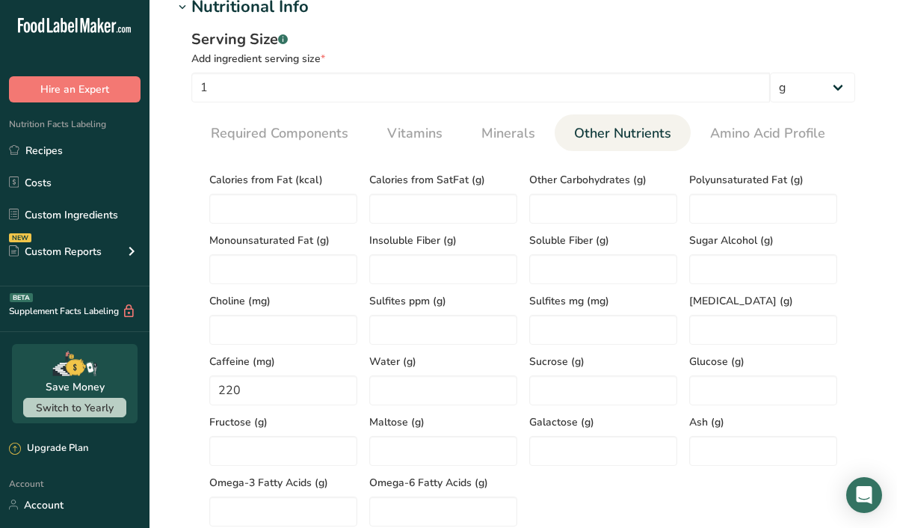
scroll to position [627, 0]
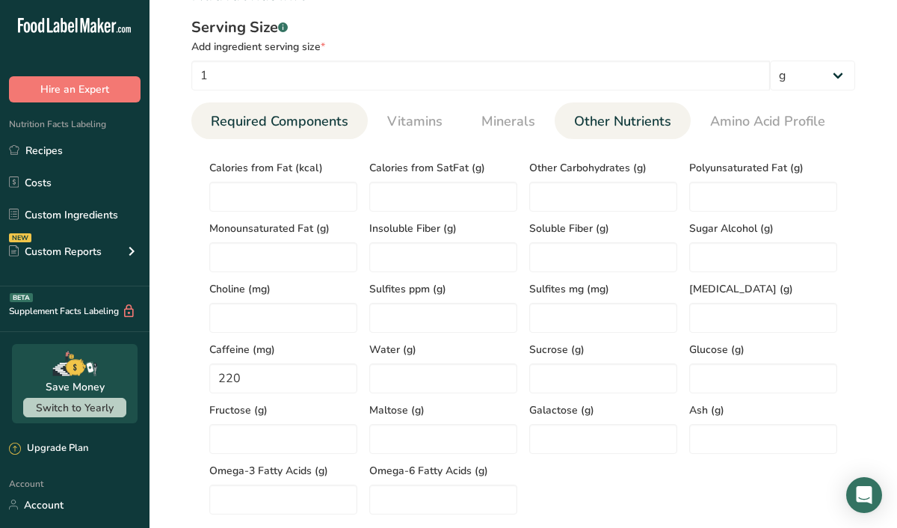
click at [306, 121] on span "Required Components" at bounding box center [279, 121] width 137 height 20
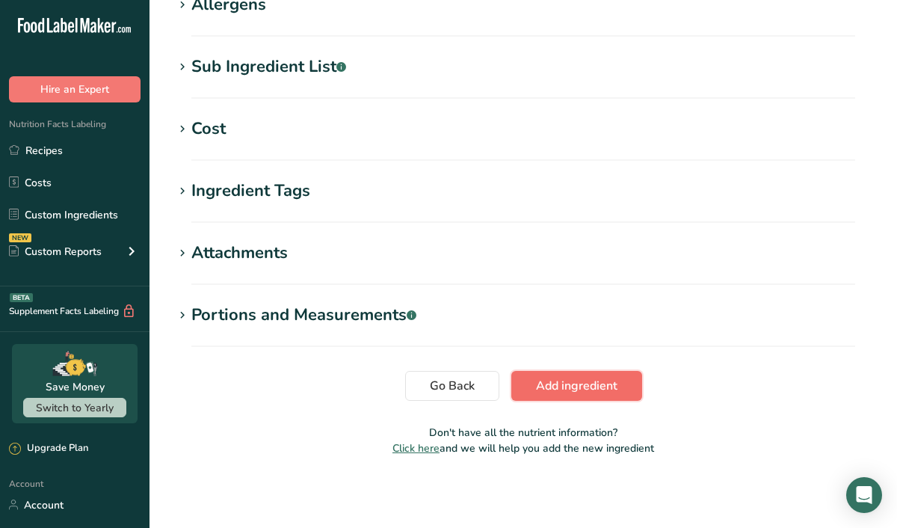
click at [531, 386] on button "Add ingredient" at bounding box center [576, 386] width 131 height 30
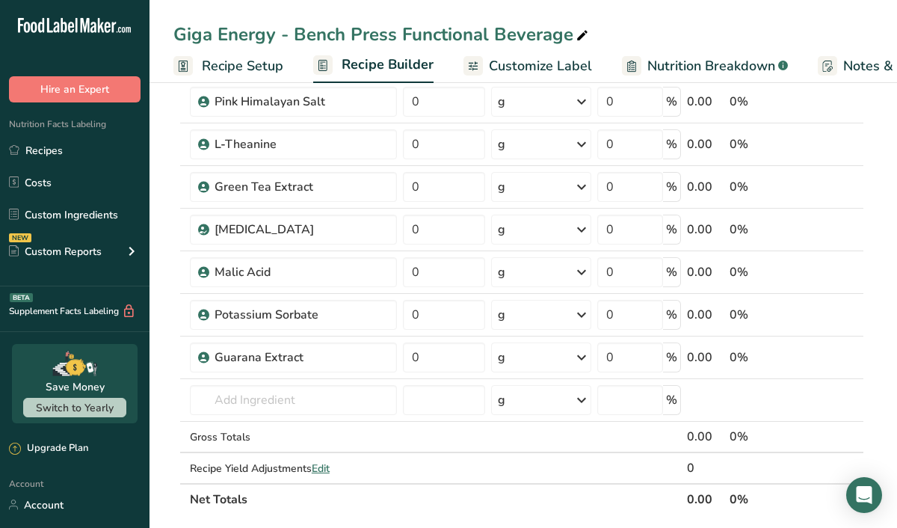
scroll to position [347, 0]
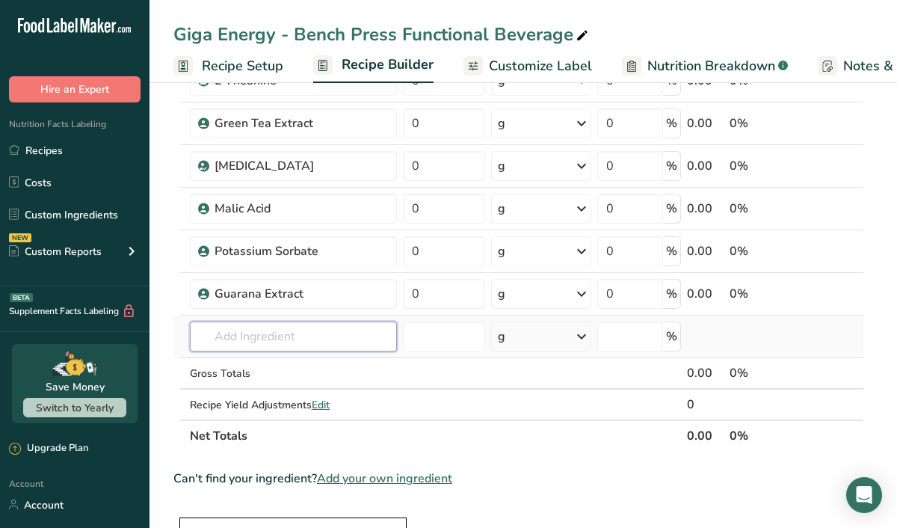
click at [241, 333] on input "text" at bounding box center [293, 336] width 207 height 30
type input "Natural Caffeine"
click at [240, 387] on div "Add your own ingredient" at bounding box center [293, 391] width 183 height 16
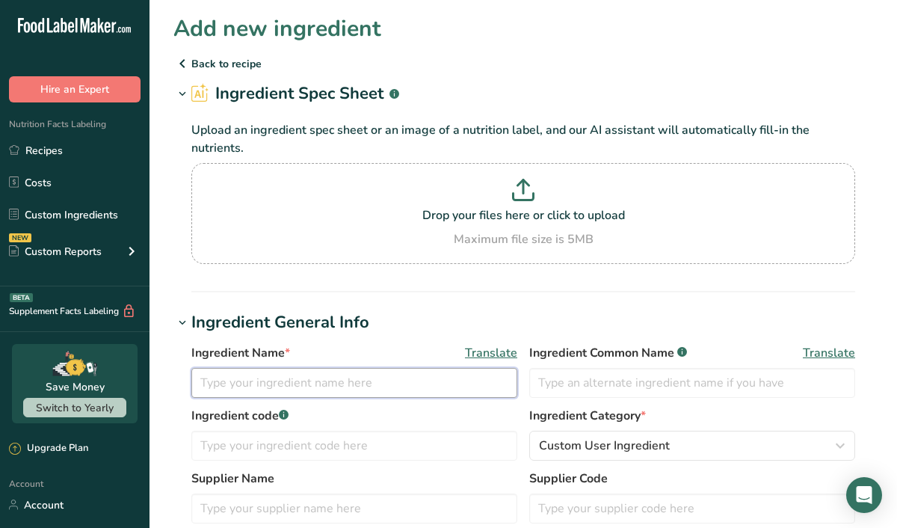
click at [240, 387] on input "text" at bounding box center [354, 383] width 326 height 30
type input "C"
type input "Natural Caffeine"
click at [551, 392] on input "text" at bounding box center [692, 383] width 326 height 30
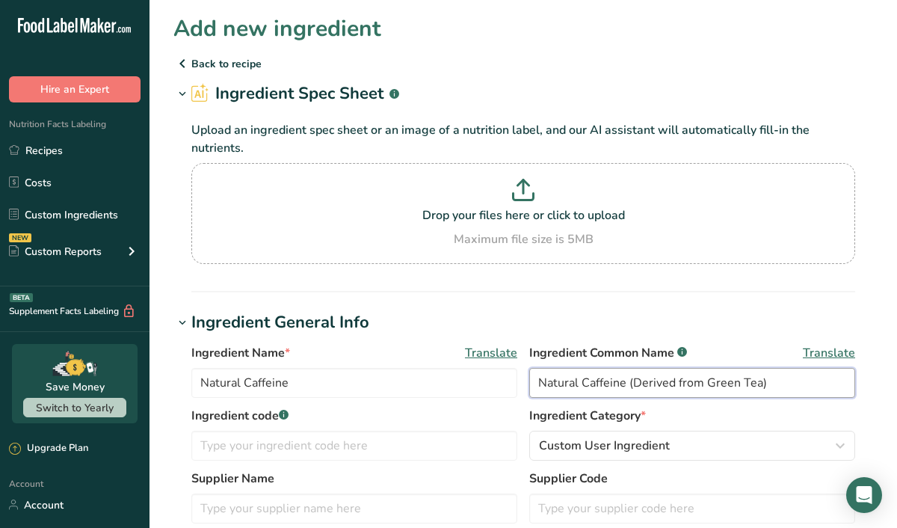
type input "Natural Caffeine (Derived from Green Tea)"
click at [714, 311] on h1 "Ingredient General Info" at bounding box center [522, 322] width 699 height 25
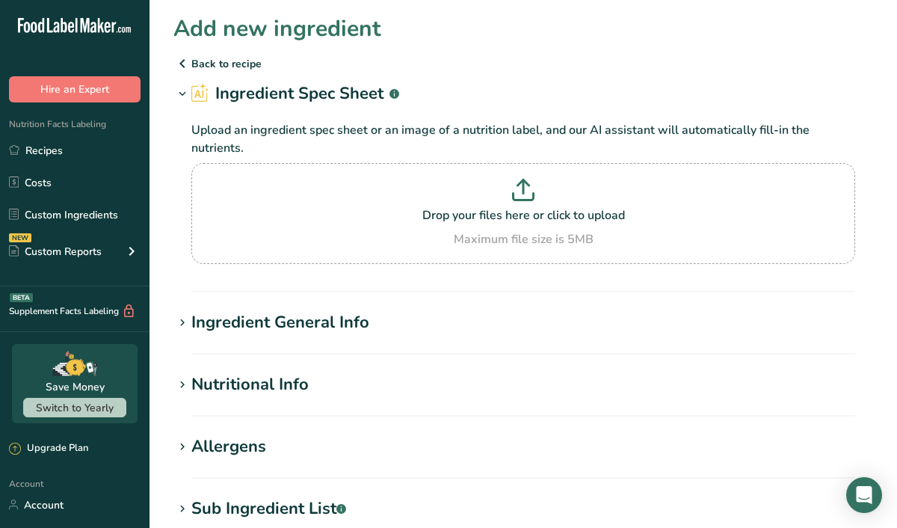
click at [286, 327] on div "Ingredient General Info" at bounding box center [280, 322] width 178 height 25
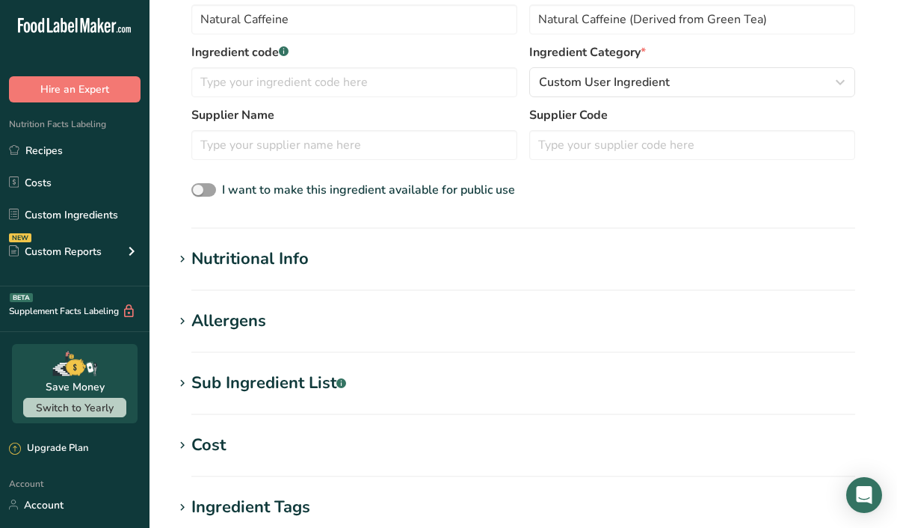
scroll to position [311, 0]
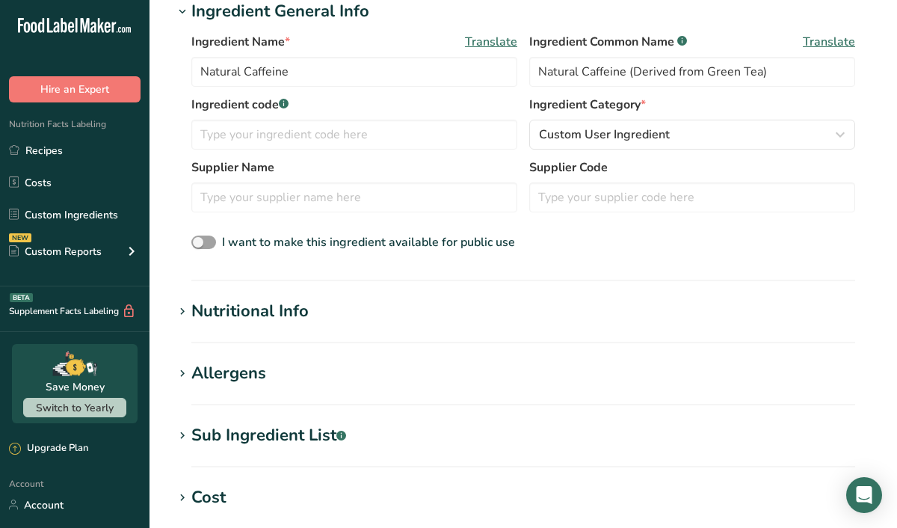
click at [277, 300] on div "Nutritional Info" at bounding box center [249, 311] width 117 height 25
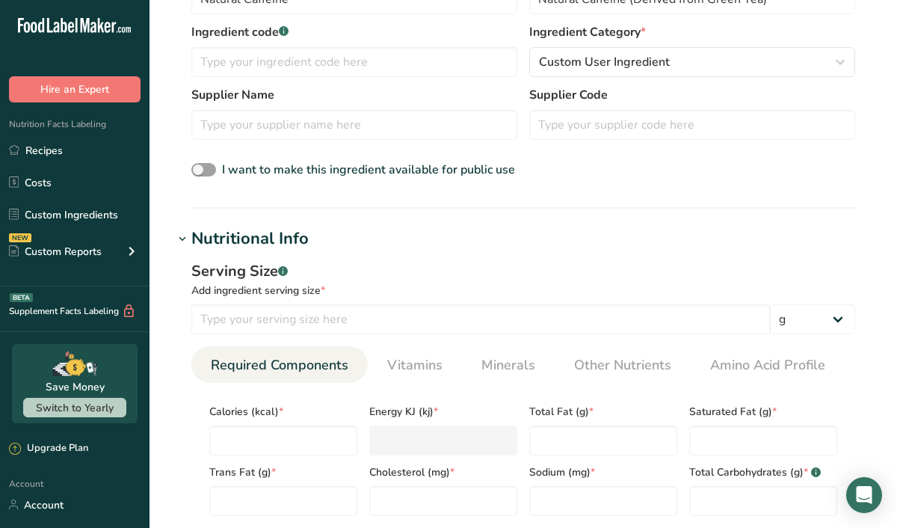
scroll to position [394, 0]
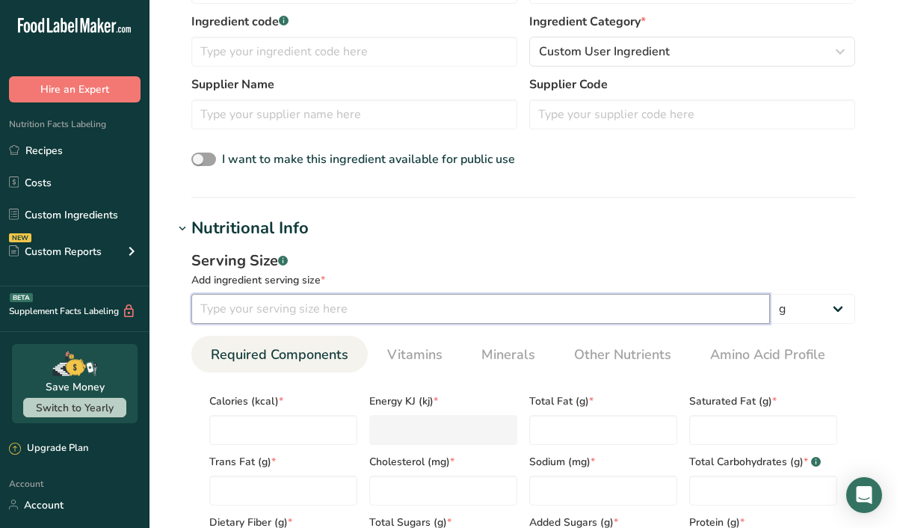
click at [320, 308] on input "number" at bounding box center [480, 309] width 578 height 30
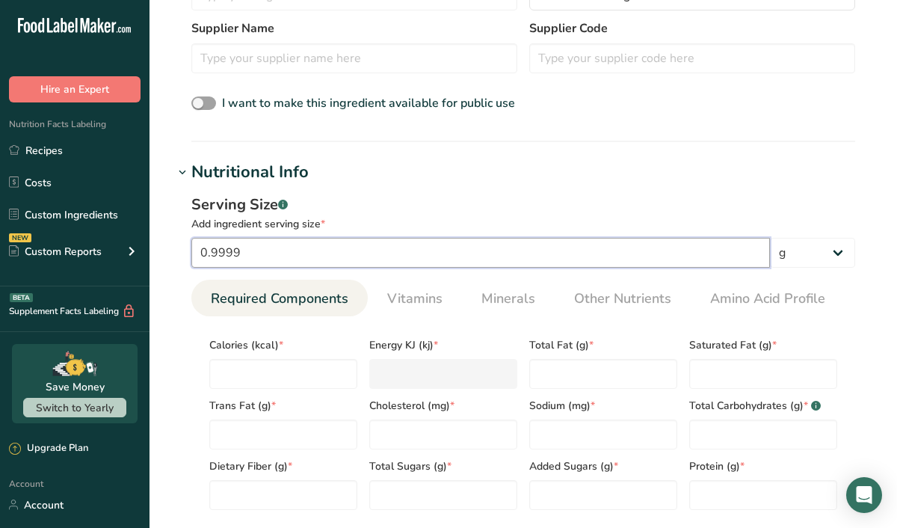
scroll to position [452, 0]
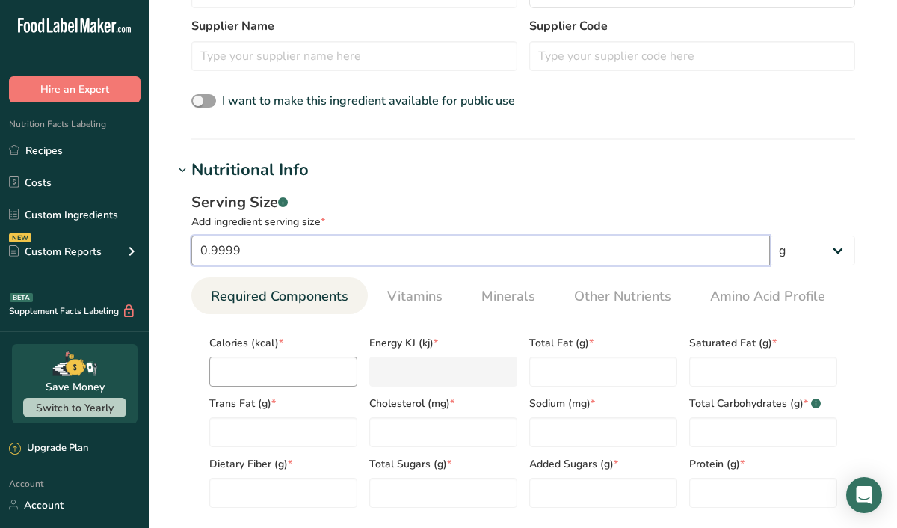
type input "0.9999"
click at [312, 365] on input "number" at bounding box center [283, 371] width 148 height 30
type input "0"
type KJ "0"
type input "0"
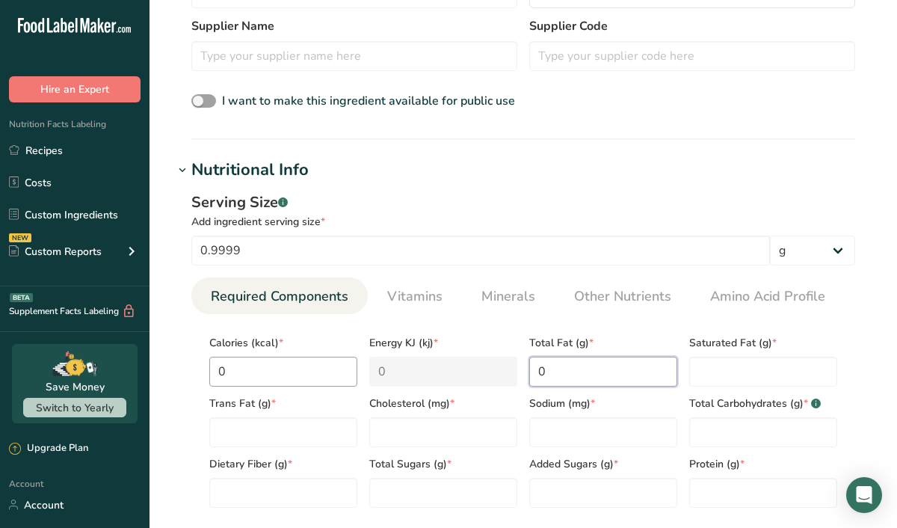
type Fat "0"
type input "0"
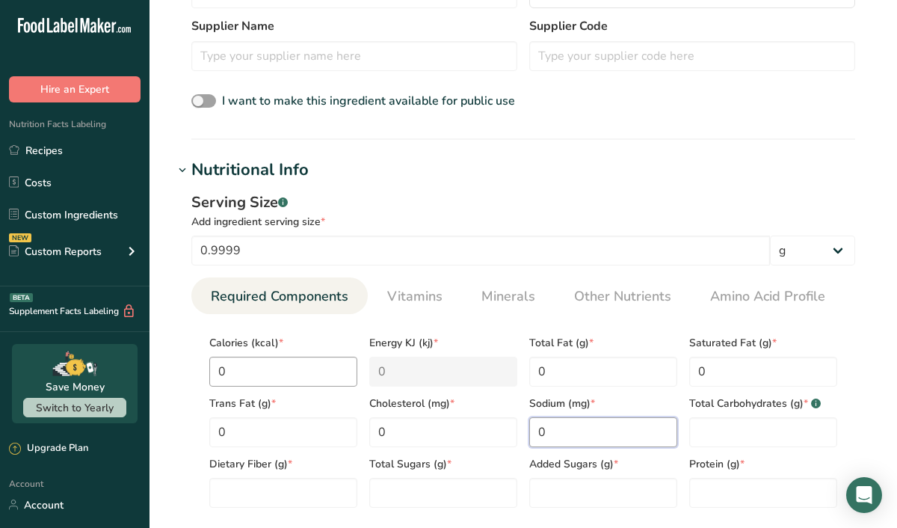
type input "0"
type Carbohydrates "0"
type Fiber "0"
type Sugars "0"
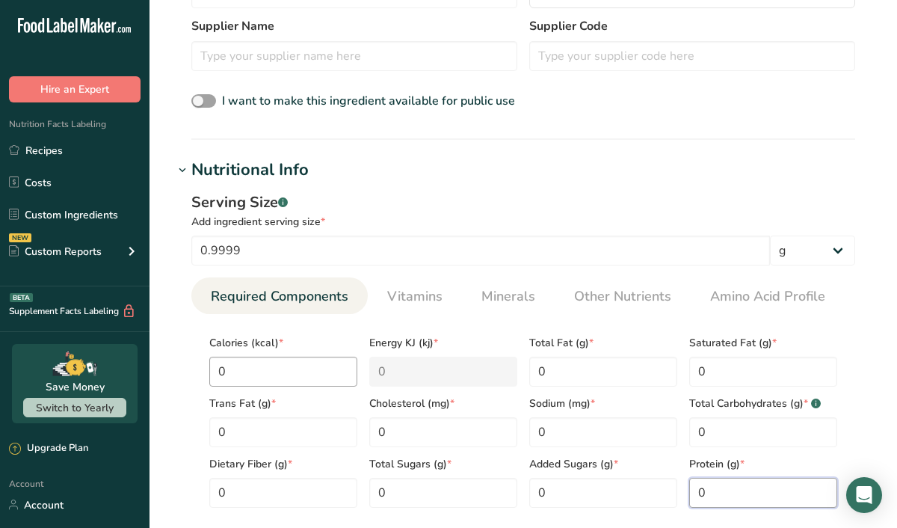
type input "0"
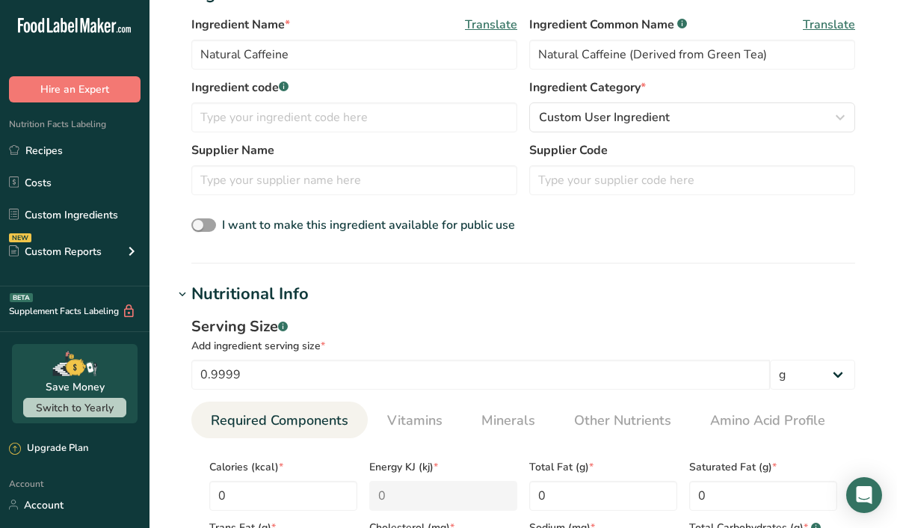
scroll to position [344, 0]
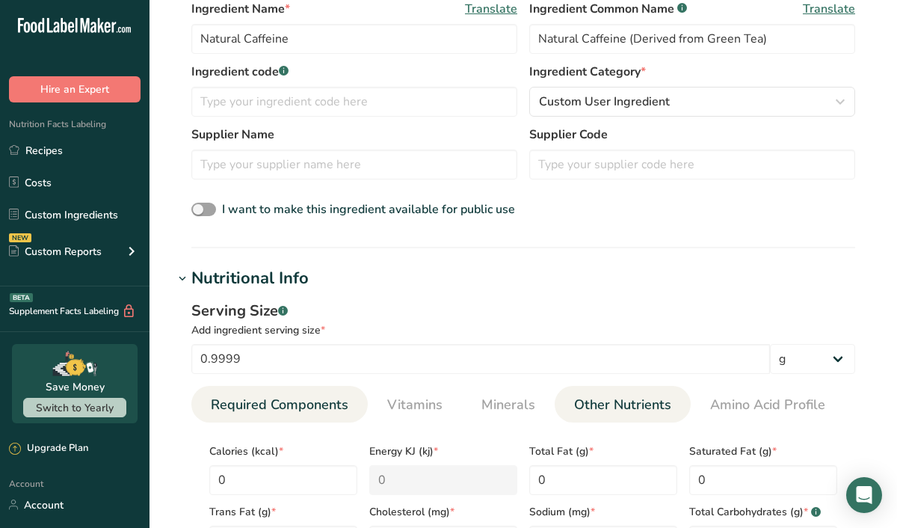
click at [599, 407] on span "Other Nutrients" at bounding box center [622, 405] width 97 height 20
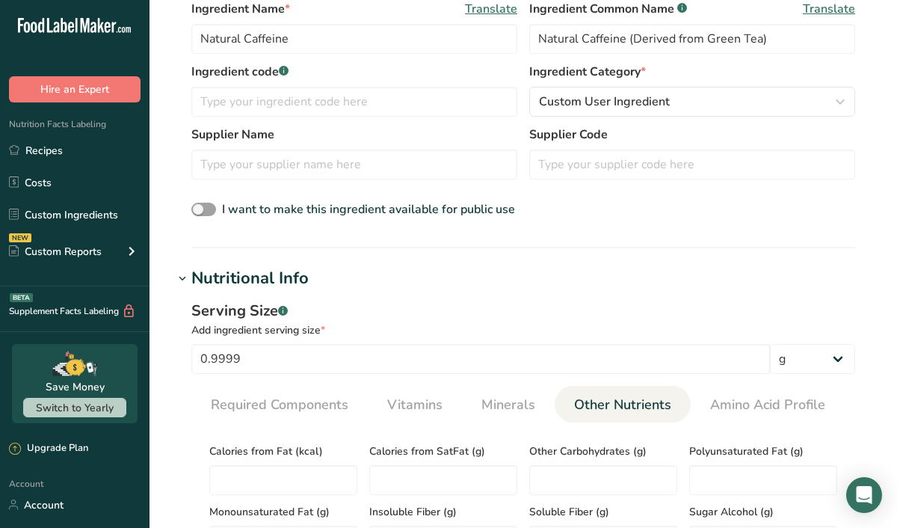
click at [599, 407] on span "Other Nutrients" at bounding box center [622, 405] width 97 height 20
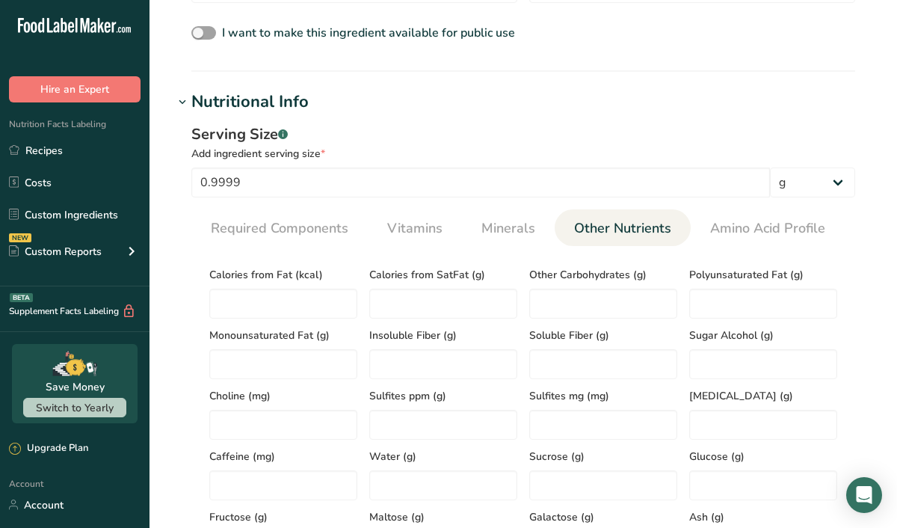
scroll to position [567, 0]
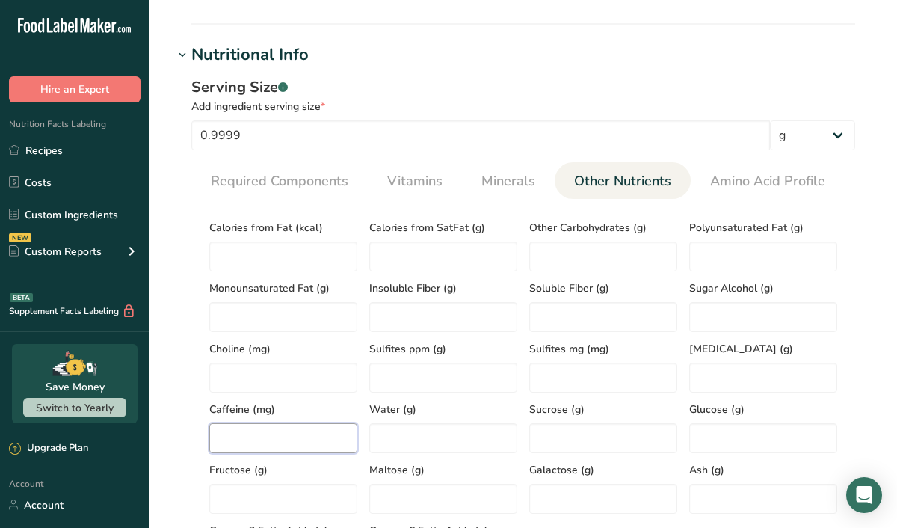
click at [276, 447] on input "number" at bounding box center [283, 438] width 148 height 30
type input "1000"
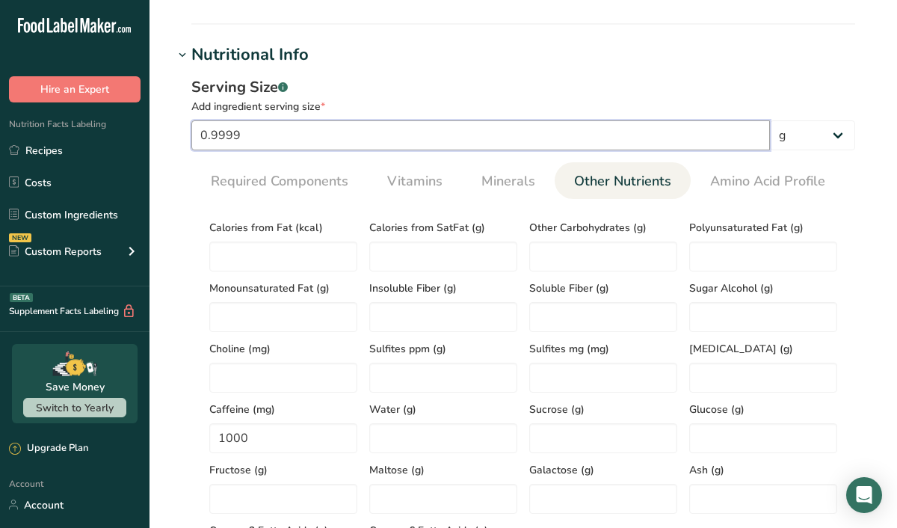
drag, startPoint x: 248, startPoint y: 137, endPoint x: 172, endPoint y: 139, distance: 76.2
click at [172, 139] on section "Add new ingredient Back to recipe Ingredient Spec Sheet .a-a{fill:#347362;}.b-a…" at bounding box center [522, 276] width 747 height 1686
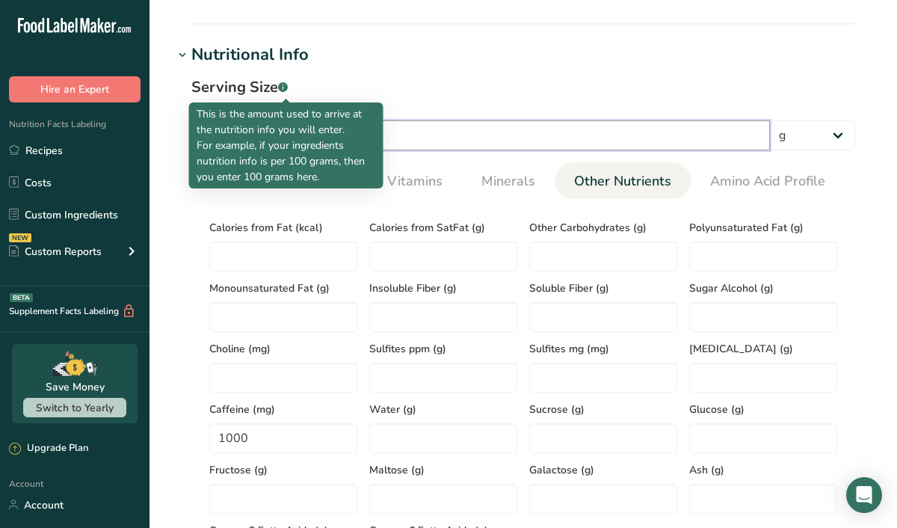
type input "1"
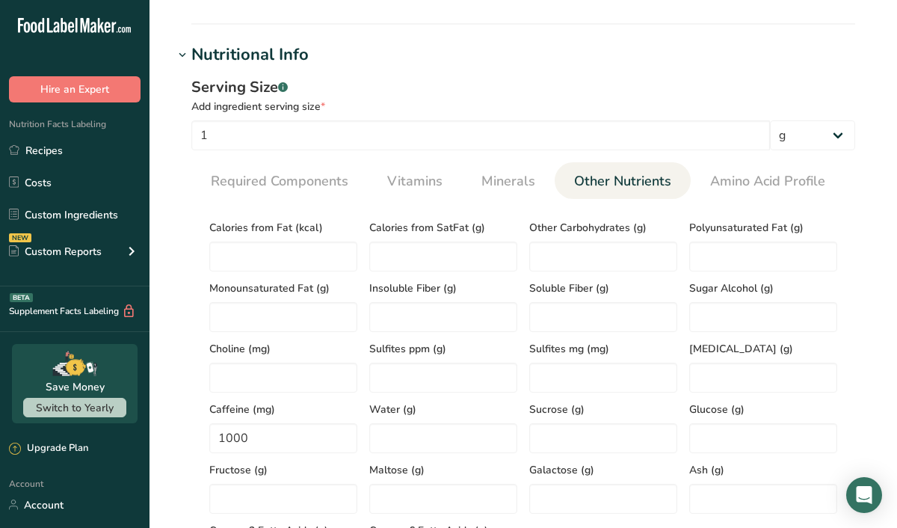
click at [484, 44] on h1 "Nutritional Info" at bounding box center [522, 55] width 699 height 25
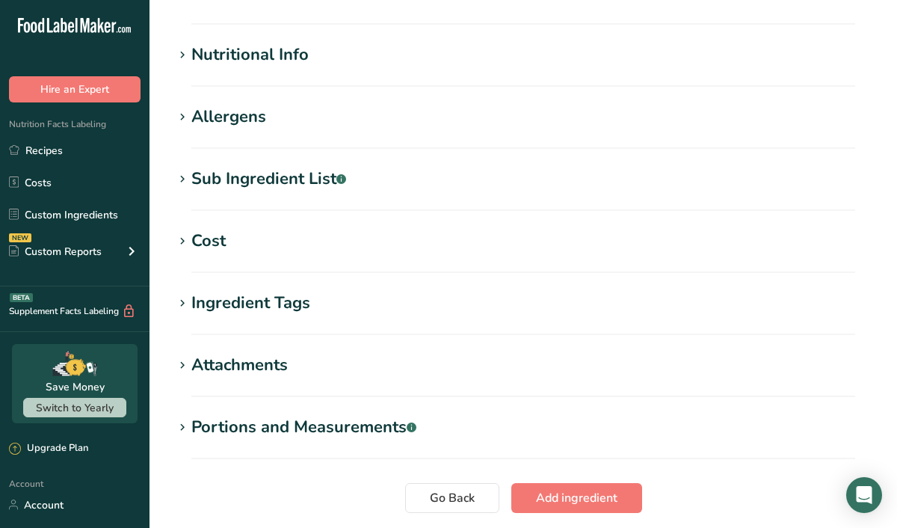
click at [287, 65] on div "Nutritional Info" at bounding box center [249, 55] width 117 height 25
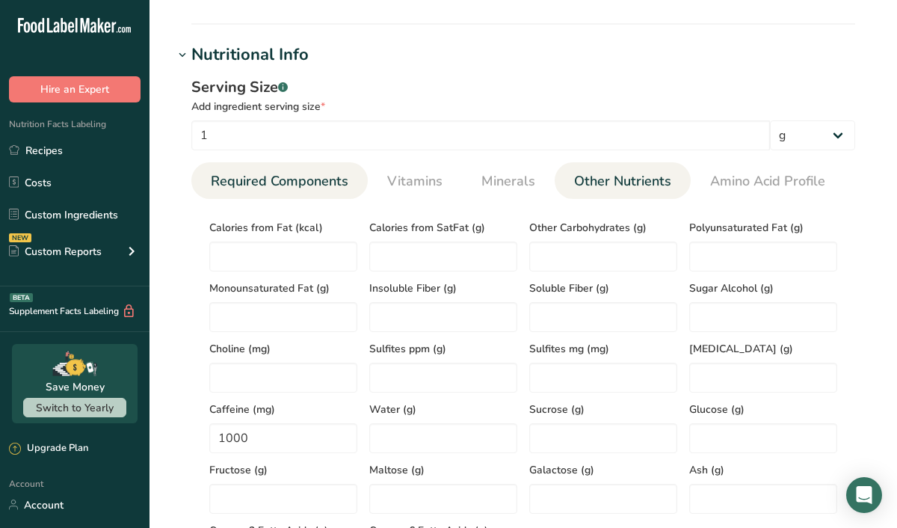
click at [291, 180] on span "Required Components" at bounding box center [279, 181] width 137 height 20
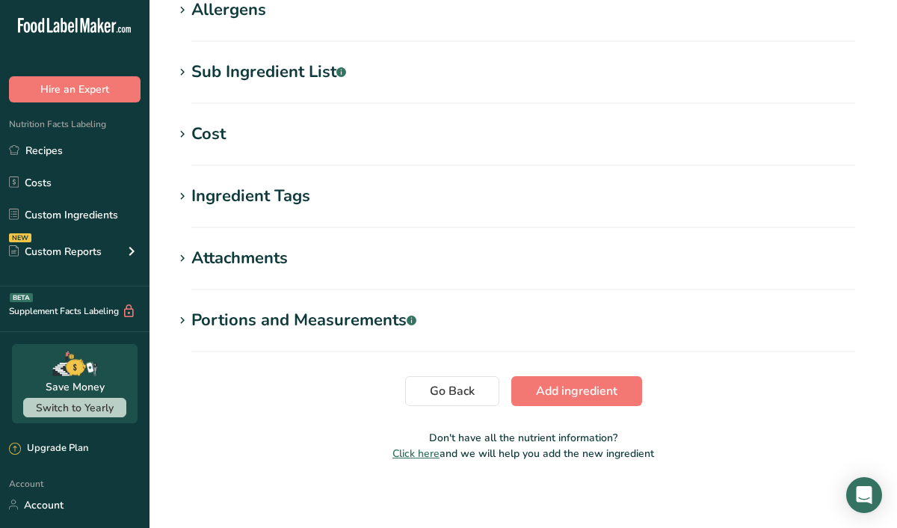
scroll to position [1025, 0]
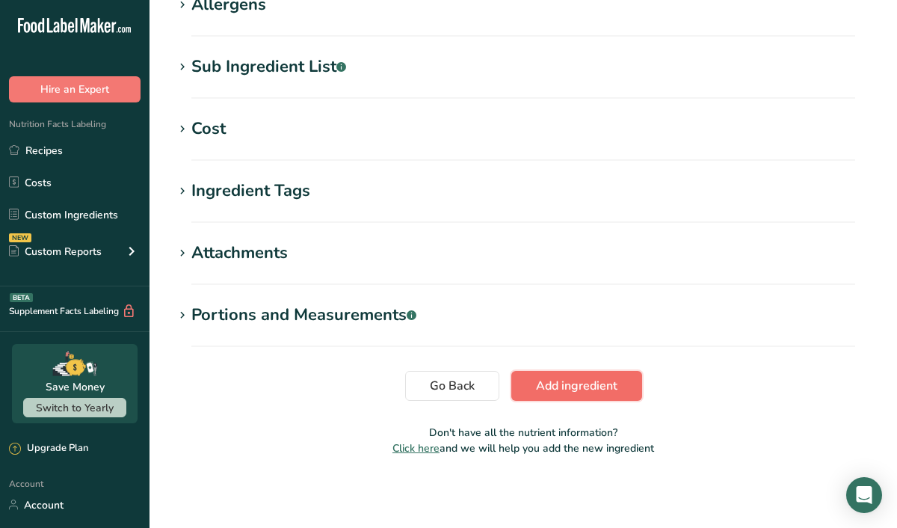
click at [591, 395] on button "Add ingredient" at bounding box center [576, 386] width 131 height 30
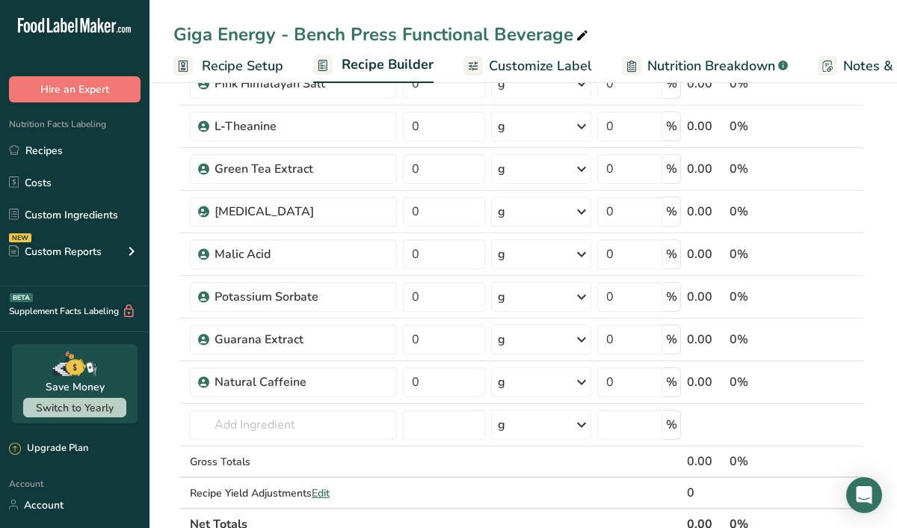
scroll to position [311, 0]
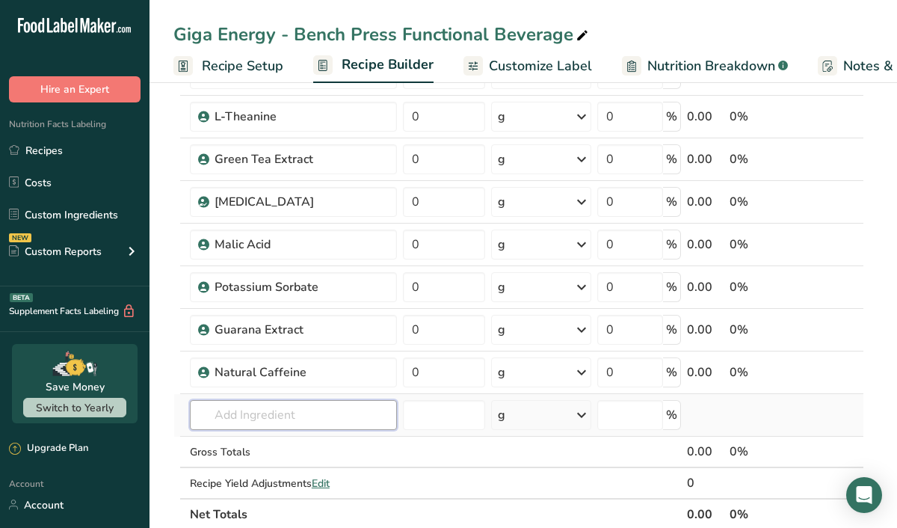
click at [253, 415] on input "text" at bounding box center [293, 415] width 207 height 30
type input "Folic Acid"
click at [259, 387] on div "Add your own ingredient" at bounding box center [293, 388] width 183 height 16
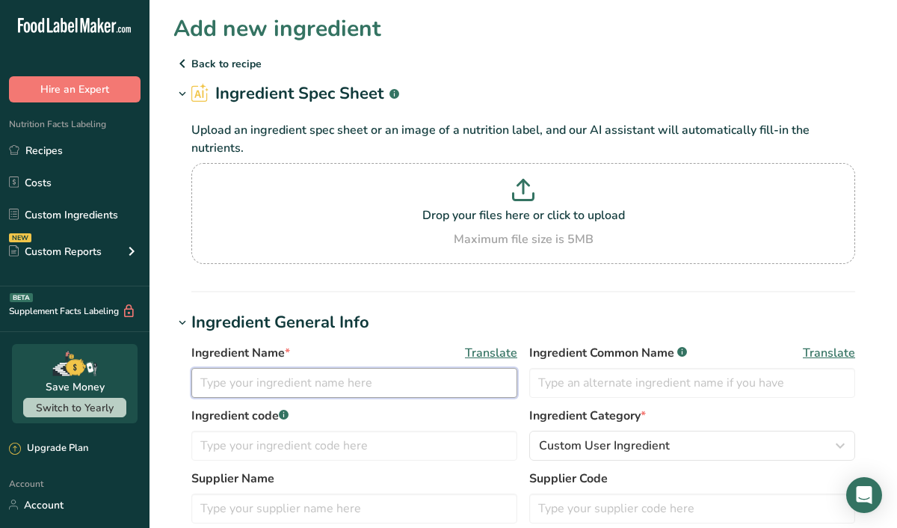
click at [259, 387] on input "text" at bounding box center [354, 383] width 326 height 30
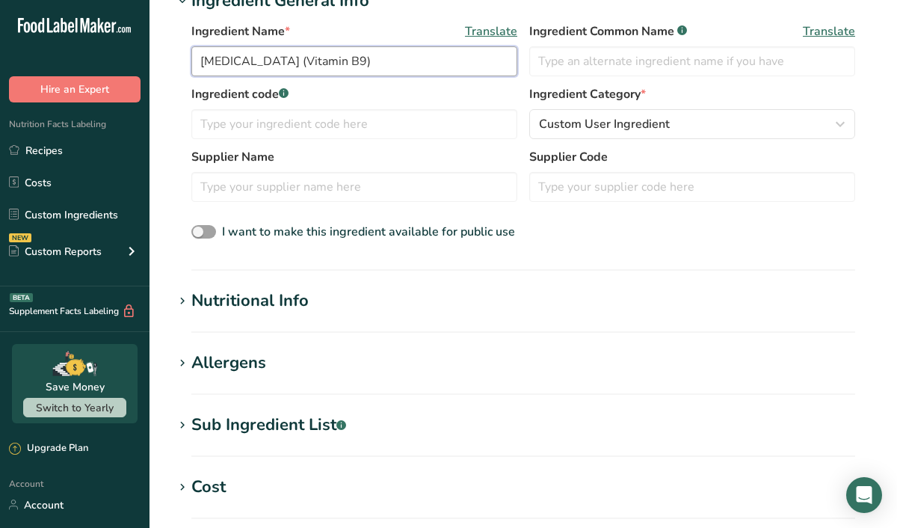
scroll to position [326, 0]
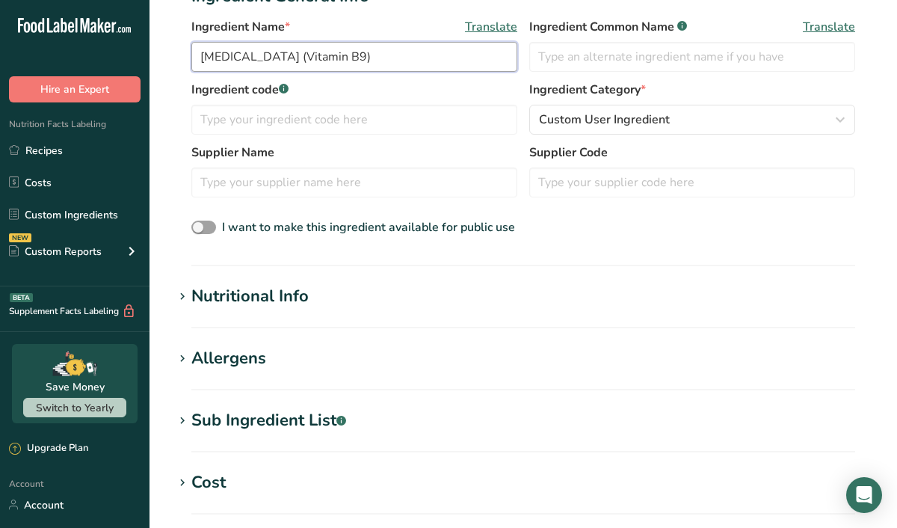
type input "Folic Acid (Vitamin B9)"
click at [247, 299] on div "Nutritional Info" at bounding box center [249, 296] width 117 height 25
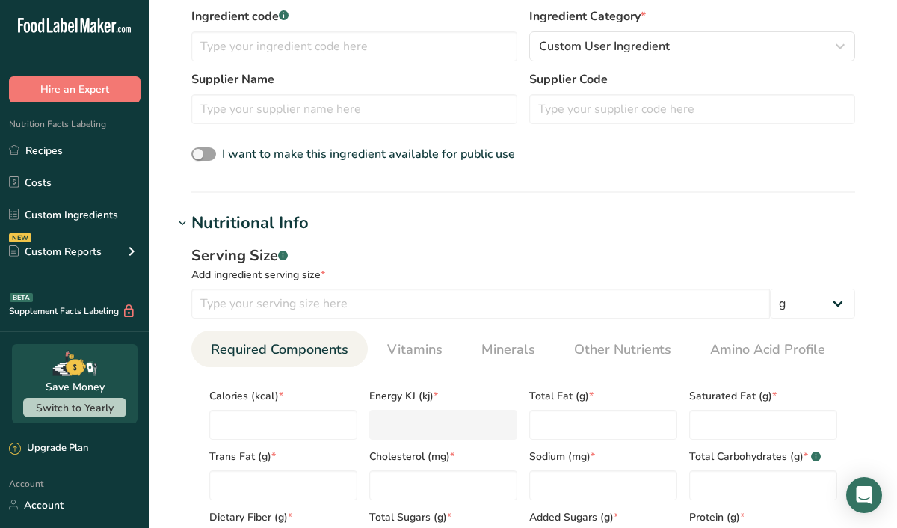
scroll to position [414, 0]
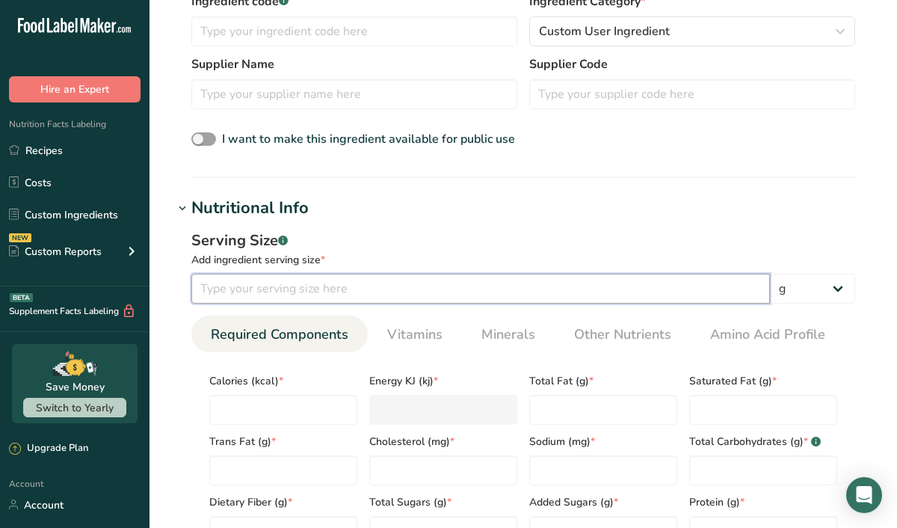
click at [247, 295] on input "number" at bounding box center [480, 288] width 578 height 30
type input "1"
click at [264, 403] on input "number" at bounding box center [283, 410] width 148 height 30
type input "0"
type KJ "0"
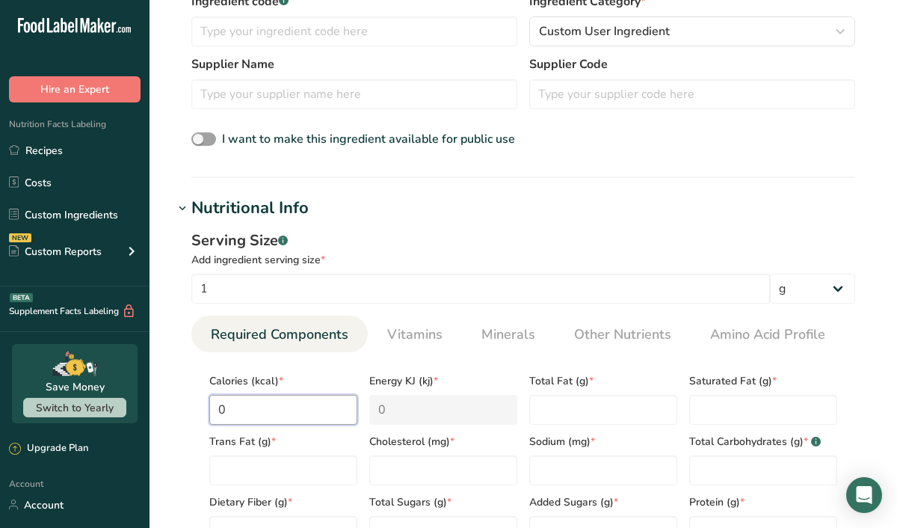
type input "0"
type Fat "0"
type input "0"
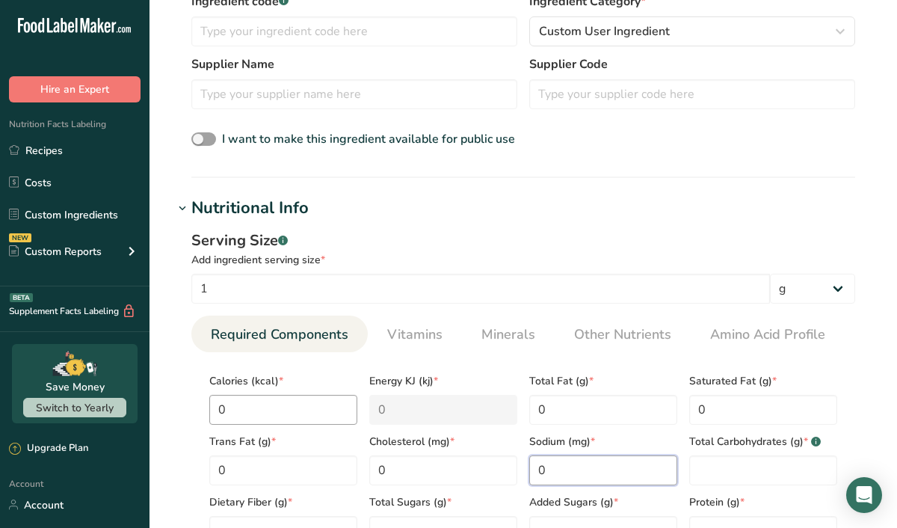
type input "0"
type Carbohydrates "0"
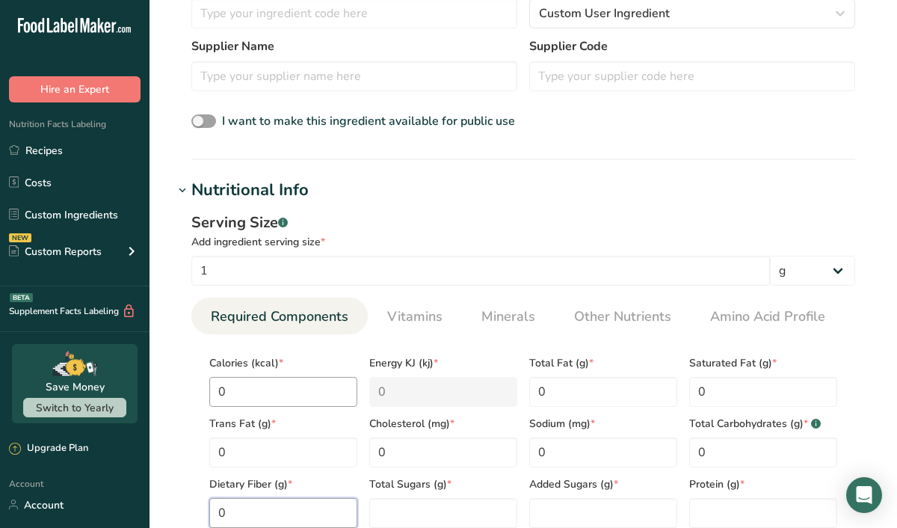
type Fiber "0"
type Sugars "0"
type input "0"
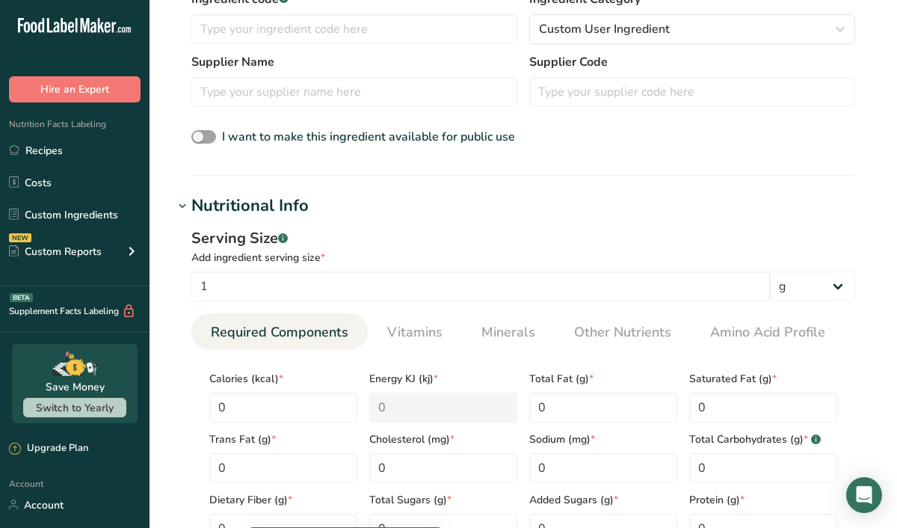
scroll to position [389, 0]
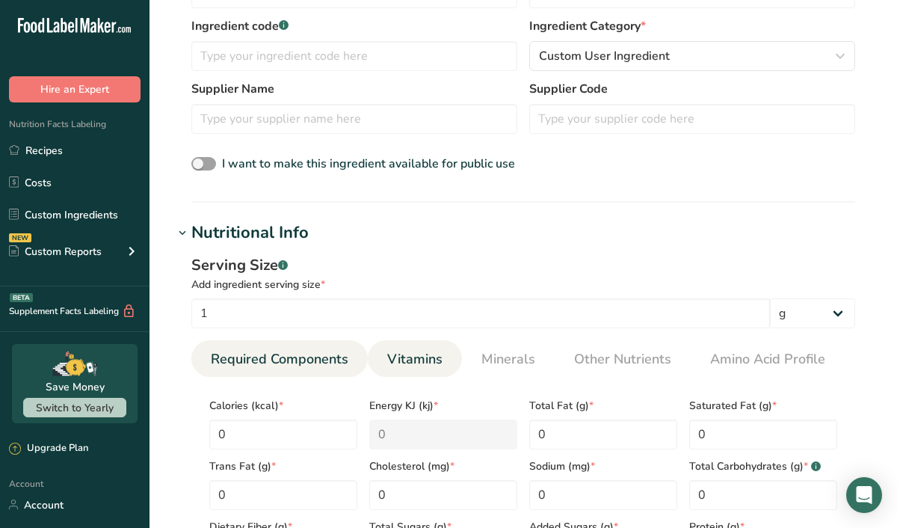
click at [416, 359] on span "Vitamins" at bounding box center [414, 359] width 55 height 20
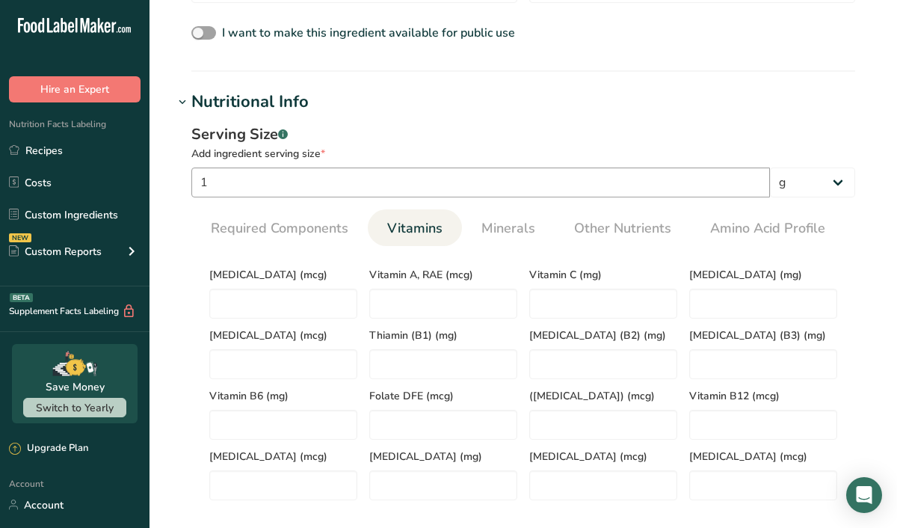
scroll to position [519, 0]
click at [817, 188] on select "g kg mg mcg lb oz l mL fl oz tbsp tsp cup qt gallon" at bounding box center [812, 184] width 85 height 30
select select "9"
click at [770, 169] on select "g kg mg mcg lb oz l mL fl oz tbsp tsp cup qt gallon" at bounding box center [812, 184] width 85 height 30
drag, startPoint x: 219, startPoint y: 179, endPoint x: 154, endPoint y: 179, distance: 65.0
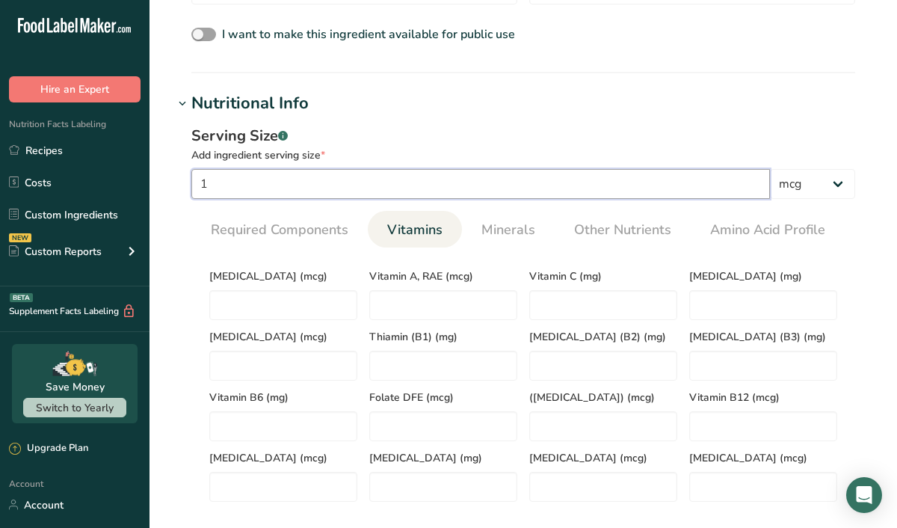
click at [154, 179] on section "Add new ingredient Back to recipe Ingredient Spec Sheet .a-a{fill:#347362;}.b-a…" at bounding box center [522, 263] width 747 height 1565
type input "400"
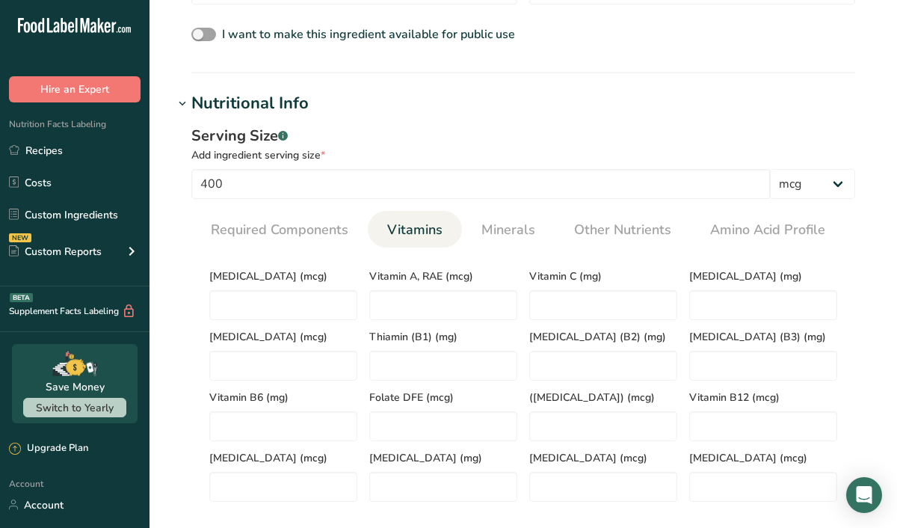
click at [396, 131] on div "Serving Size .a-a{fill:#347362;}.b-a{fill:#fff;}" at bounding box center [523, 136] width 664 height 22
click at [256, 306] on D "number" at bounding box center [283, 305] width 148 height 30
type D "0"
type RAE "0"
type C "0"
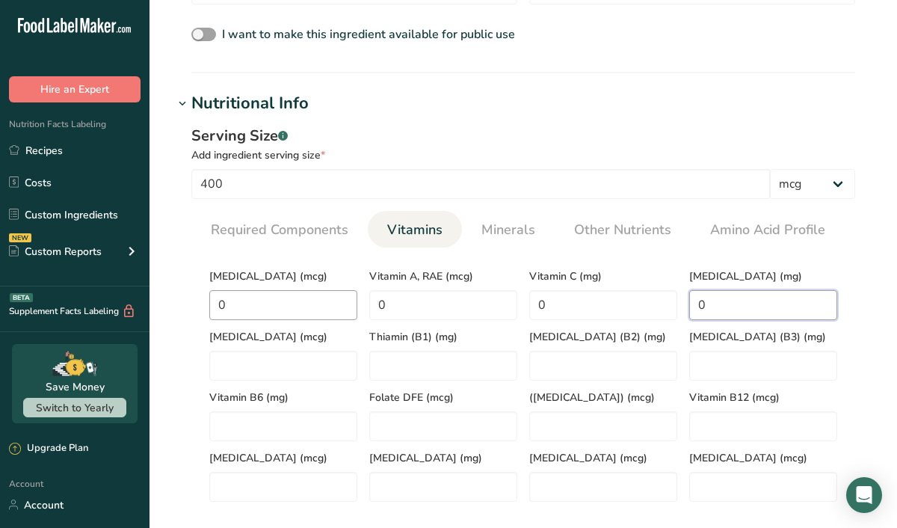
type E "0"
type K "0"
type \(B1\) "0"
type \(B2\) "0"
type \(B3\) "0"
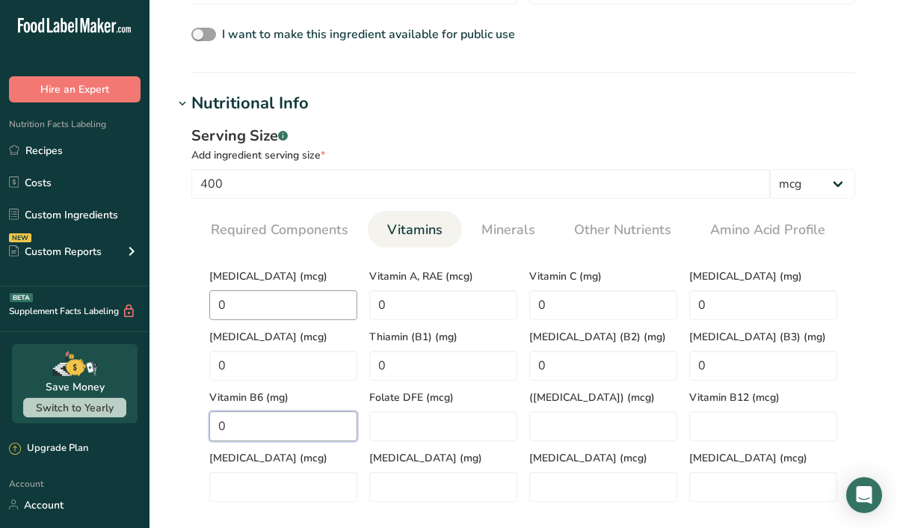
type B6 "0"
type DFE "0"
type Acid\) "0"
type B12 "0"
type input "0"
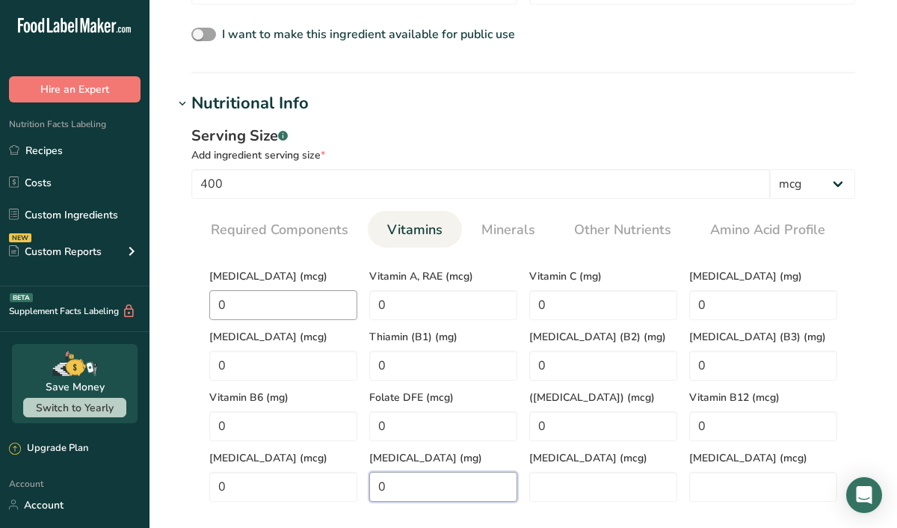
type acid "0"
type Carotene "0"
type input "0"
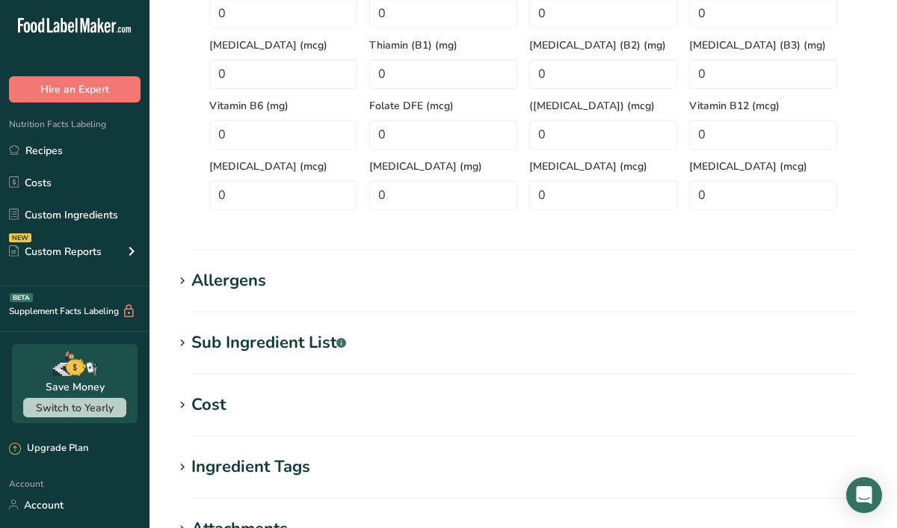
scroll to position [783, 0]
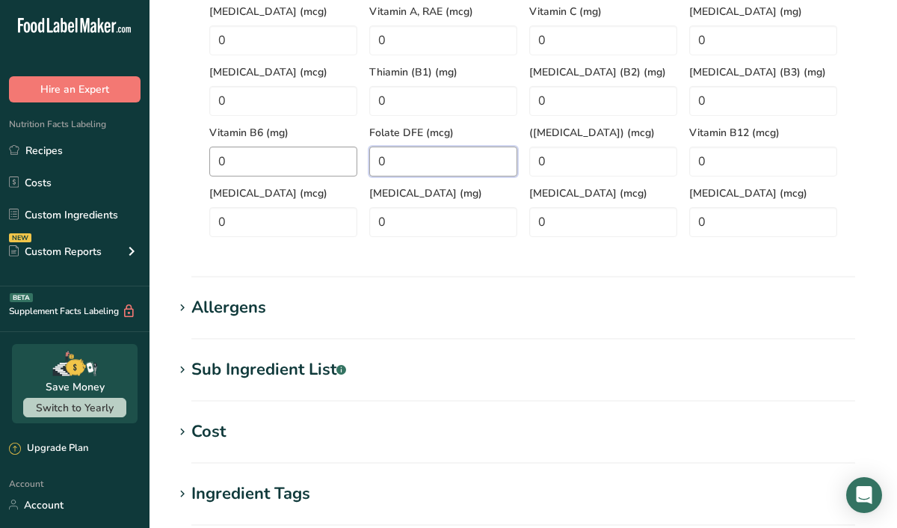
drag, startPoint x: 415, startPoint y: 172, endPoint x: 351, endPoint y: 165, distance: 63.9
click at [354, 167] on div "Vitamin D (mcg) 0 Vitamin A, RAE (mcg) 0 Vitamin C (mg) 0 Vitamin E (mg) 0 Vita…" at bounding box center [523, 116] width 640 height 242
type DFE "800"
drag, startPoint x: 558, startPoint y: 166, endPoint x: 498, endPoint y: 164, distance: 60.5
click at [498, 164] on div "Vitamin D (mcg) 0 Vitamin A, RAE (mcg) 0 Vitamin C (mg) 0 Vitamin E (mg) 0 Vita…" at bounding box center [523, 116] width 640 height 242
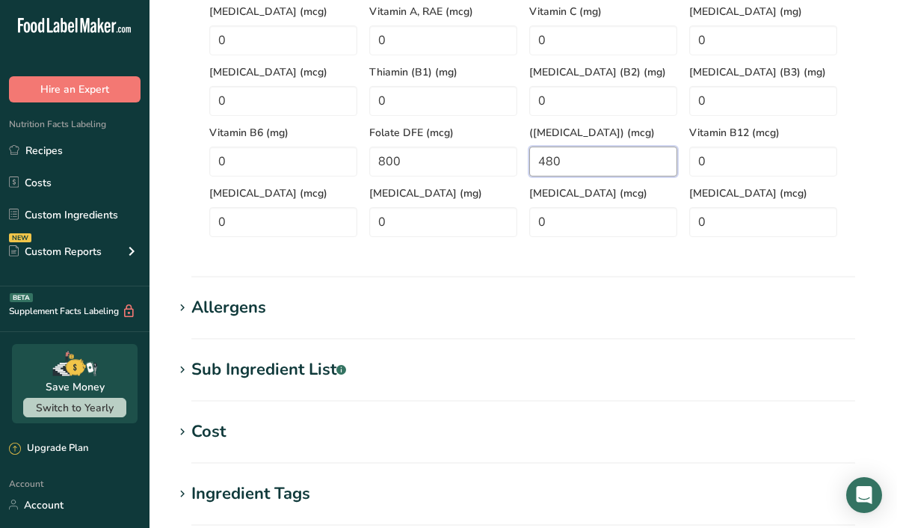
type Acid\) "480"
click at [663, 282] on section "Add new ingredient Back to recipe Ingredient Spec Sheet .a-a{fill:#347362;}.b-a…" at bounding box center [522, -1] width 747 height 1565
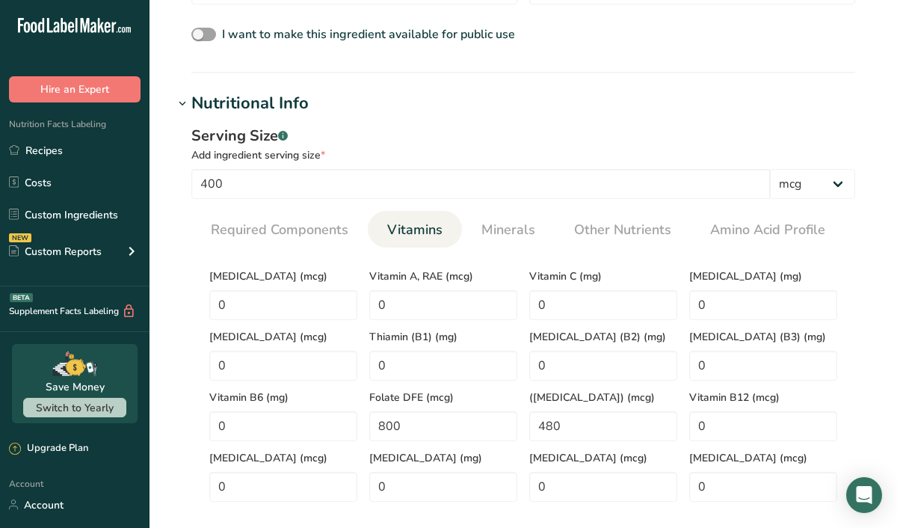
scroll to position [484, 0]
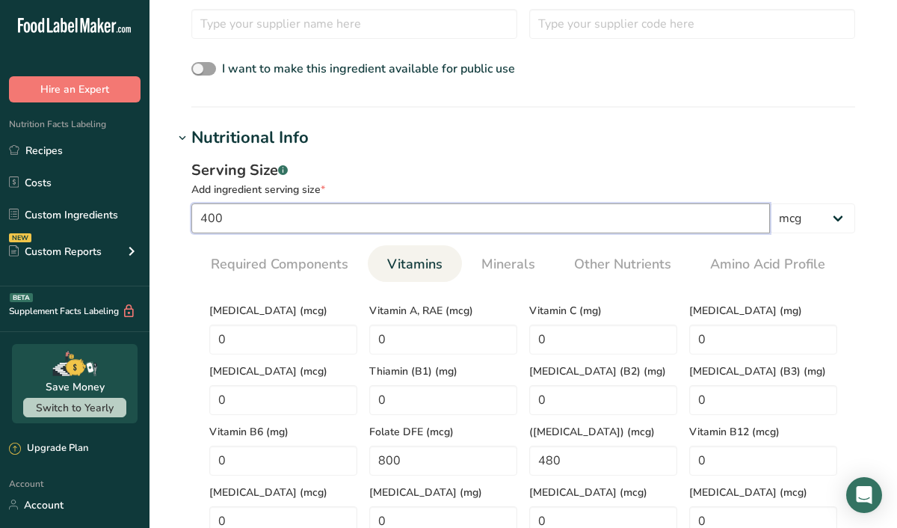
click at [217, 218] on input "400" at bounding box center [480, 218] width 578 height 30
type input "480"
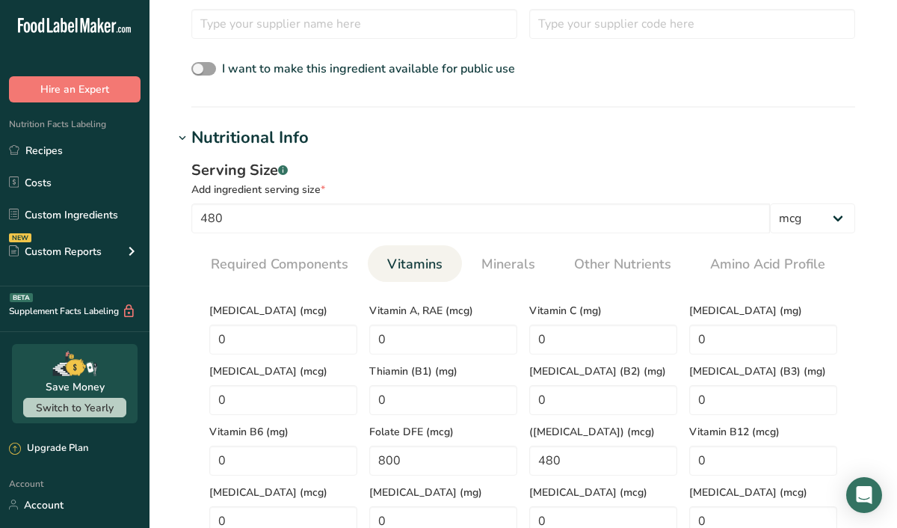
click at [431, 146] on h1 "Nutritional Info" at bounding box center [522, 138] width 699 height 25
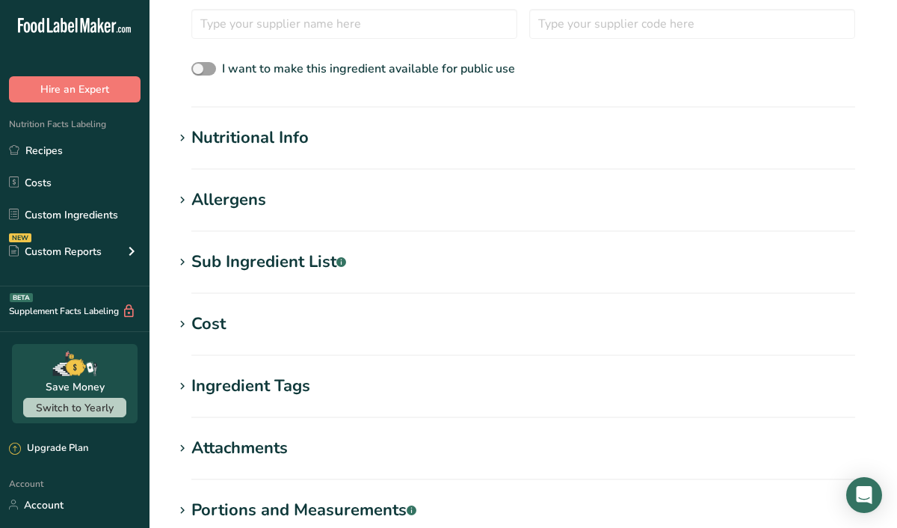
click at [254, 147] on div "Nutritional Info" at bounding box center [249, 138] width 117 height 25
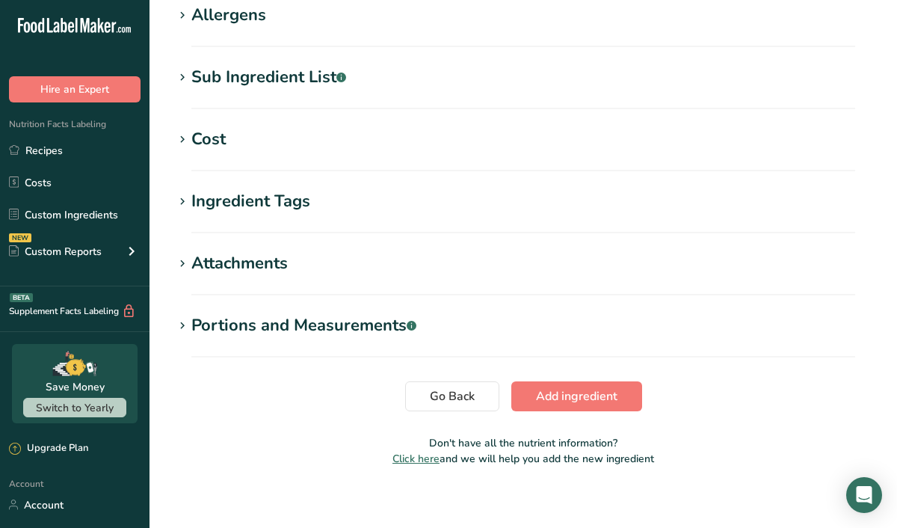
scroll to position [1086, 0]
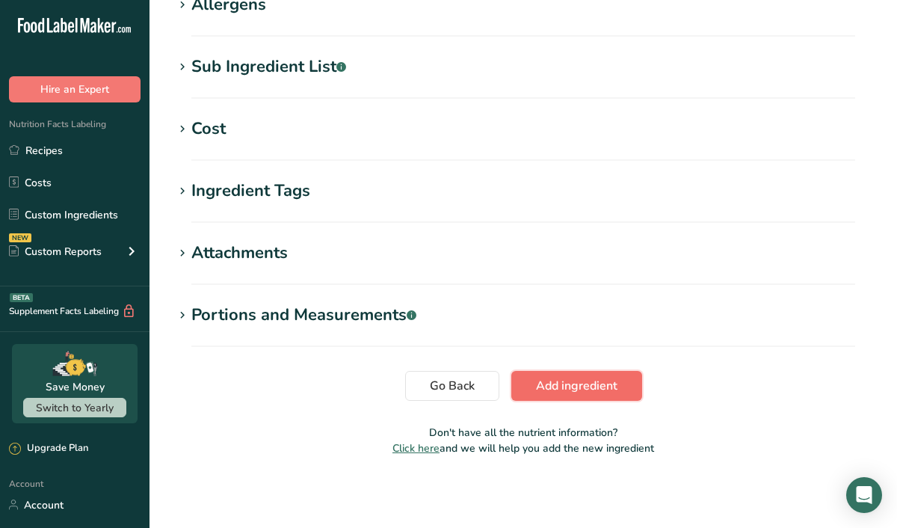
click at [562, 382] on span "Add ingredient" at bounding box center [576, 386] width 81 height 18
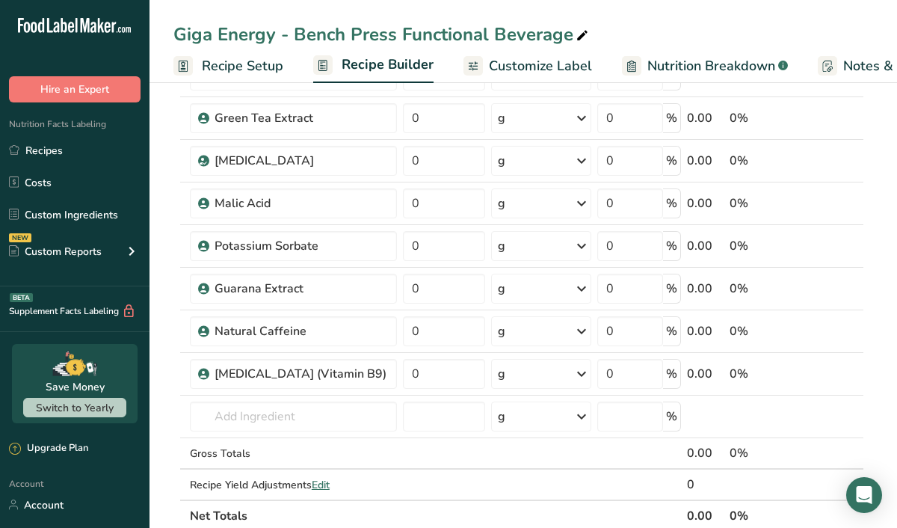
scroll to position [353, 0]
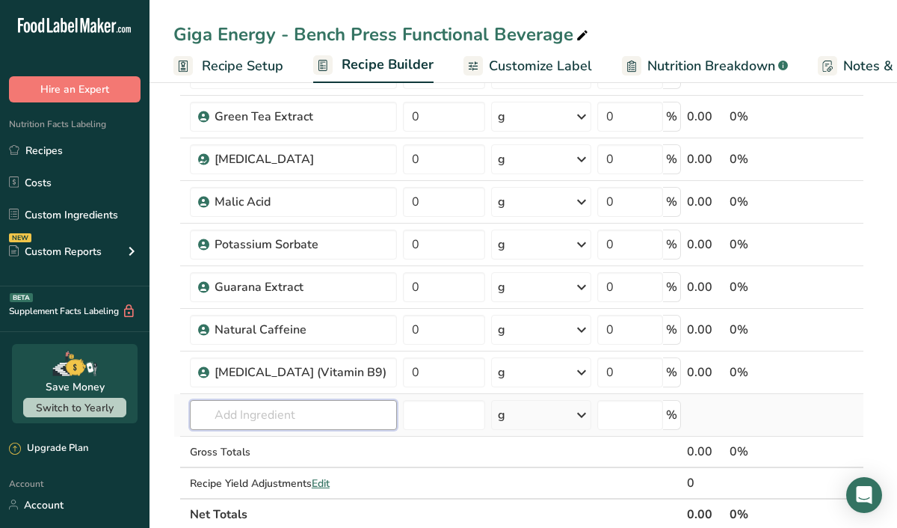
click at [286, 415] on input "text" at bounding box center [293, 415] width 207 height 30
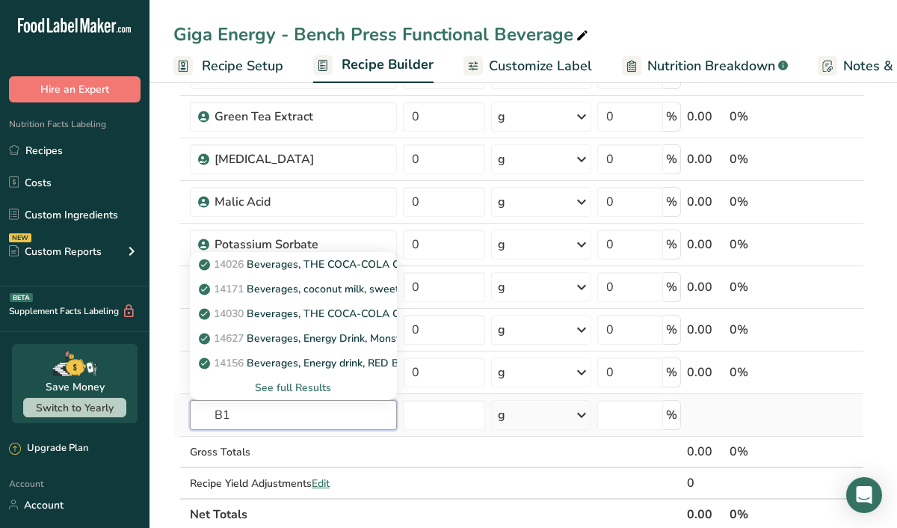
type input "B"
type input "Vitamin b12"
click at [304, 392] on div "See full Results" at bounding box center [293, 388] width 183 height 16
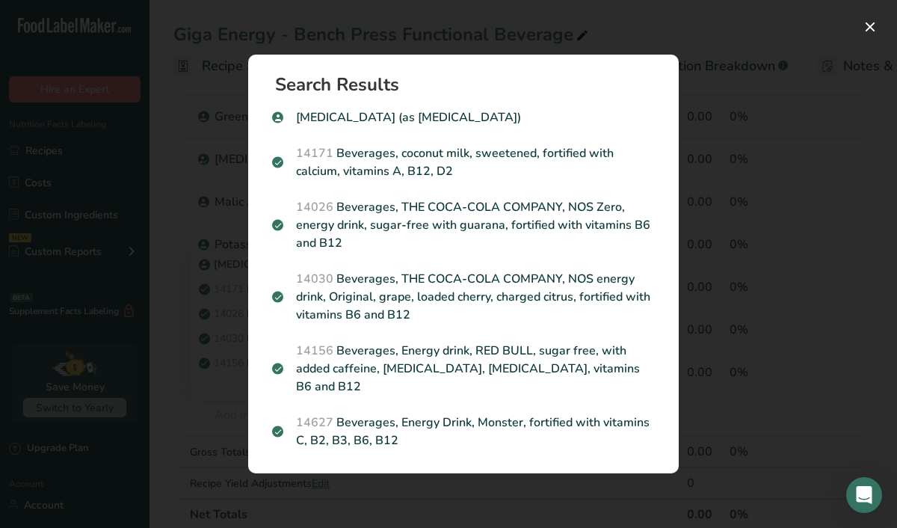
click at [720, 108] on div "Search results modal" at bounding box center [448, 264] width 897 height 528
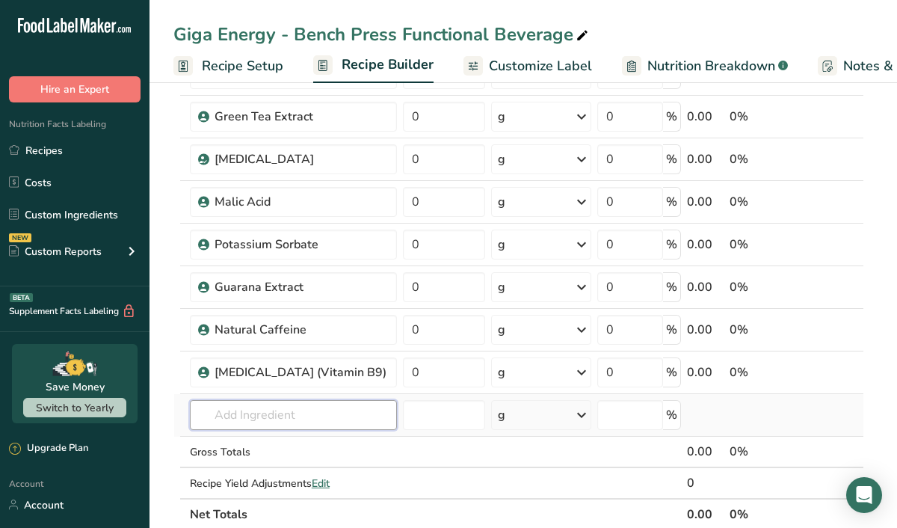
click at [262, 411] on input "text" at bounding box center [293, 415] width 207 height 30
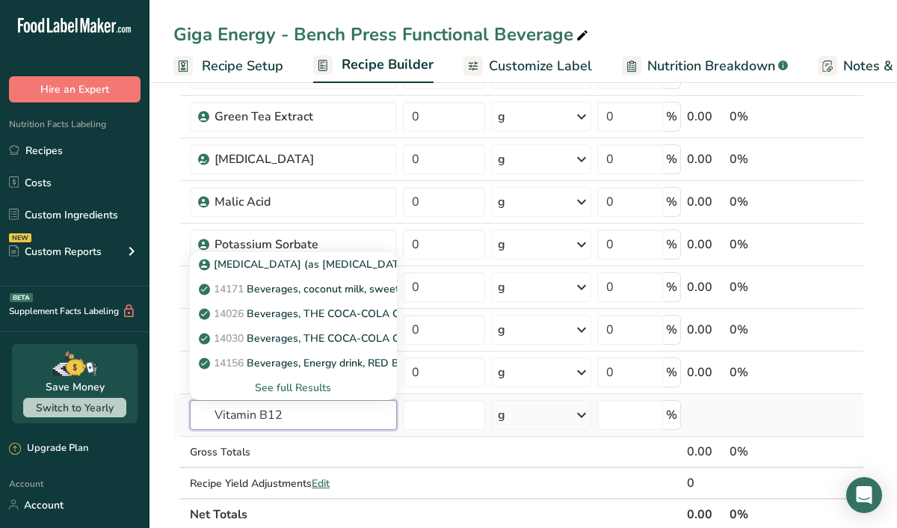
type input "Vitamin B12"
click at [274, 388] on div "See full Results" at bounding box center [293, 388] width 183 height 16
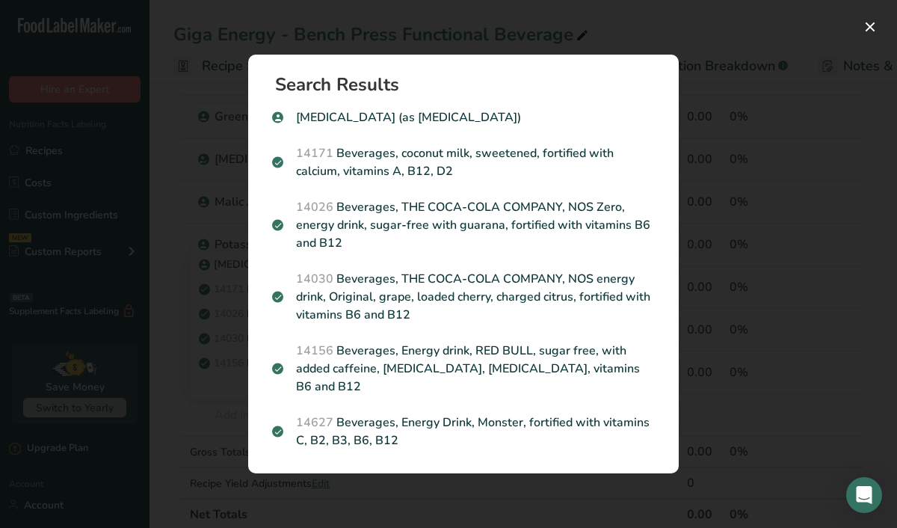
click at [733, 133] on div "Search results modal" at bounding box center [448, 264] width 897 height 528
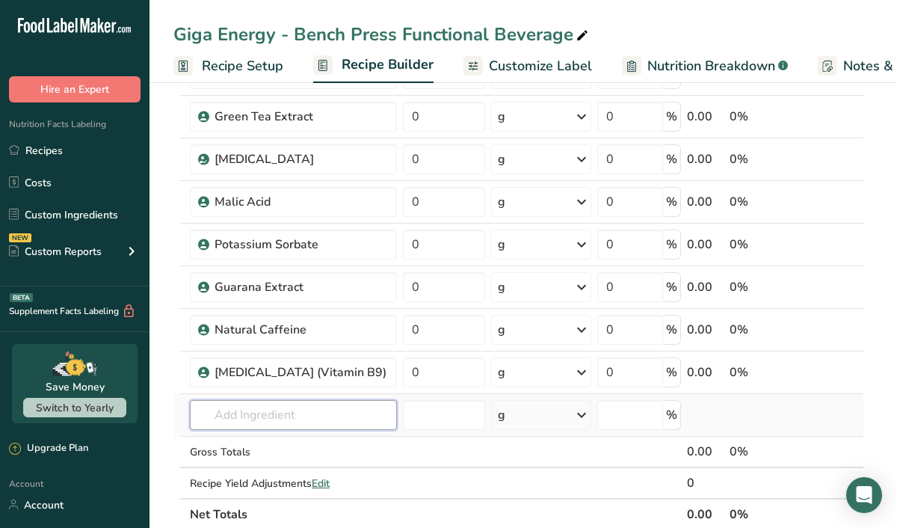
click at [331, 400] on input "text" at bounding box center [293, 415] width 207 height 30
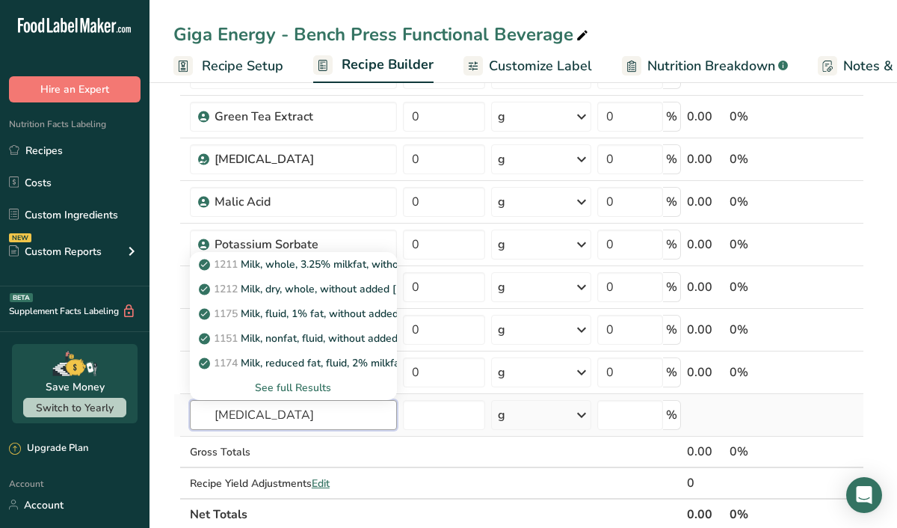
type input "Vitamin B12"
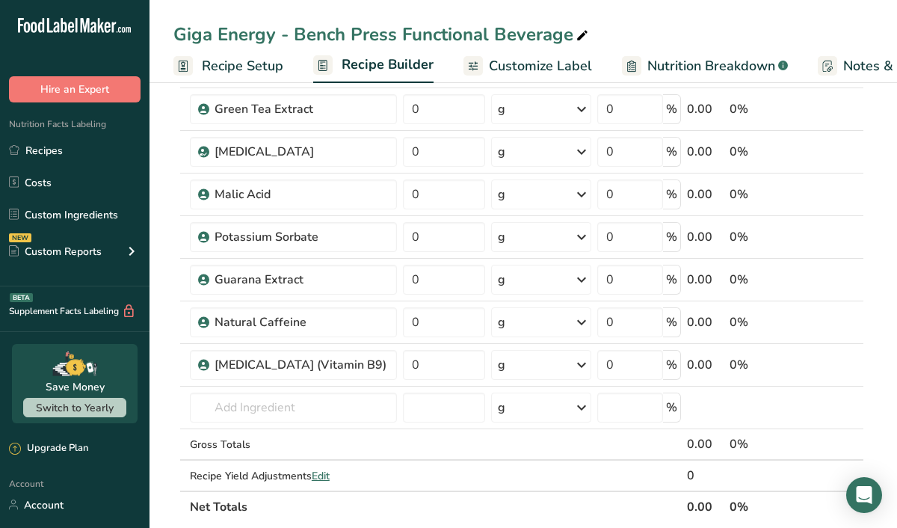
scroll to position [409, 0]
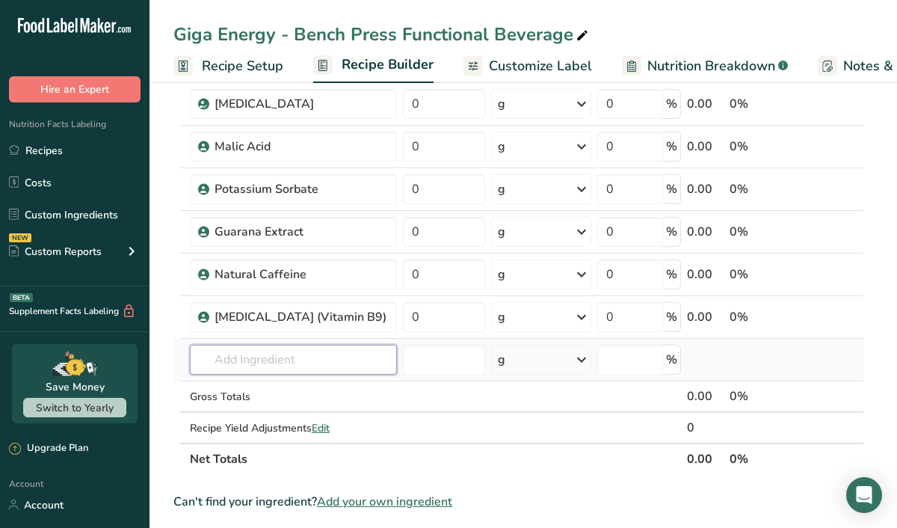
click at [223, 357] on input "text" at bounding box center [293, 359] width 207 height 30
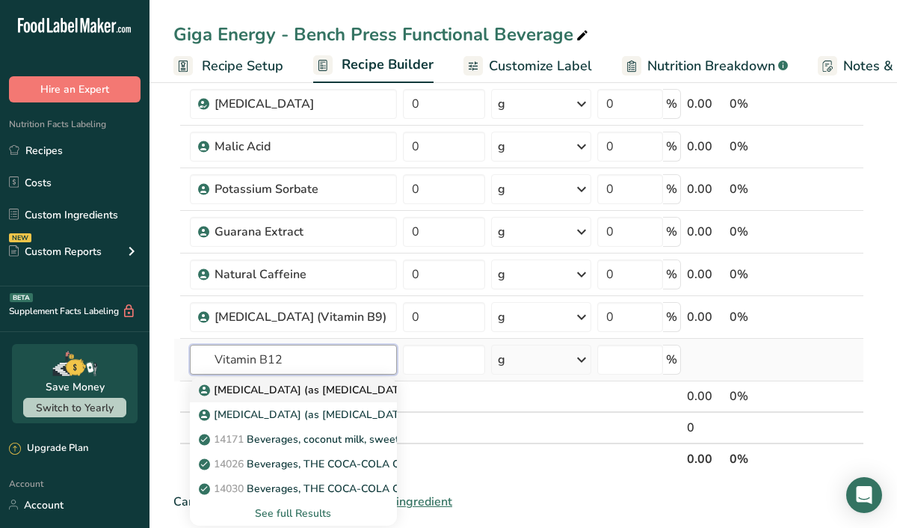
type input "Vitamin B12"
click at [233, 393] on p "[MEDICAL_DATA] (as [MEDICAL_DATA])" at bounding box center [307, 390] width 211 height 16
type input "[MEDICAL_DATA] (as [MEDICAL_DATA])"
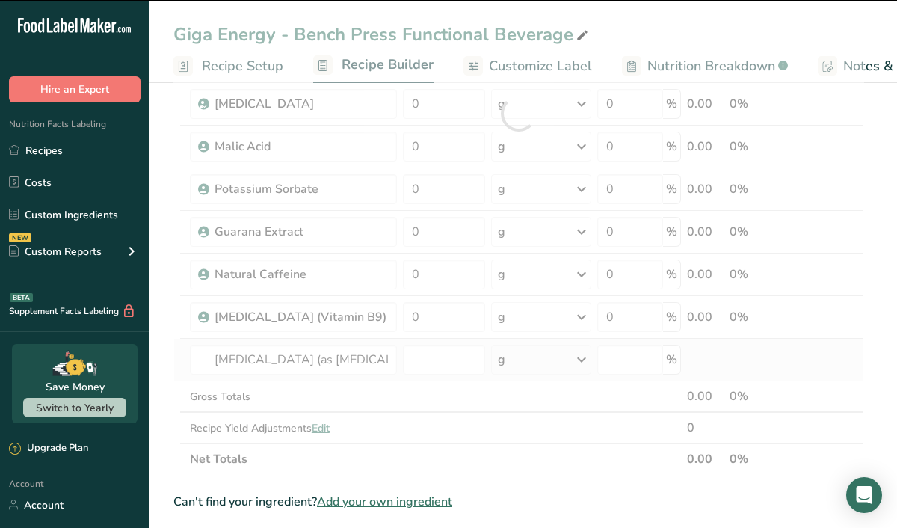
type input "0"
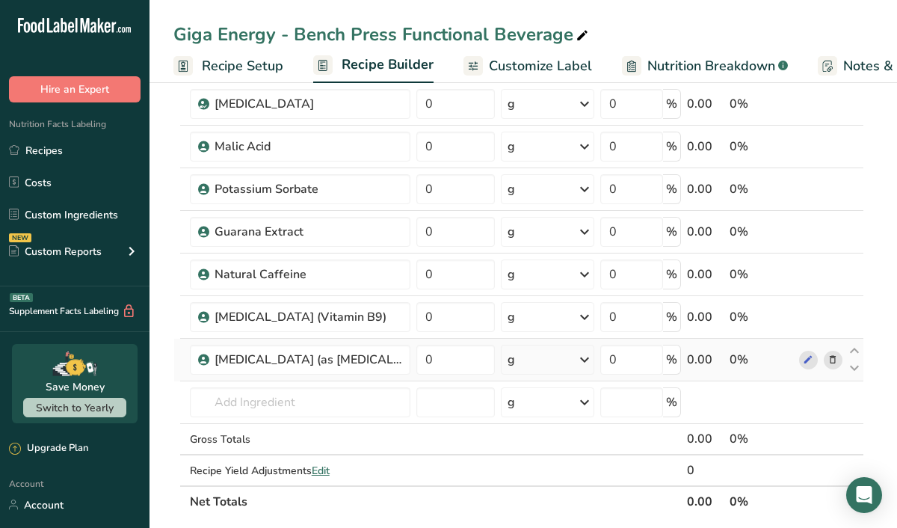
click at [586, 359] on icon at bounding box center [584, 359] width 18 height 27
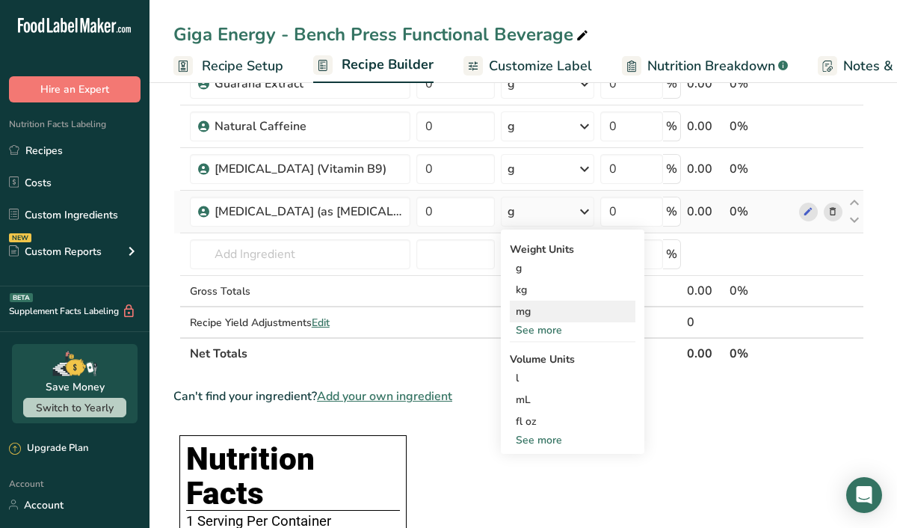
scroll to position [555, 0]
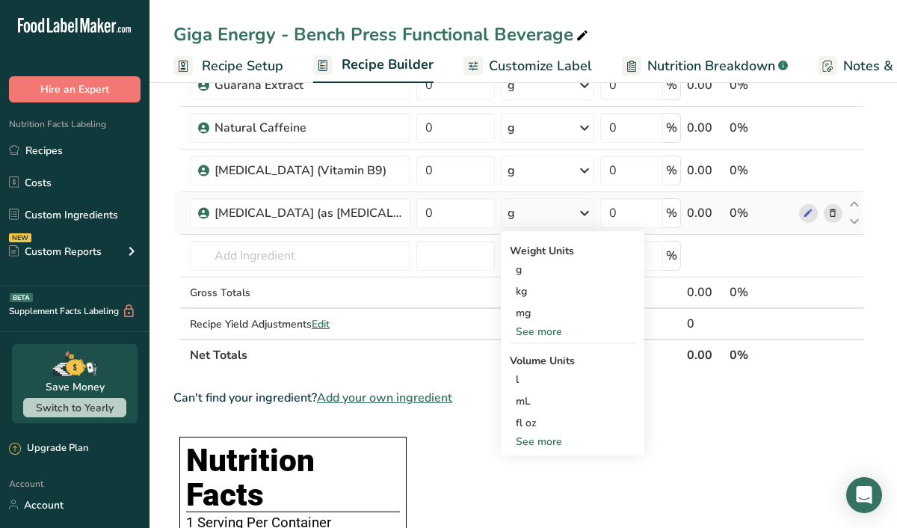
click at [550, 335] on div "See more" at bounding box center [573, 332] width 126 height 16
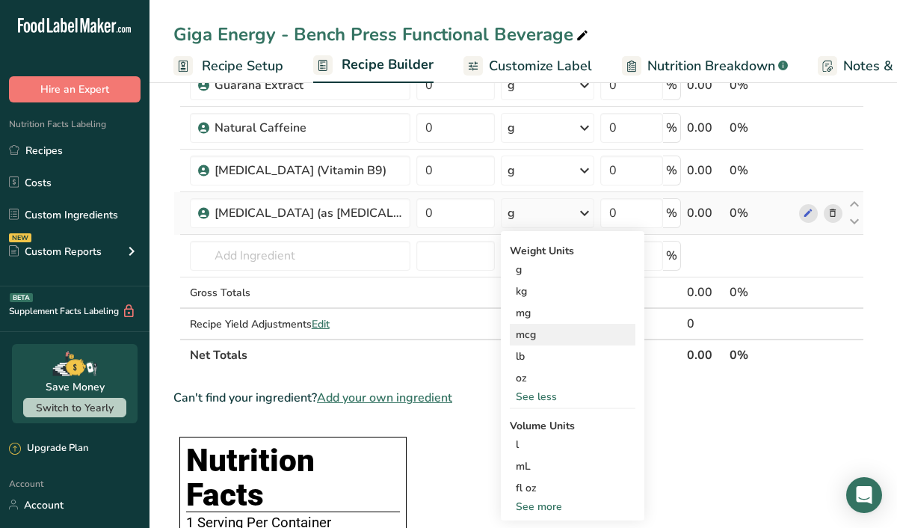
click at [550, 335] on div "mcg" at bounding box center [573, 335] width 126 height 22
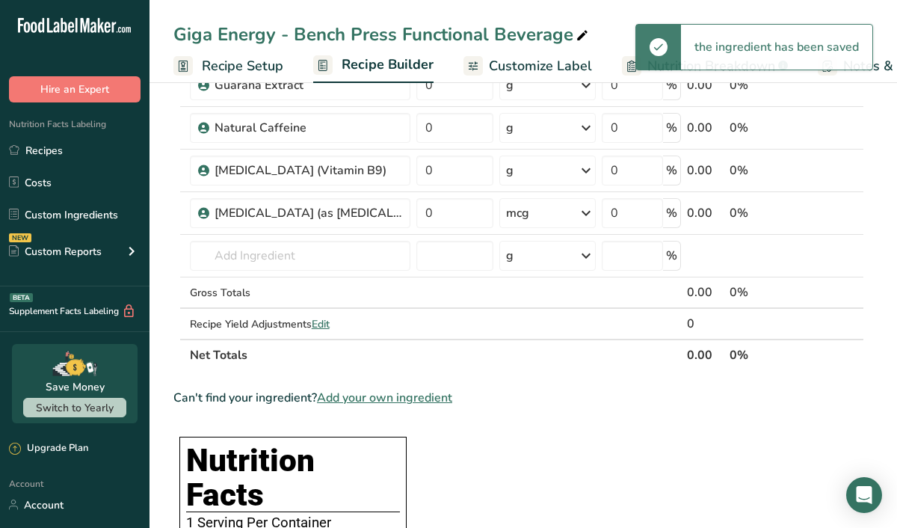
click at [584, 168] on icon at bounding box center [586, 170] width 18 height 27
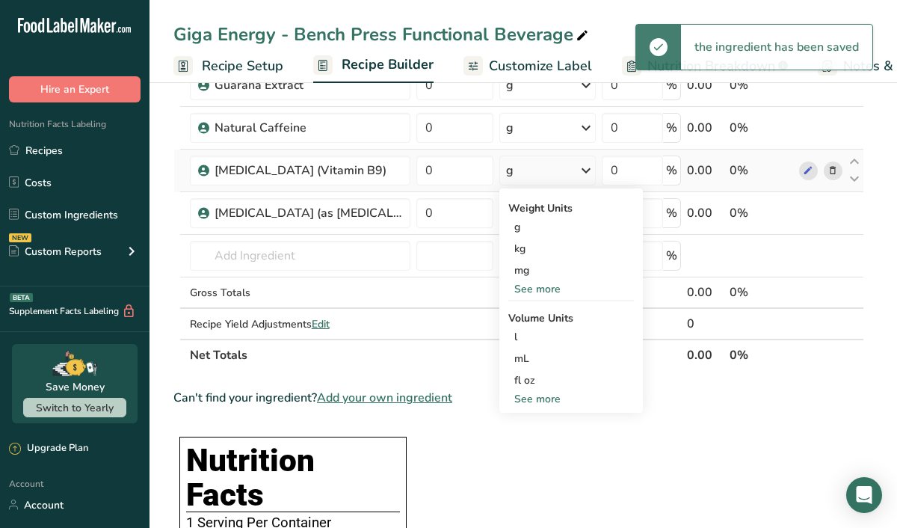
click at [544, 291] on div "See more" at bounding box center [571, 289] width 126 height 16
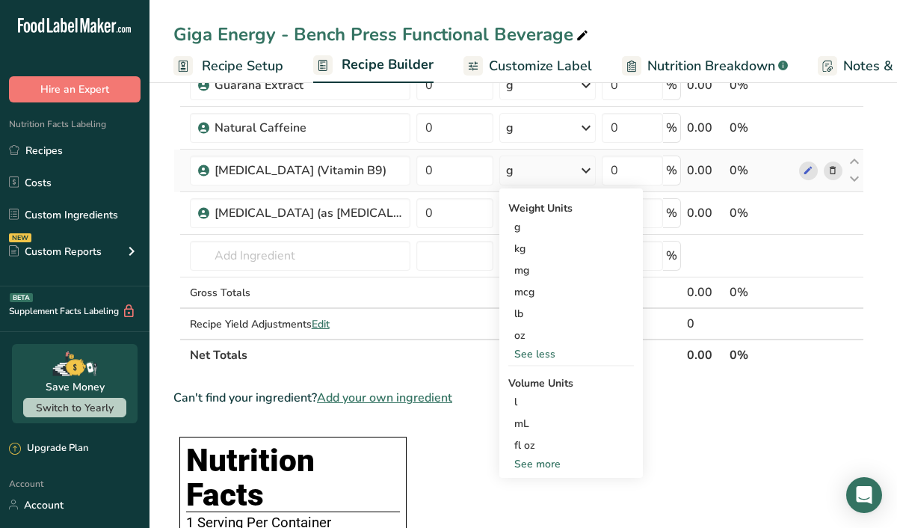
click at [544, 291] on div "mcg" at bounding box center [571, 292] width 126 height 22
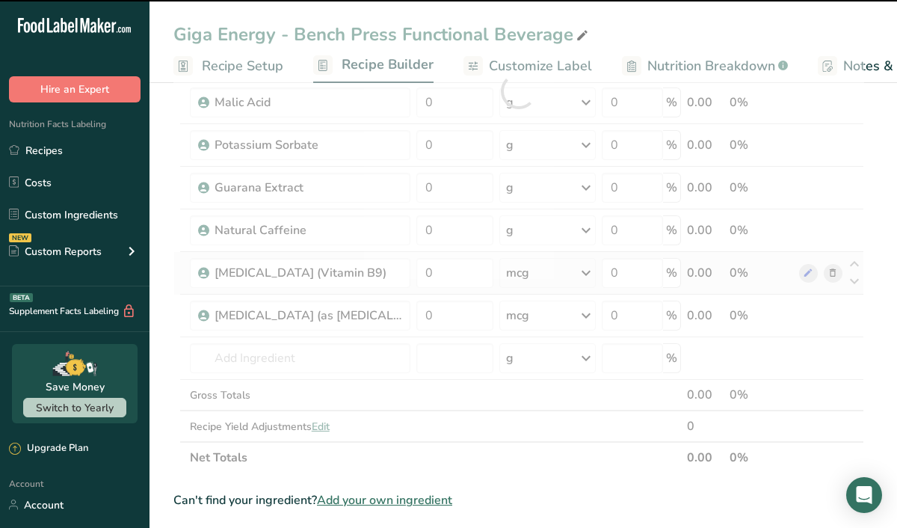
scroll to position [442, 0]
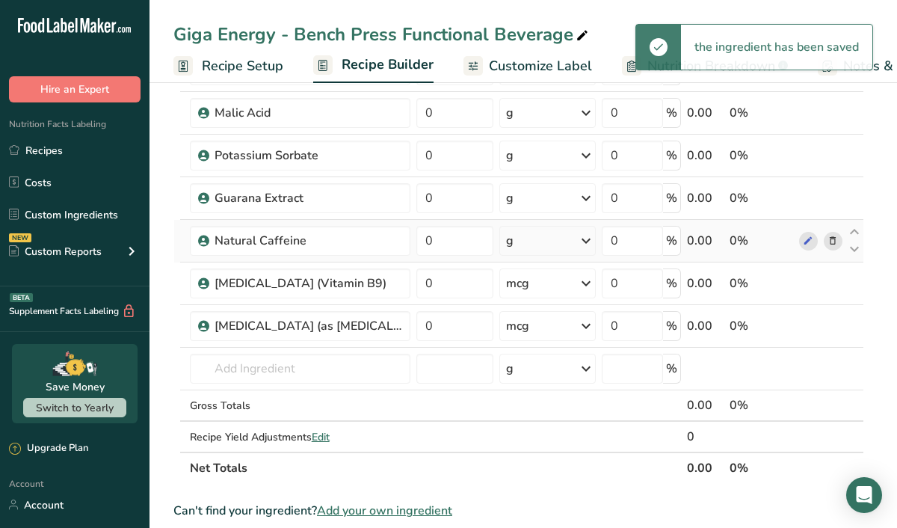
click at [580, 236] on icon at bounding box center [586, 240] width 18 height 27
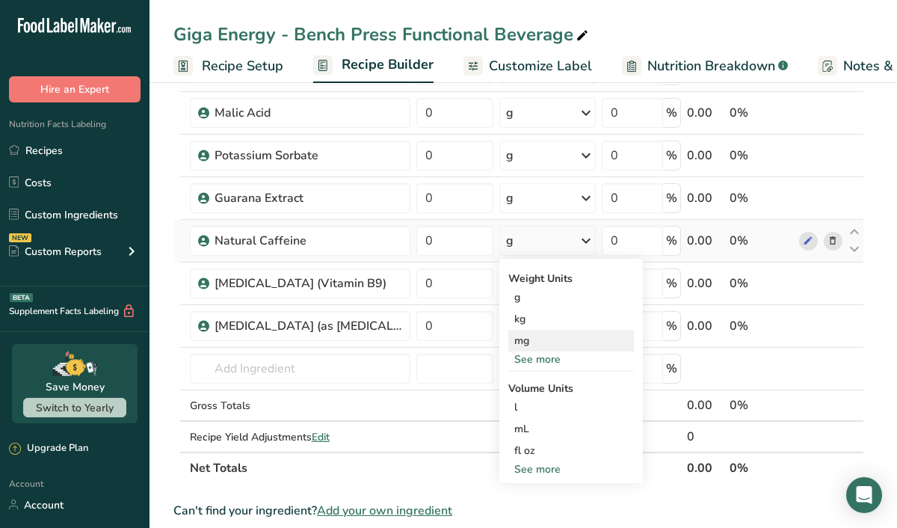
click at [536, 341] on div "mg" at bounding box center [571, 341] width 126 height 22
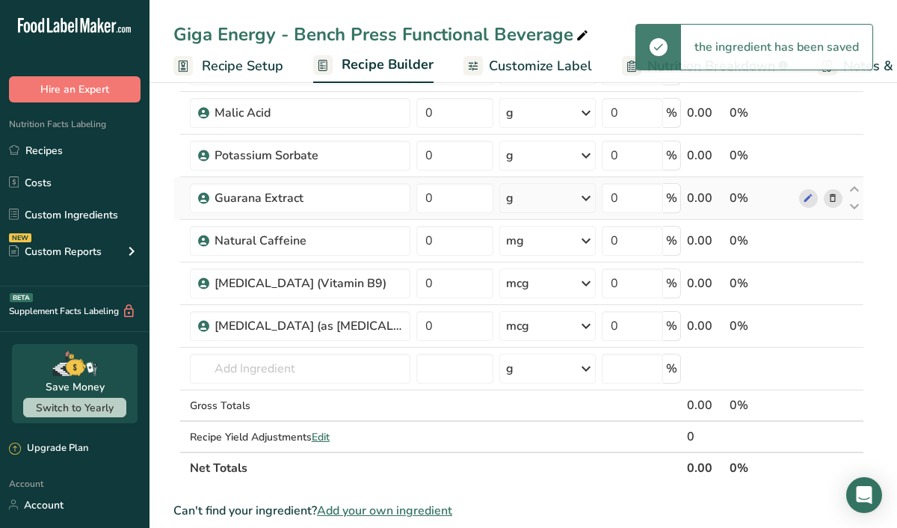
click at [579, 200] on icon at bounding box center [586, 198] width 18 height 27
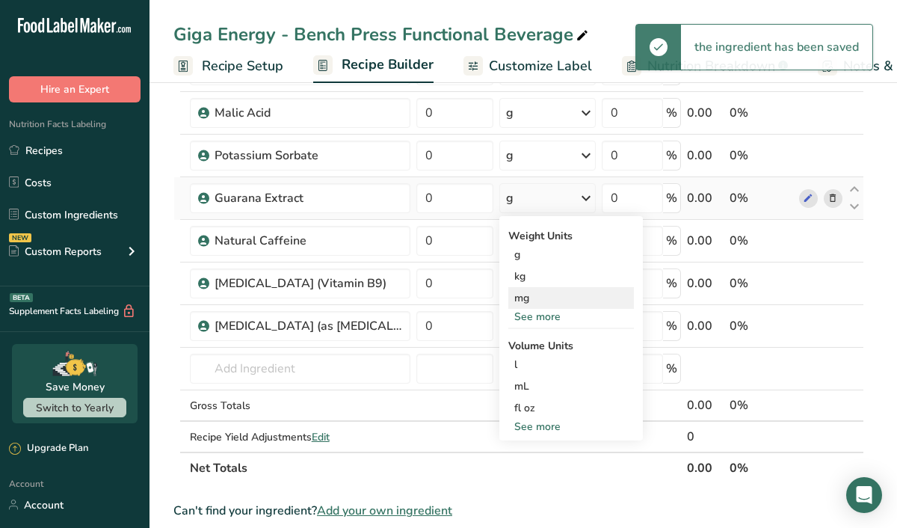
click at [522, 303] on div "mg" at bounding box center [571, 298] width 126 height 22
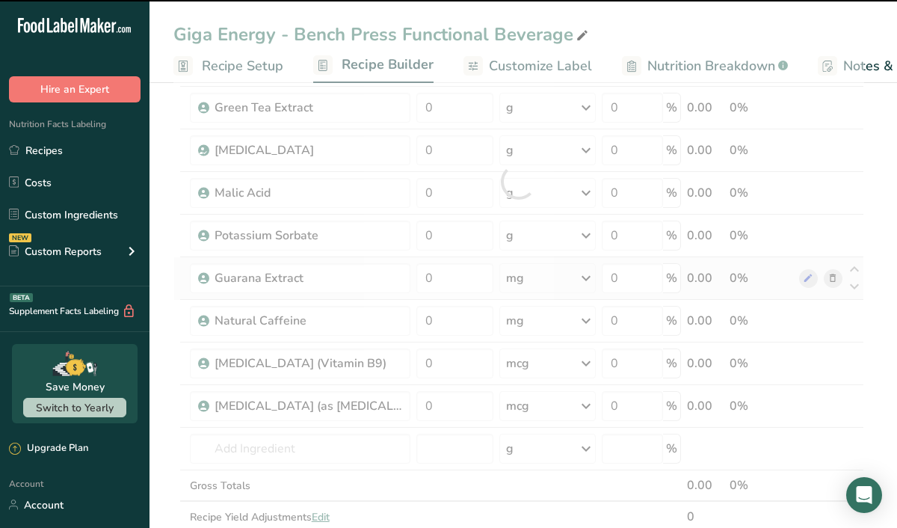
scroll to position [361, 0]
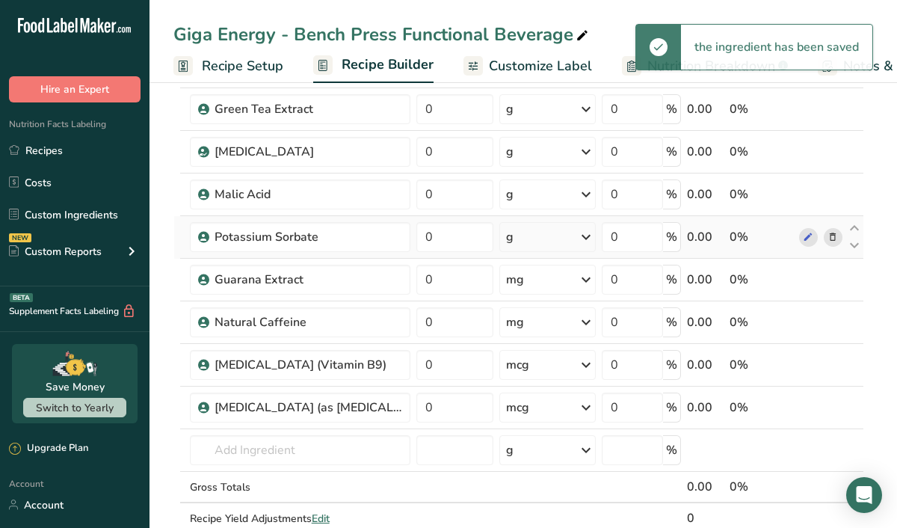
click at [584, 235] on icon at bounding box center [586, 236] width 18 height 27
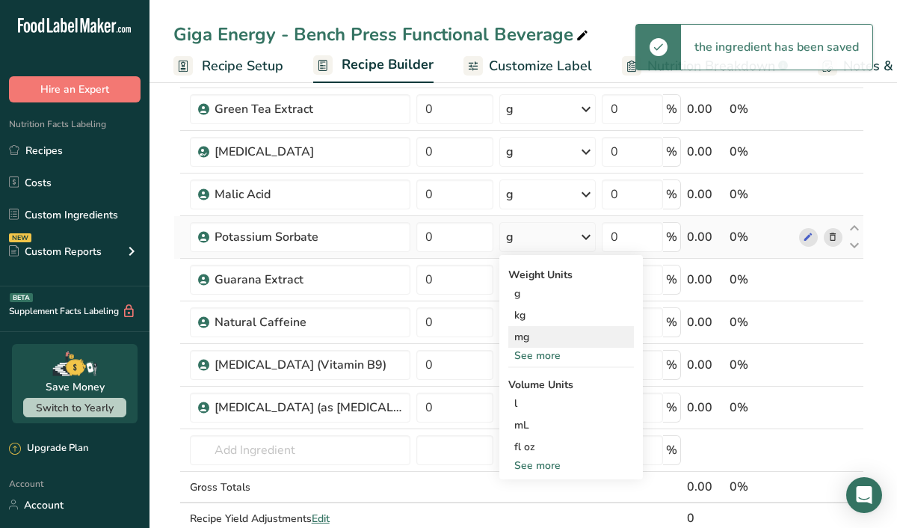
click at [534, 344] on div "mg" at bounding box center [571, 337] width 126 height 22
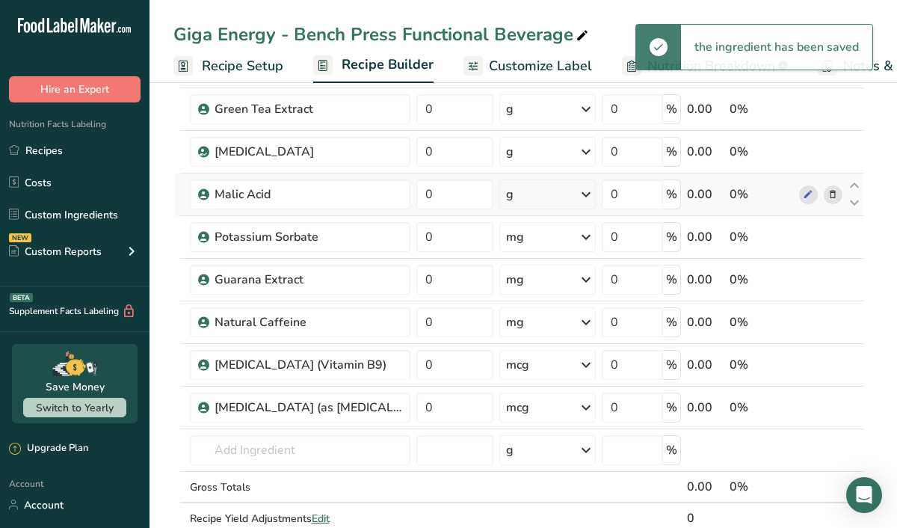
click at [587, 190] on icon at bounding box center [586, 194] width 18 height 27
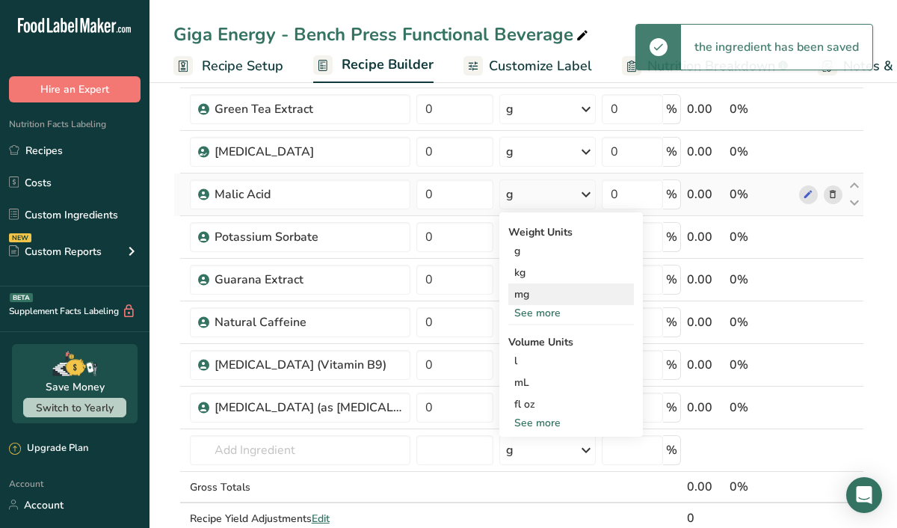
click at [519, 291] on div "mg" at bounding box center [571, 294] width 126 height 22
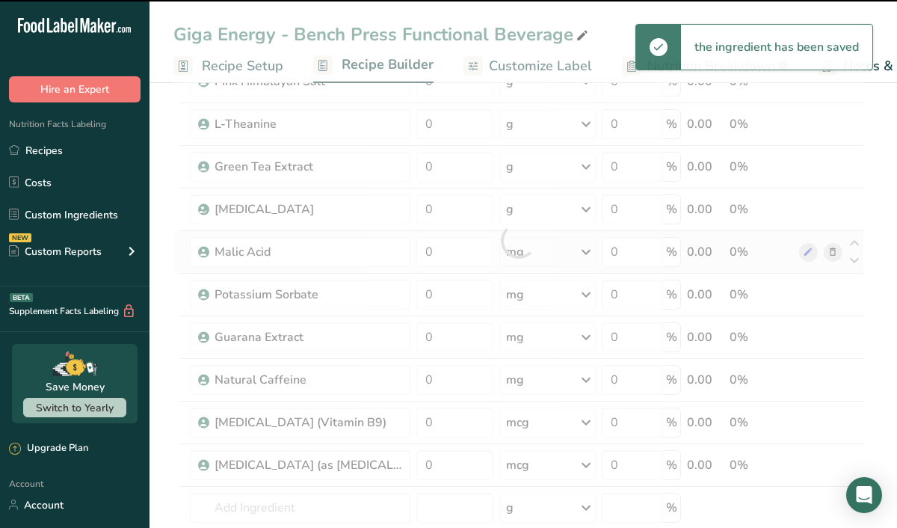
scroll to position [293, 0]
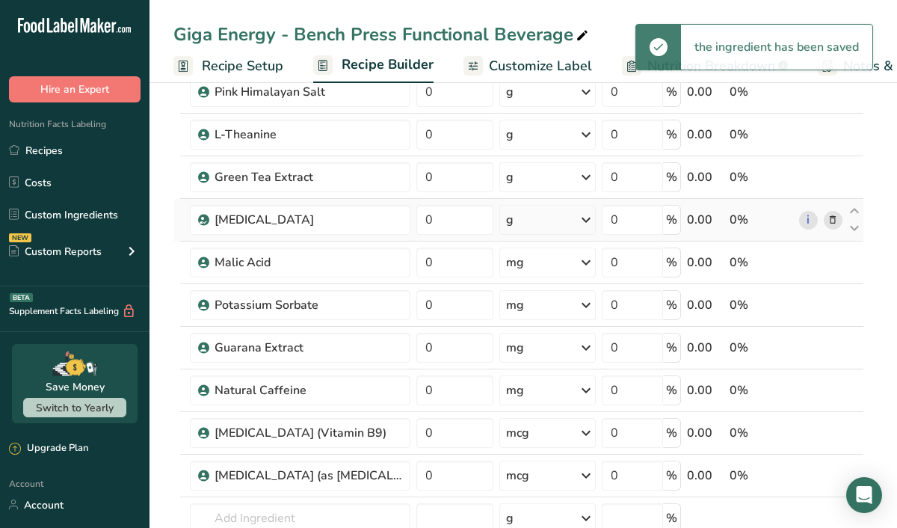
click at [584, 215] on icon at bounding box center [586, 219] width 18 height 27
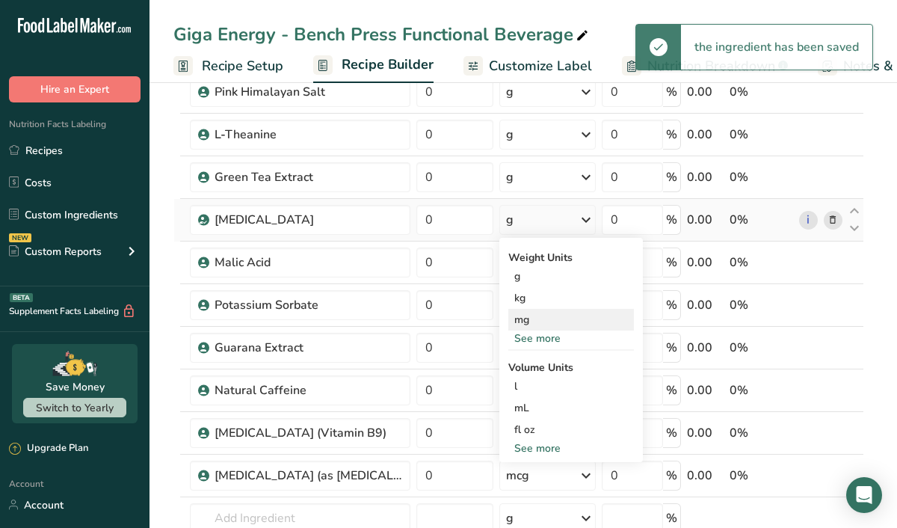
click at [534, 315] on div "mg" at bounding box center [571, 320] width 126 height 22
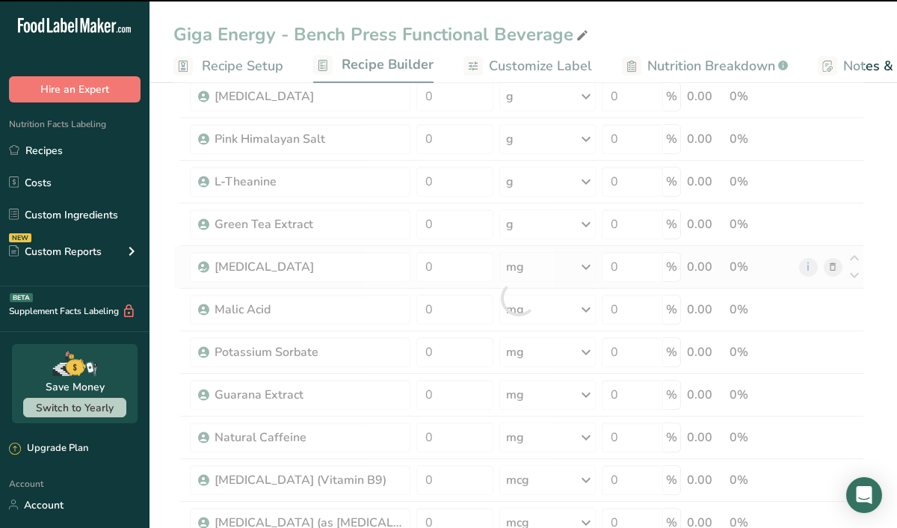
scroll to position [242, 0]
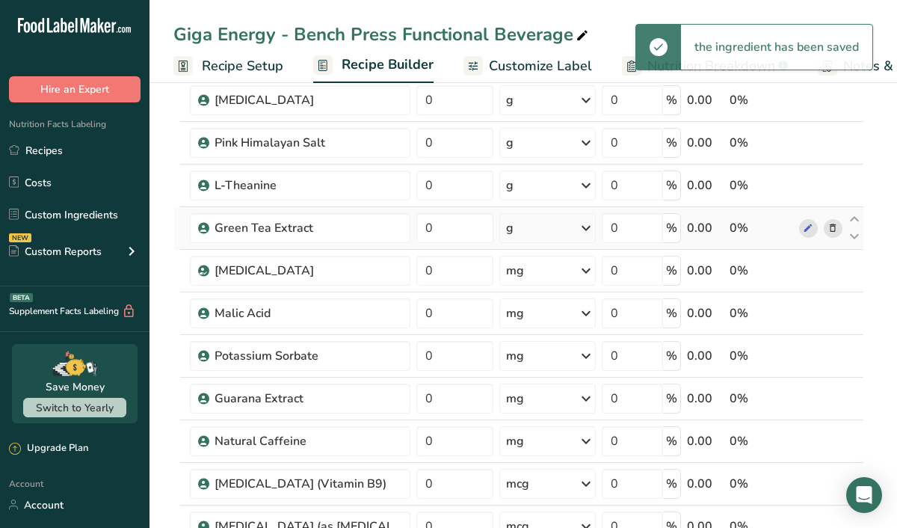
click at [584, 224] on icon at bounding box center [586, 227] width 18 height 27
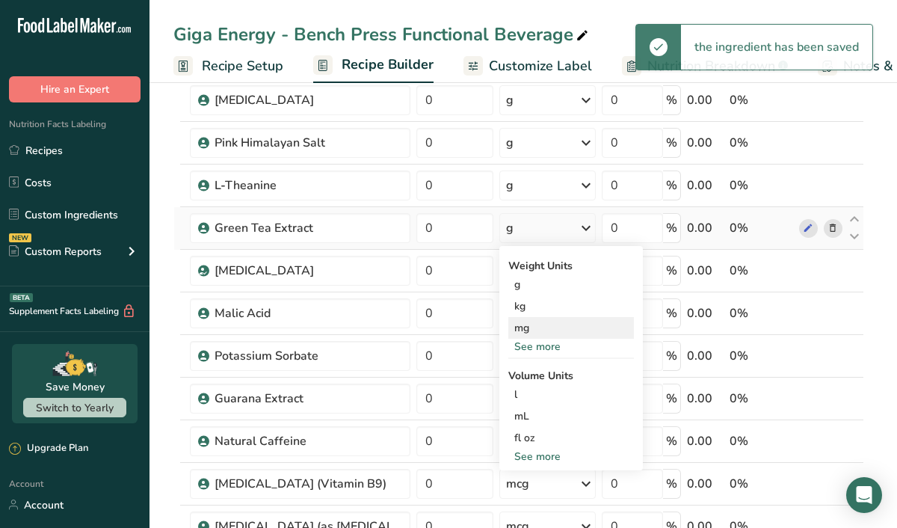
click at [527, 326] on div "mg" at bounding box center [571, 328] width 126 height 22
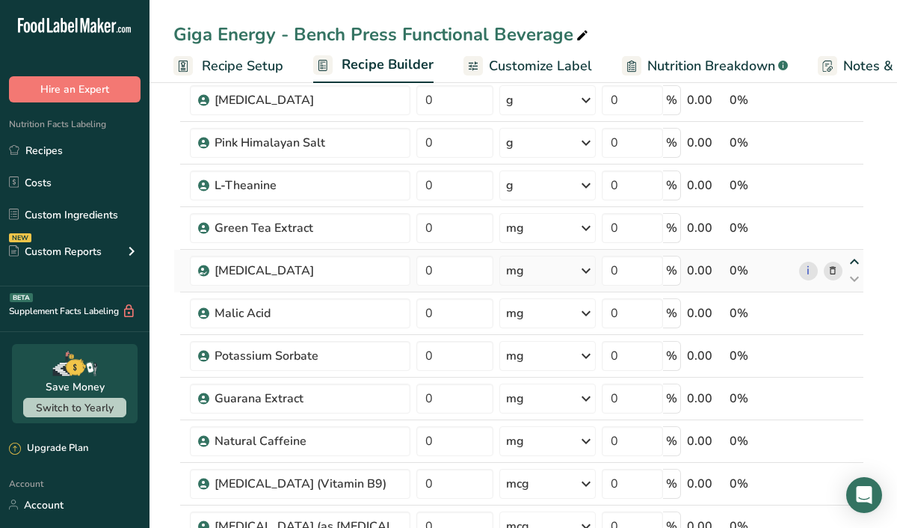
click at [856, 260] on icon at bounding box center [854, 261] width 18 height 11
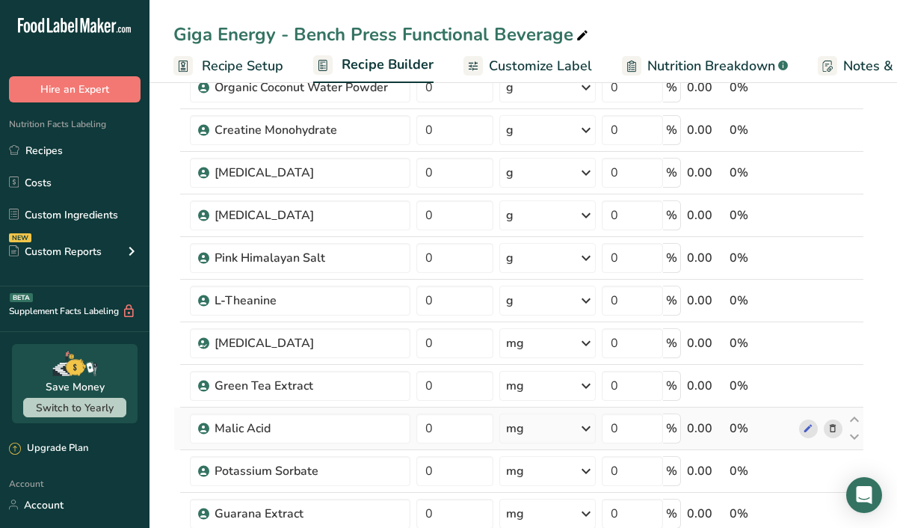
scroll to position [120, 0]
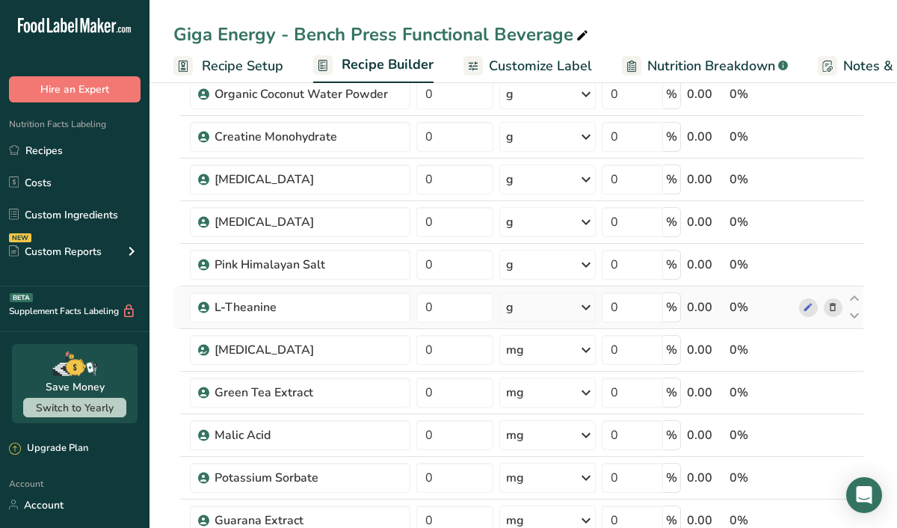
click at [587, 312] on icon at bounding box center [586, 307] width 18 height 27
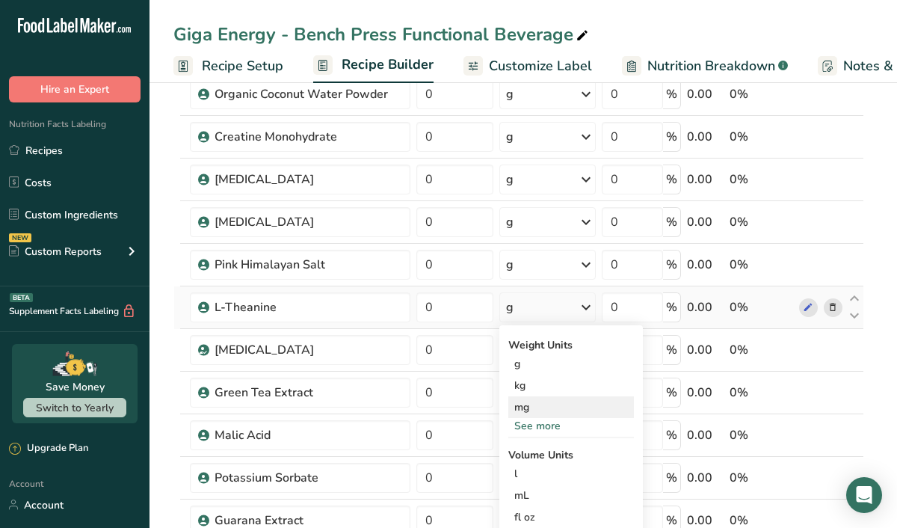
click at [542, 408] on div "mg" at bounding box center [571, 407] width 126 height 22
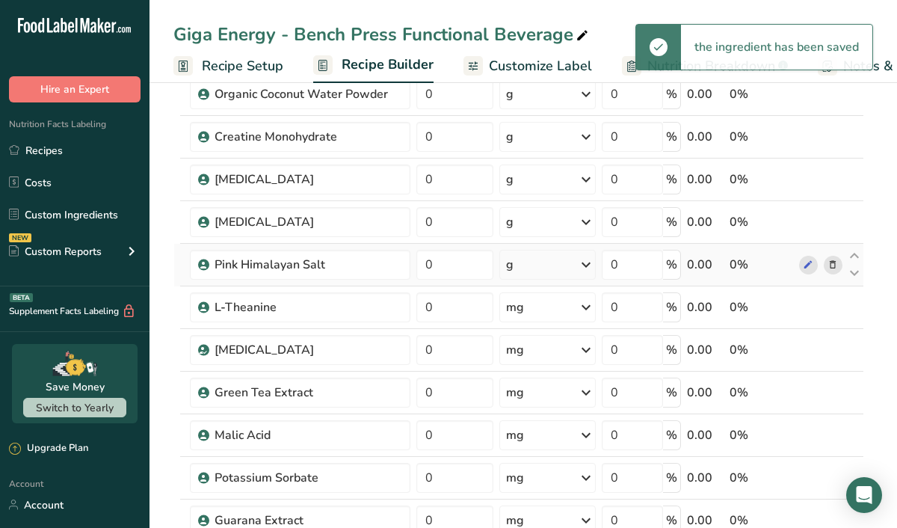
click at [584, 264] on icon at bounding box center [586, 264] width 18 height 27
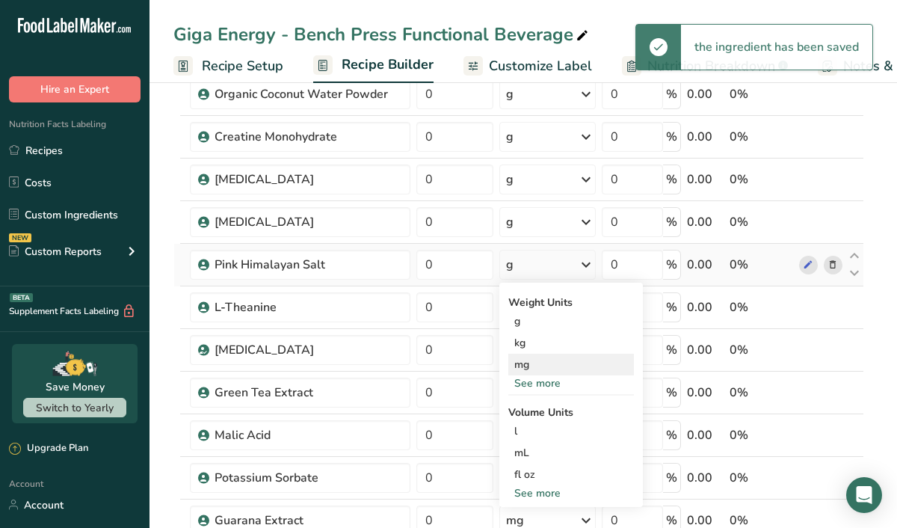
click at [554, 362] on div "mg" at bounding box center [571, 364] width 126 height 22
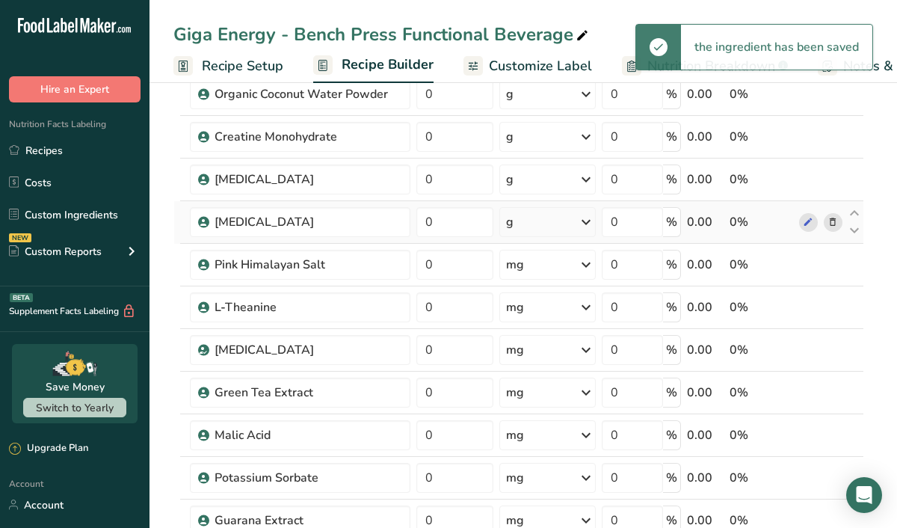
click at [591, 223] on icon at bounding box center [586, 221] width 18 height 27
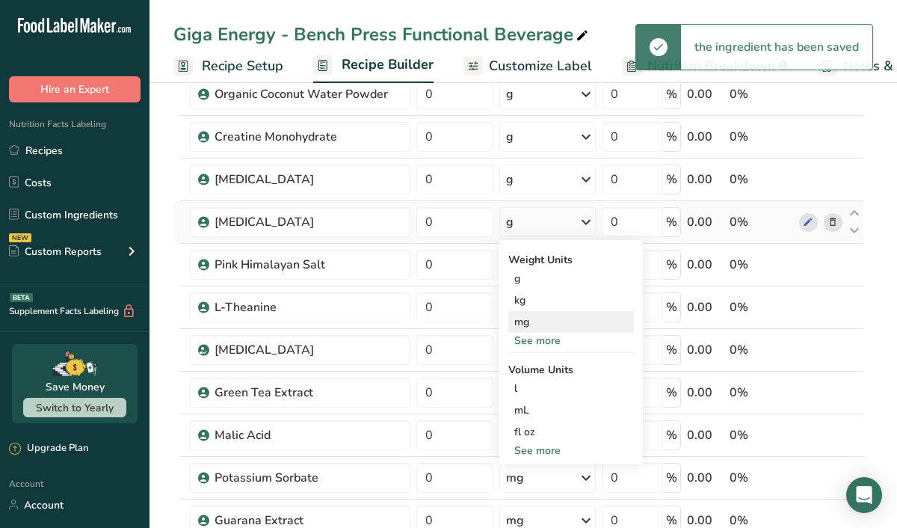
click at [539, 325] on div "mg" at bounding box center [571, 322] width 126 height 22
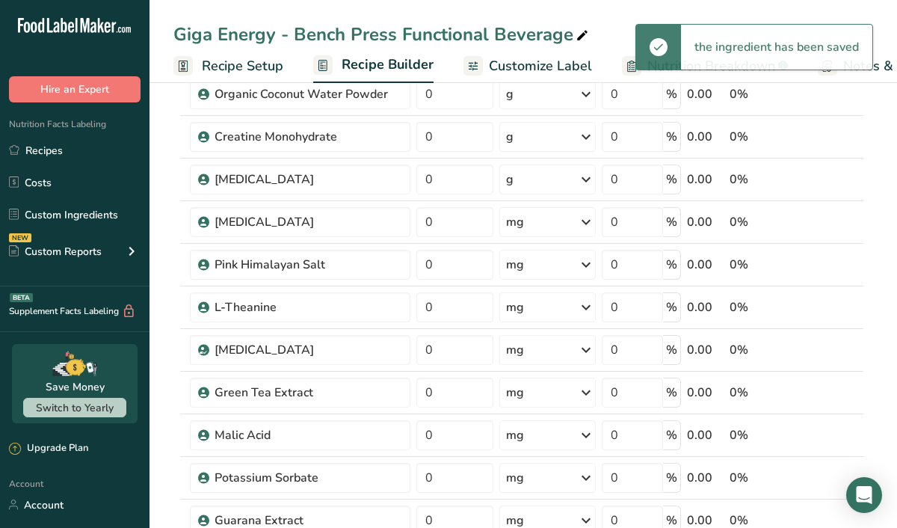
click at [585, 177] on icon at bounding box center [586, 179] width 18 height 27
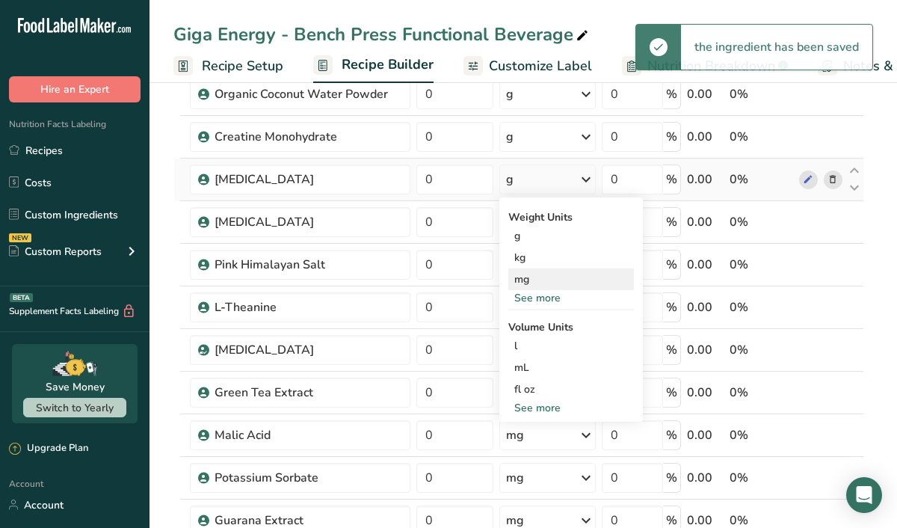
click at [536, 283] on div "mg" at bounding box center [571, 279] width 126 height 22
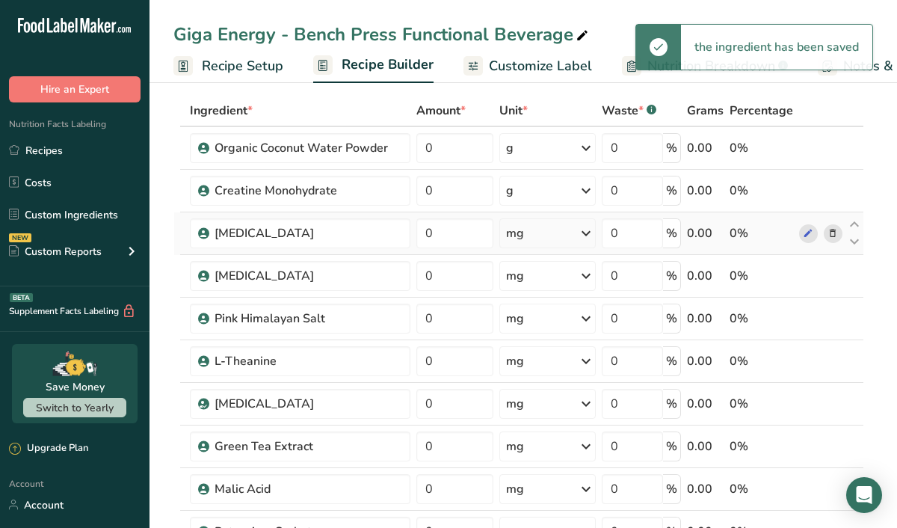
scroll to position [61, 0]
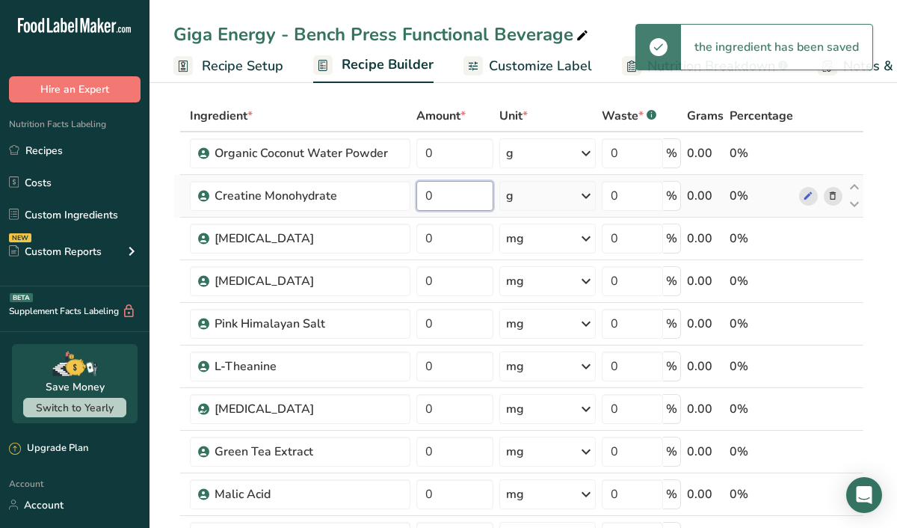
click at [437, 201] on input "0" at bounding box center [454, 196] width 77 height 30
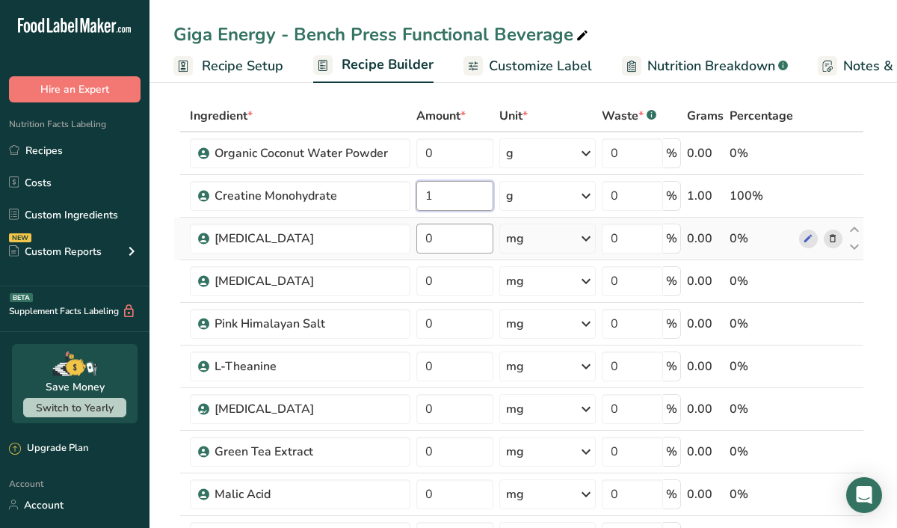
type input "1"
click at [433, 244] on div "Ingredient * Amount * Unit * Waste * .a-a{fill:#347362;}.b-a{fill:#fff;} Grams …" at bounding box center [518, 482] width 690 height 764
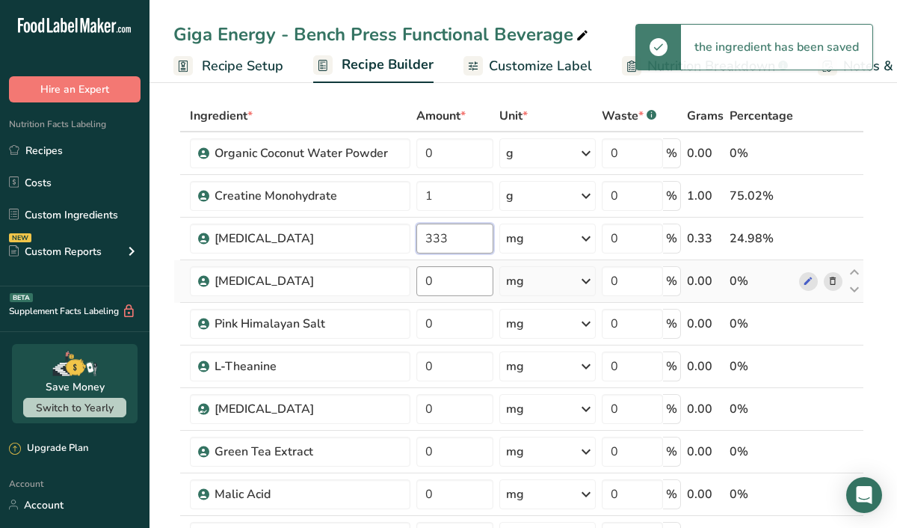
type input "333"
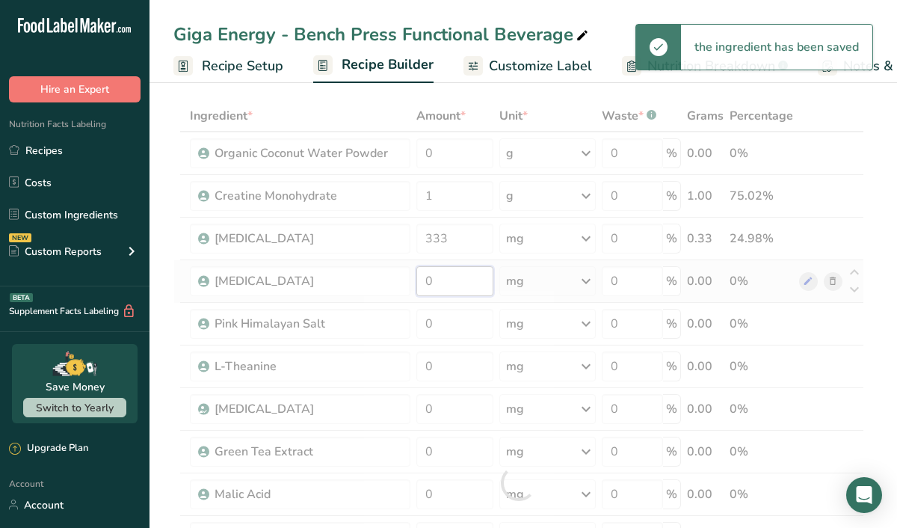
click at [448, 285] on div "Ingredient * Amount * Unit * Waste * .a-a{fill:#347362;}.b-a{fill:#fff;} Grams …" at bounding box center [518, 482] width 690 height 764
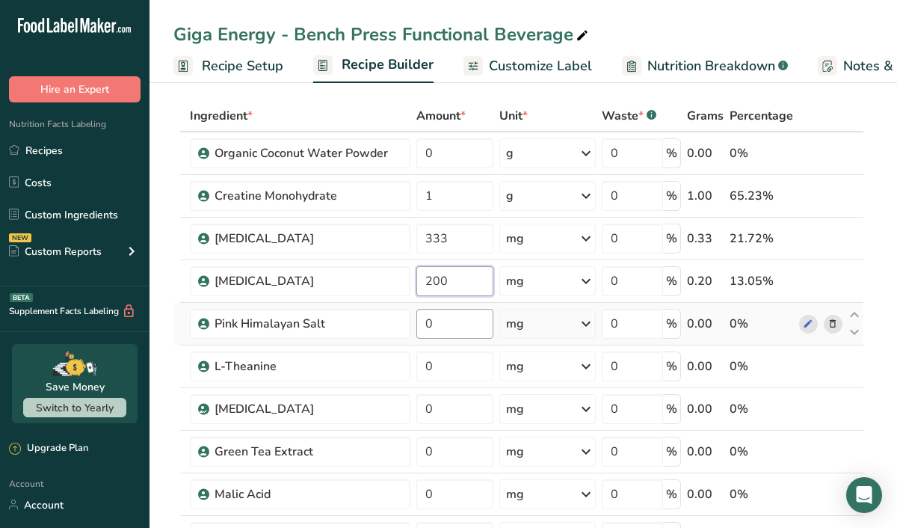
type input "200"
click at [453, 325] on div "Ingredient * Amount * Unit * Waste * .a-a{fill:#347362;}.b-a{fill:#fff;} Grams …" at bounding box center [518, 482] width 690 height 764
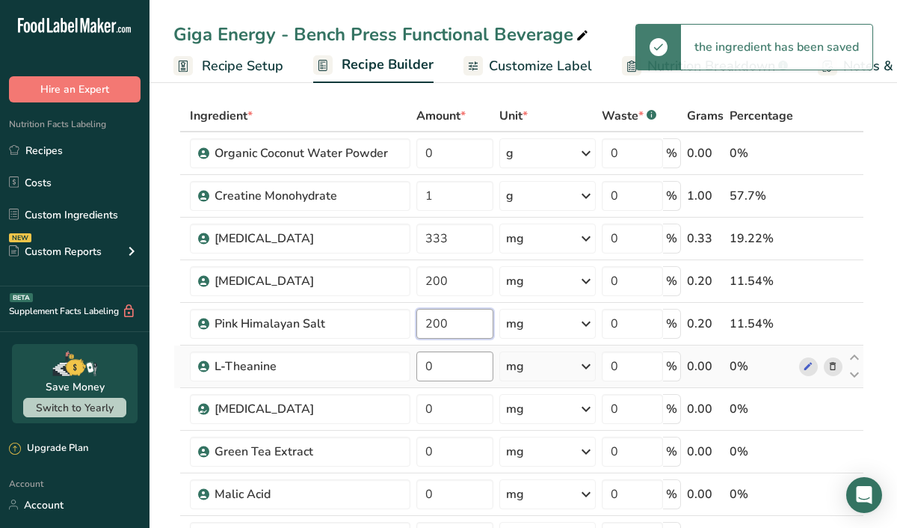
type input "200"
click at [451, 368] on div "Ingredient * Amount * Unit * Waste * .a-a{fill:#347362;}.b-a{fill:#fff;} Grams …" at bounding box center [518, 482] width 690 height 764
type input "200"
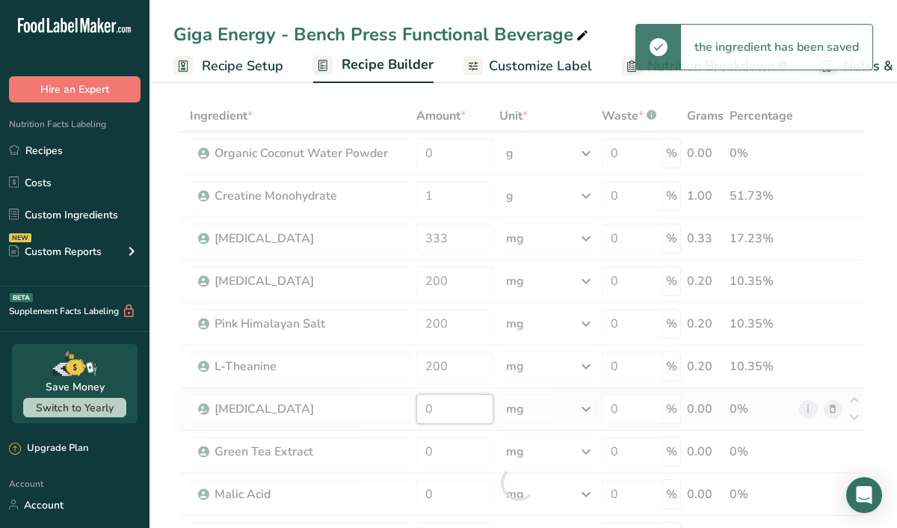
click at [445, 399] on div "Ingredient * Amount * Unit * Waste * .a-a{fill:#347362;}.b-a{fill:#fff;} Grams …" at bounding box center [518, 482] width 690 height 764
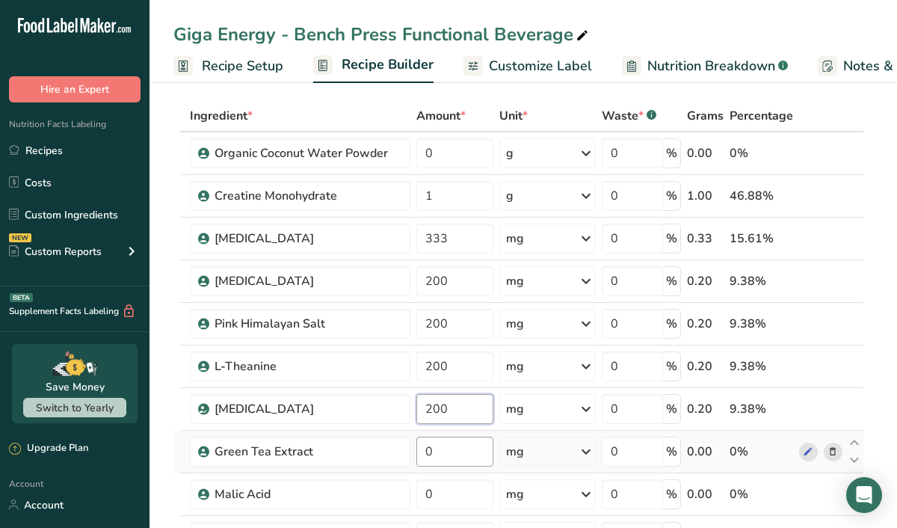
type input "200"
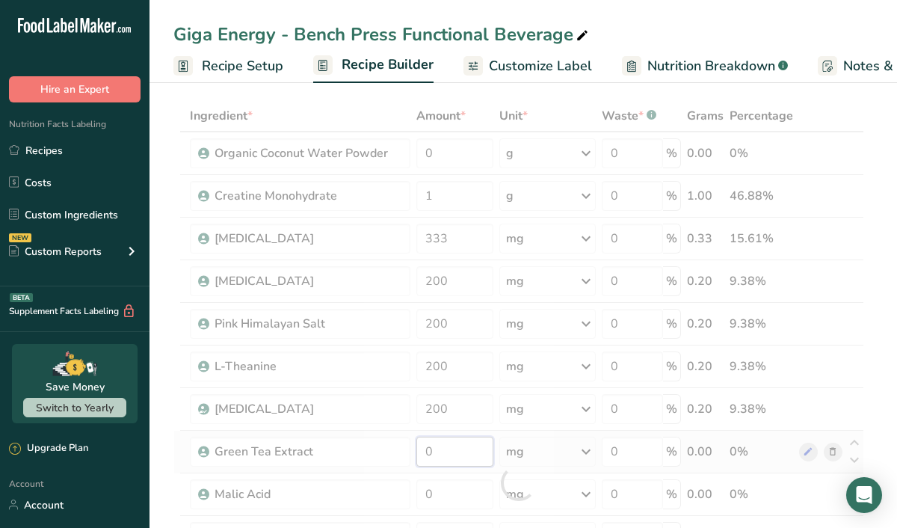
click at [451, 454] on div "Ingredient * Amount * Unit * Waste * .a-a{fill:#347362;}.b-a{fill:#fff;} Grams …" at bounding box center [518, 482] width 690 height 764
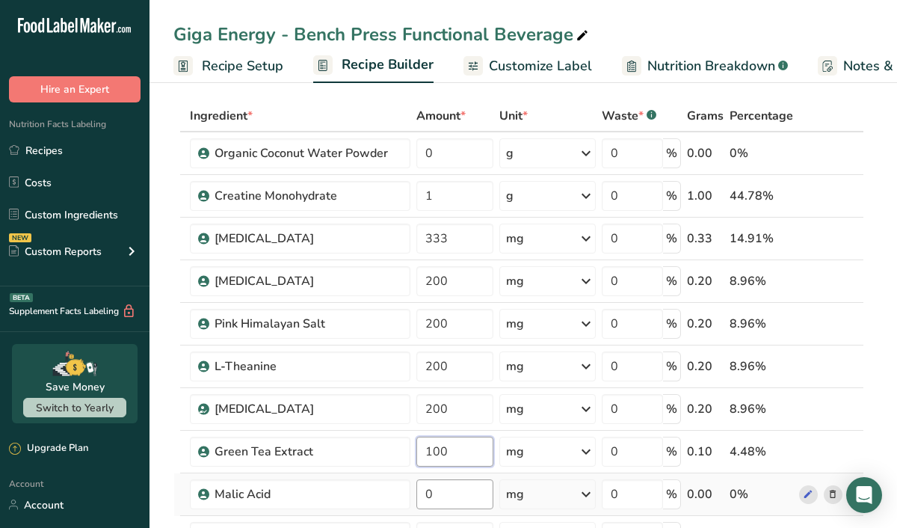
type input "100"
click at [442, 506] on div "Ingredient * Amount * Unit * Waste * .a-a{fill:#347362;}.b-a{fill:#fff;} Grams …" at bounding box center [518, 482] width 690 height 764
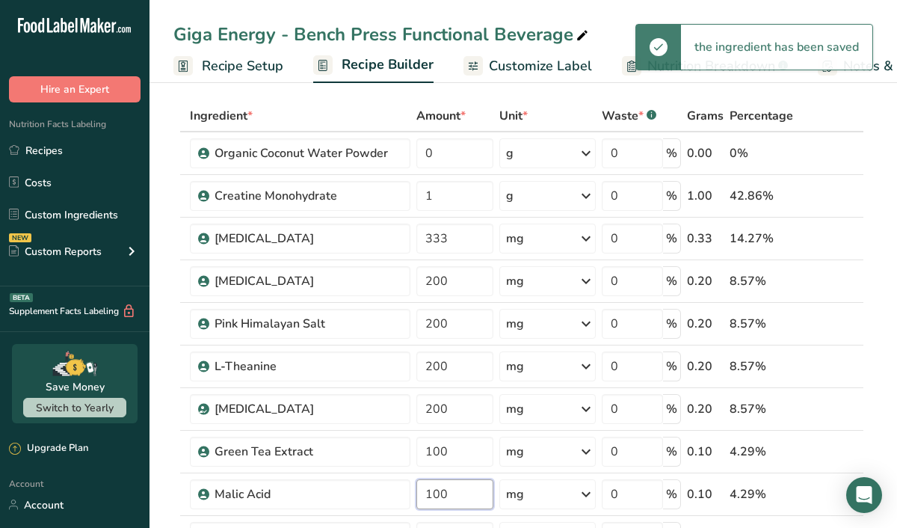
type input "100"
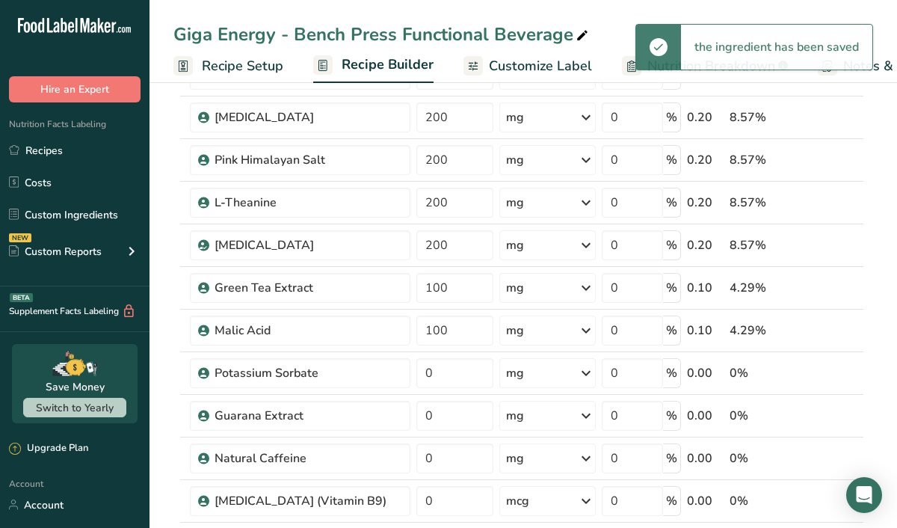
scroll to position [238, 0]
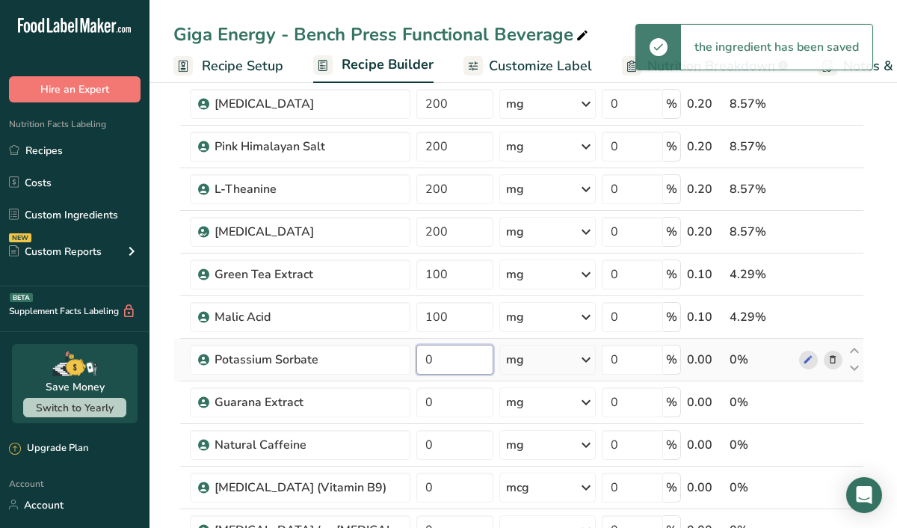
click at [433, 359] on input "0" at bounding box center [454, 359] width 77 height 30
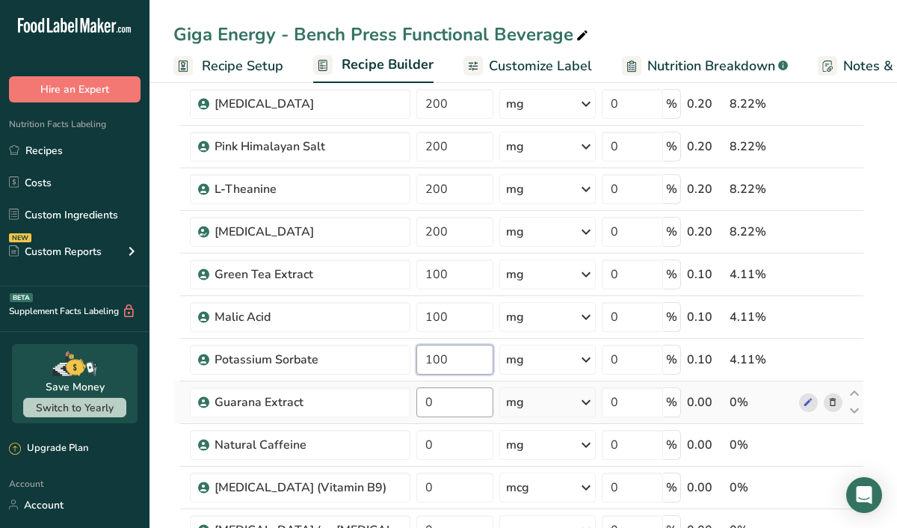
type input "100"
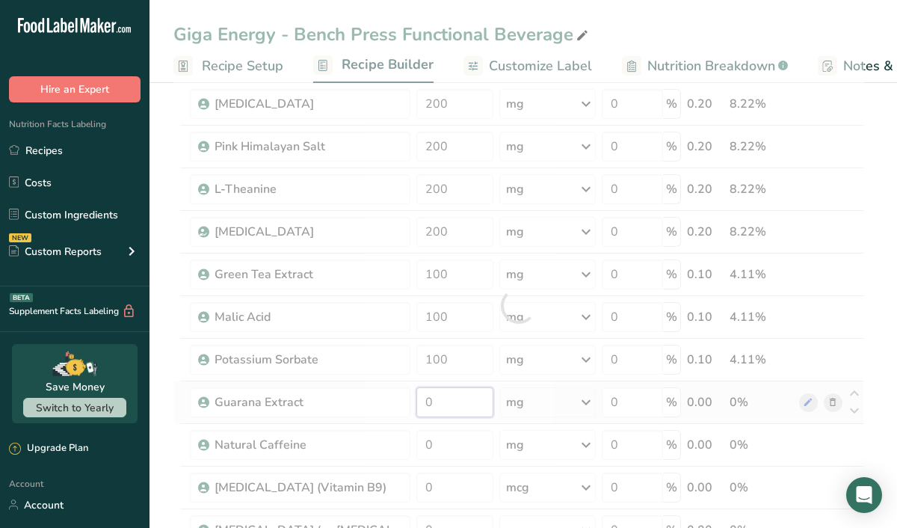
click at [443, 409] on div "Ingredient * Amount * Unit * Waste * .a-a{fill:#347362;}.b-a{fill:#fff;} Grams …" at bounding box center [518, 305] width 690 height 764
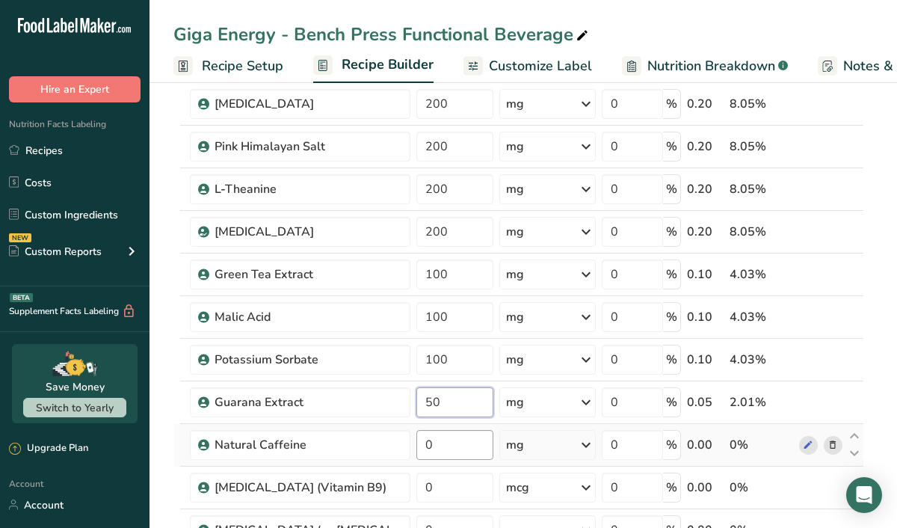
type input "50"
click at [443, 447] on div "Ingredient * Amount * Unit * Waste * .a-a{fill:#347362;}.b-a{fill:#fff;} Grams …" at bounding box center [518, 305] width 690 height 764
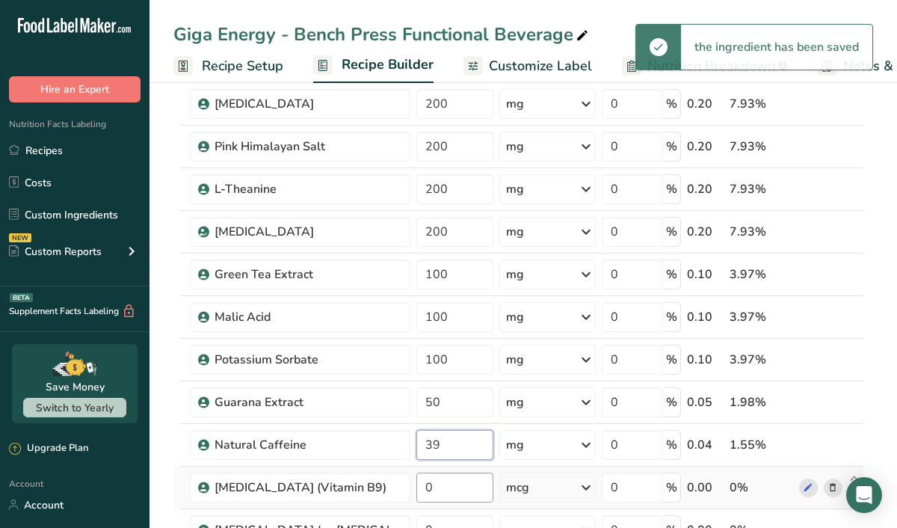
type input "39"
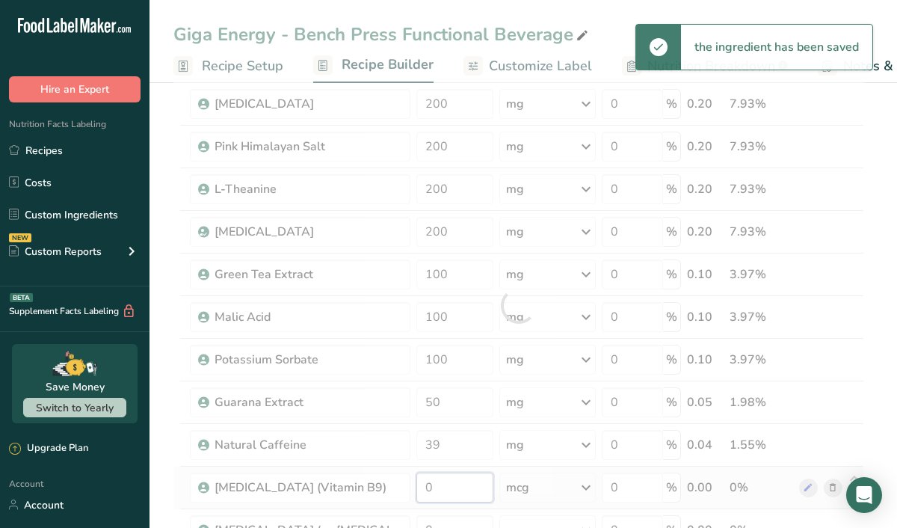
click at [445, 490] on div "Ingredient * Amount * Unit * Waste * .a-a{fill:#347362;}.b-a{fill:#fff;} Grams …" at bounding box center [518, 305] width 690 height 764
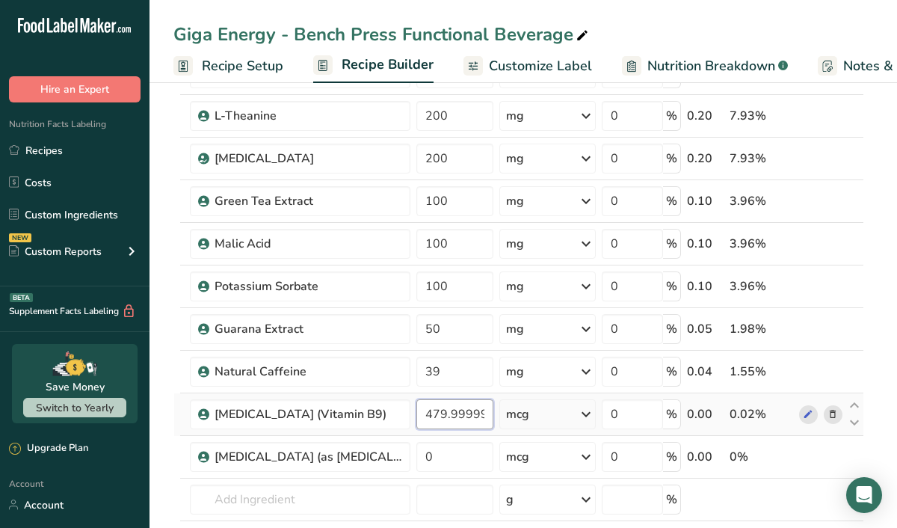
scroll to position [311, 0]
click at [450, 420] on input "479.999997" at bounding box center [454, 415] width 77 height 30
type input "480"
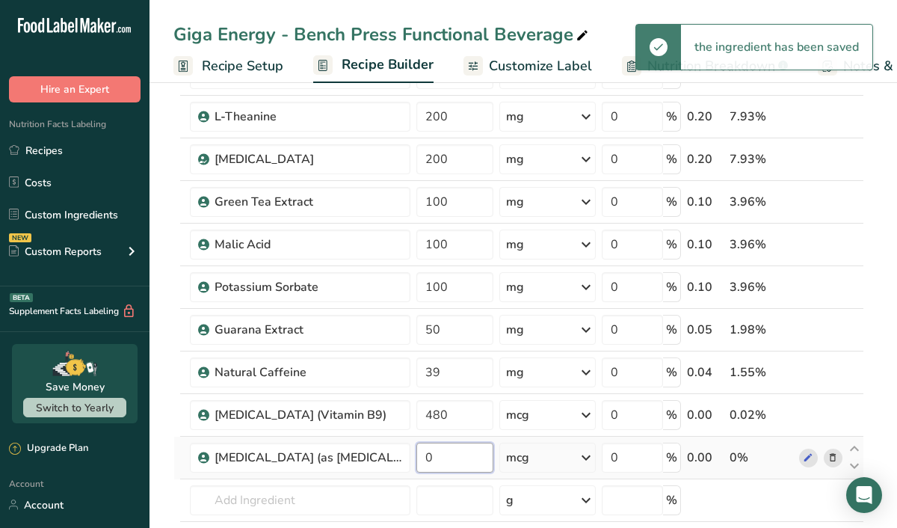
click at [442, 463] on input "0" at bounding box center [454, 457] width 77 height 30
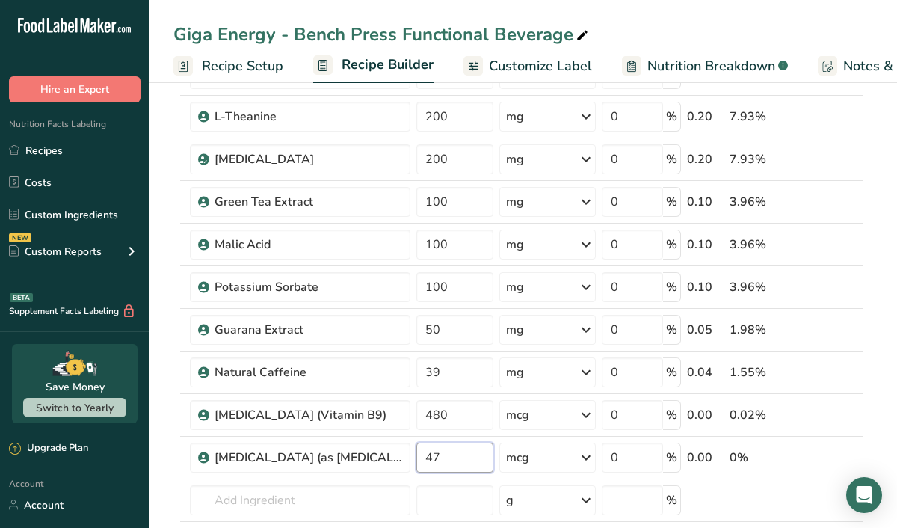
type input "47"
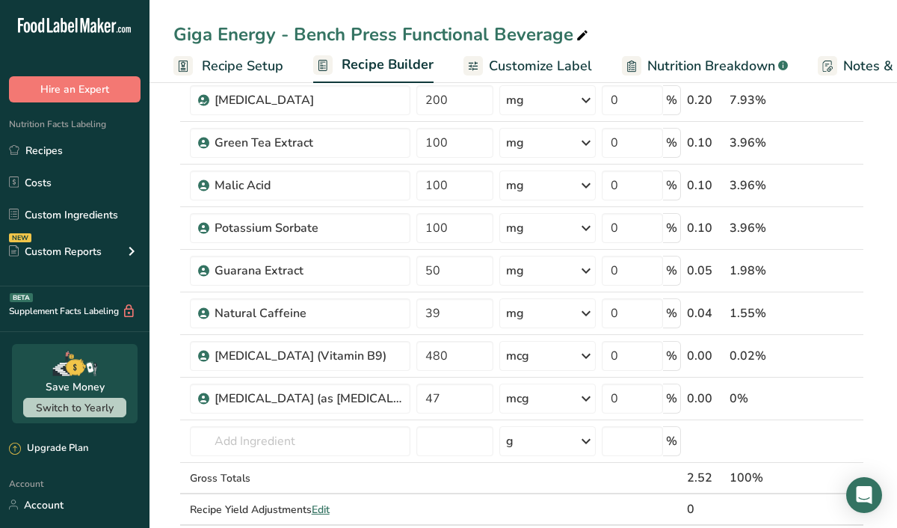
scroll to position [355, 0]
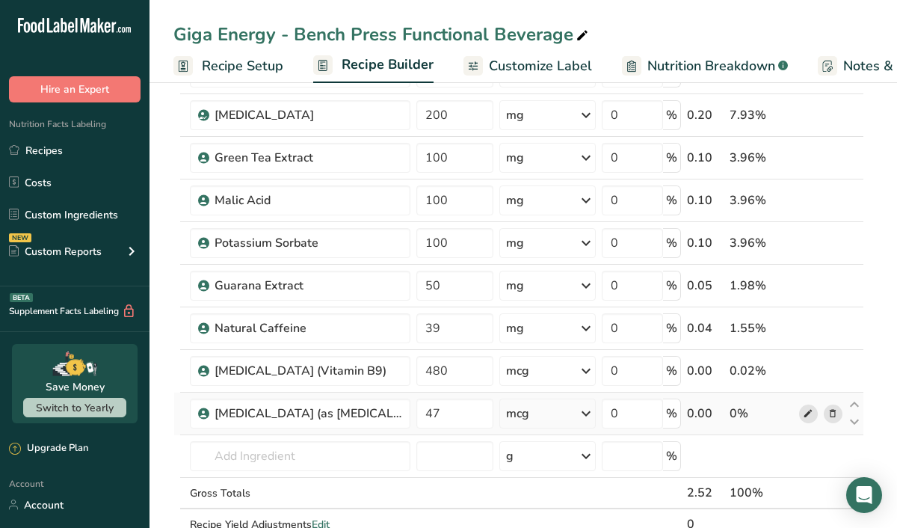
click at [808, 412] on icon at bounding box center [808, 414] width 10 height 16
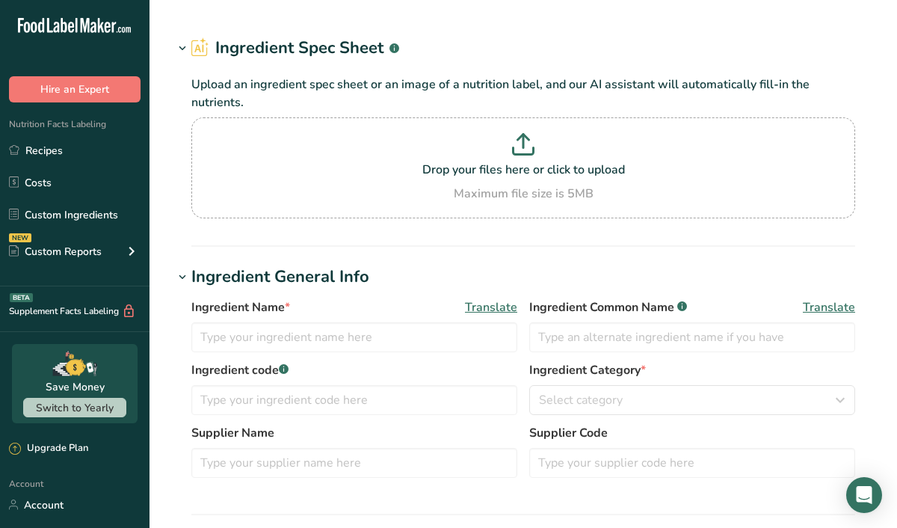
type input "[MEDICAL_DATA] (as [MEDICAL_DATA])"
type input "2.4"
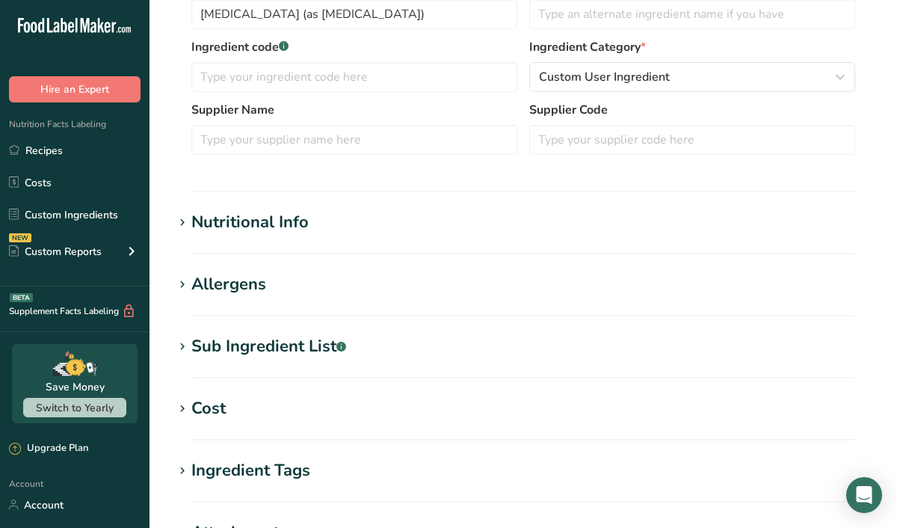
scroll to position [367, 0]
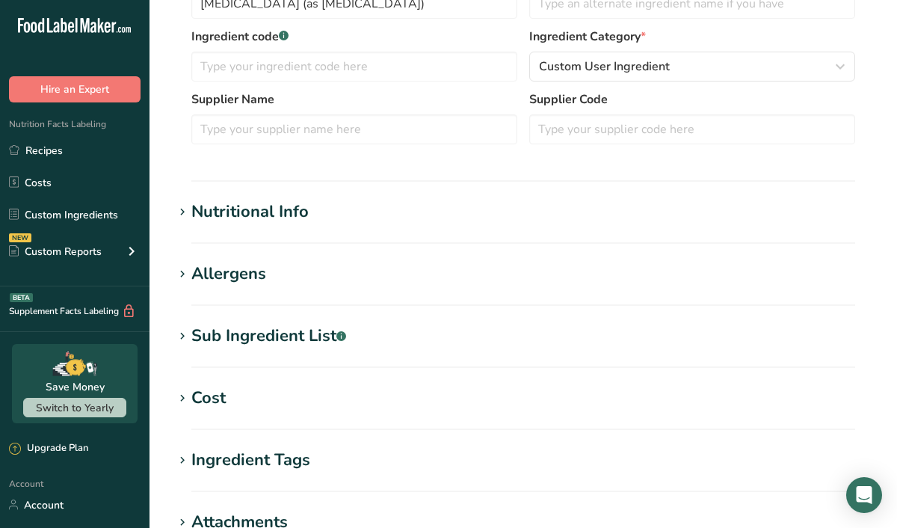
click at [282, 209] on div "Nutritional Info" at bounding box center [249, 212] width 117 height 25
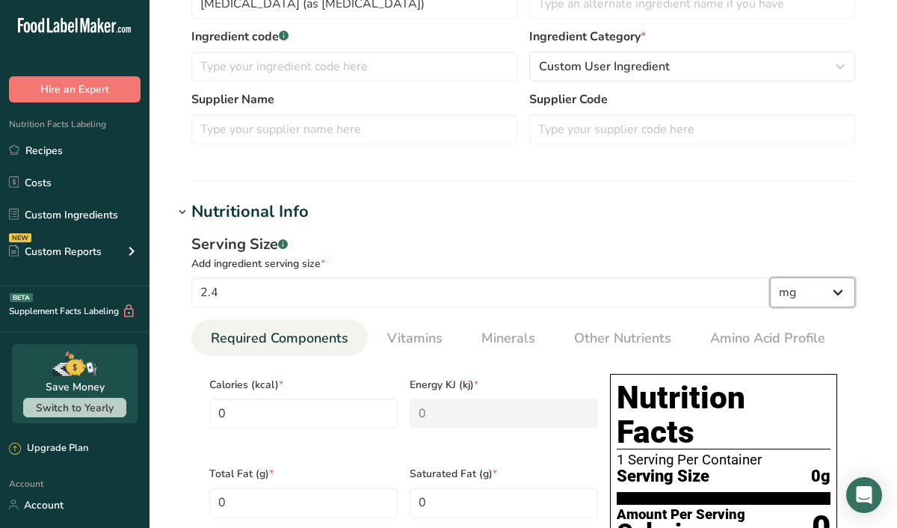
click at [817, 302] on select "g kg mg mcg lb oz l mL fl oz tbsp tsp cup qt gallon" at bounding box center [812, 292] width 85 height 30
select select "9"
click at [770, 277] on select "g kg mg mcg lb oz l mL fl oz tbsp tsp cup qt gallon" at bounding box center [812, 292] width 85 height 30
click at [566, 215] on h1 "Nutritional Info" at bounding box center [522, 212] width 699 height 25
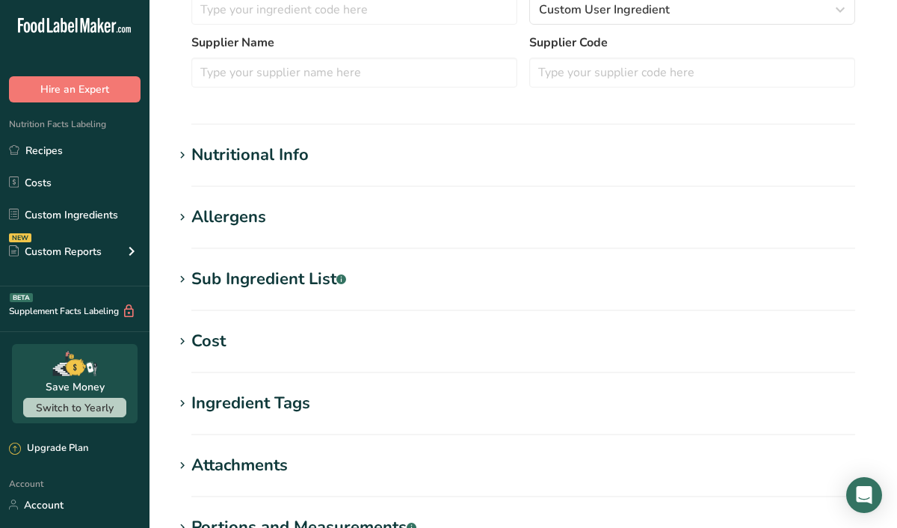
scroll to position [636, 0]
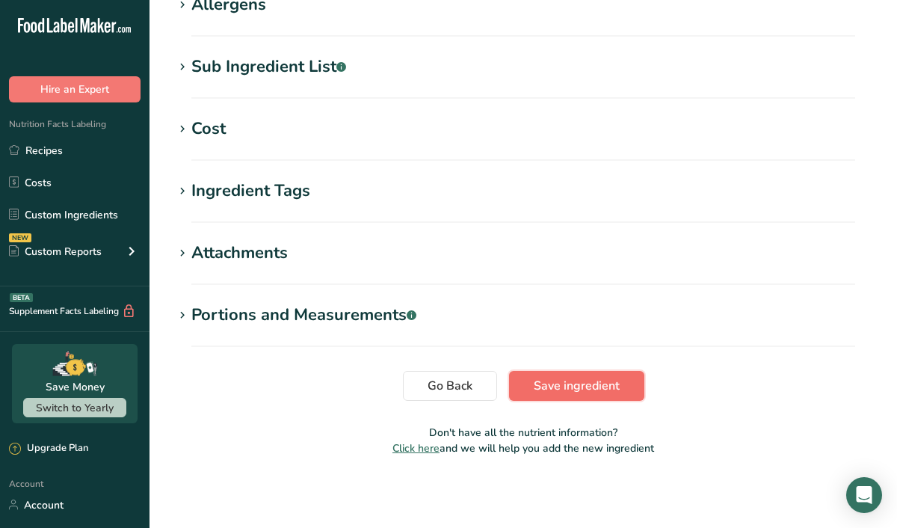
click at [553, 386] on span "Save ingredient" at bounding box center [577, 386] width 86 height 18
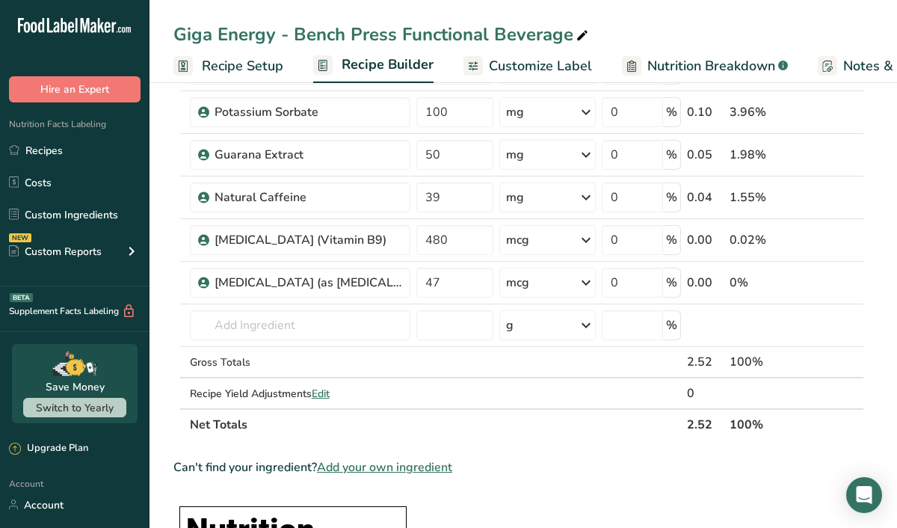
scroll to position [484, 0]
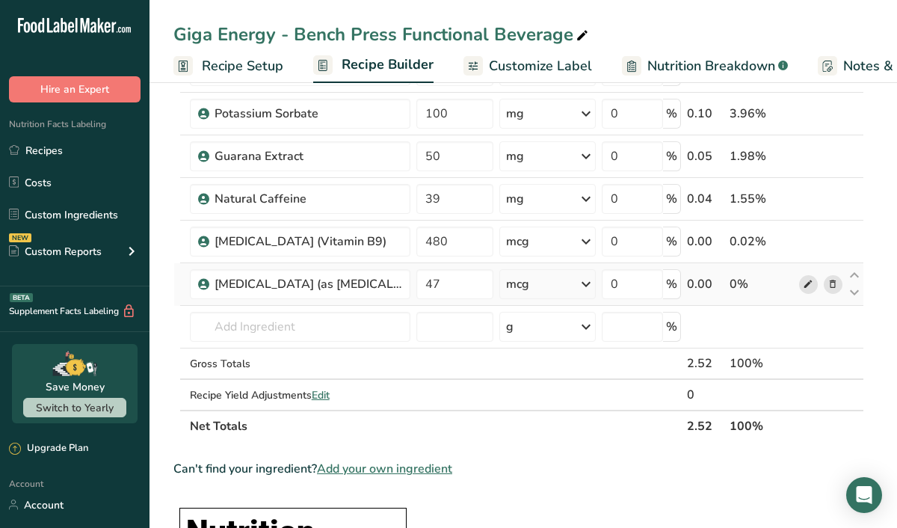
click at [809, 285] on icon at bounding box center [808, 284] width 10 height 16
click at [442, 288] on input "47" at bounding box center [454, 284] width 77 height 30
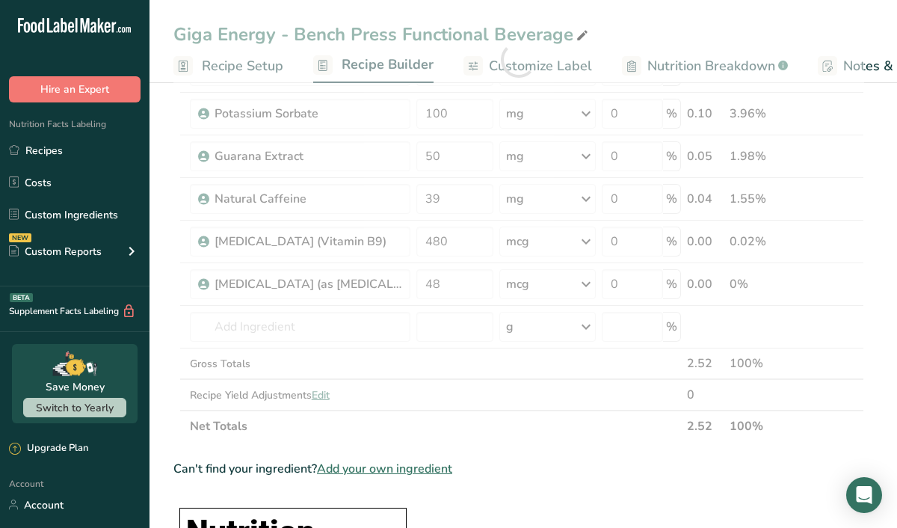
click at [610, 465] on div "Can't find your ingredient? Add your own ingredient" at bounding box center [518, 469] width 690 height 18
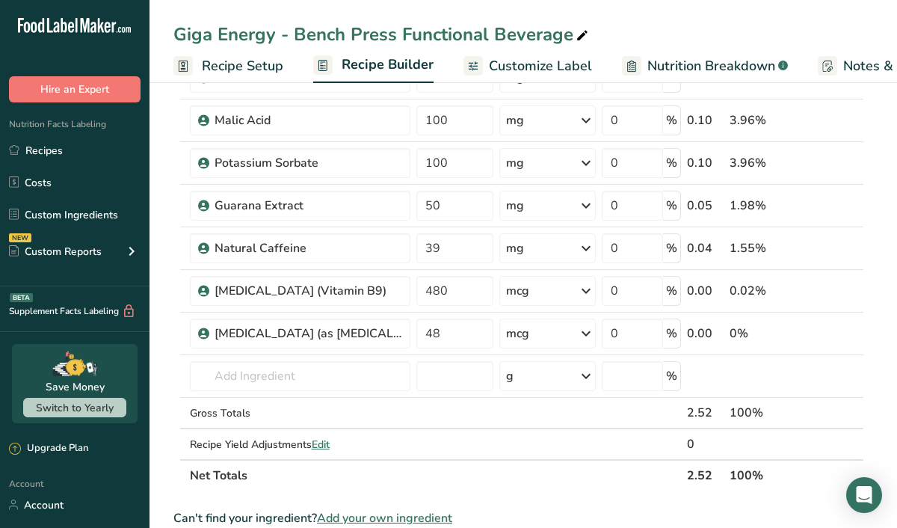
scroll to position [433, 0]
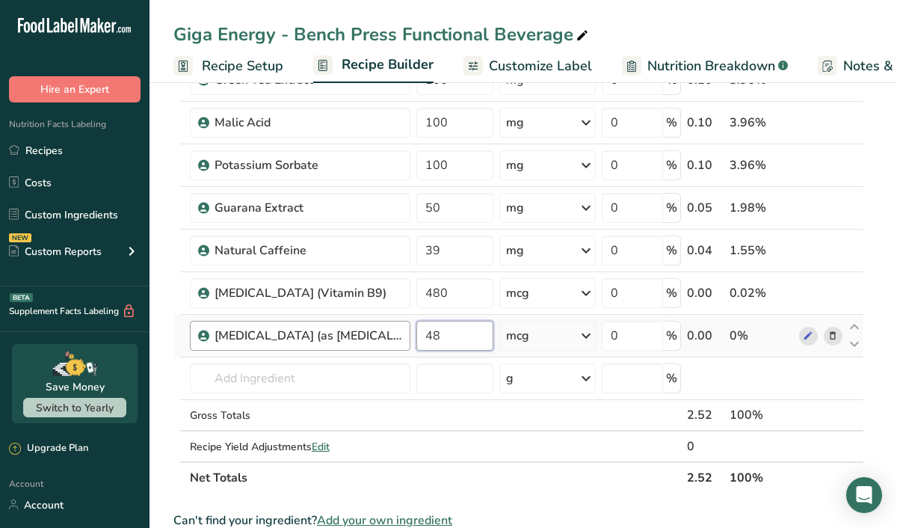
drag, startPoint x: 455, startPoint y: 338, endPoint x: 382, endPoint y: 337, distance: 73.2
click at [385, 337] on tr "Vitamin B12 (as Methylcobalamin) 48 mcg Weight Units g kg mg See more Volume Un…" at bounding box center [518, 336] width 689 height 43
type input "5"
click at [777, 389] on div "Ingredient * Amount * Unit * Waste * .a-a{fill:#347362;}.b-a{fill:#fff;} Grams …" at bounding box center [518, 111] width 690 height 764
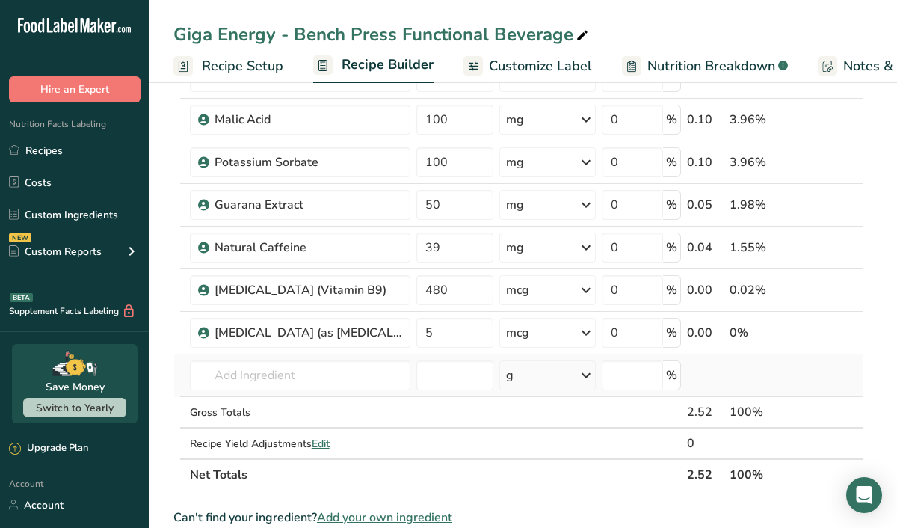
scroll to position [430, 0]
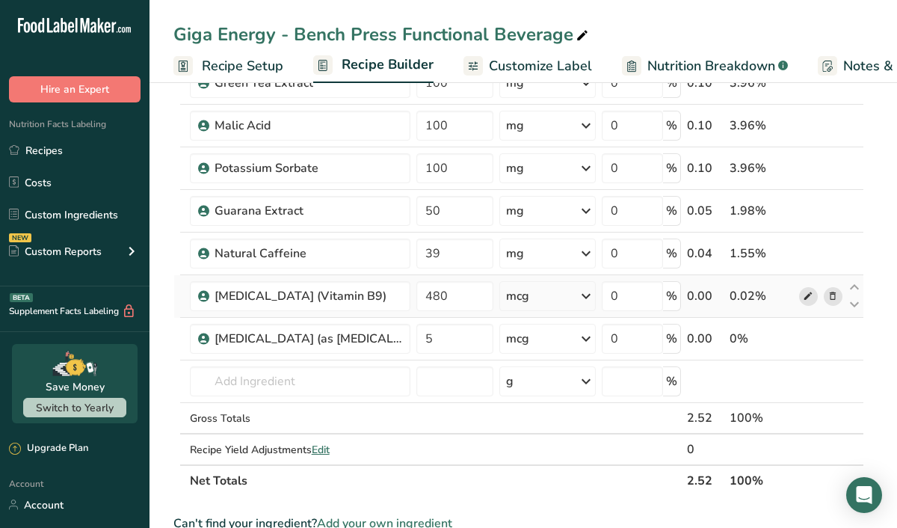
click at [810, 291] on icon at bounding box center [808, 296] width 10 height 16
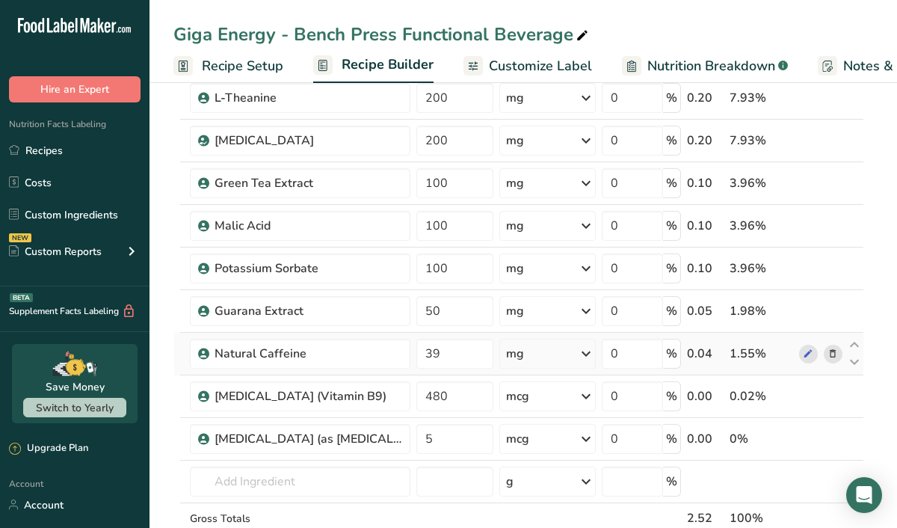
scroll to position [332, 0]
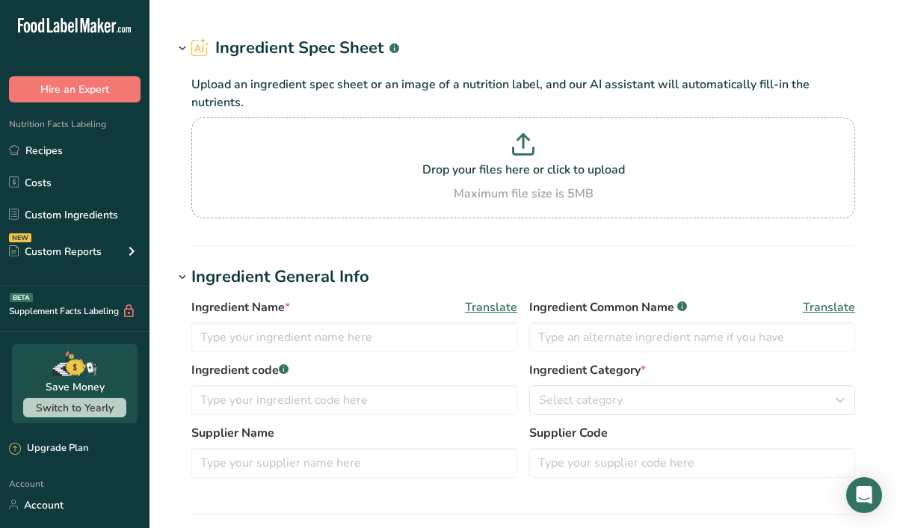
type input "[MEDICAL_DATA] (as [MEDICAL_DATA])"
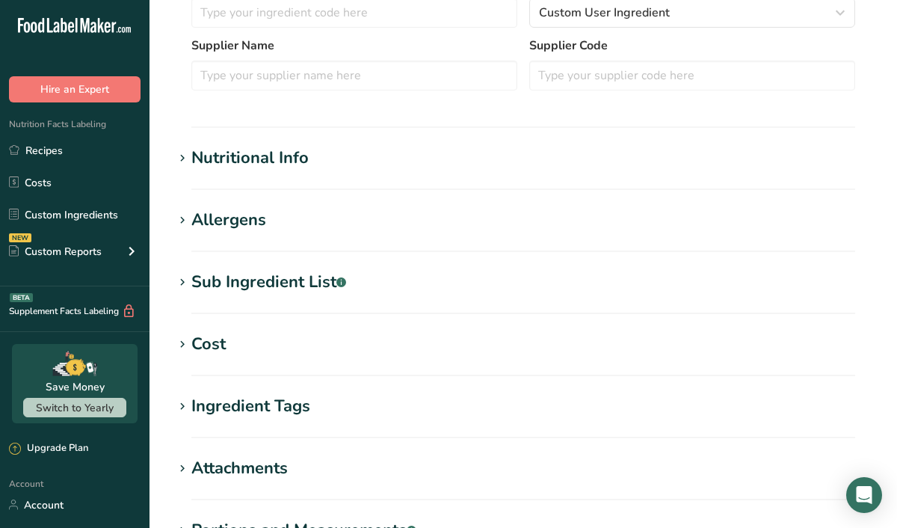
scroll to position [454, 0]
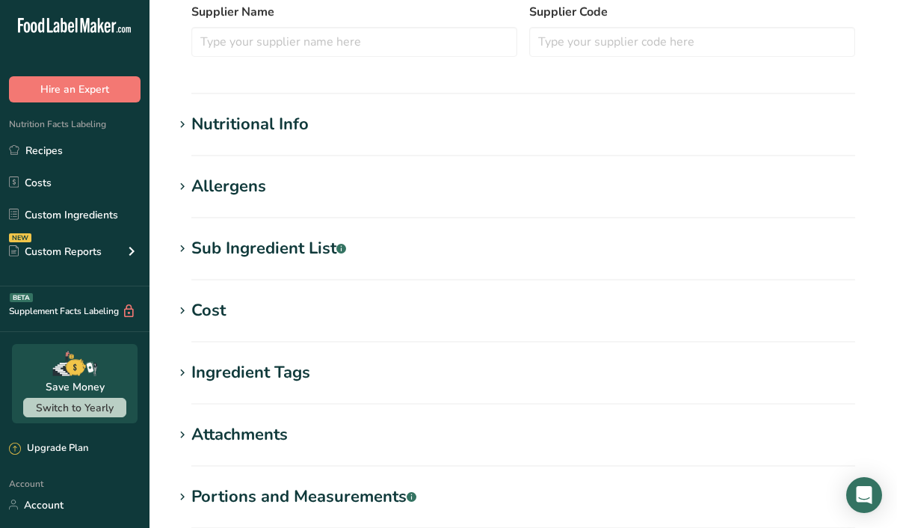
click at [266, 115] on div "Nutritional Info" at bounding box center [249, 124] width 117 height 25
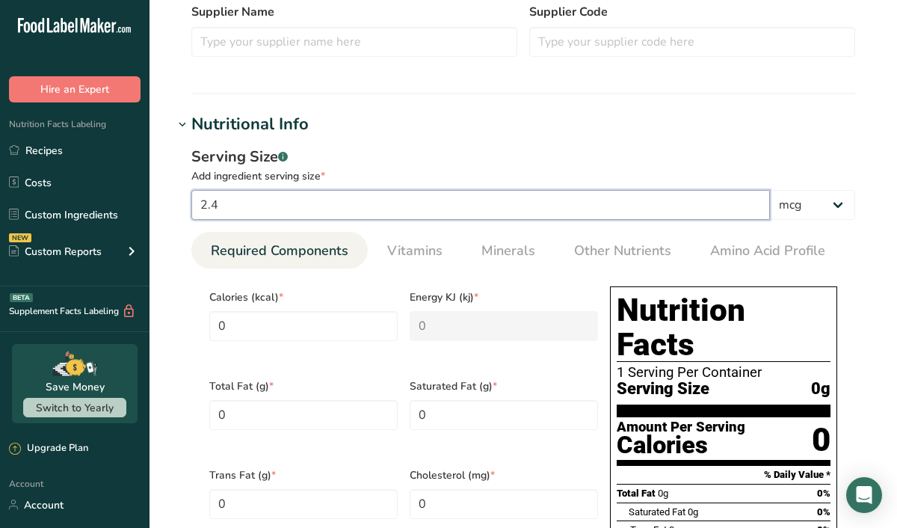
click at [224, 204] on input "2.4" at bounding box center [480, 205] width 578 height 30
type input "24"
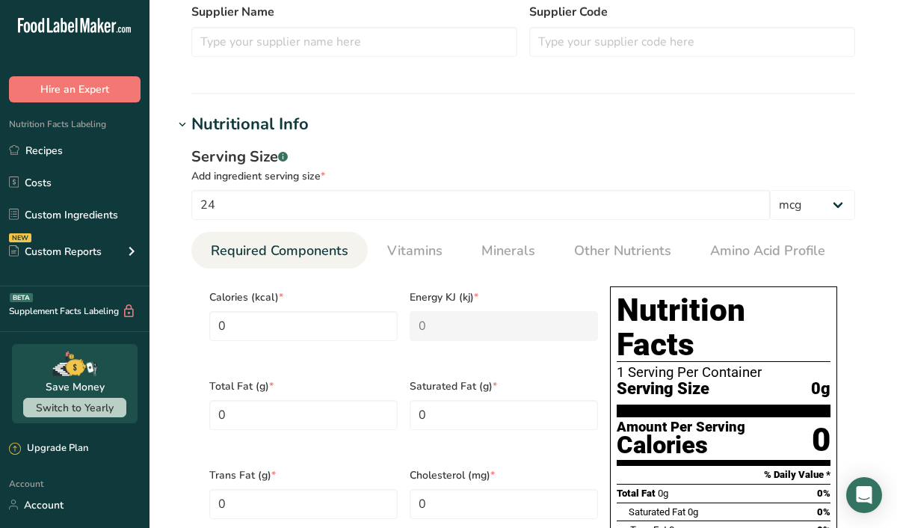
click at [459, 148] on div "Serving Size .a-a{fill:#347362;}.b-a{fill:#fff;}" at bounding box center [523, 157] width 664 height 22
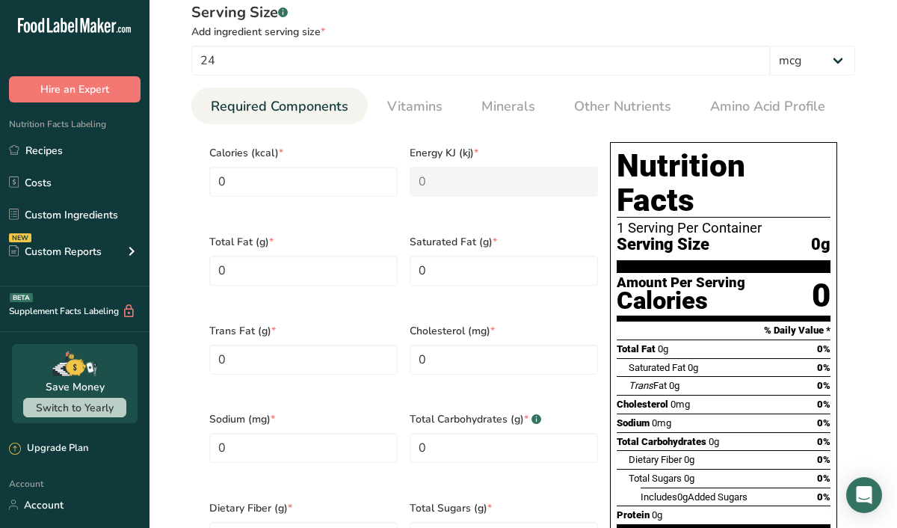
scroll to position [605, 0]
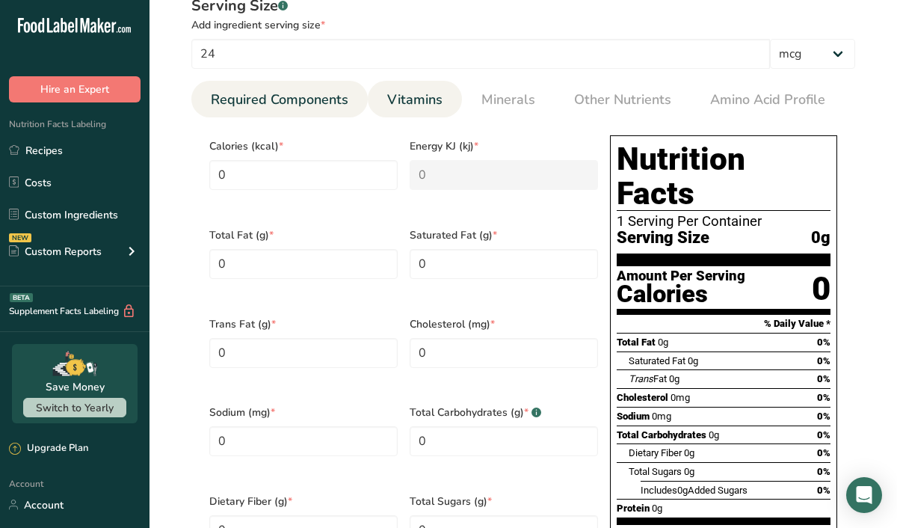
click at [422, 101] on span "Vitamins" at bounding box center [414, 100] width 55 height 20
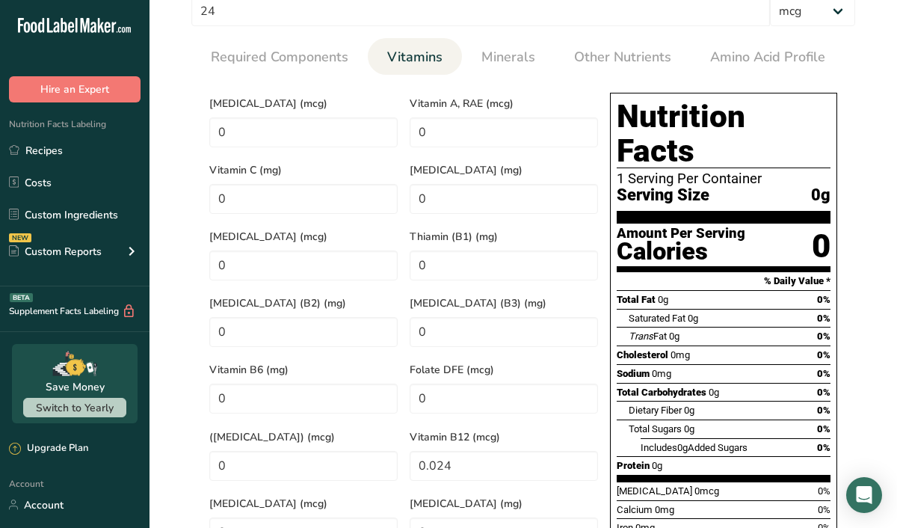
scroll to position [670, 0]
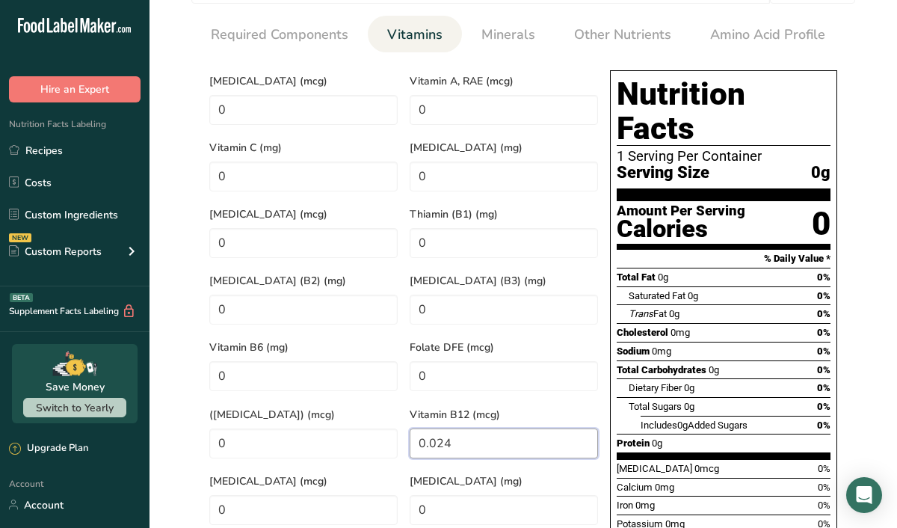
click at [457, 428] on B12 "0.024" at bounding box center [503, 443] width 188 height 30
type B12 "0"
type B12 "24"
click at [602, 341] on div "Folate DFE (mcg) 0" at bounding box center [503, 363] width 200 height 67
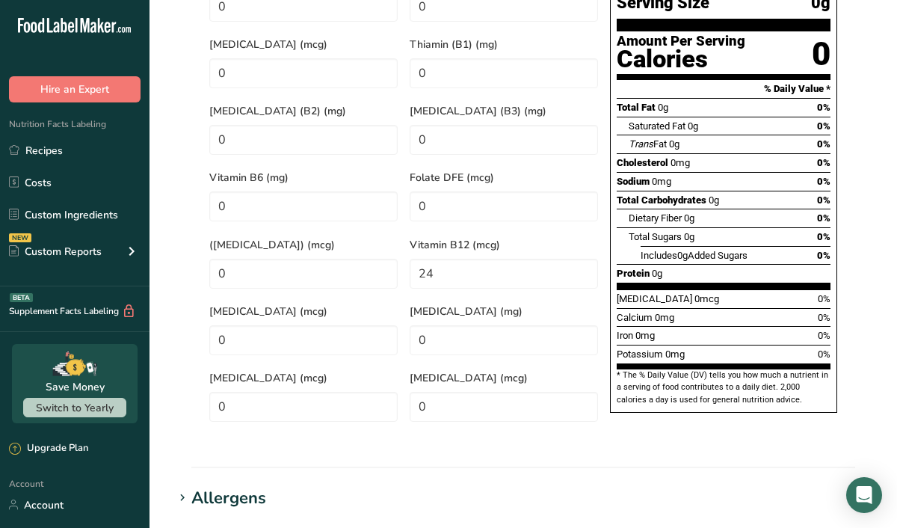
scroll to position [841, 0]
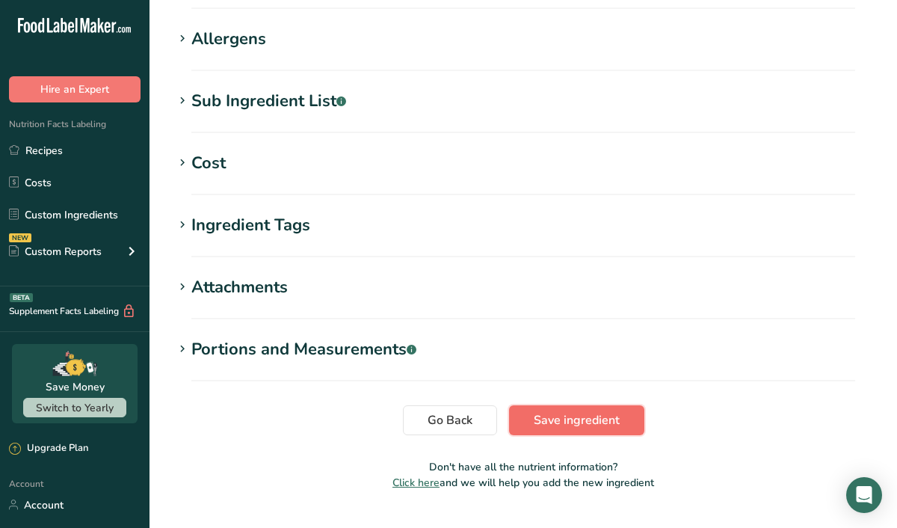
click at [585, 411] on span "Save ingredient" at bounding box center [577, 420] width 86 height 18
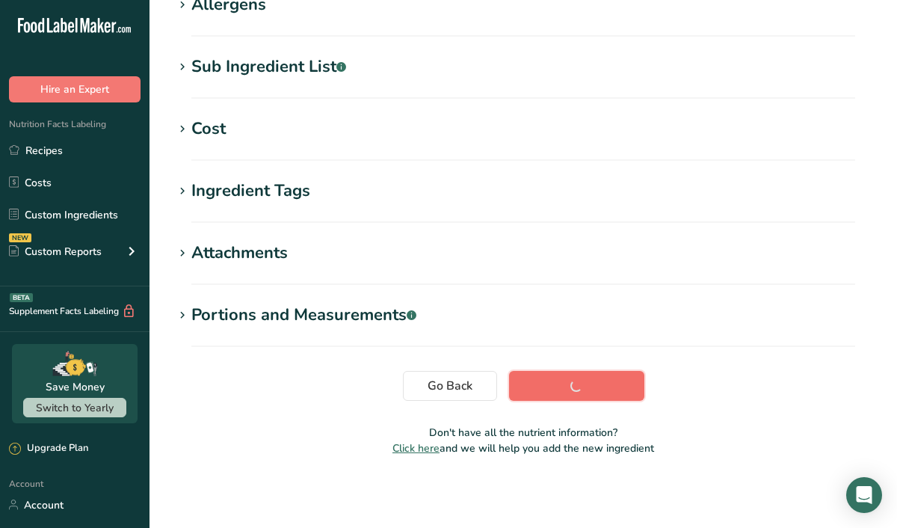
scroll to position [263, 0]
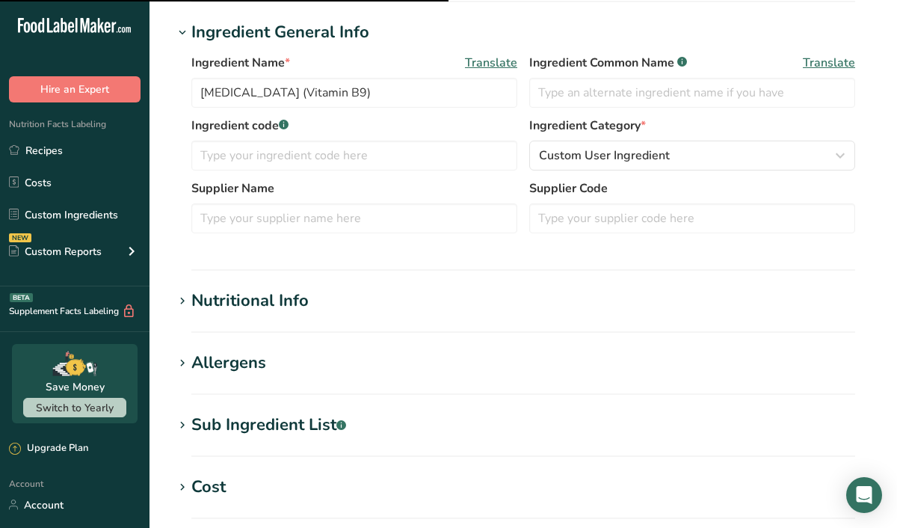
scroll to position [294, 0]
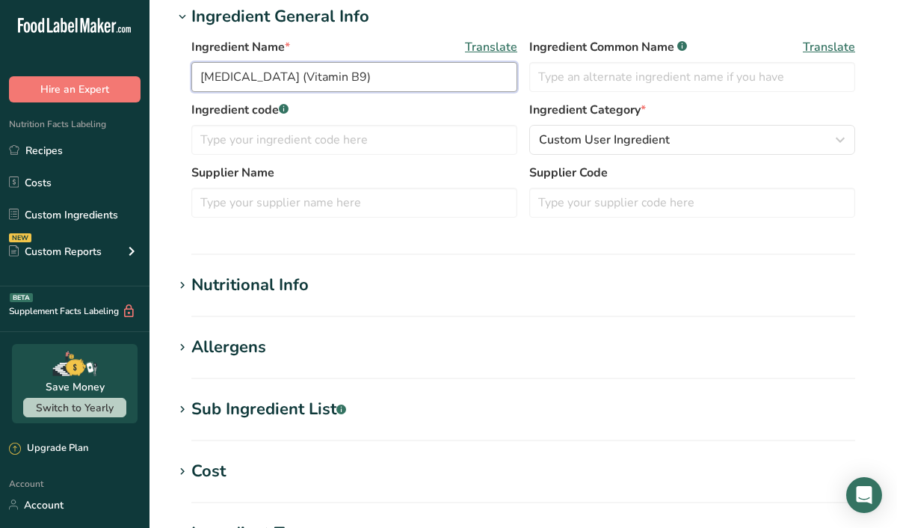
drag, startPoint x: 260, startPoint y: 76, endPoint x: 199, endPoint y: 76, distance: 61.3
click at [199, 76] on input "Folic Acid (Vitamin B9)" at bounding box center [354, 77] width 326 height 30
click at [276, 78] on input "Vitamin B9)" at bounding box center [354, 77] width 326 height 30
click at [522, 271] on section "Edit Vitamin B9 (Folic Acid) Ingredient Spec Sheet .a-a{fill:#347362;}.b-a{fill…" at bounding box center [522, 264] width 747 height 1116
click at [268, 76] on input "Vitamin B9 (Folic Acid)" at bounding box center [354, 77] width 326 height 30
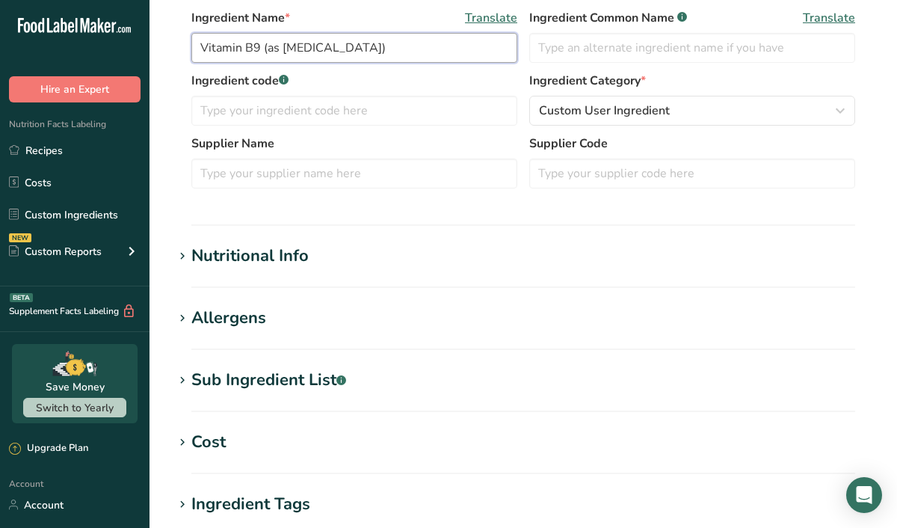
scroll to position [332, 0]
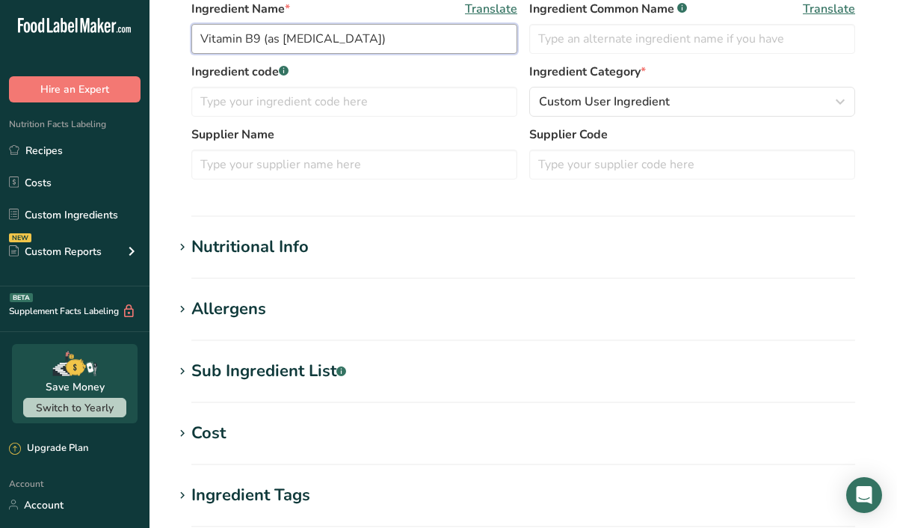
type input "Vitamin B9 (as [MEDICAL_DATA])"
click at [282, 235] on div "Nutritional Info" at bounding box center [249, 247] width 117 height 25
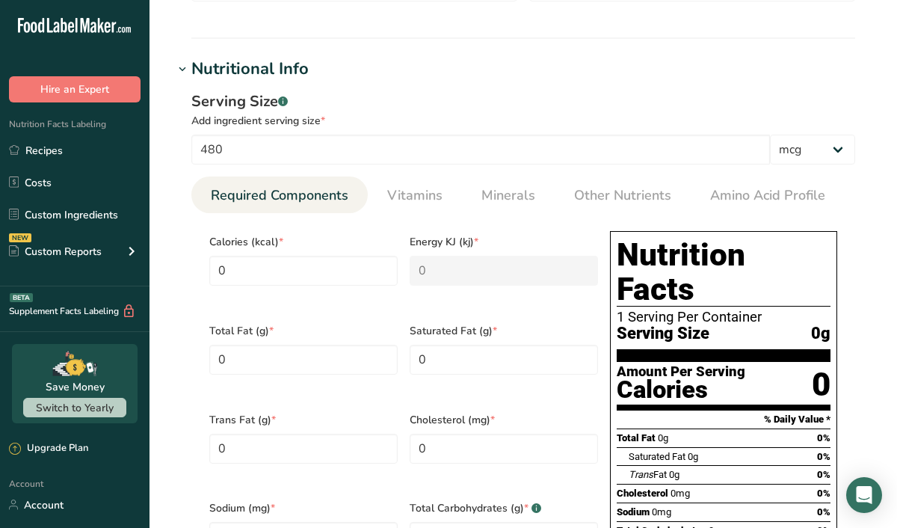
scroll to position [489, 0]
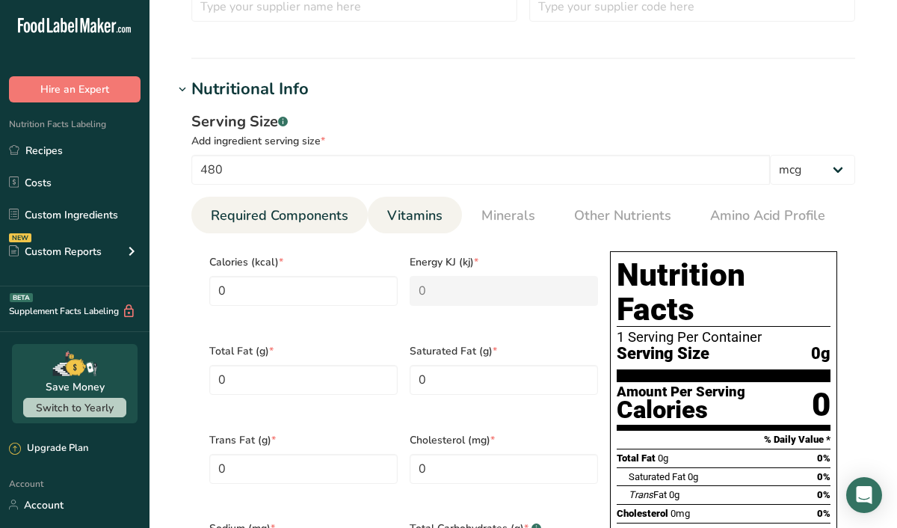
click at [421, 220] on span "Vitamins" at bounding box center [414, 215] width 55 height 20
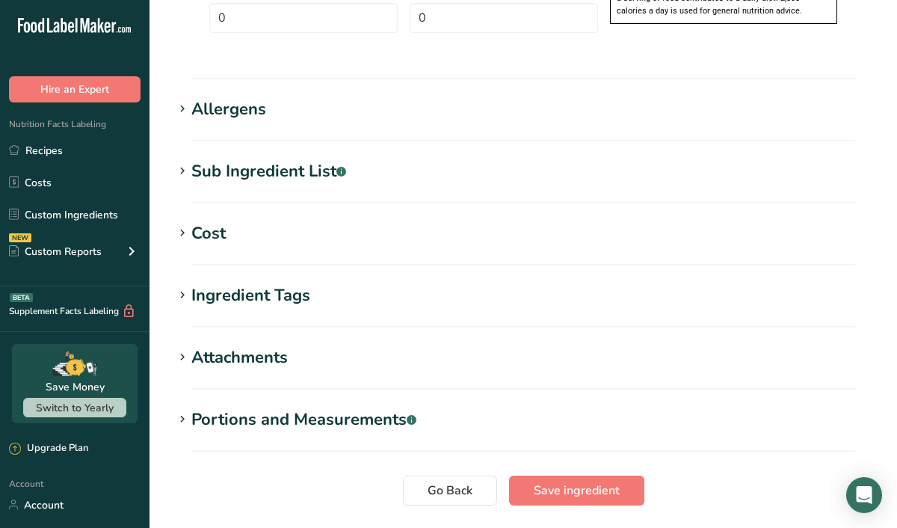
scroll to position [1299, 0]
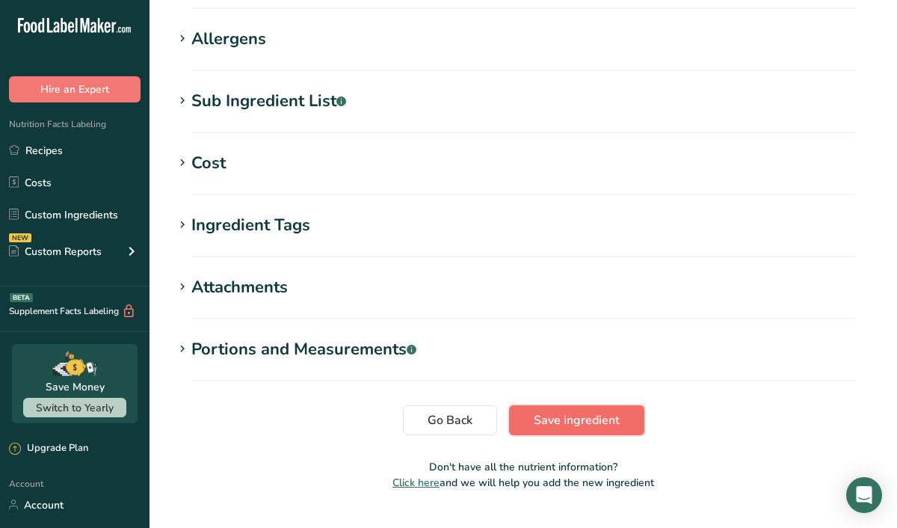
click at [549, 411] on span "Save ingredient" at bounding box center [577, 420] width 86 height 18
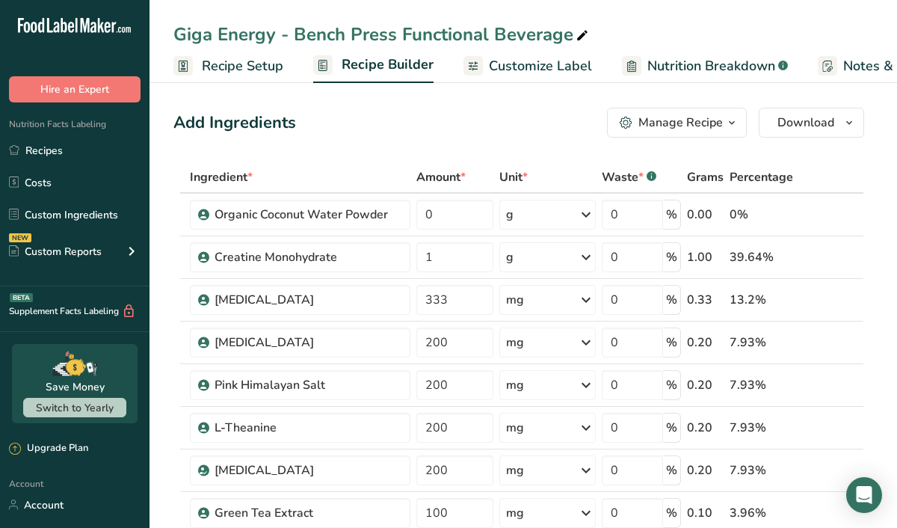
click at [545, 66] on span "Customize Label" at bounding box center [540, 66] width 103 height 20
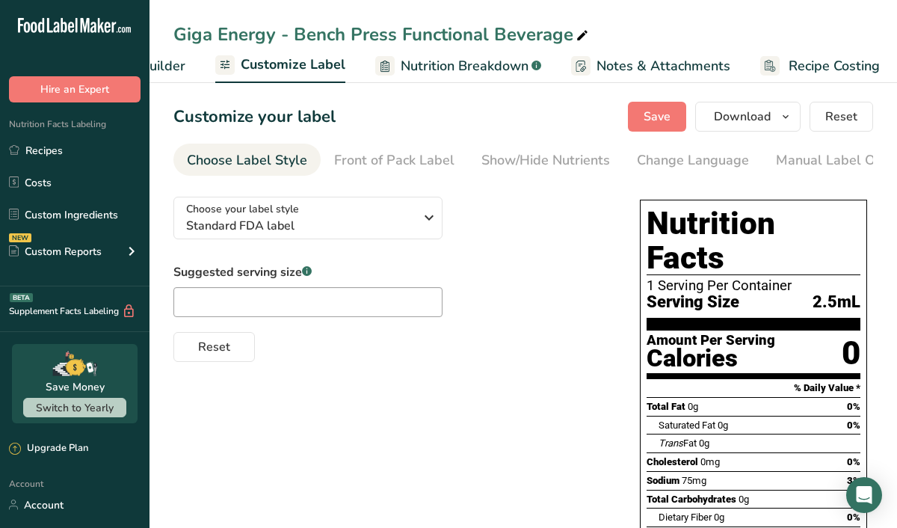
scroll to position [0, 253]
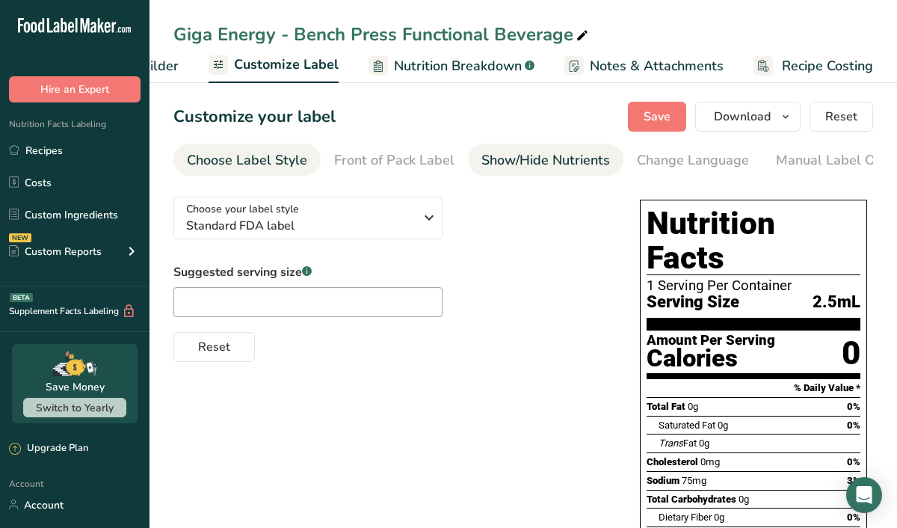
click at [568, 164] on div "Show/Hide Nutrients" at bounding box center [545, 160] width 129 height 20
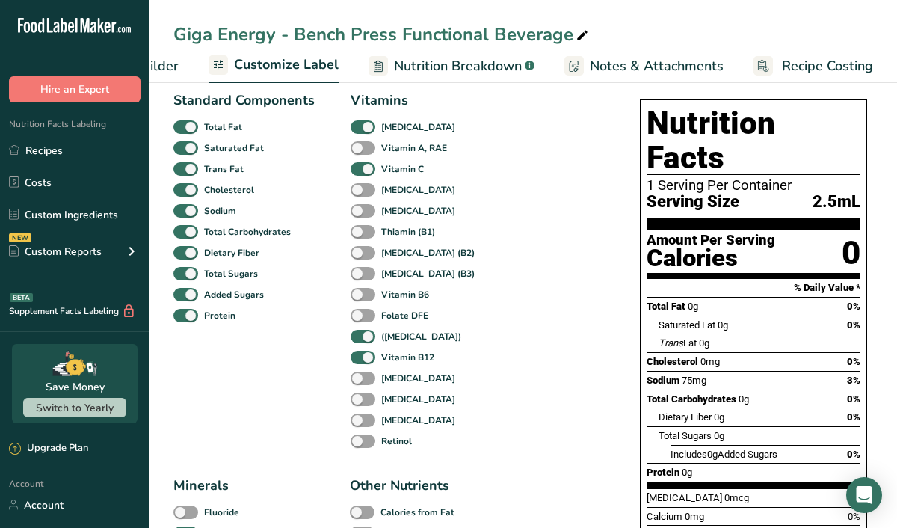
scroll to position [101, 0]
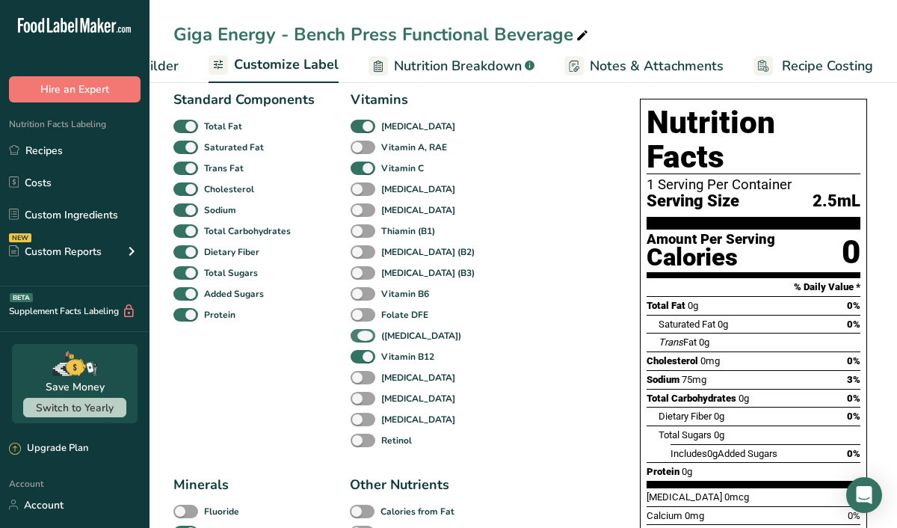
click at [369, 340] on span at bounding box center [362, 336] width 25 height 14
click at [360, 340] on input "([MEDICAL_DATA])" at bounding box center [355, 335] width 10 height 10
checkbox input "false"
click at [355, 316] on span at bounding box center [362, 315] width 25 height 14
click at [355, 316] on input "Folate DFE" at bounding box center [355, 314] width 10 height 10
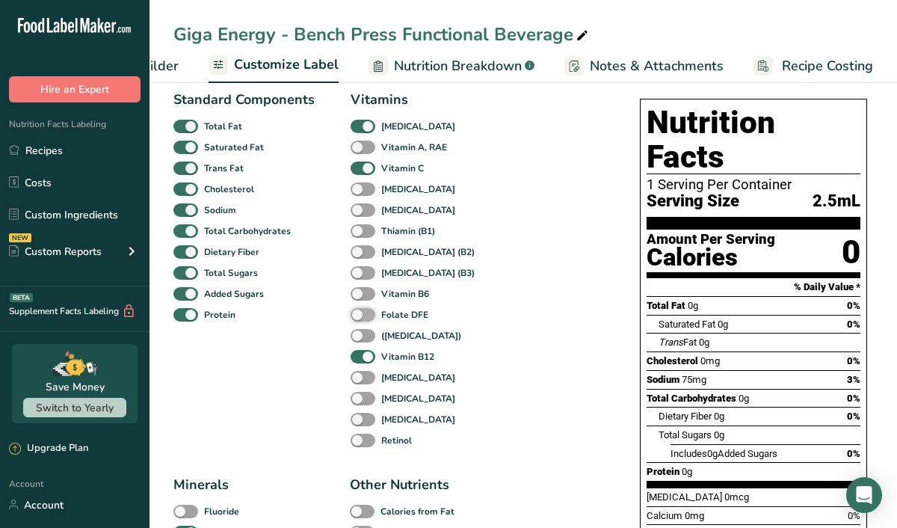
checkbox input "true"
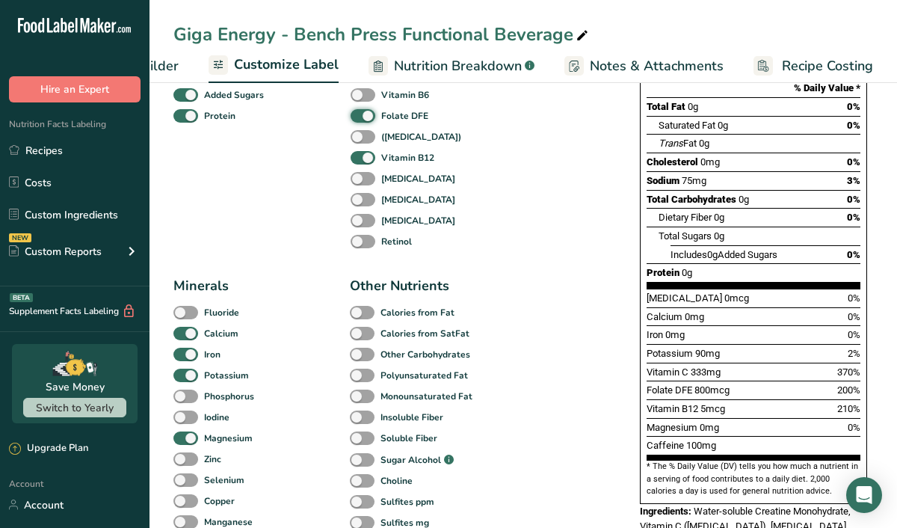
scroll to position [314, 0]
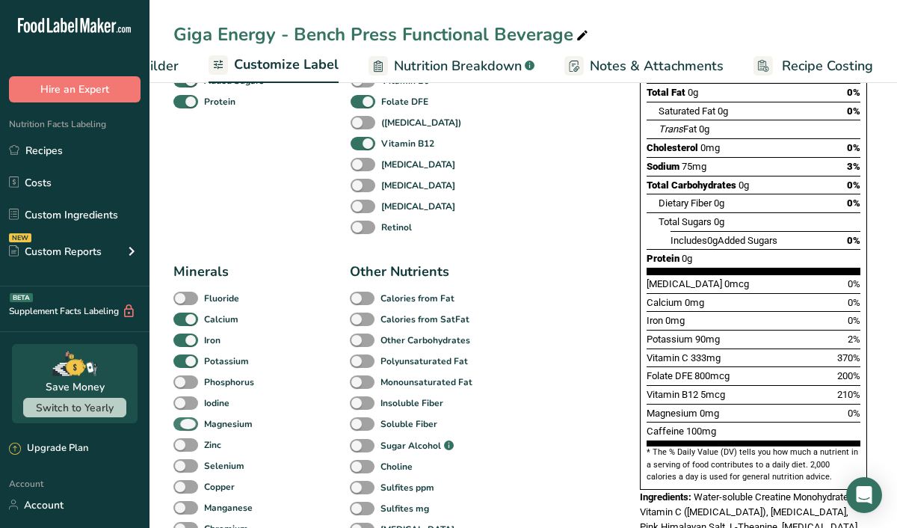
click at [194, 428] on span at bounding box center [185, 424] width 25 height 14
click at [183, 428] on input "Magnesium" at bounding box center [178, 423] width 10 height 10
checkbox input "false"
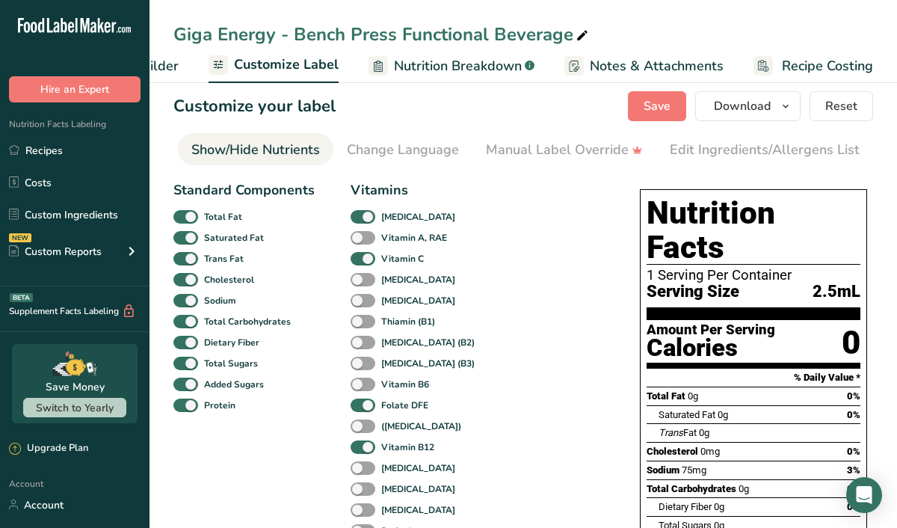
scroll to position [0, 0]
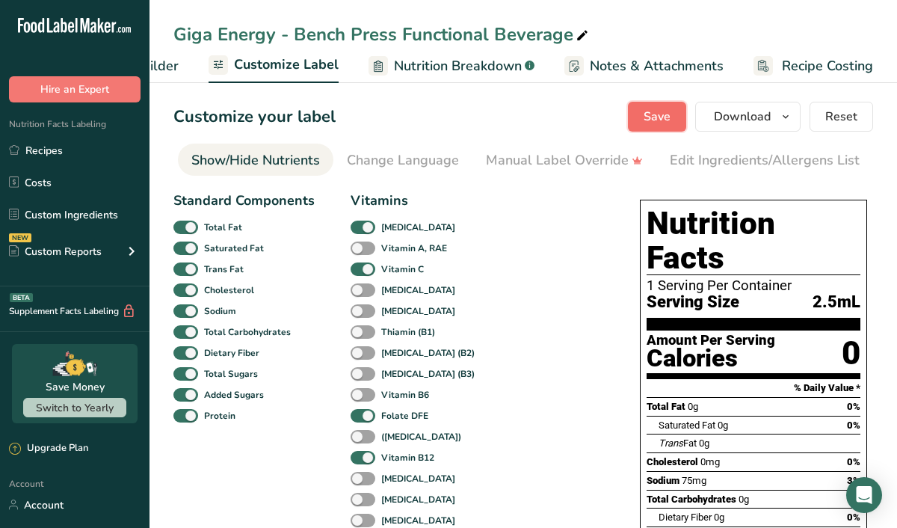
click at [654, 123] on span "Save" at bounding box center [656, 117] width 27 height 18
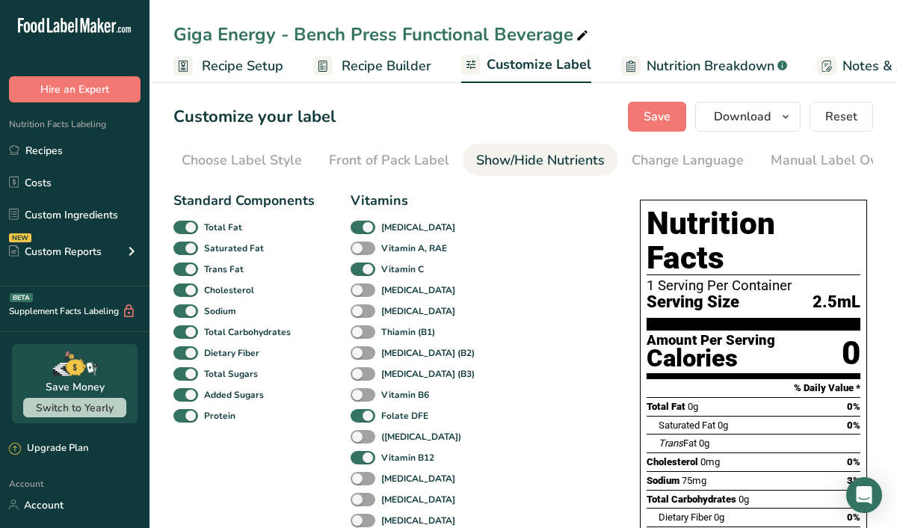
click at [350, 66] on span "Recipe Builder" at bounding box center [386, 66] width 90 height 20
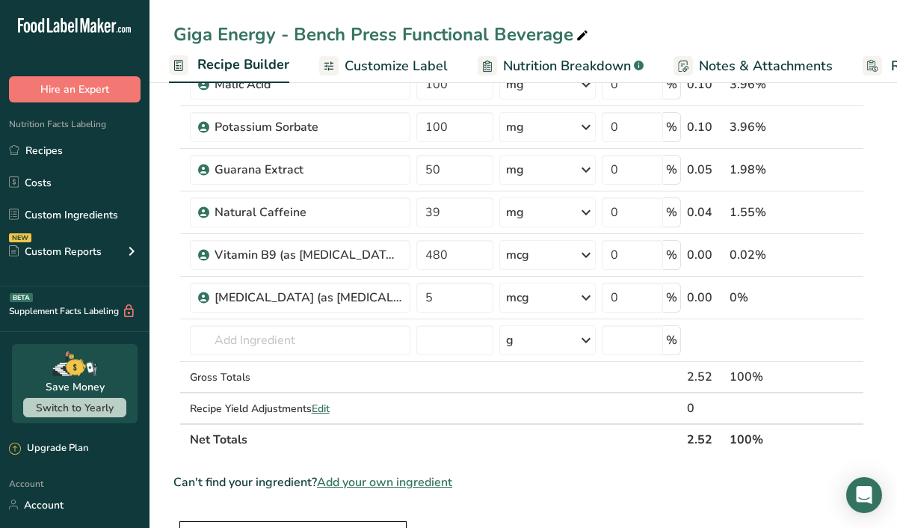
scroll to position [469, 0]
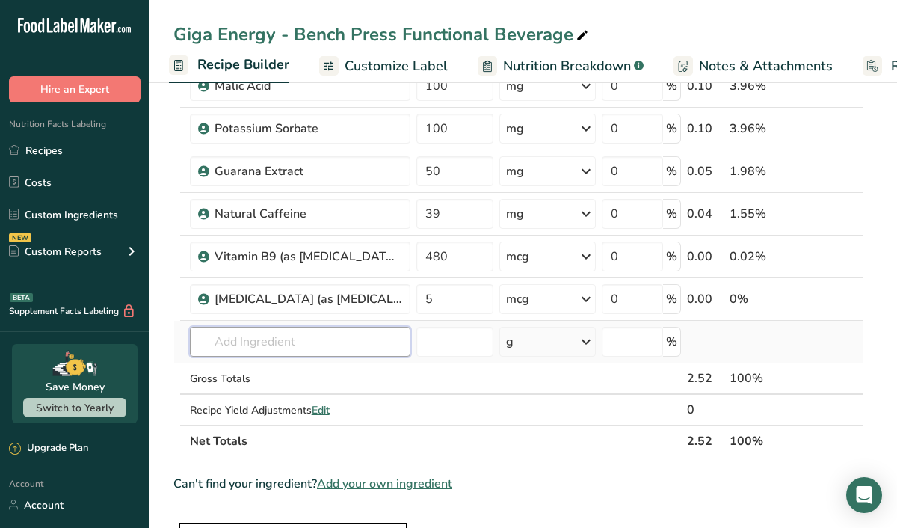
click at [265, 347] on input "text" at bounding box center [300, 342] width 220 height 30
click at [580, 34] on icon at bounding box center [581, 35] width 13 height 21
click at [643, 34] on input "Giga Energy - Bench Press Functional Beverage v1" at bounding box center [522, 34] width 699 height 27
type input "Giga Energy - Bench Press Functional Beverage v1"
